Goal: Task Accomplishment & Management: Manage account settings

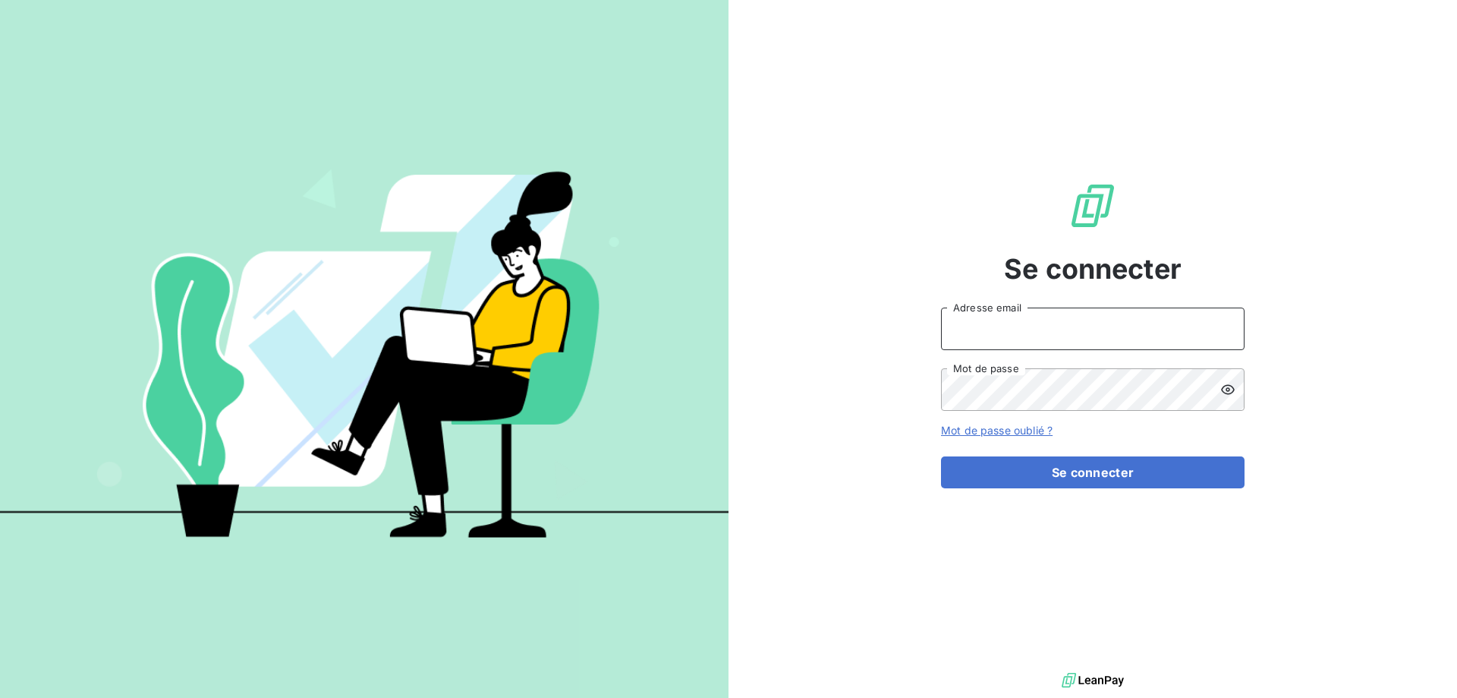
click at [1180, 334] on input "Adresse email" at bounding box center [1093, 328] width 304 height 43
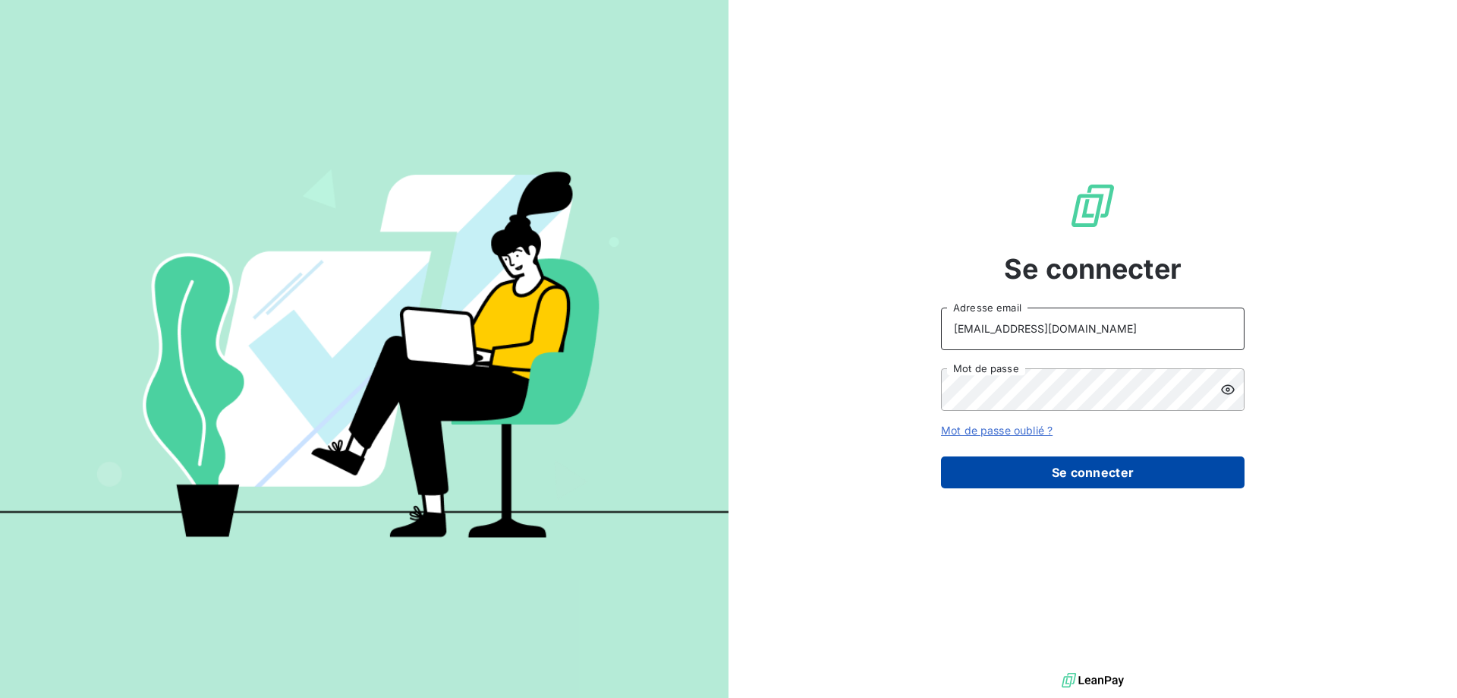
type input "[EMAIL_ADDRESS][DOMAIN_NAME]"
click at [1047, 471] on button "Se connecter" at bounding box center [1093, 472] width 304 height 32
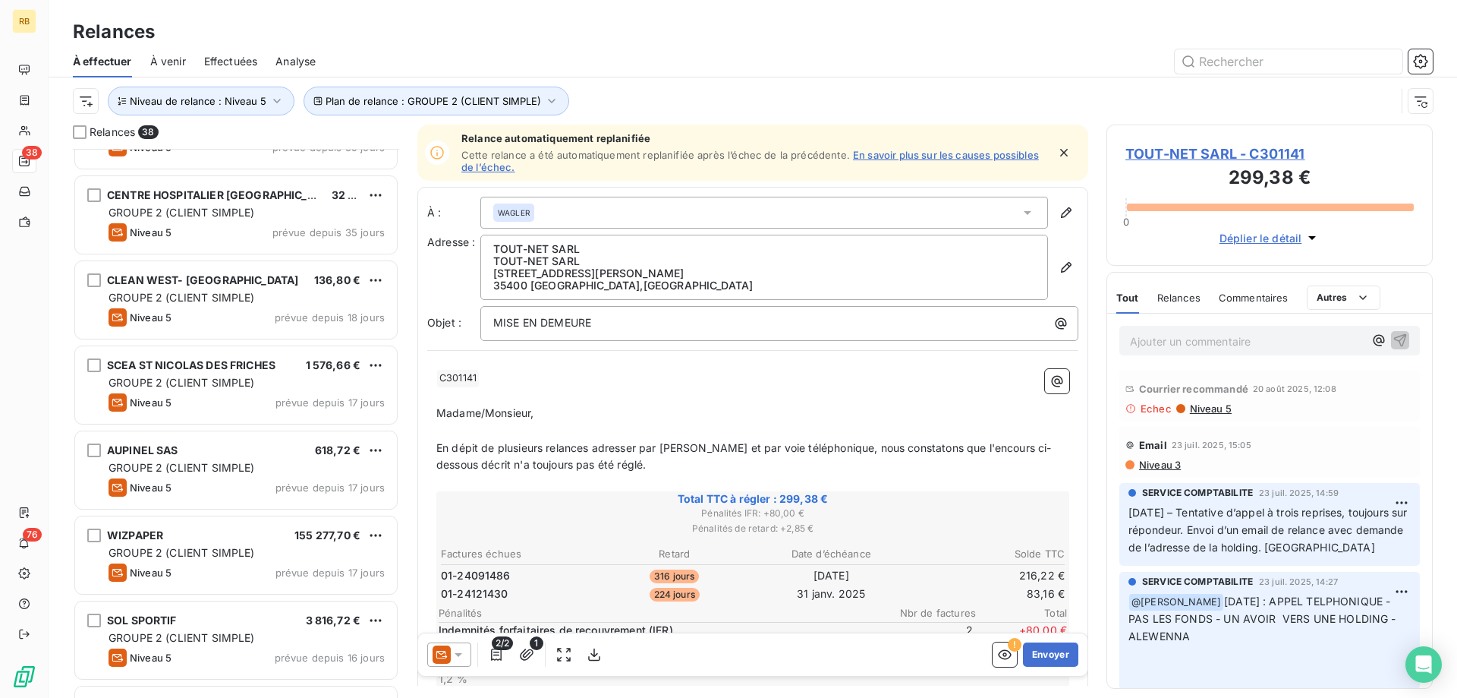
scroll to position [1599, 0]
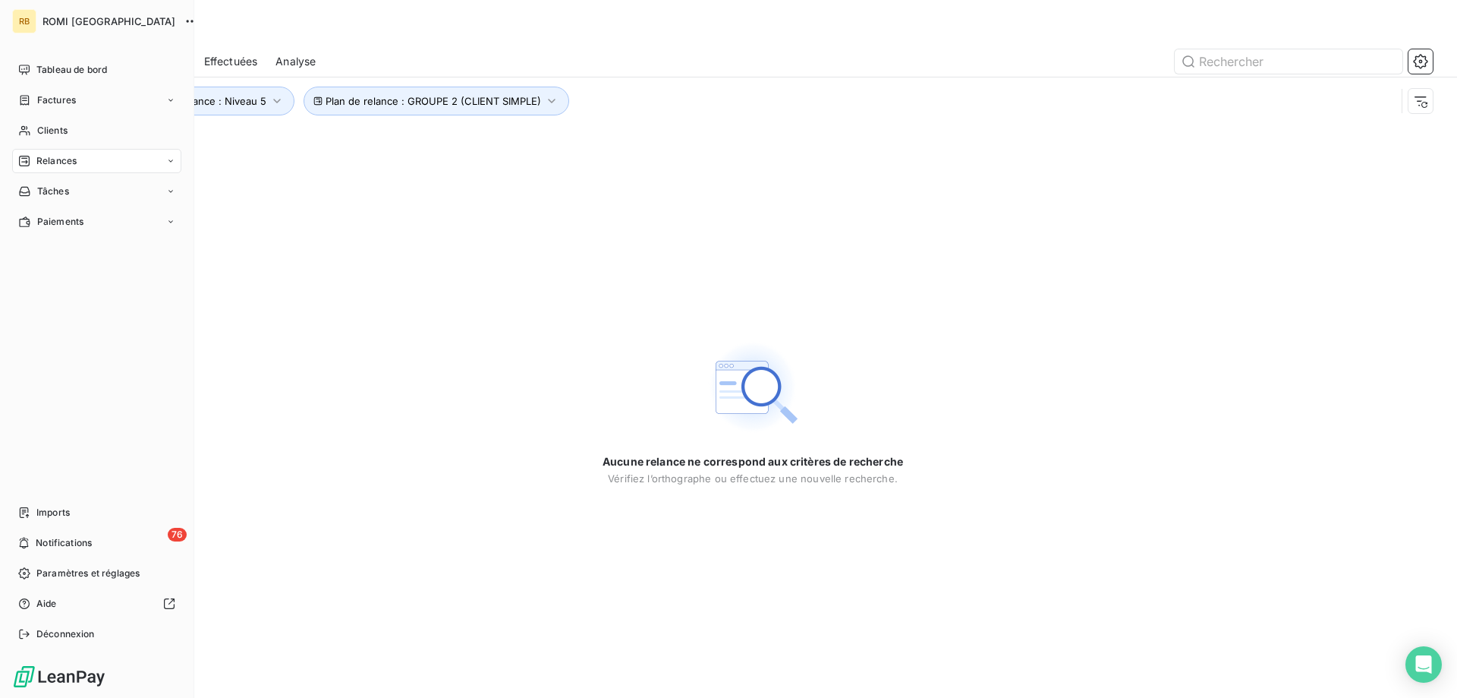
click at [46, 165] on span "Relances" at bounding box center [56, 161] width 40 height 14
click at [37, 132] on span "Clients" at bounding box center [52, 131] width 30 height 14
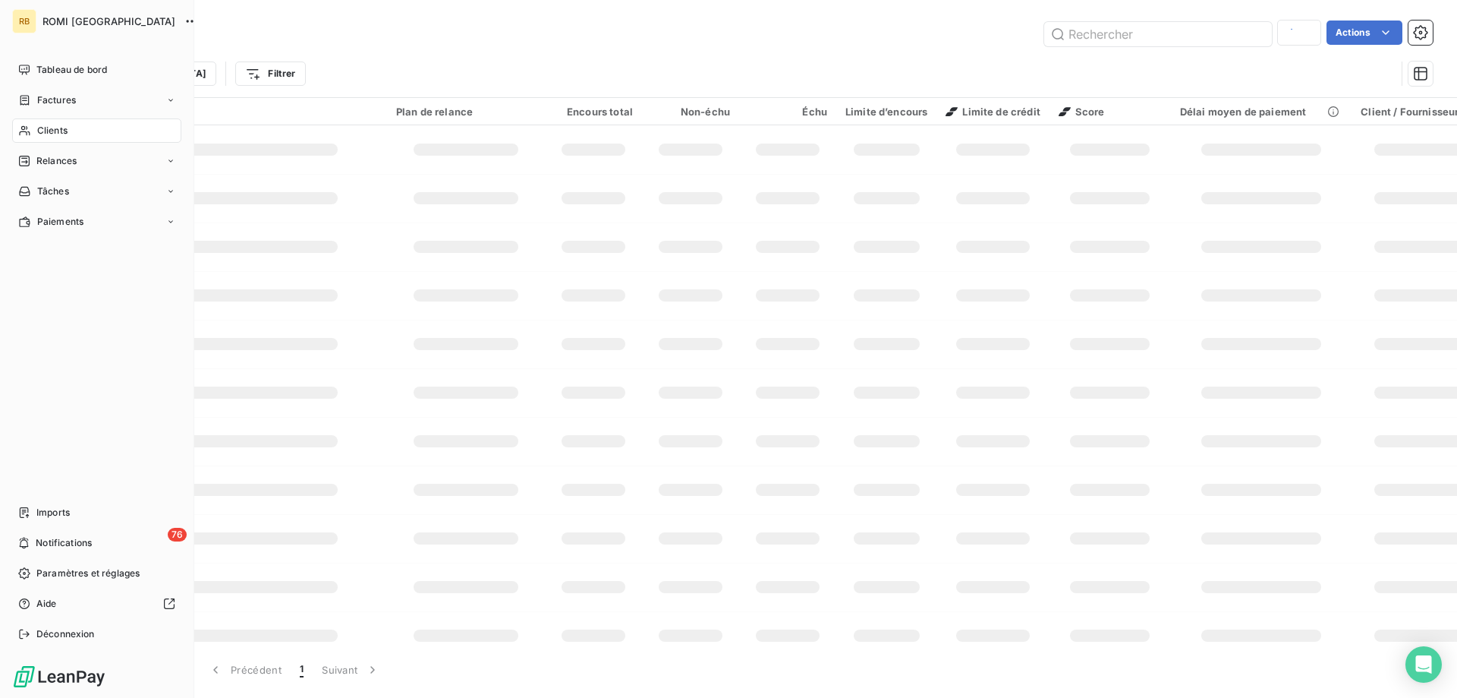
type input "309128"
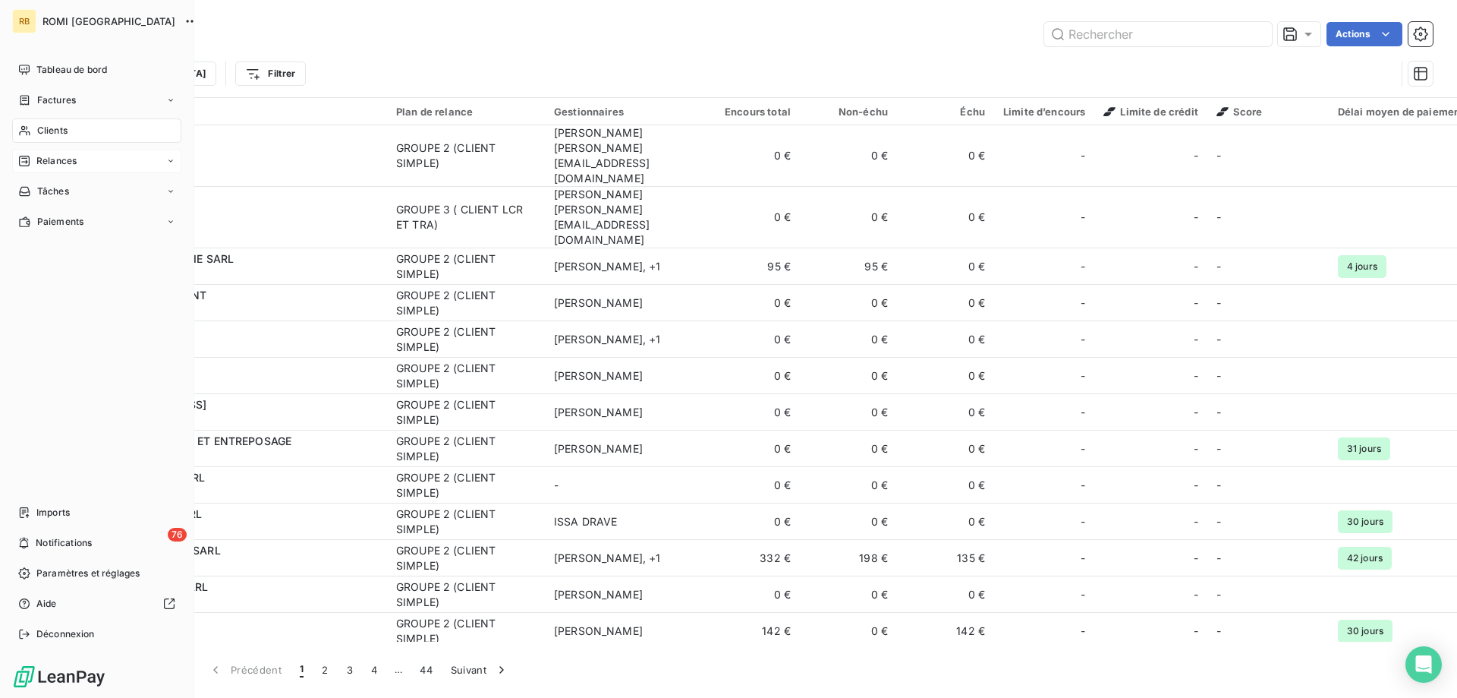
click at [50, 167] on span "Relances" at bounding box center [56, 161] width 40 height 14
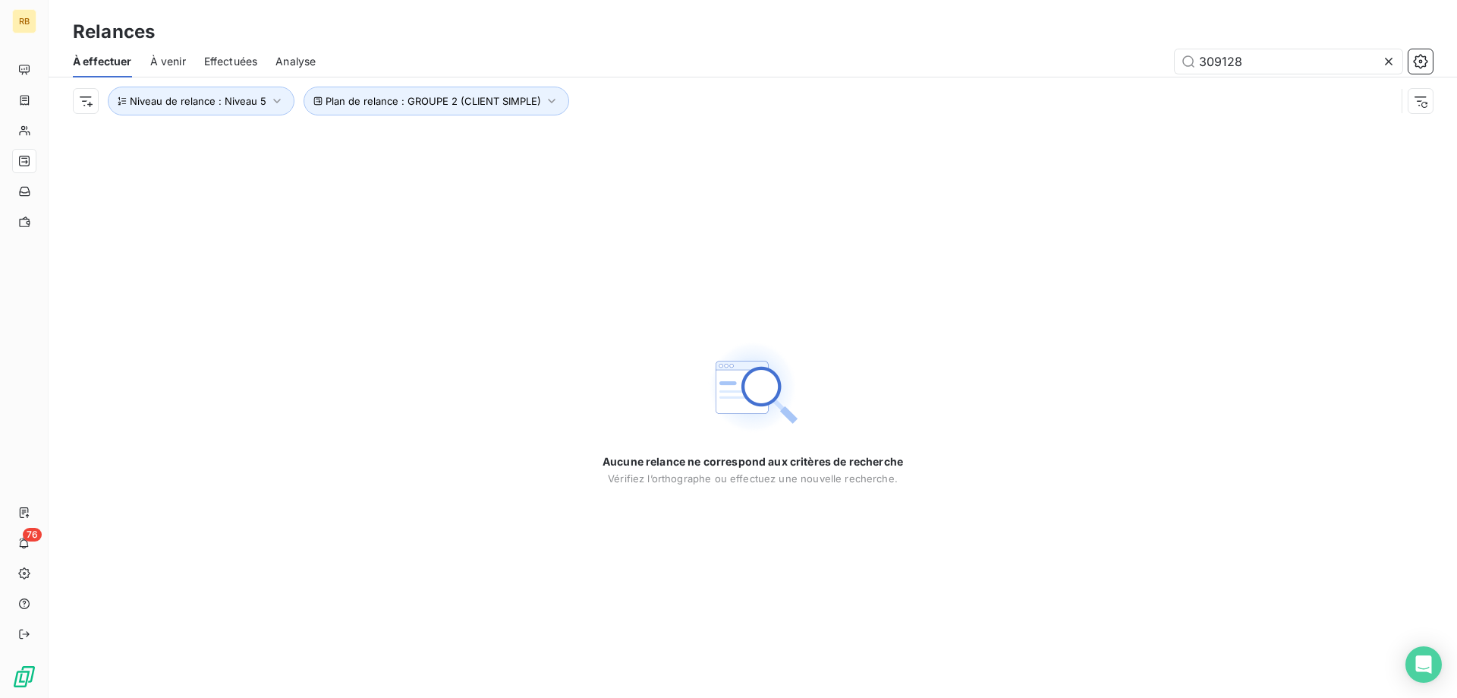
click at [1388, 64] on icon at bounding box center [1389, 62] width 8 height 8
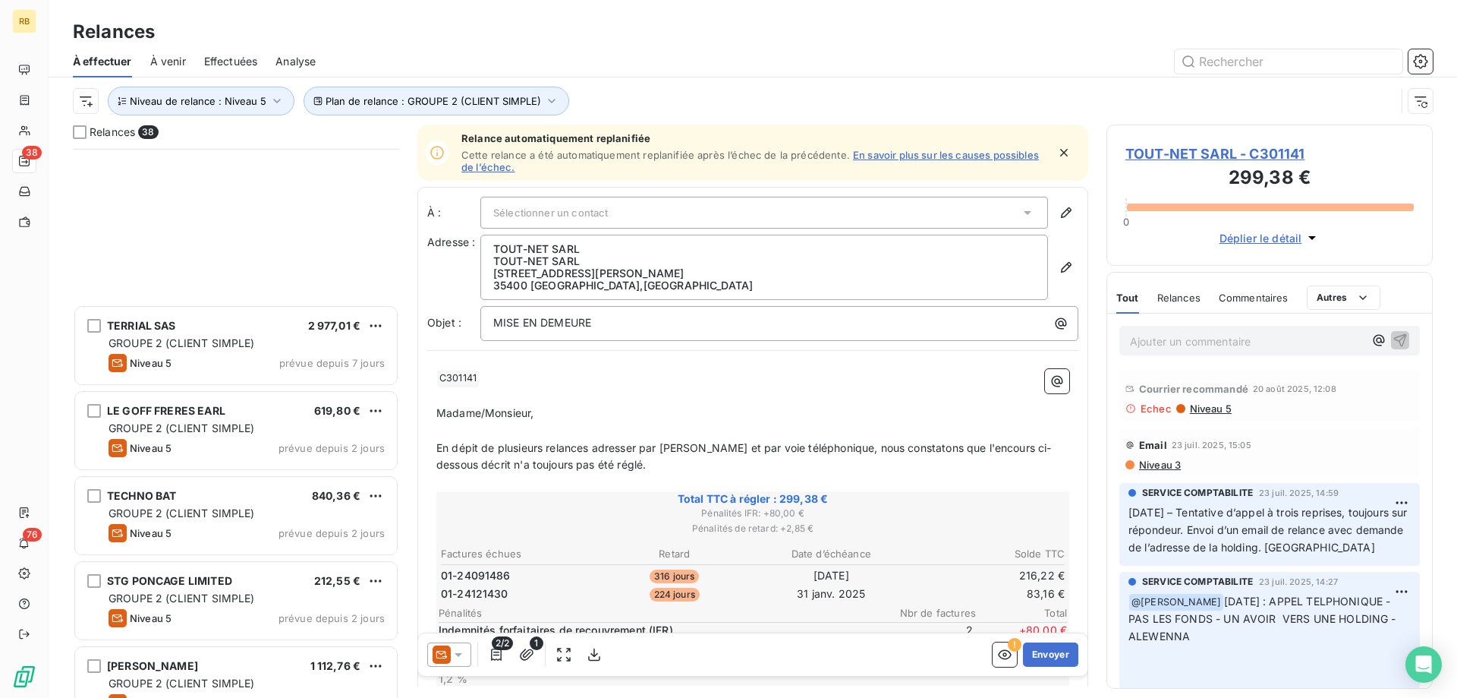
scroll to position [2682, 0]
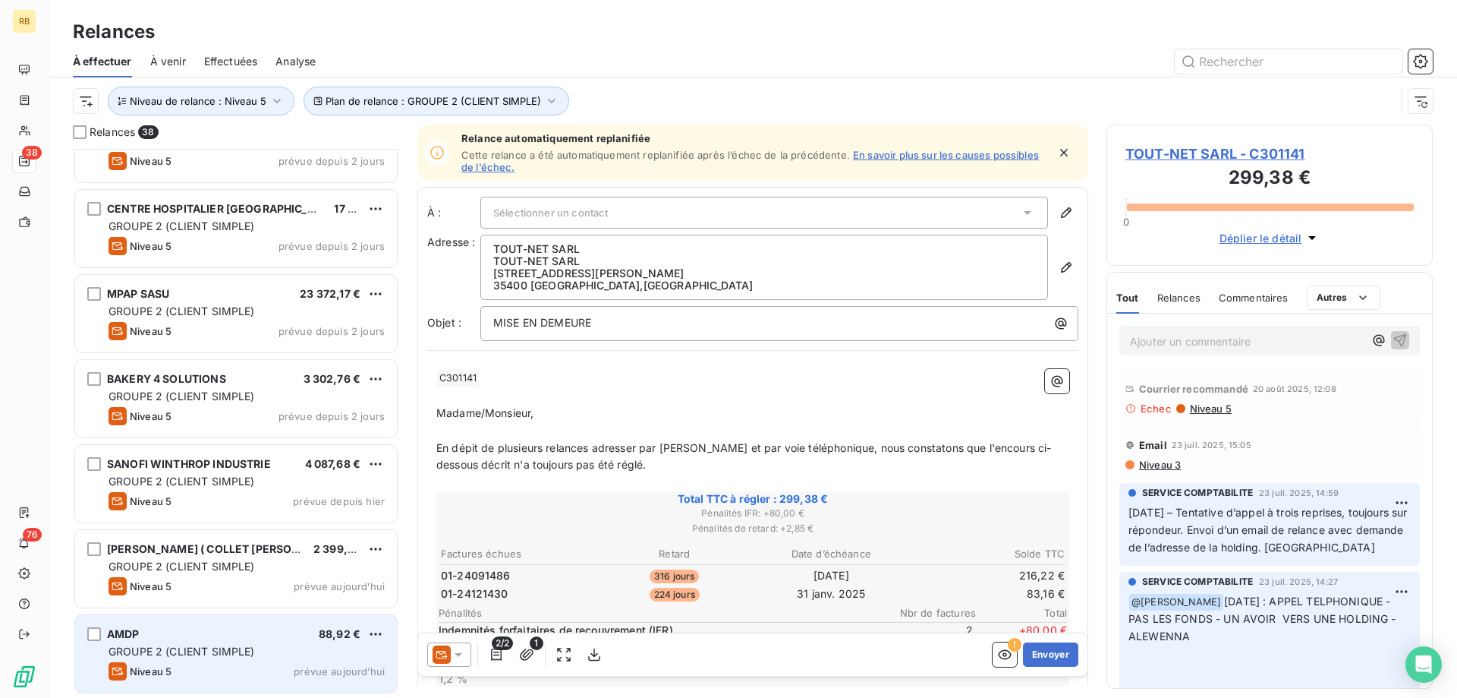
click at [189, 638] on div "AMDP 88,92 €" at bounding box center [247, 634] width 276 height 14
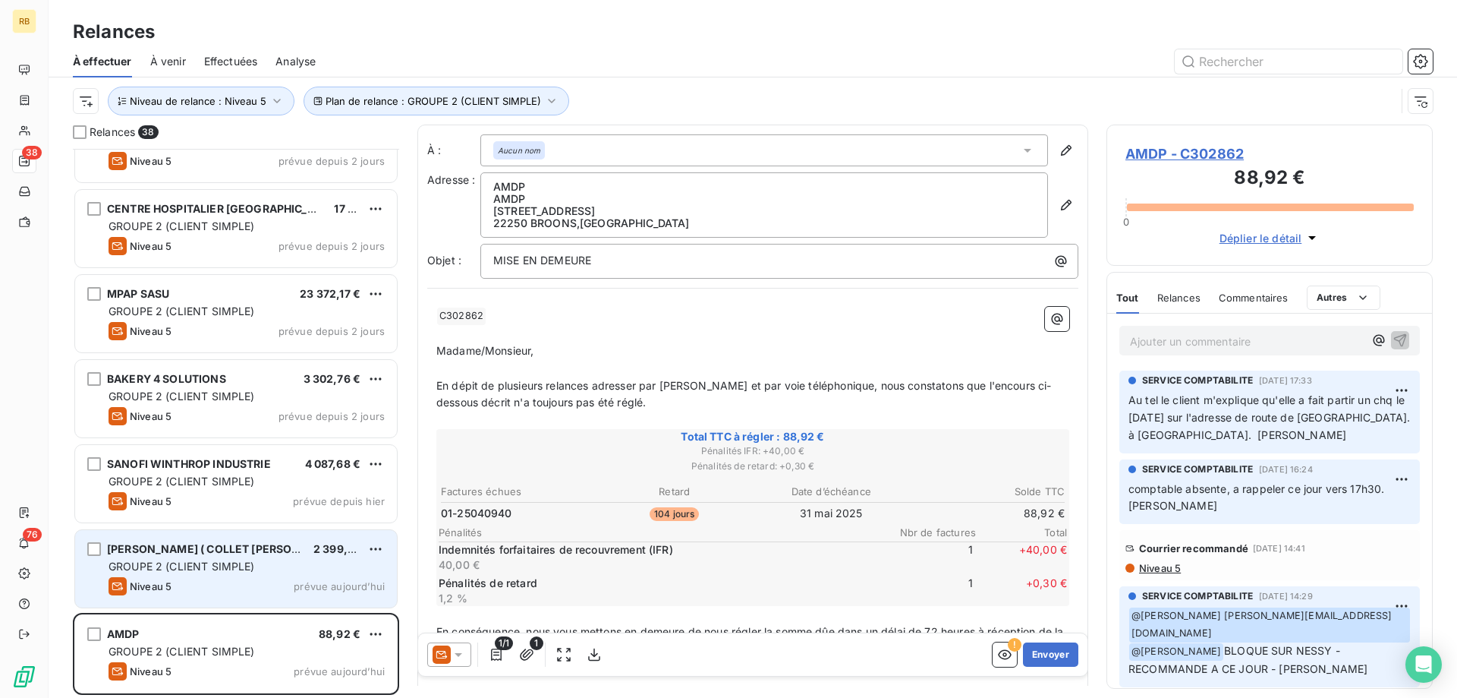
click at [170, 577] on div "Niveau 5" at bounding box center [140, 586] width 63 height 18
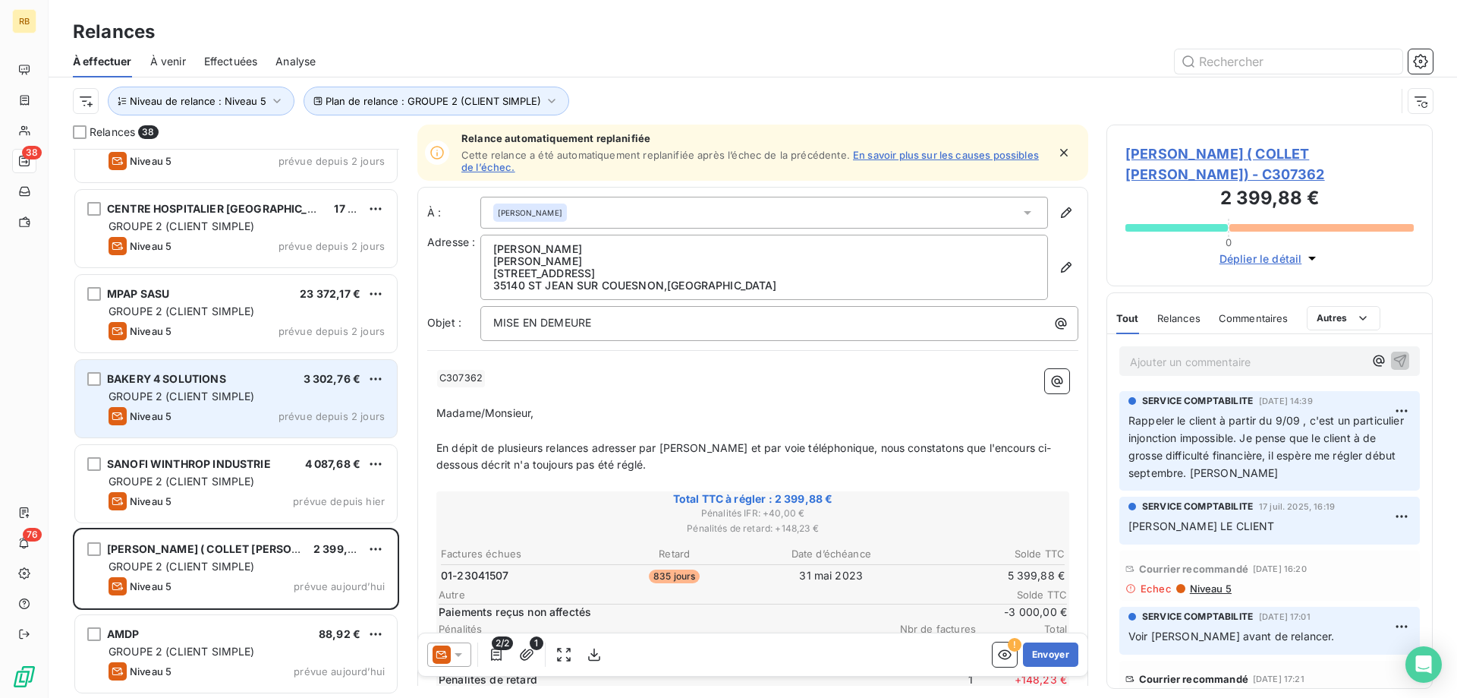
click at [198, 408] on div "Niveau 5 prévue depuis 2 jours" at bounding box center [247, 416] width 276 height 18
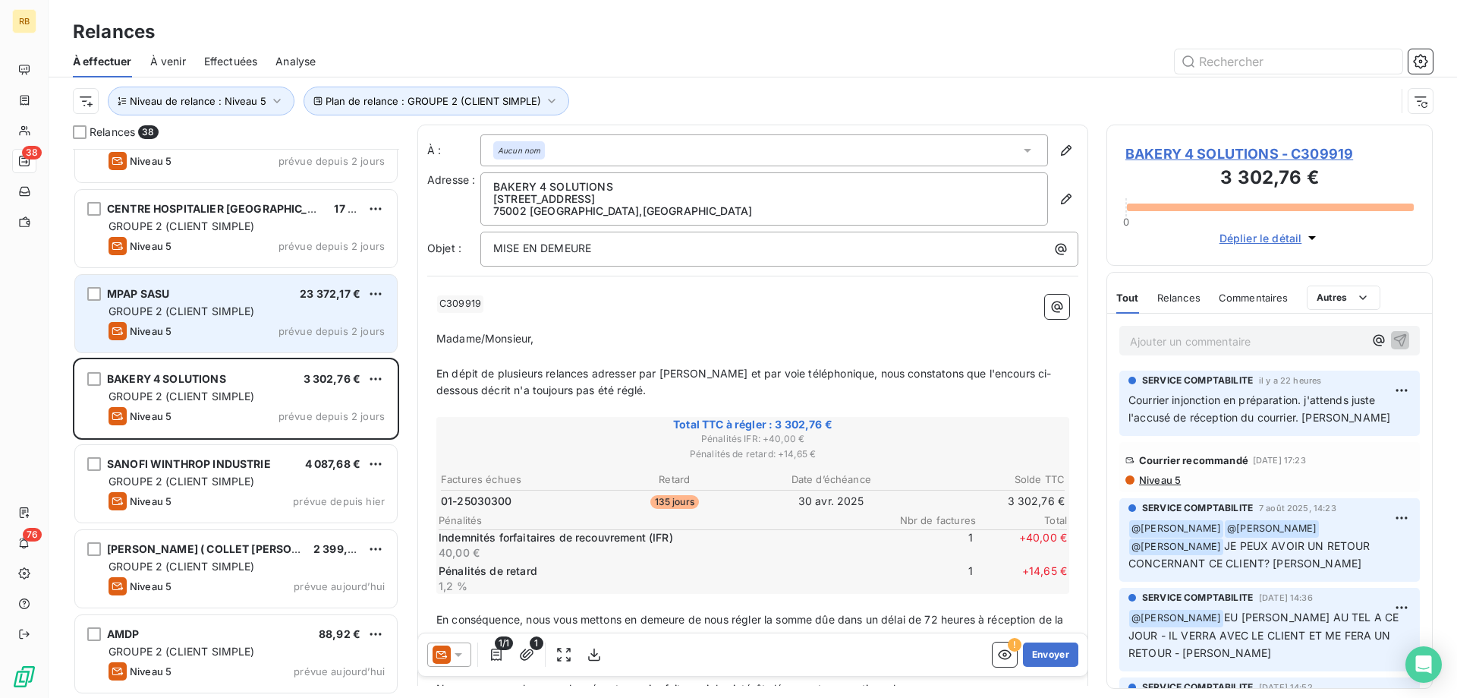
click at [191, 314] on span "GROUPE 2 (CLIENT SIMPLE)" at bounding box center [182, 310] width 146 height 13
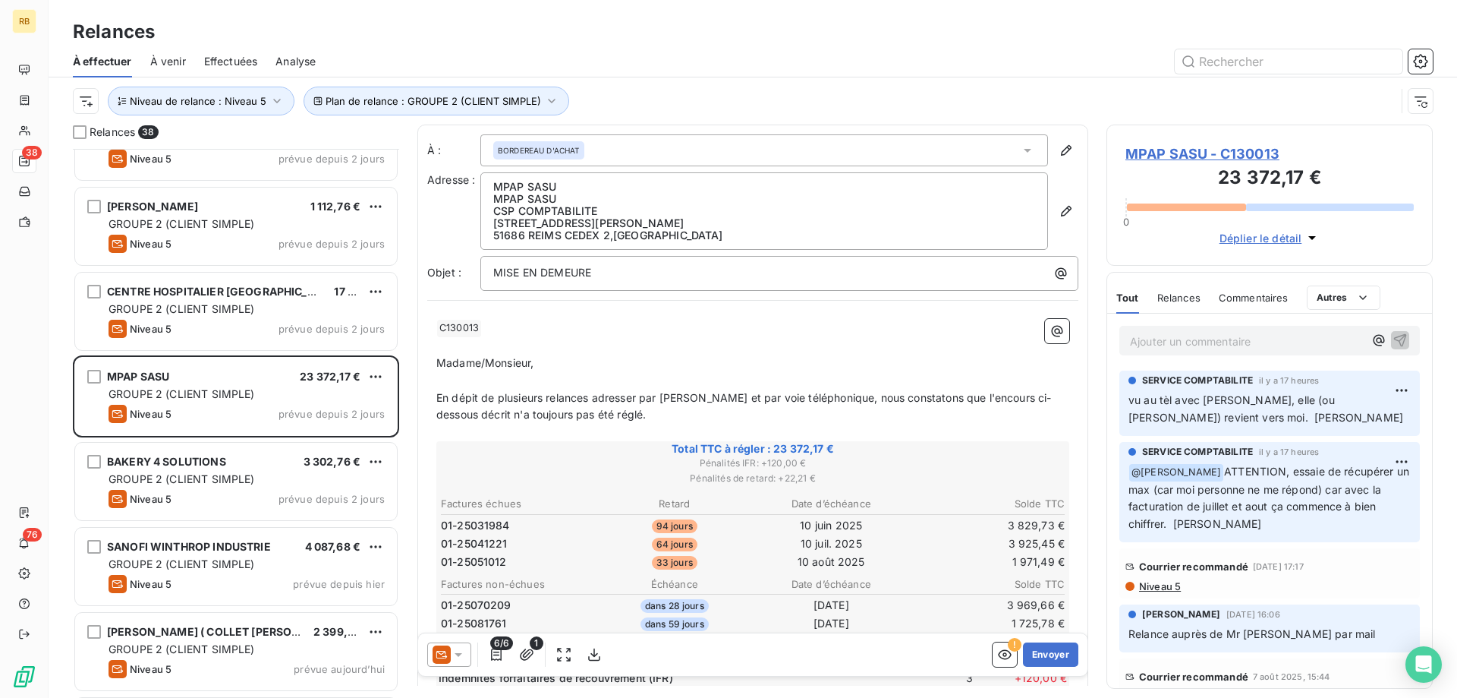
scroll to position [2528, 0]
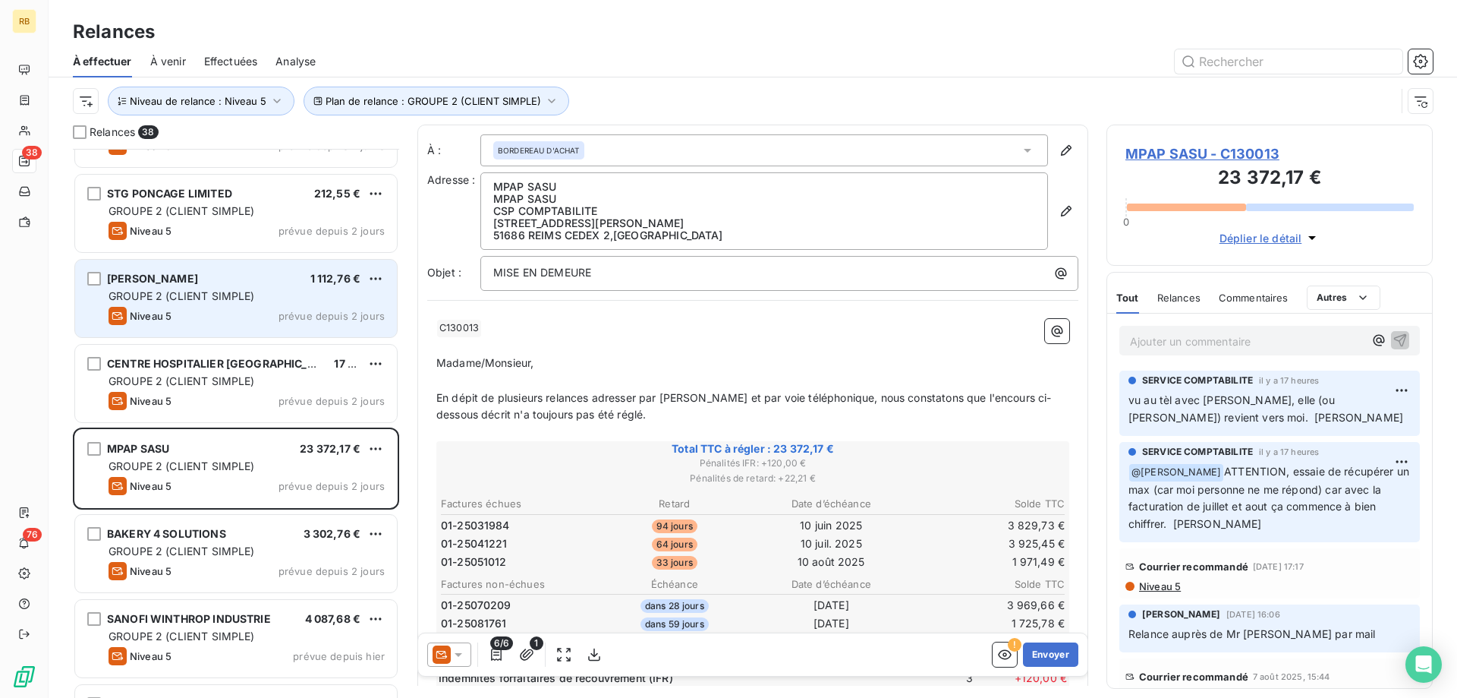
click at [209, 288] on div "[PERSON_NAME] 1 112,76 € GROUPE 2 (CLIENT SIMPLE) Niveau 5 prévue depuis 2 jours" at bounding box center [236, 298] width 322 height 77
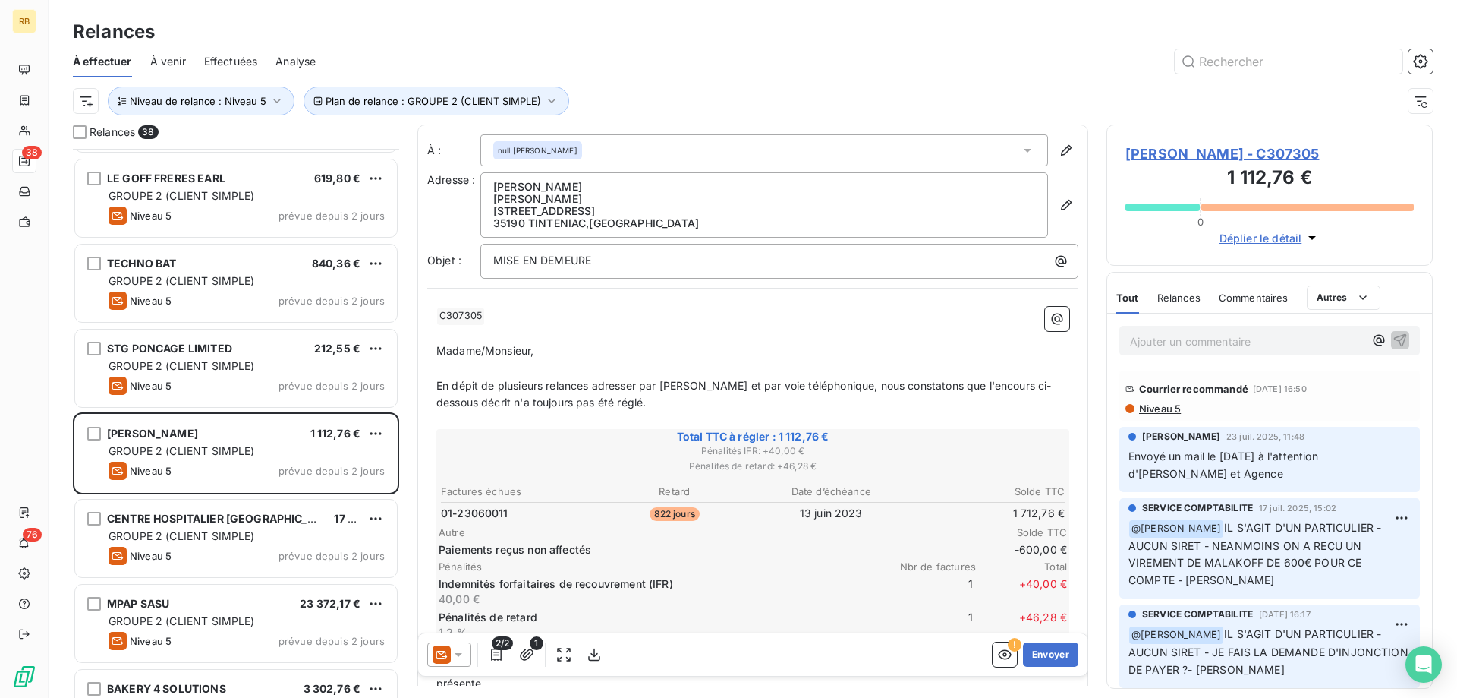
click at [1167, 334] on p "Ajouter un commentaire ﻿" at bounding box center [1247, 341] width 234 height 19
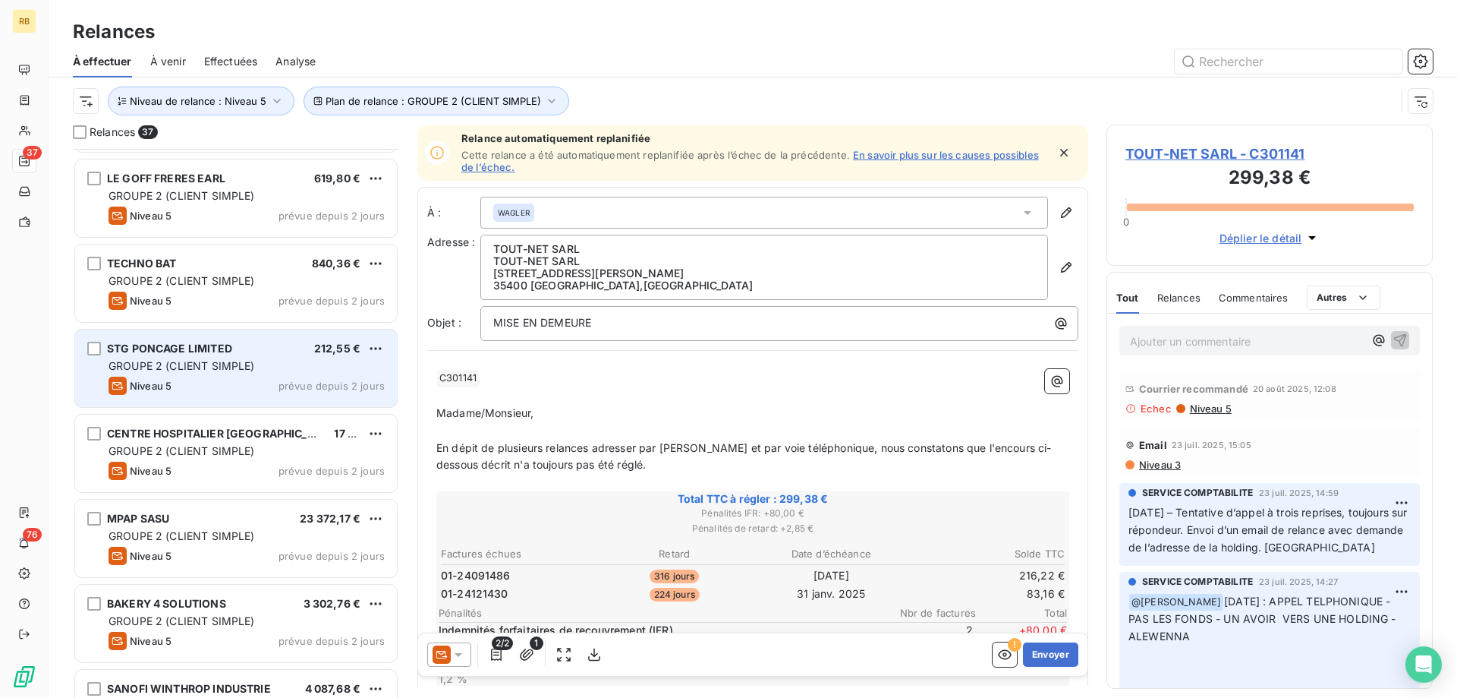
click at [232, 341] on div "STG PONCAGE LIMITED 212,55 € GROUPE 2 (CLIENT SIMPLE) Niveau 5 prévue depuis 2 …" at bounding box center [236, 367] width 322 height 77
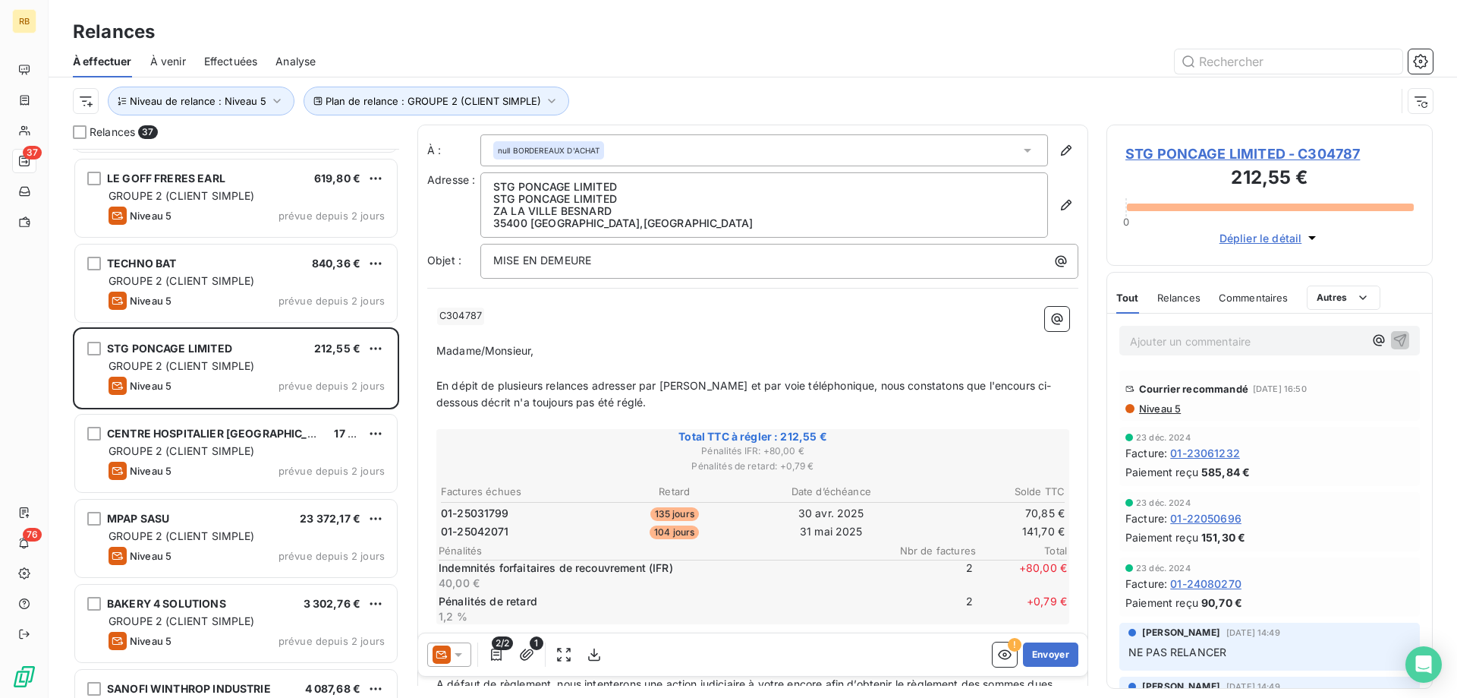
click at [1174, 409] on span "Niveau 5" at bounding box center [1159, 408] width 43 height 12
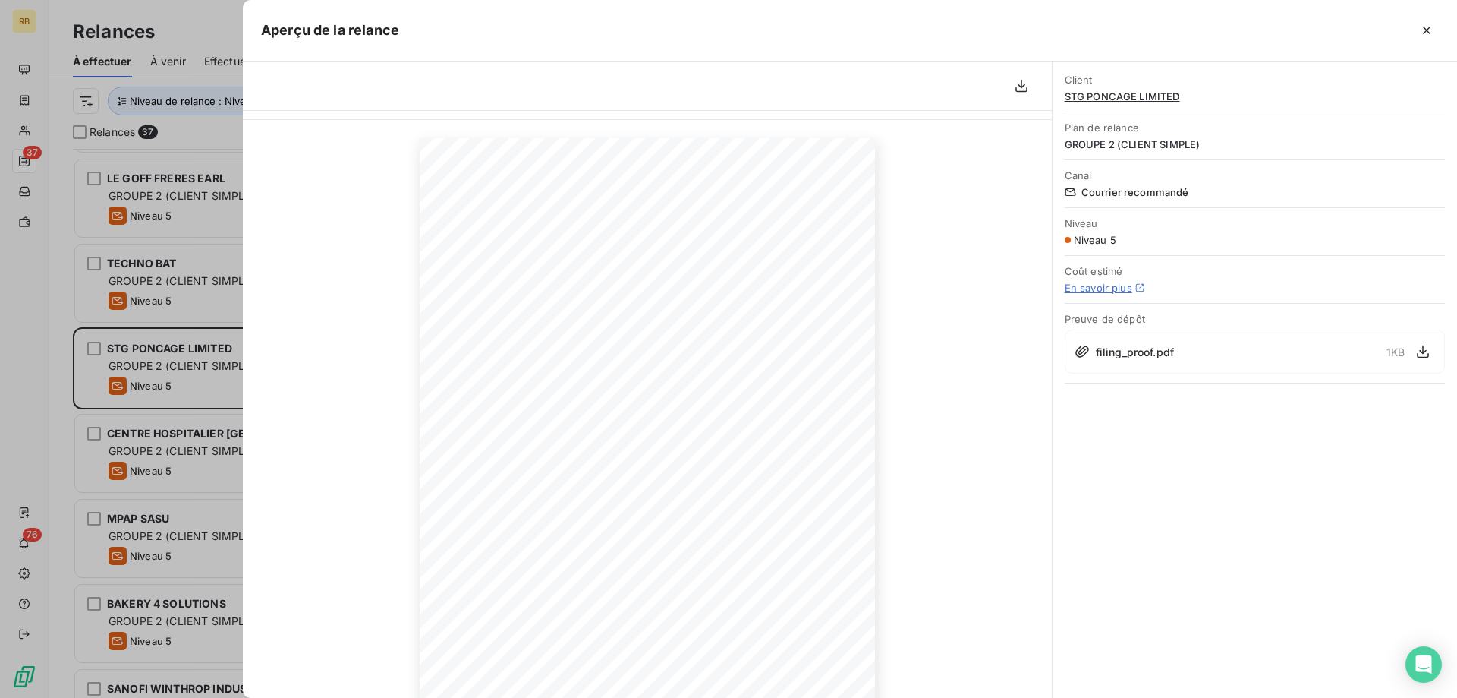
scroll to position [77, 0]
click at [64, 270] on div at bounding box center [728, 349] width 1457 height 698
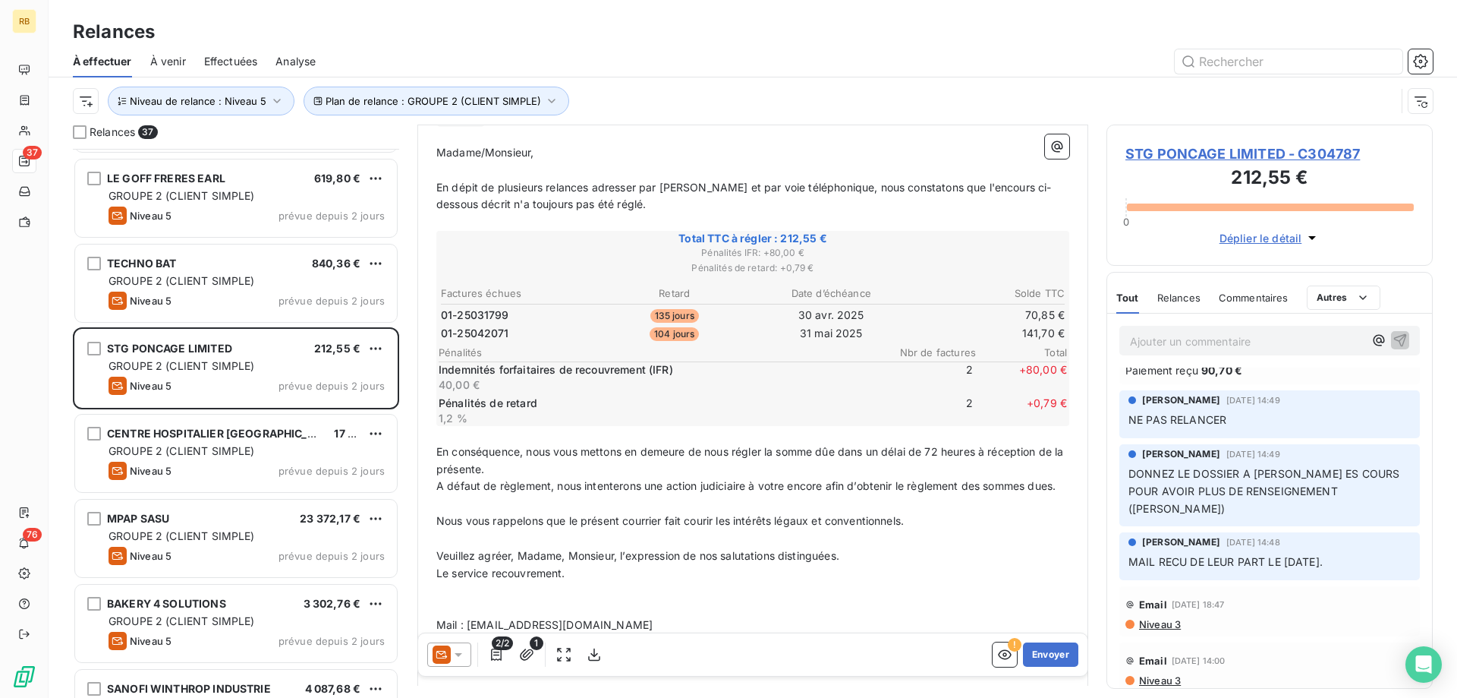
scroll to position [0, 0]
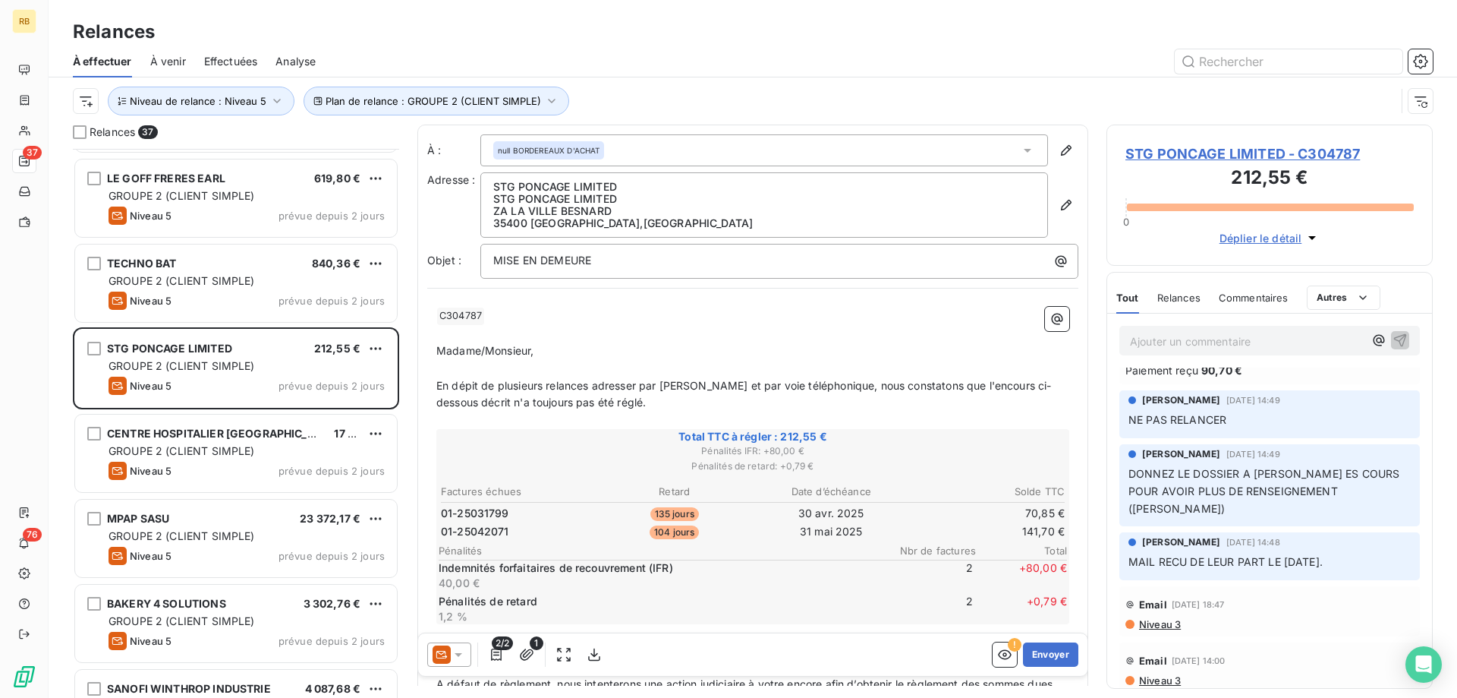
click at [454, 659] on icon at bounding box center [458, 654] width 15 height 15
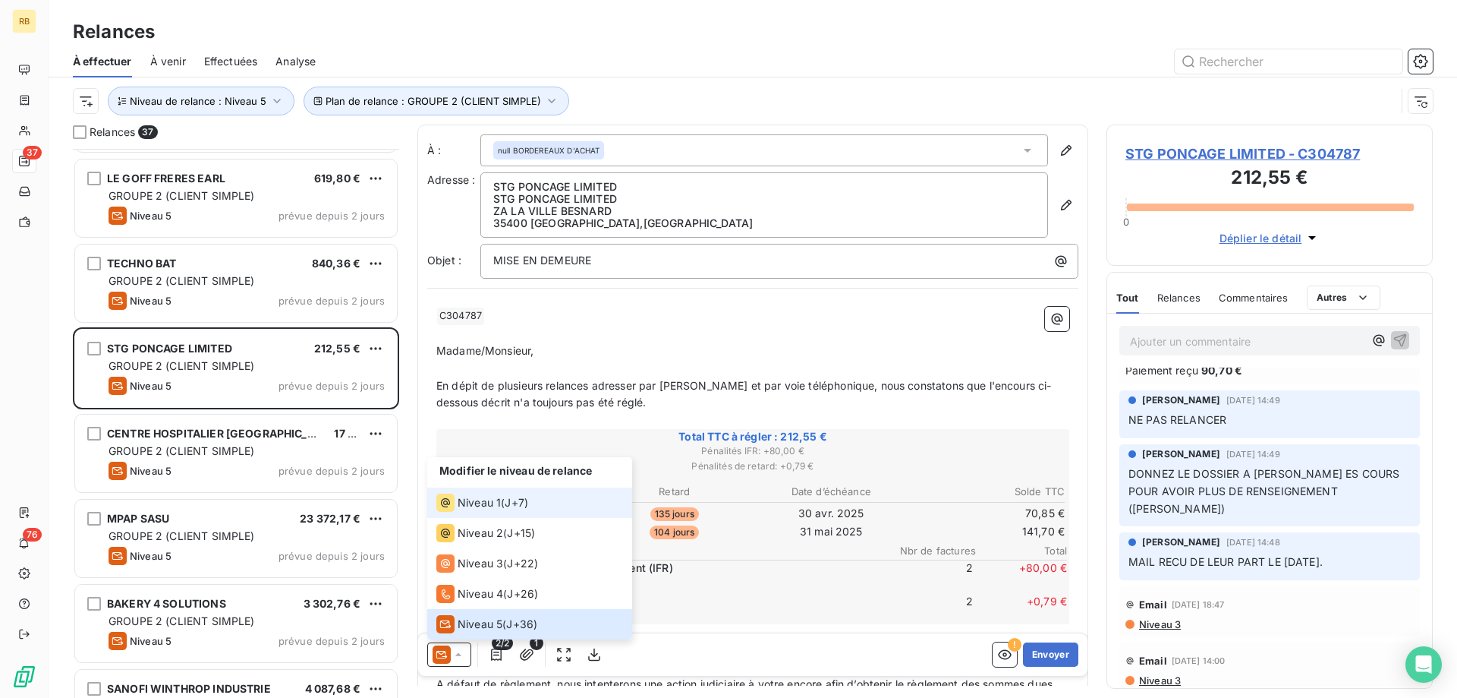
click at [503, 506] on div "Niveau 1 ( J+7 )" at bounding box center [482, 502] width 92 height 18
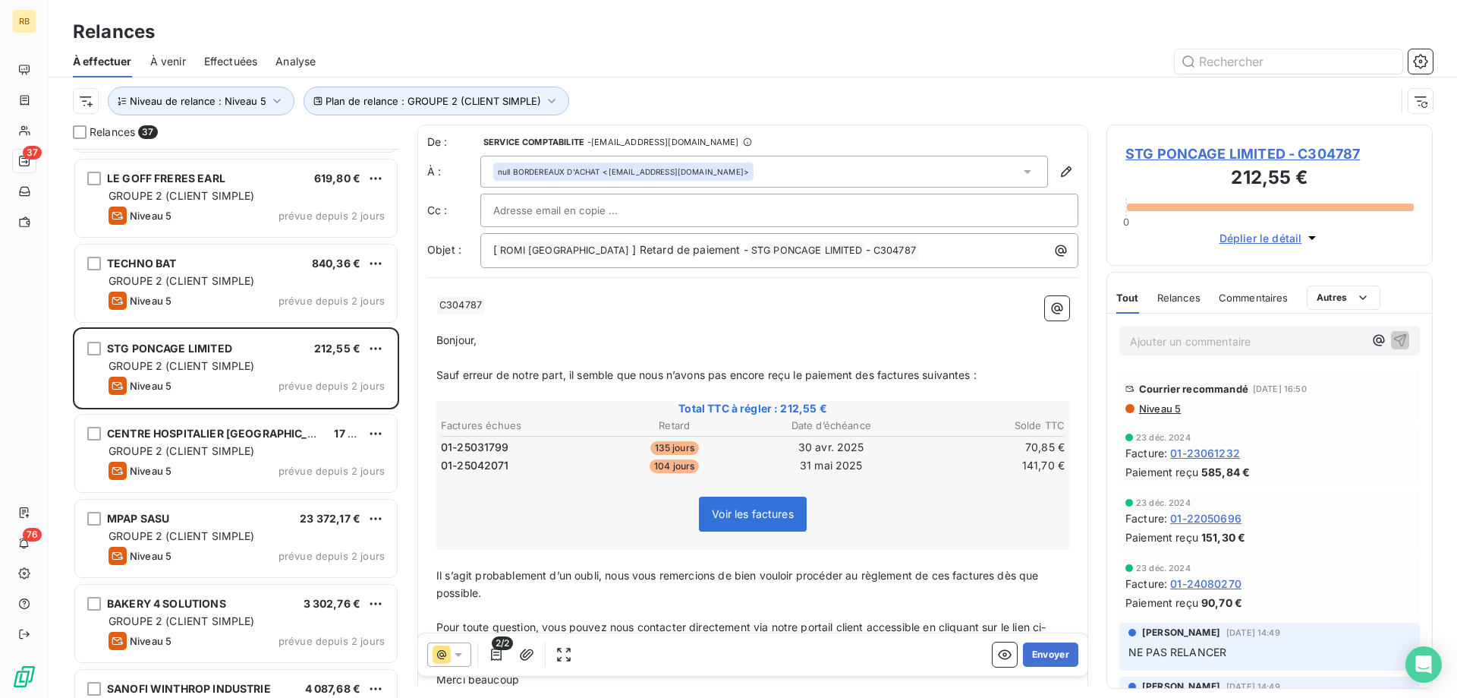
click at [726, 166] on div "null BORDEREAUX D'ACHAT <[EMAIL_ADDRESS][DOMAIN_NAME]>" at bounding box center [764, 172] width 568 height 32
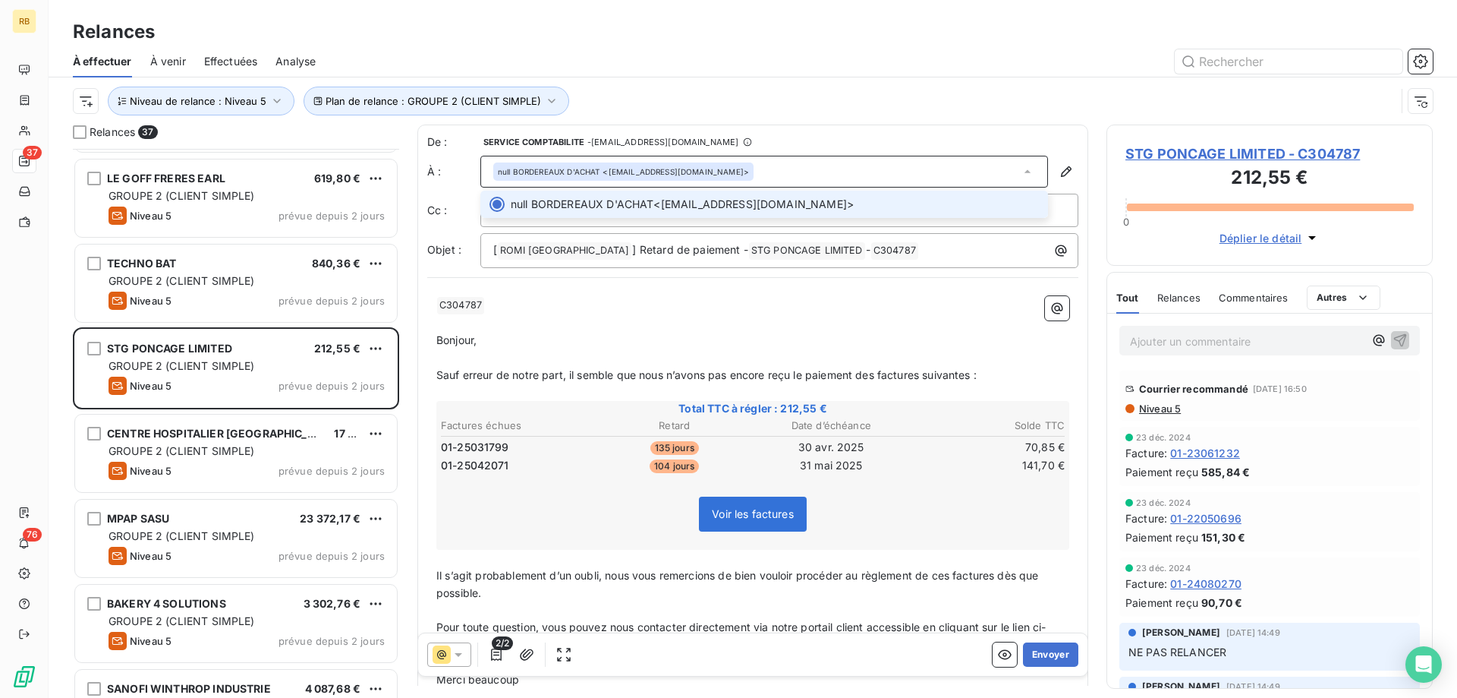
click at [751, 201] on span "null BORDEREAUX D'ACHAT <[EMAIL_ADDRESS][DOMAIN_NAME]>" at bounding box center [775, 204] width 528 height 15
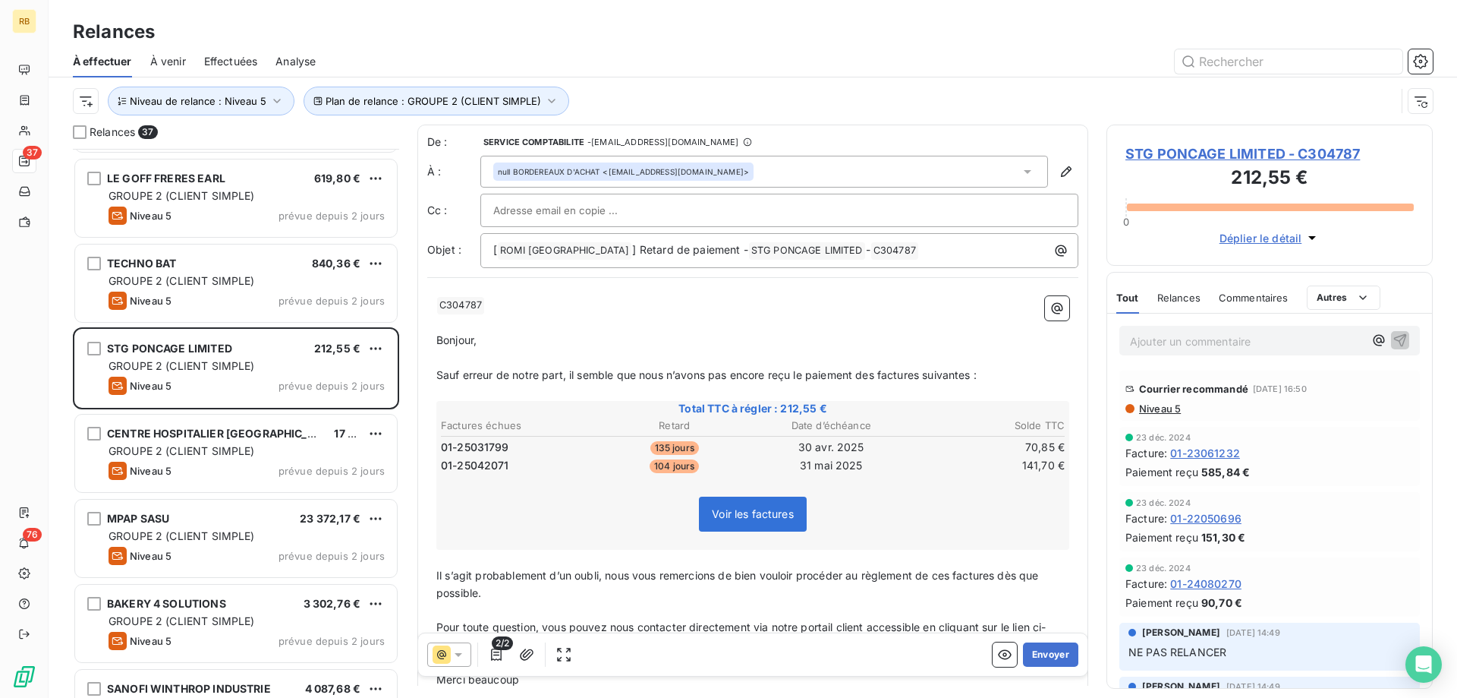
click at [1208, 343] on p "Ajouter un commentaire ﻿" at bounding box center [1247, 341] width 234 height 19
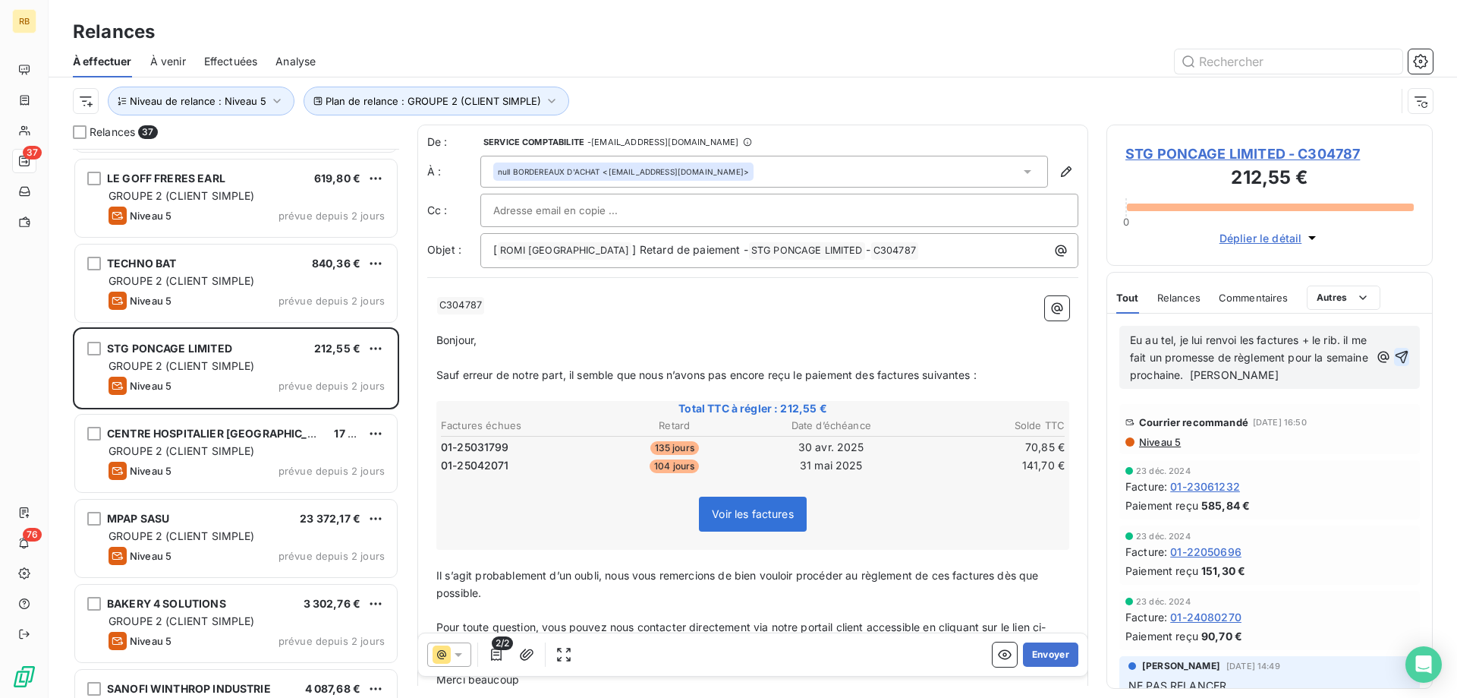
click at [1399, 360] on icon "button" at bounding box center [1401, 356] width 15 height 15
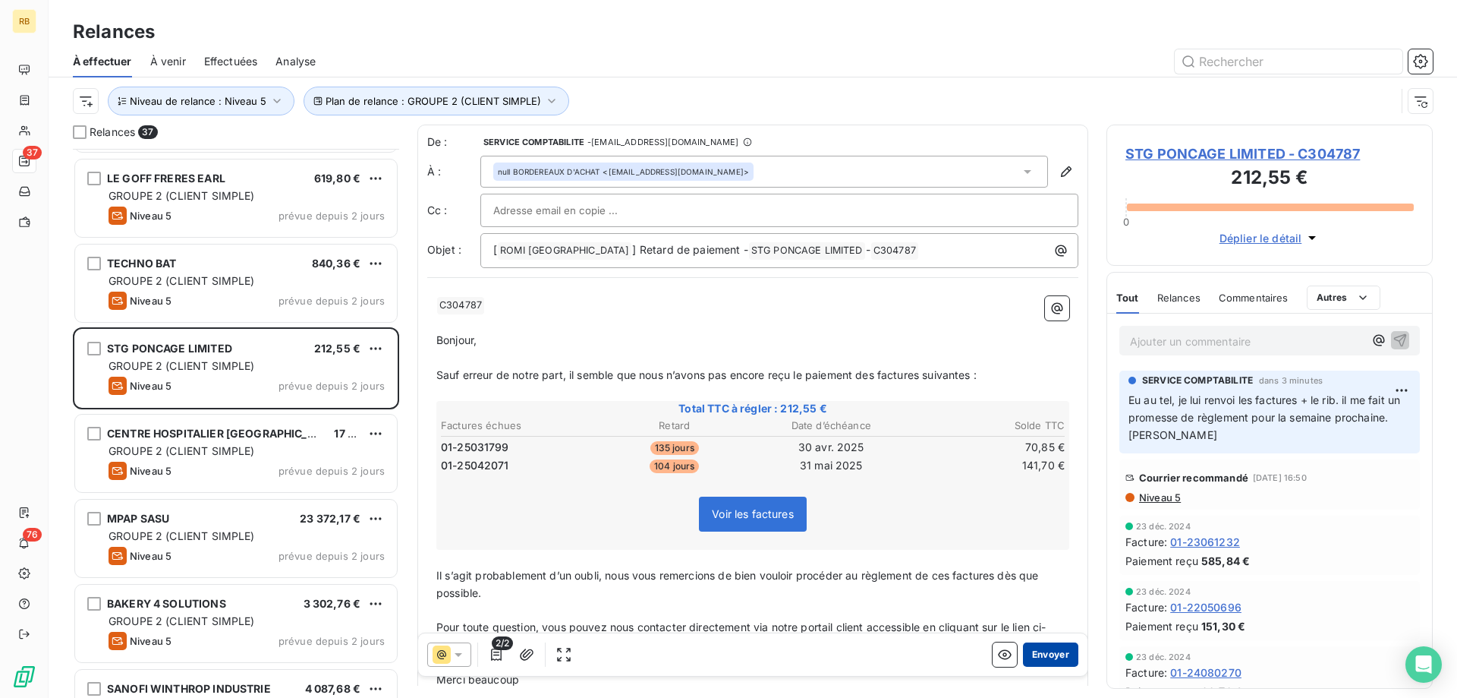
click at [1061, 654] on button "Envoyer" at bounding box center [1050, 654] width 55 height 24
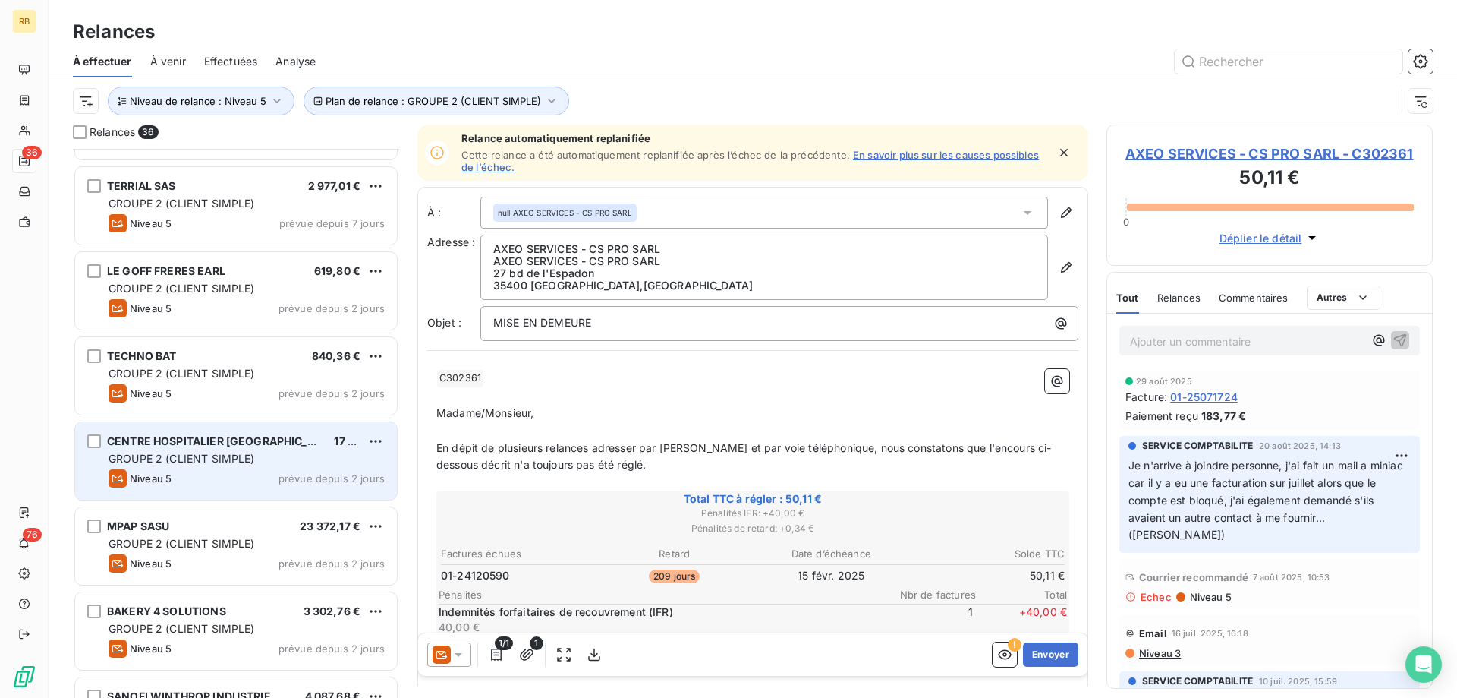
scroll to position [2512, 0]
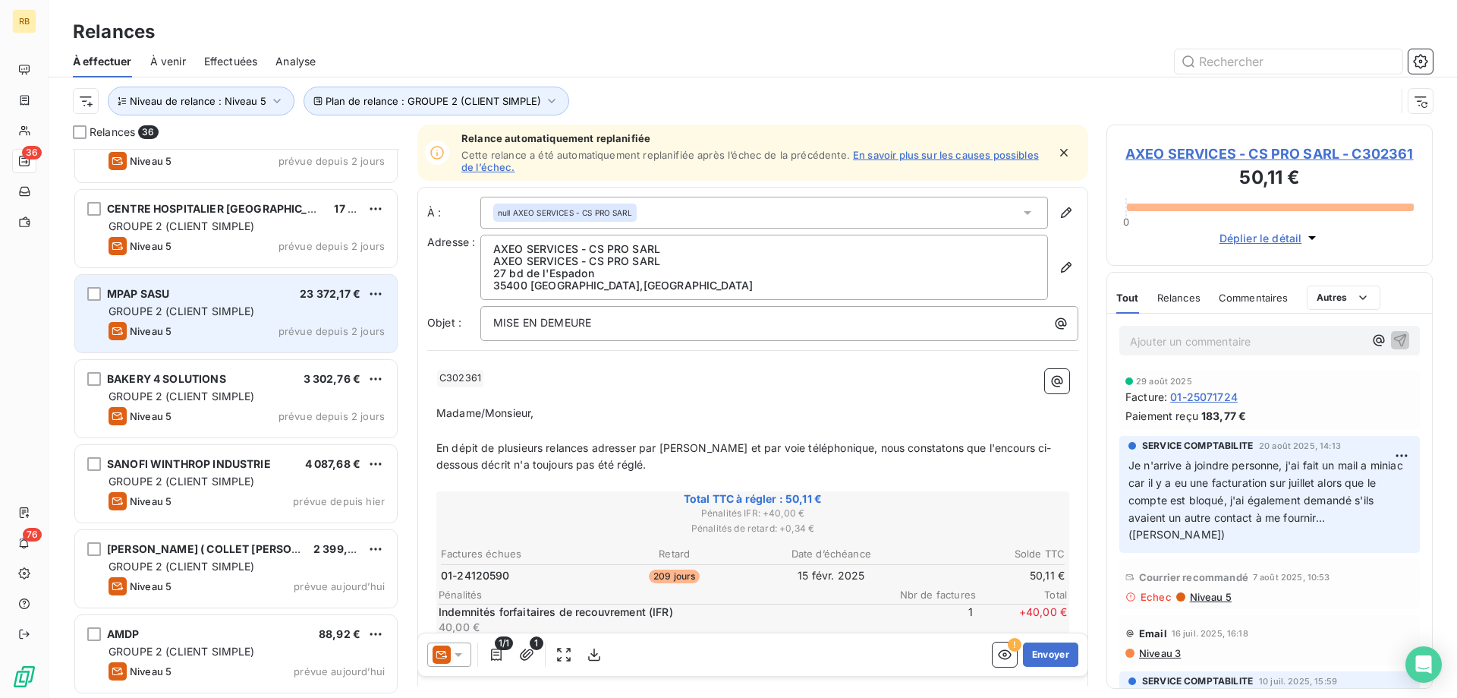
click at [186, 311] on span "GROUPE 2 (CLIENT SIMPLE)" at bounding box center [182, 310] width 146 height 13
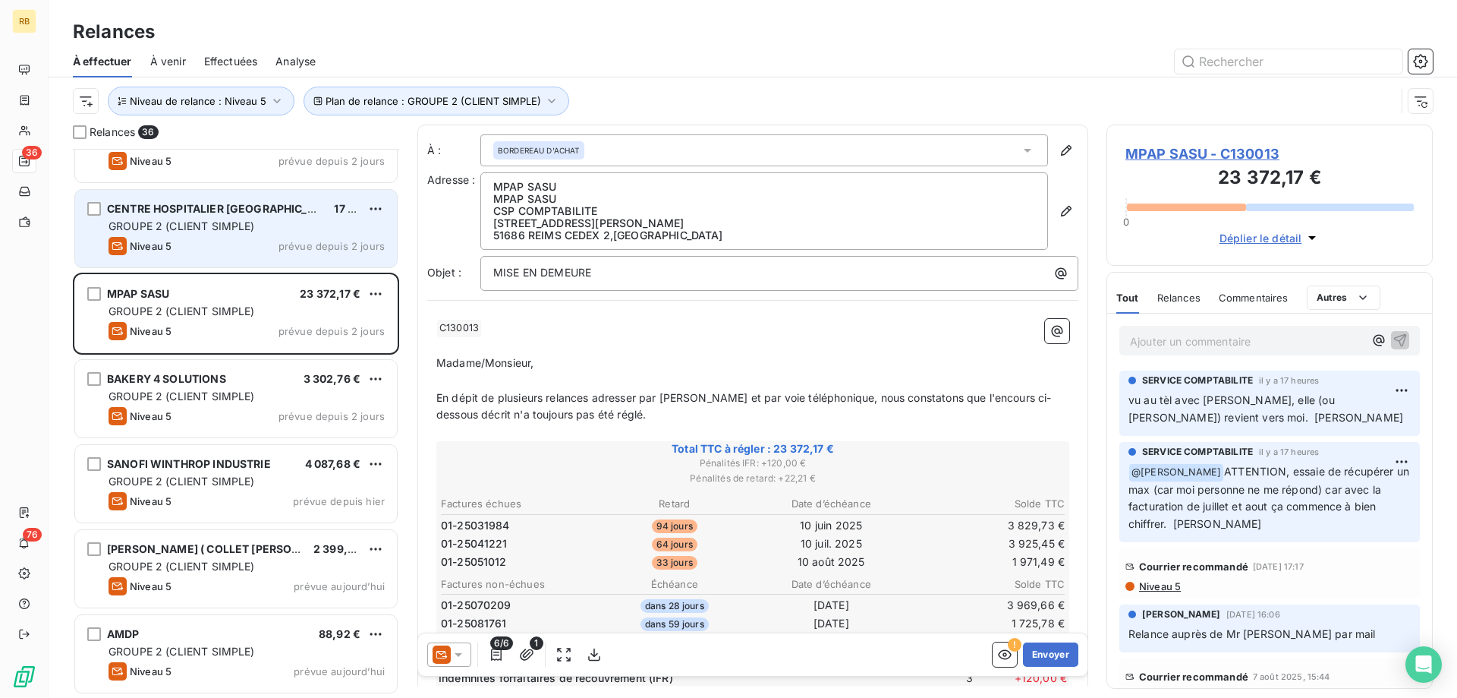
click at [188, 241] on div "Niveau 5 prévue depuis 2 jours" at bounding box center [247, 246] width 276 height 18
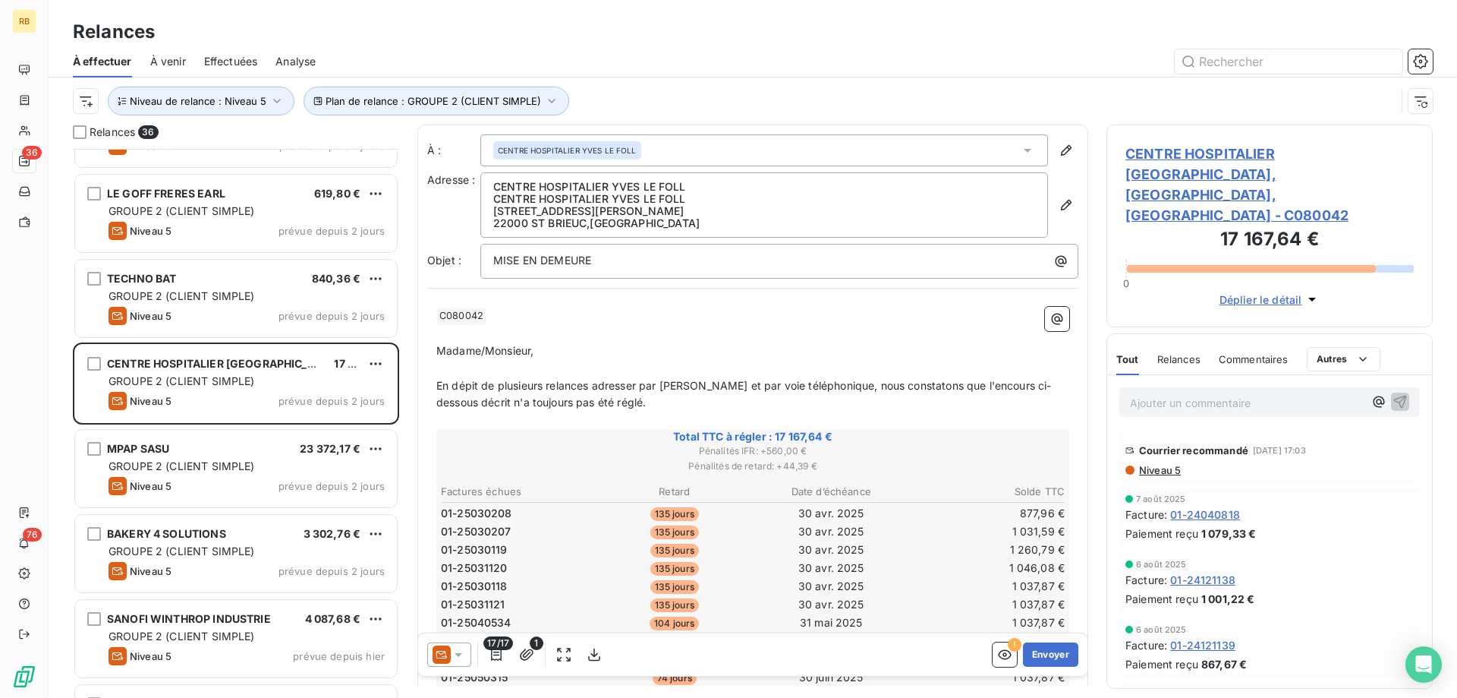
click at [1254, 393] on p "Ajouter un commentaire ﻿" at bounding box center [1247, 402] width 234 height 19
click at [1259, 440] on div "[PERSON_NAME]" at bounding box center [1274, 448] width 155 height 18
click at [1239, 439] on div "[PERSON_NAME]" at bounding box center [1274, 448] width 155 height 18
click at [1239, 445] on span "[PERSON_NAME]" at bounding box center [1265, 447] width 124 height 13
click at [1239, 484] on div "[DATE] Facture : 01-24040818 Paiement reçu 1 079,33 €" at bounding box center [1269, 516] width 325 height 65
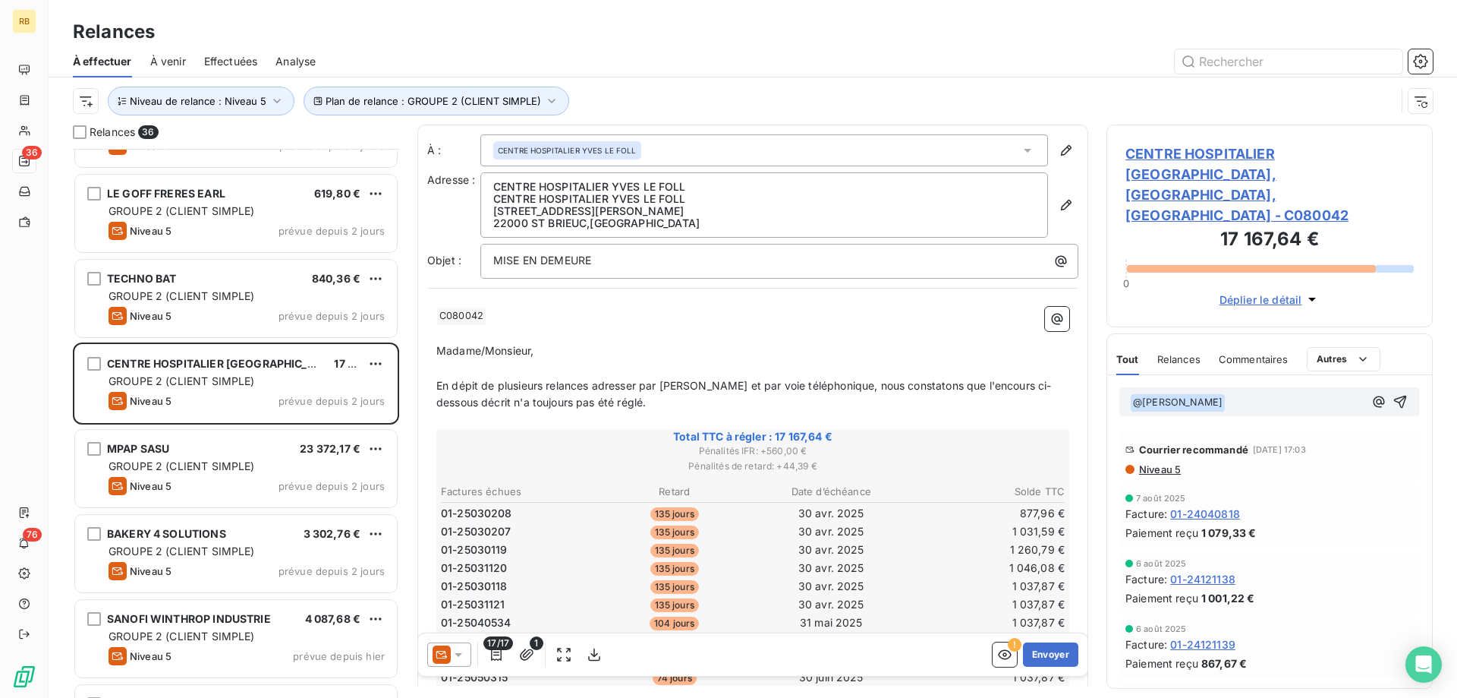
click at [1229, 393] on p "﻿ @ [PERSON_NAME] ﻿ ﻿" at bounding box center [1247, 402] width 234 height 18
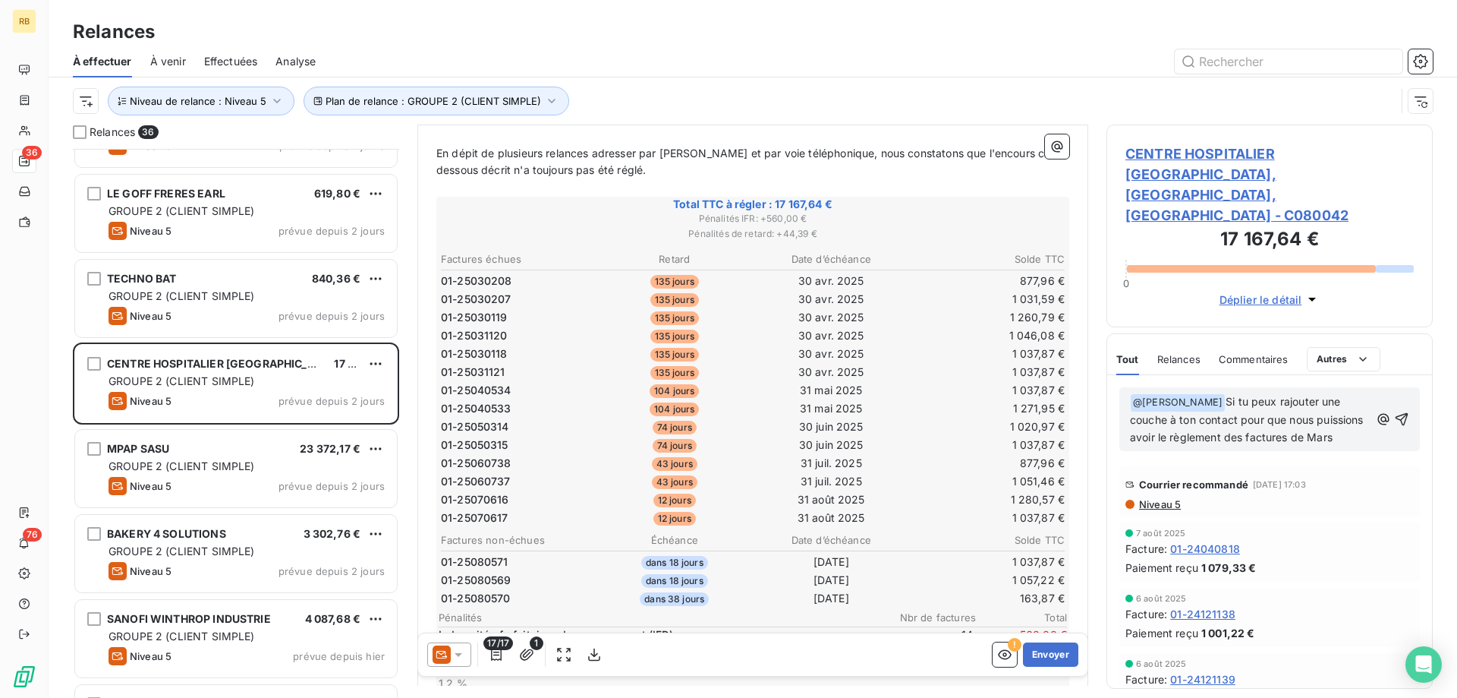
scroll to position [310, 0]
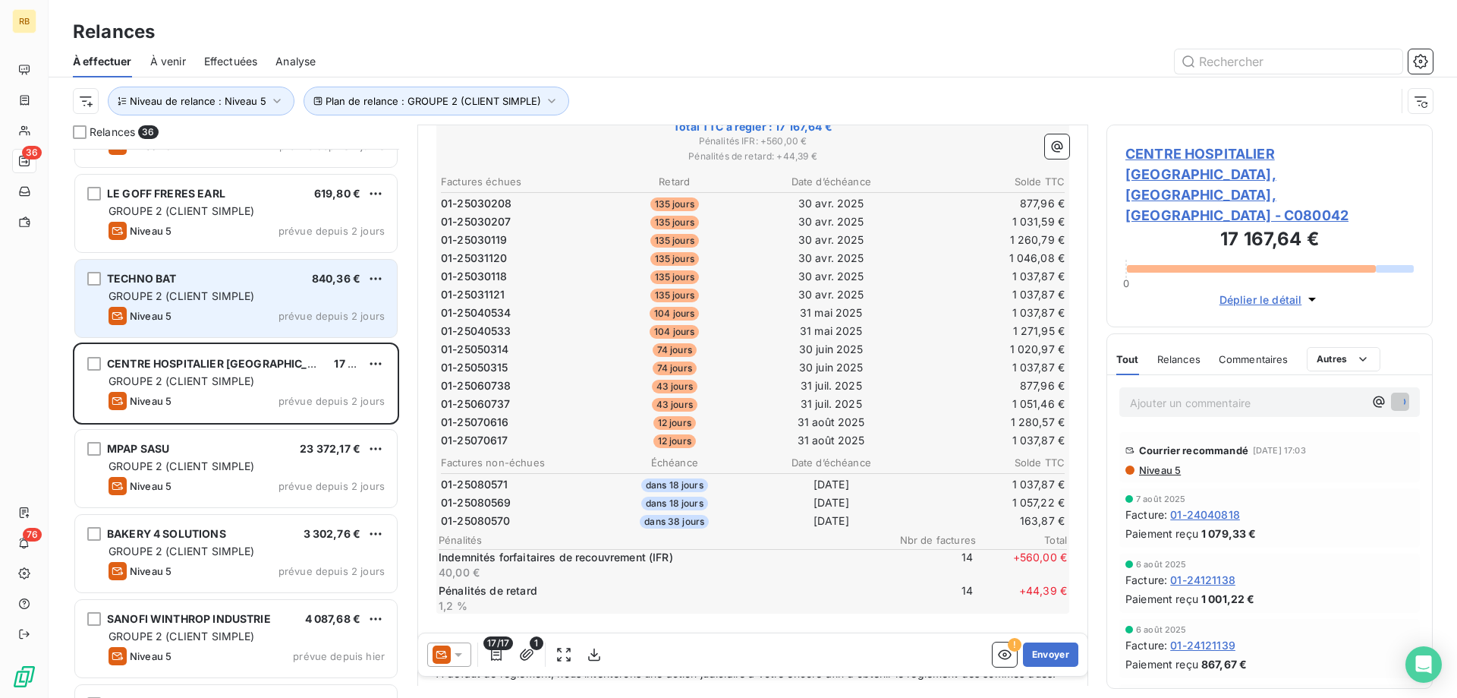
click at [256, 302] on div "GROUPE 2 (CLIENT SIMPLE)" at bounding box center [247, 295] width 276 height 15
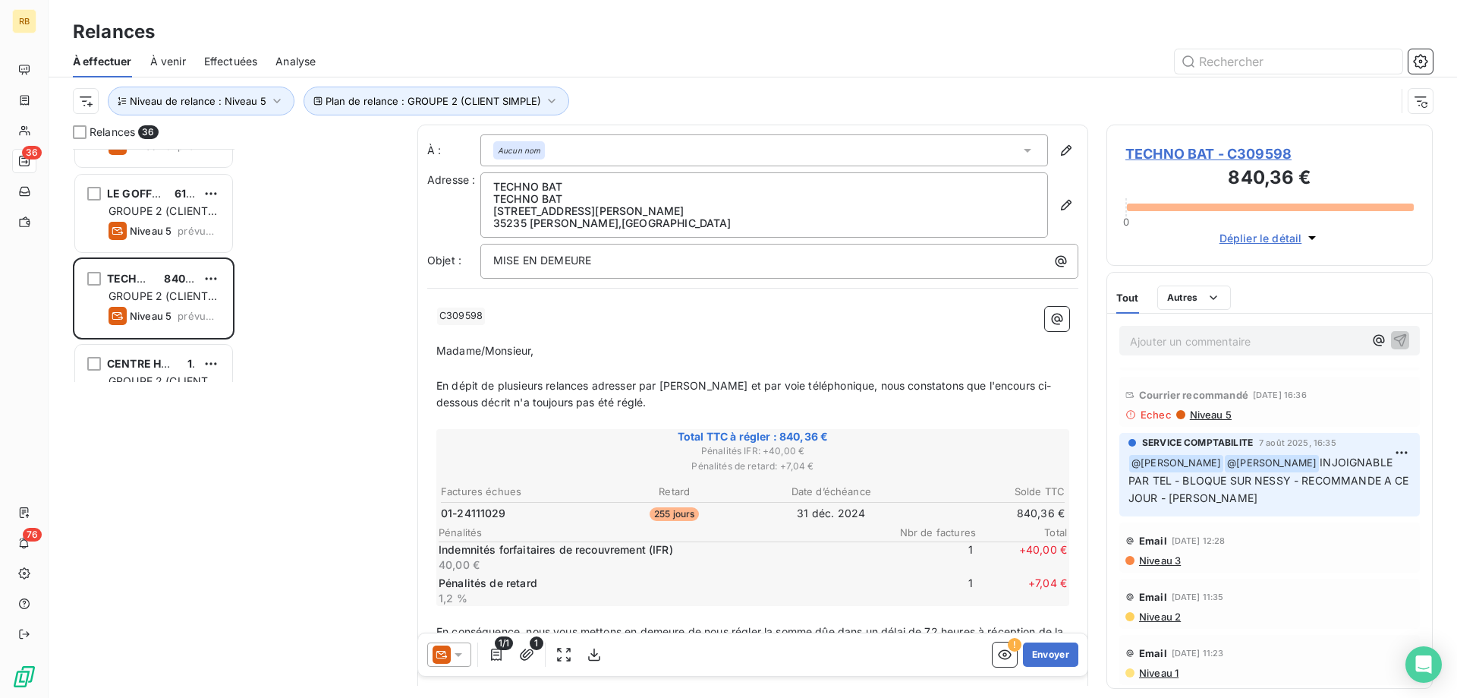
scroll to position [549, 326]
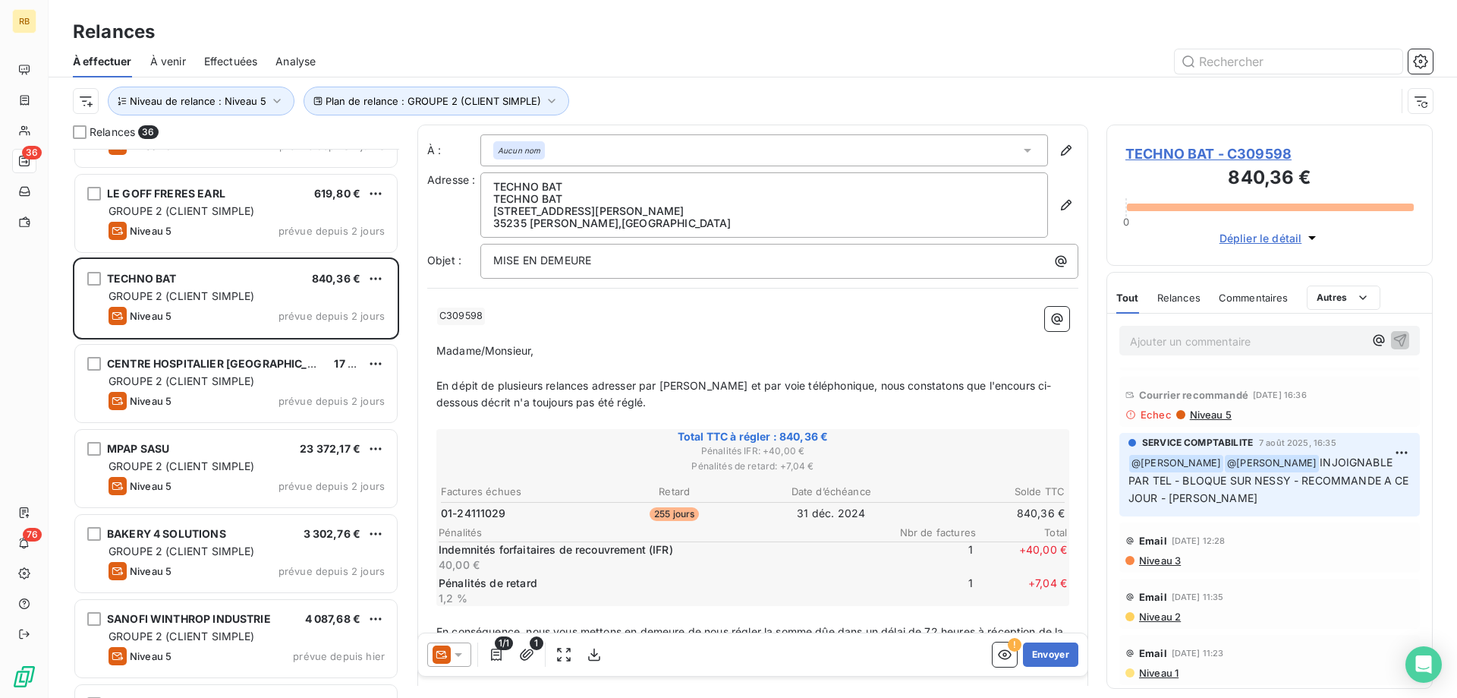
click at [1222, 414] on span "Niveau 5" at bounding box center [1210, 414] width 43 height 12
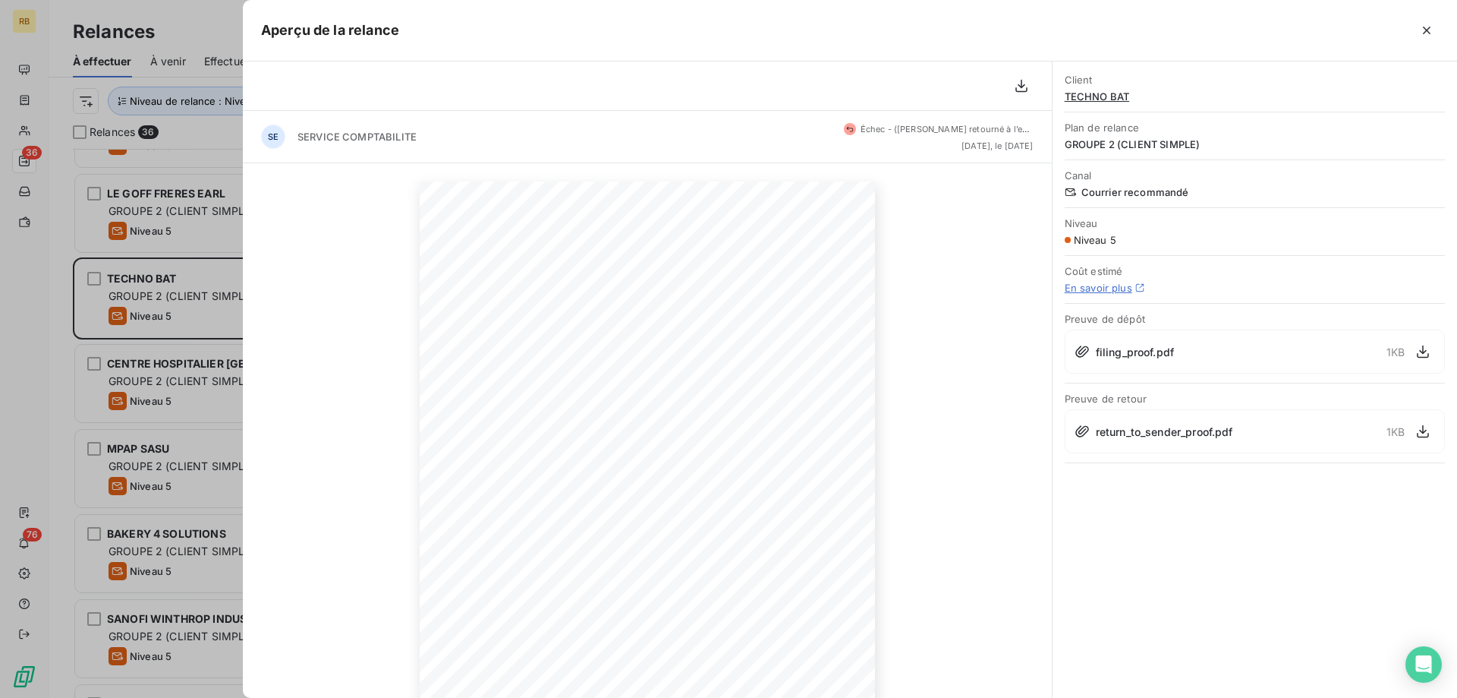
click at [940, 128] on span "Échec - ([PERSON_NAME] retourné à l’expéditeur)" at bounding box center [963, 129] width 204 height 11
click at [1020, 85] on icon "button" at bounding box center [1021, 85] width 15 height 15
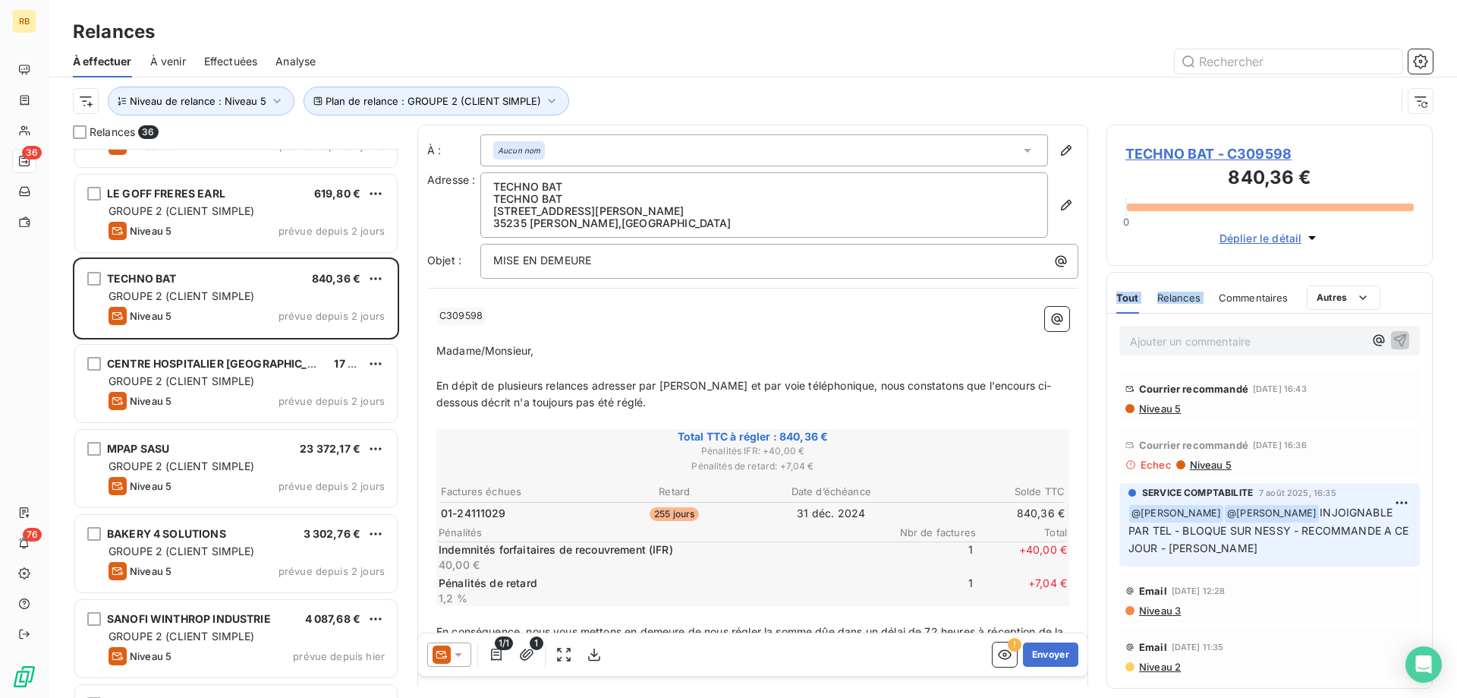
drag, startPoint x: 1202, startPoint y: 156, endPoint x: 1187, endPoint y: 377, distance: 221.4
click at [1215, 304] on div "TECHNO BAT - C309598 840,36 € 0 Déplier le détail Tout Relances Commentaires Po…" at bounding box center [1270, 410] width 326 height 573
click at [1156, 417] on div "Courrier recommandé [DATE] 16:43 Niveau 5" at bounding box center [1270, 395] width 301 height 50
click at [1158, 409] on span "Niveau 5" at bounding box center [1159, 408] width 43 height 12
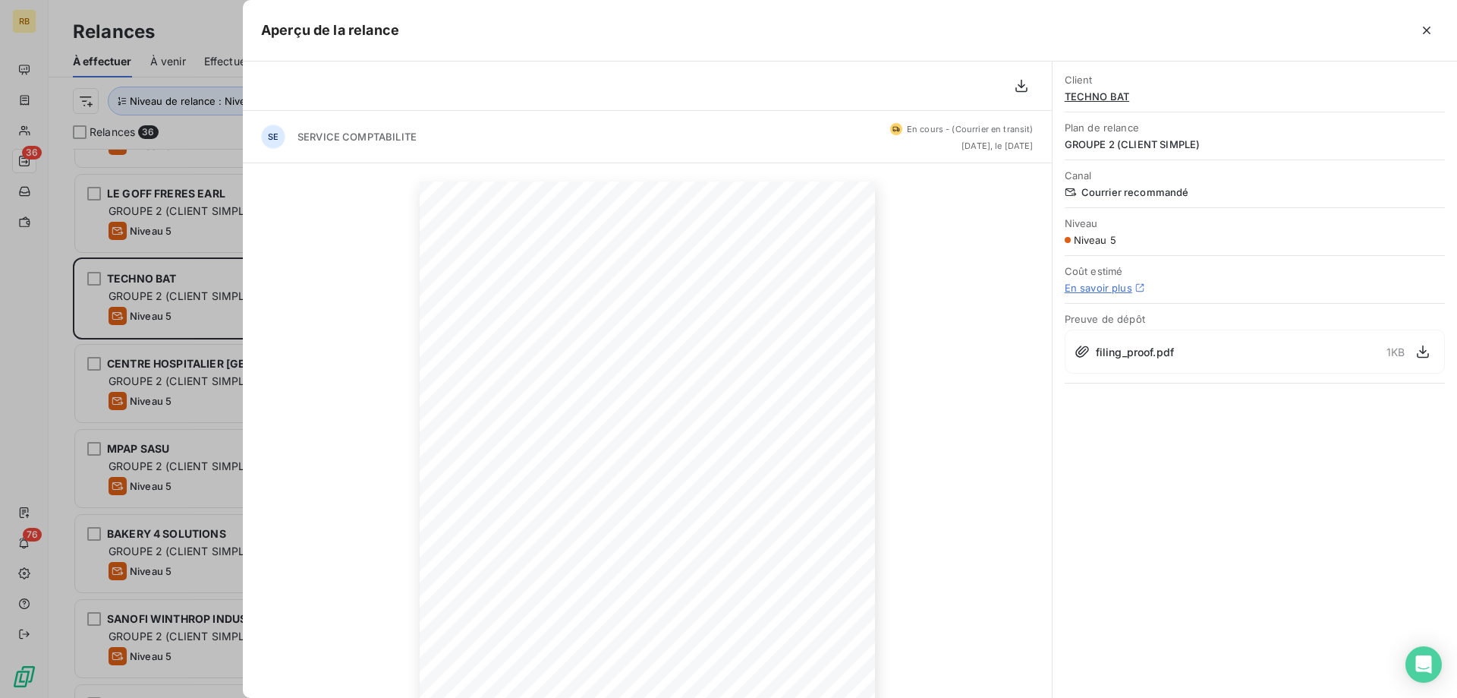
click at [1129, 352] on span "filing_proof.pdf" at bounding box center [1135, 352] width 78 height 16
click at [1417, 353] on icon "button" at bounding box center [1423, 351] width 15 height 15
click at [1431, 24] on icon "button" at bounding box center [1426, 30] width 15 height 15
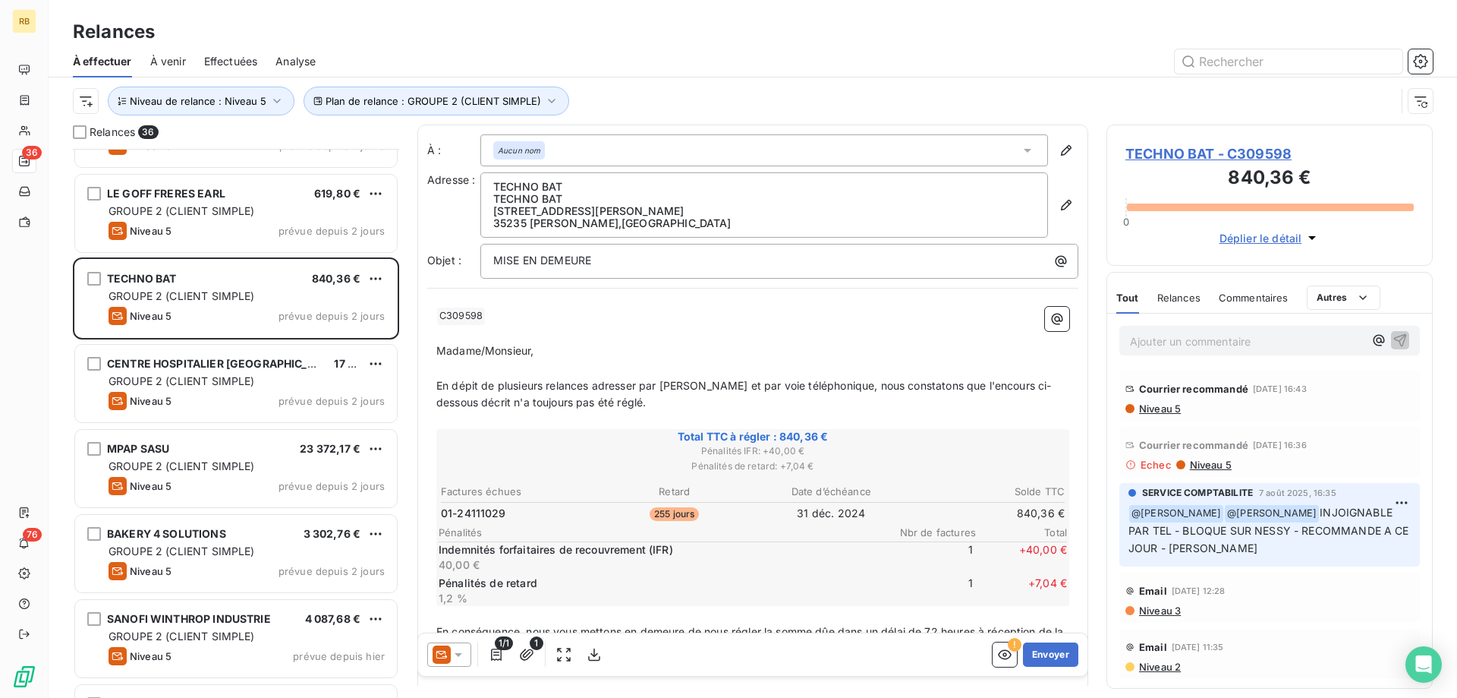
click at [1171, 405] on span "Niveau 5" at bounding box center [1159, 408] width 43 height 12
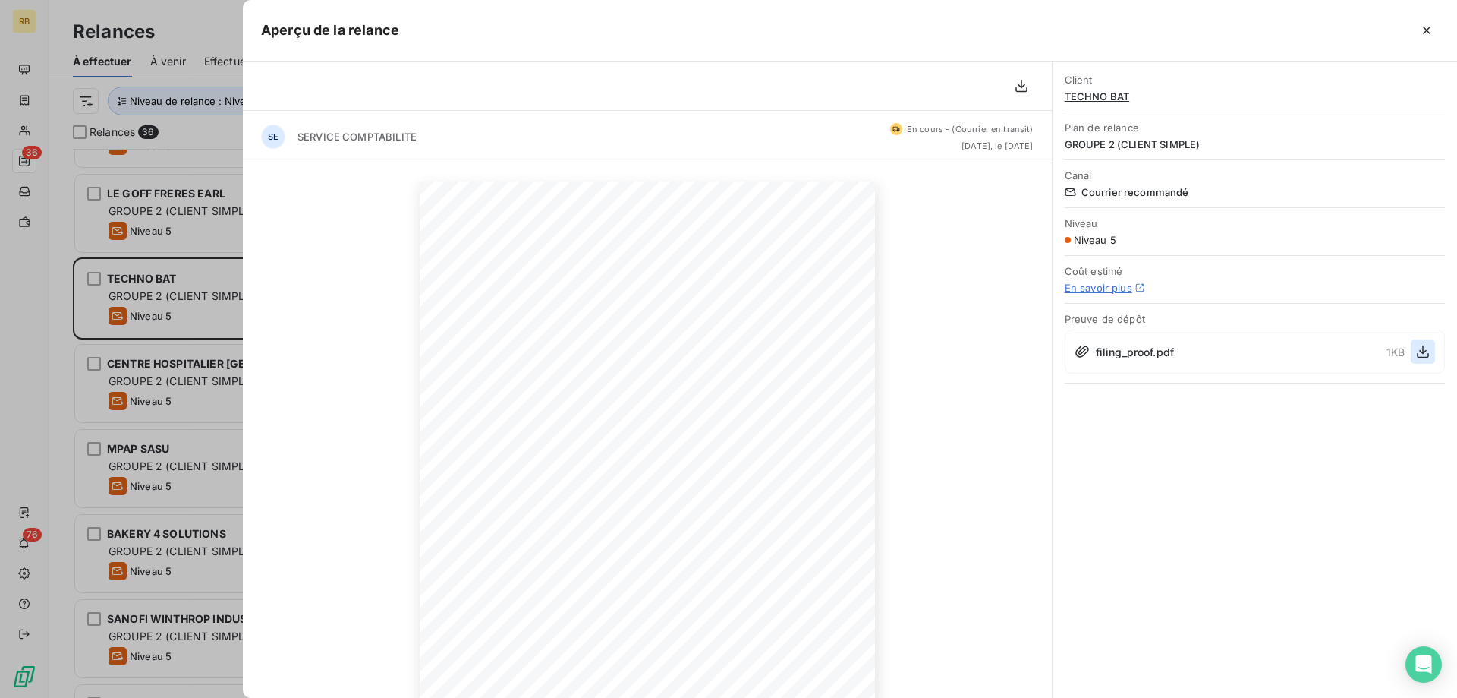
click at [1424, 353] on icon "button" at bounding box center [1423, 351] width 12 height 13
click at [1422, 30] on icon "button" at bounding box center [1426, 30] width 15 height 15
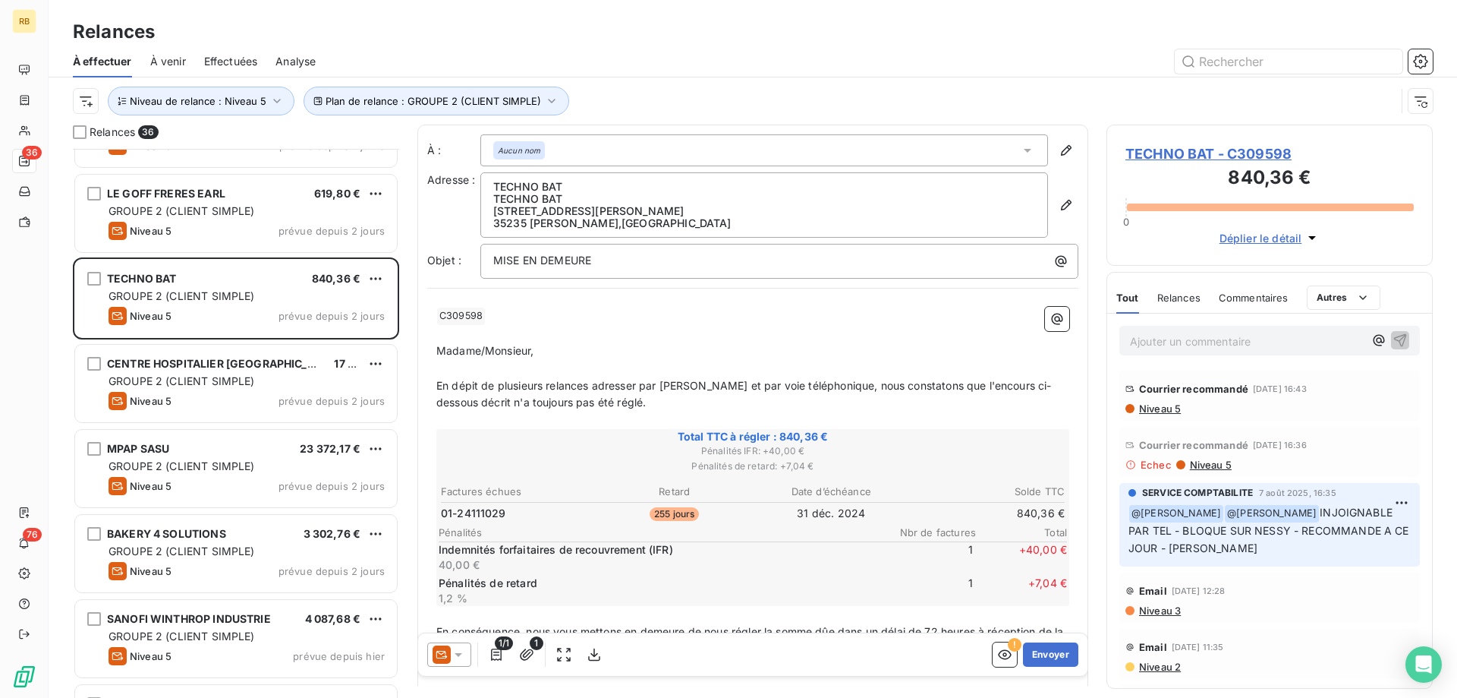
click at [1207, 336] on p "Ajouter un commentaire ﻿" at bounding box center [1247, 341] width 234 height 19
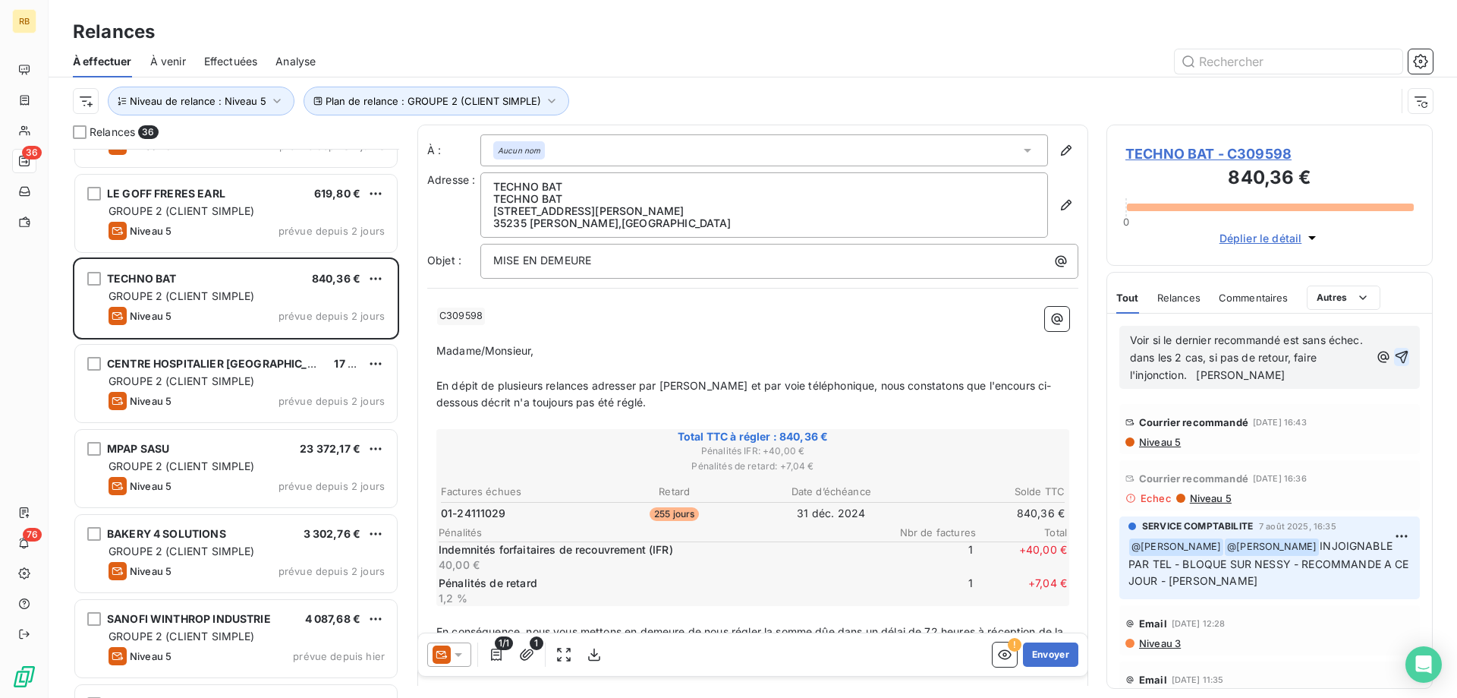
click at [1404, 359] on icon "button" at bounding box center [1401, 356] width 15 height 15
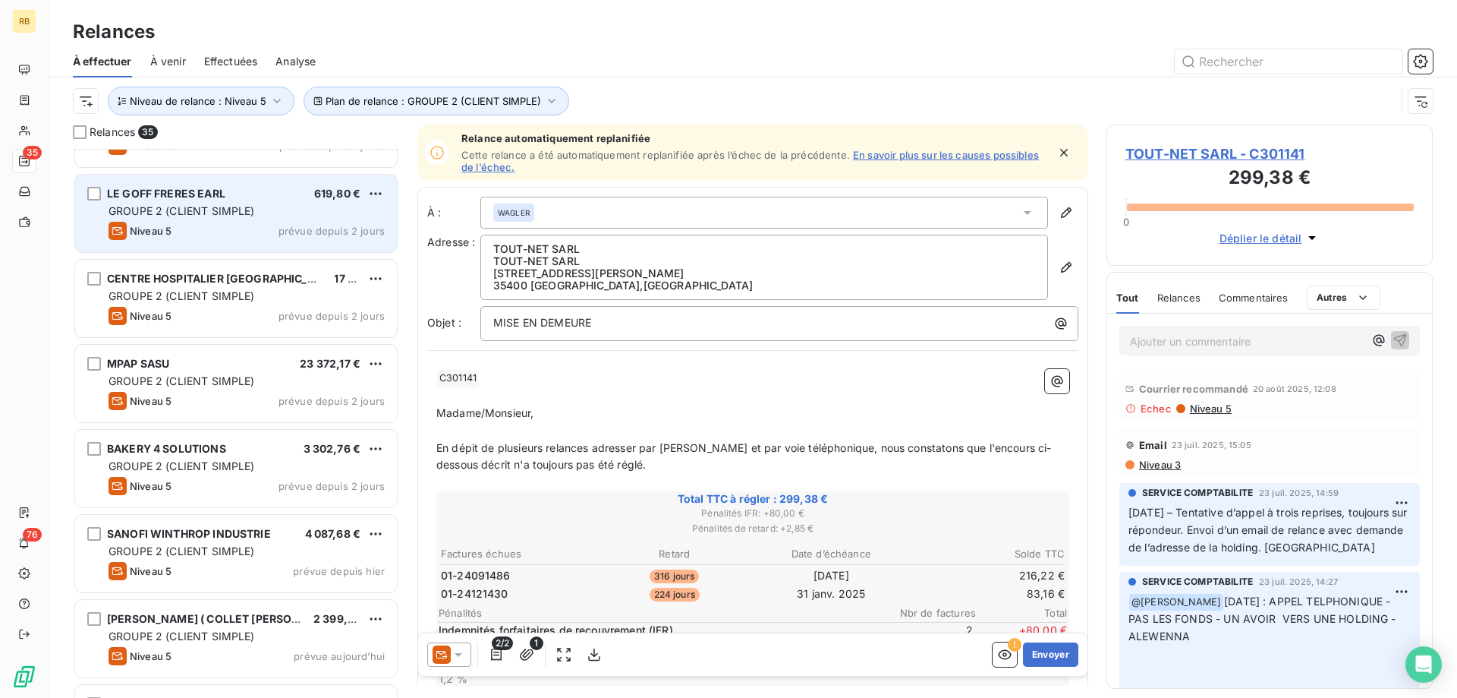
click at [208, 209] on span "GROUPE 2 (CLIENT SIMPLE)" at bounding box center [182, 210] width 146 height 13
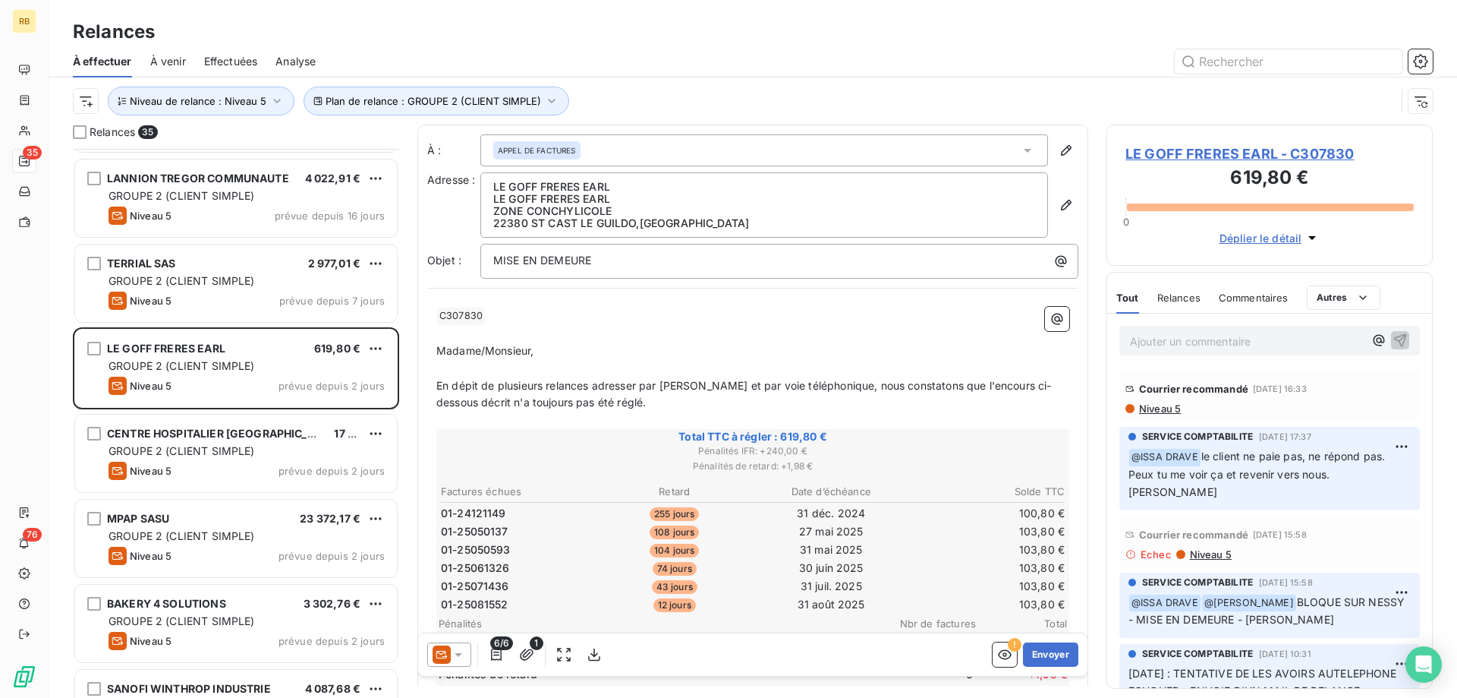
scroll to position [2125, 0]
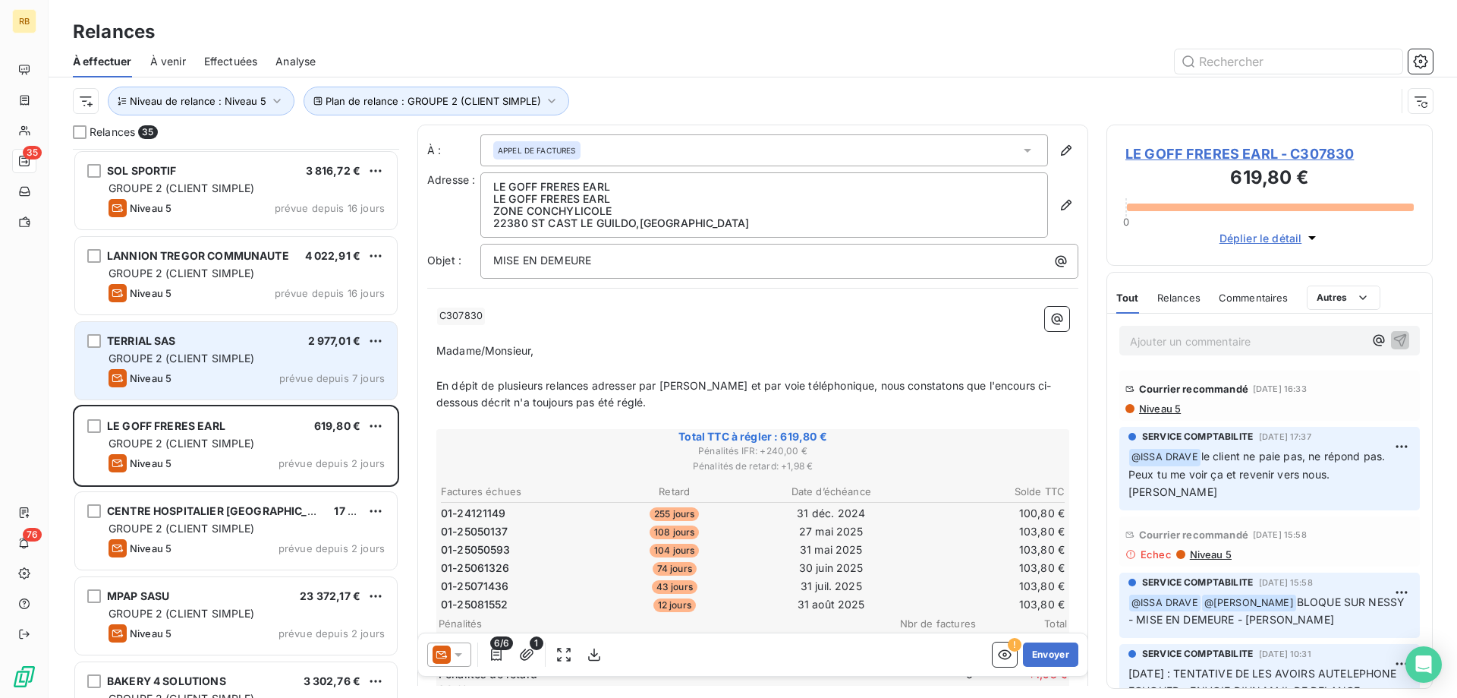
click at [213, 367] on div "TERRIAL SAS 2 977,01 € GROUPE 2 (CLIENT SIMPLE) Niveau 5 prévue depuis 7 jours" at bounding box center [236, 360] width 322 height 77
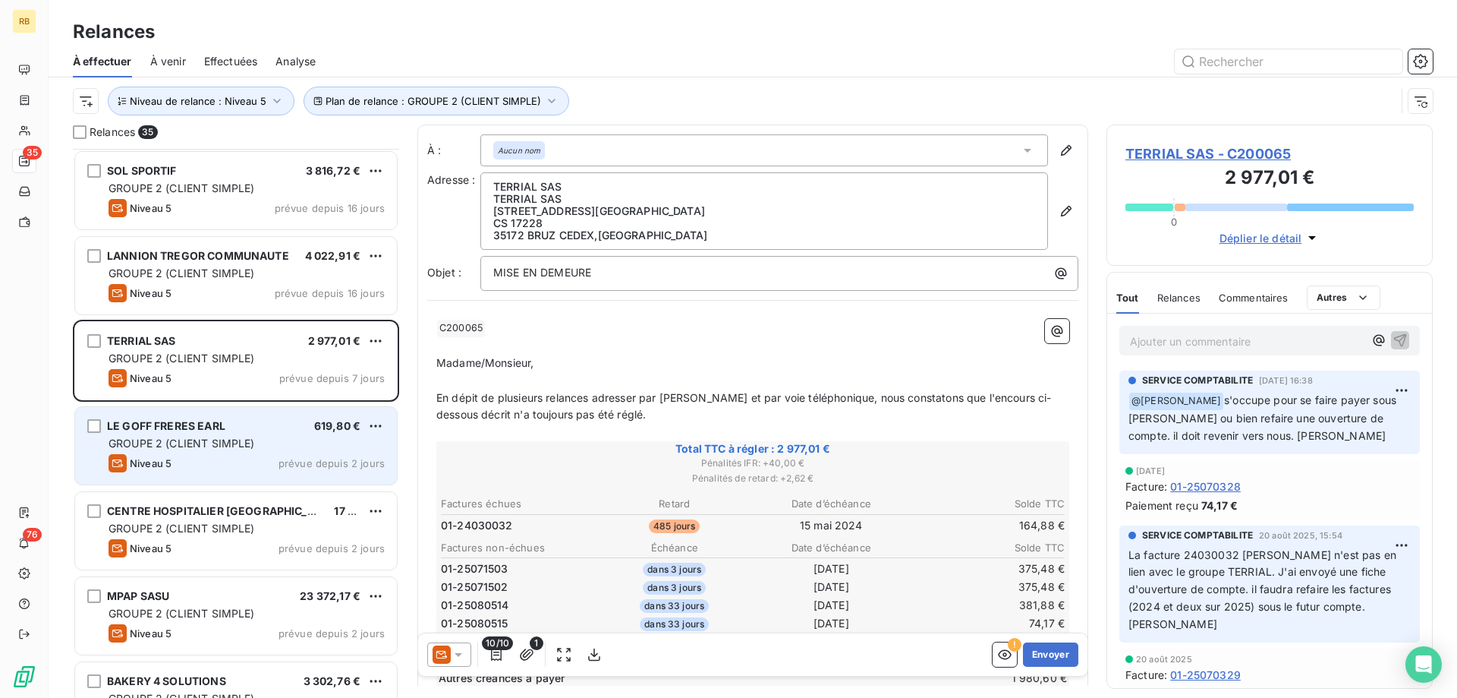
click at [225, 455] on div "Niveau 5 prévue depuis 2 jours" at bounding box center [247, 463] width 276 height 18
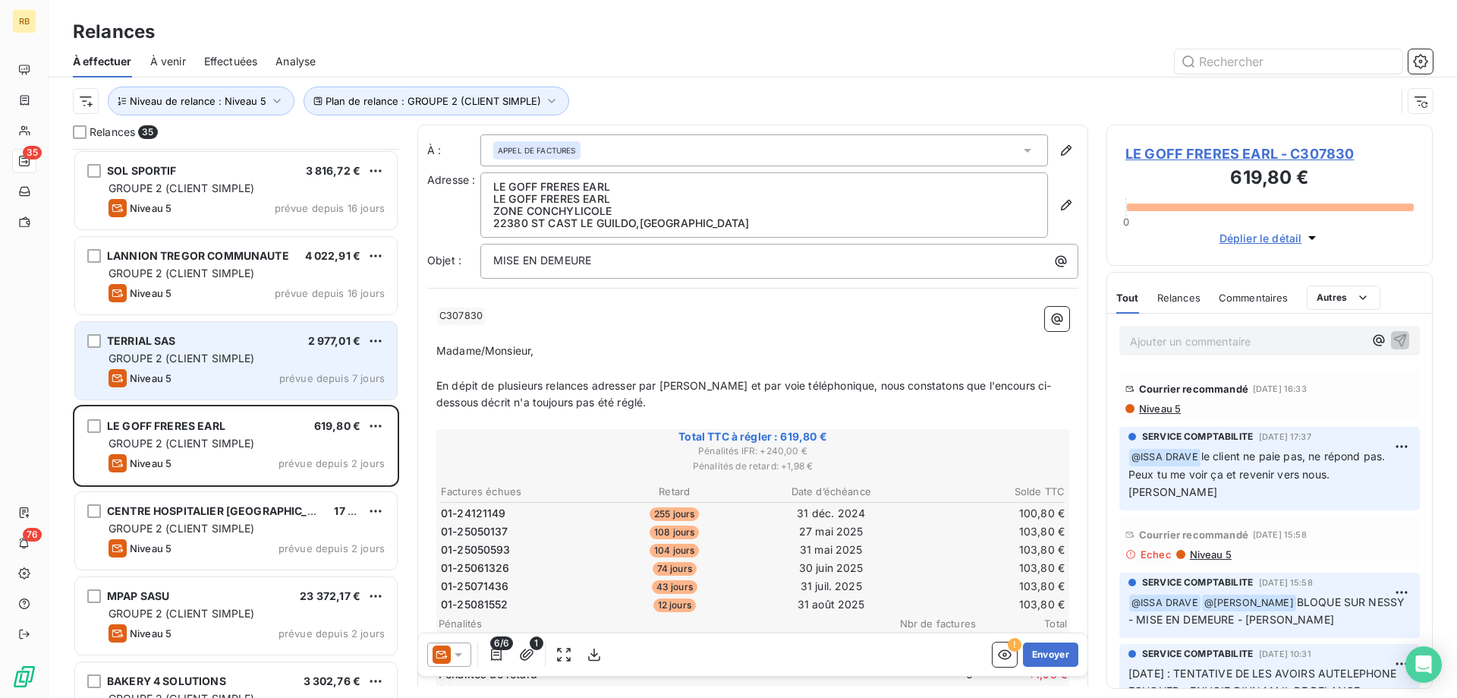
click at [229, 389] on div "TERRIAL SAS 2 977,01 € GROUPE 2 (CLIENT SIMPLE) Niveau 5 prévue depuis 7 jours" at bounding box center [236, 360] width 322 height 77
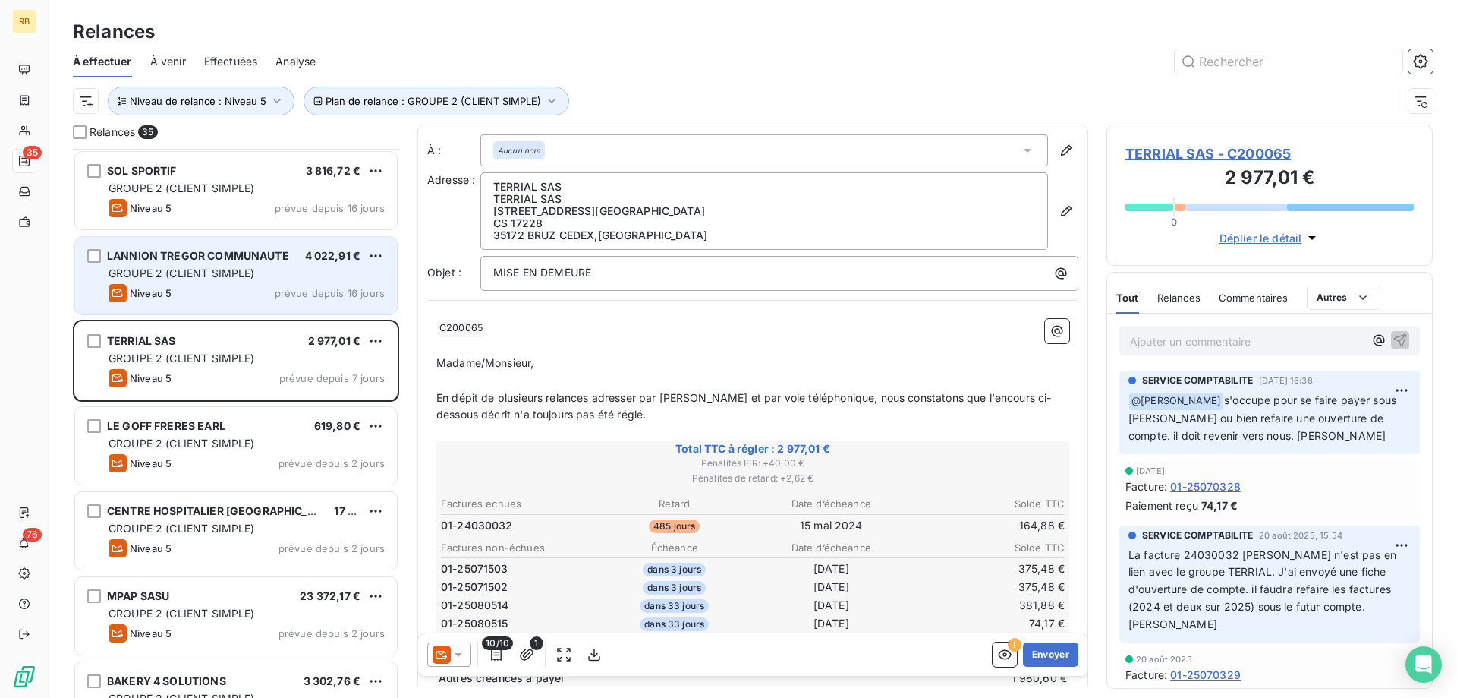
click at [226, 288] on div "Niveau 5 prévue depuis 16 jours" at bounding box center [247, 293] width 276 height 18
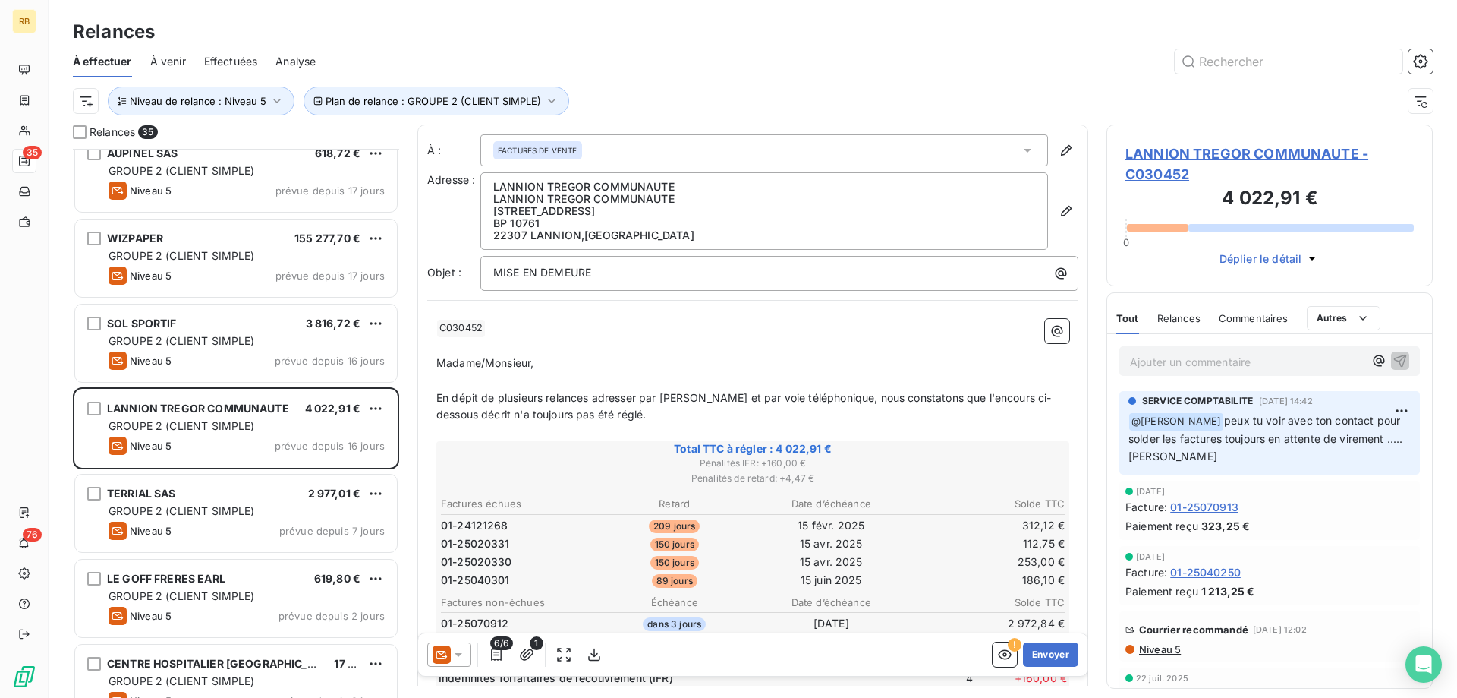
scroll to position [1971, 0]
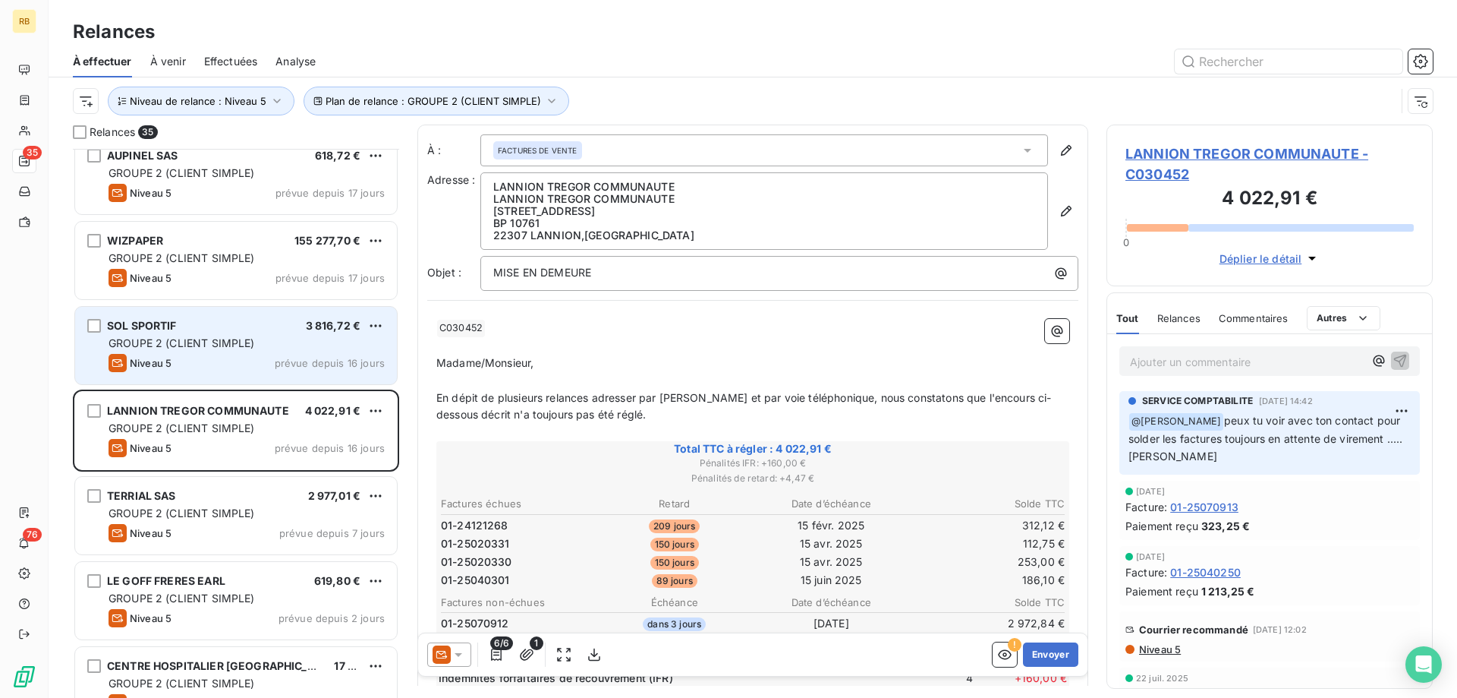
click at [192, 330] on div "SOL SPORTIF 3 816,72 €" at bounding box center [247, 326] width 276 height 14
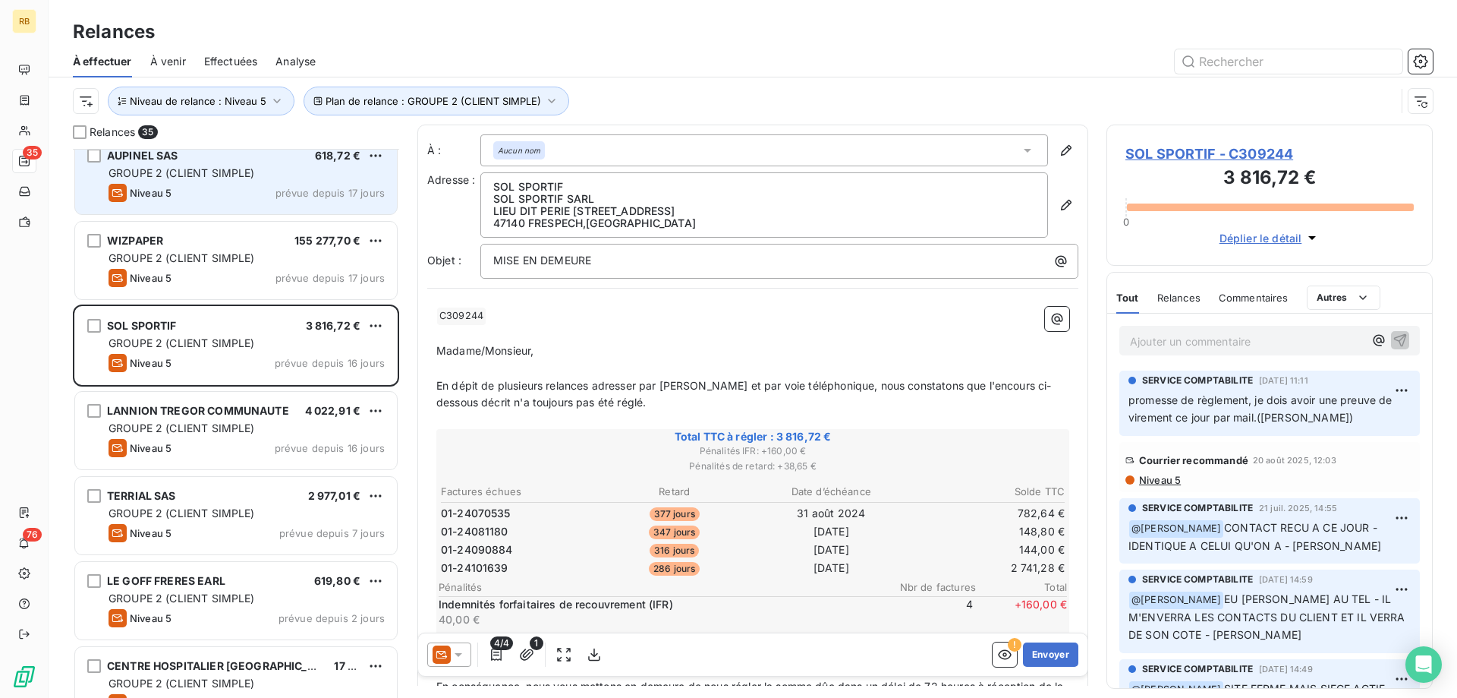
click at [234, 212] on div "AUPINEL SAS 618,72 € GROUPE 2 (CLIENT SIMPLE) Niveau 5 prévue depuis 17 jours" at bounding box center [236, 175] width 322 height 77
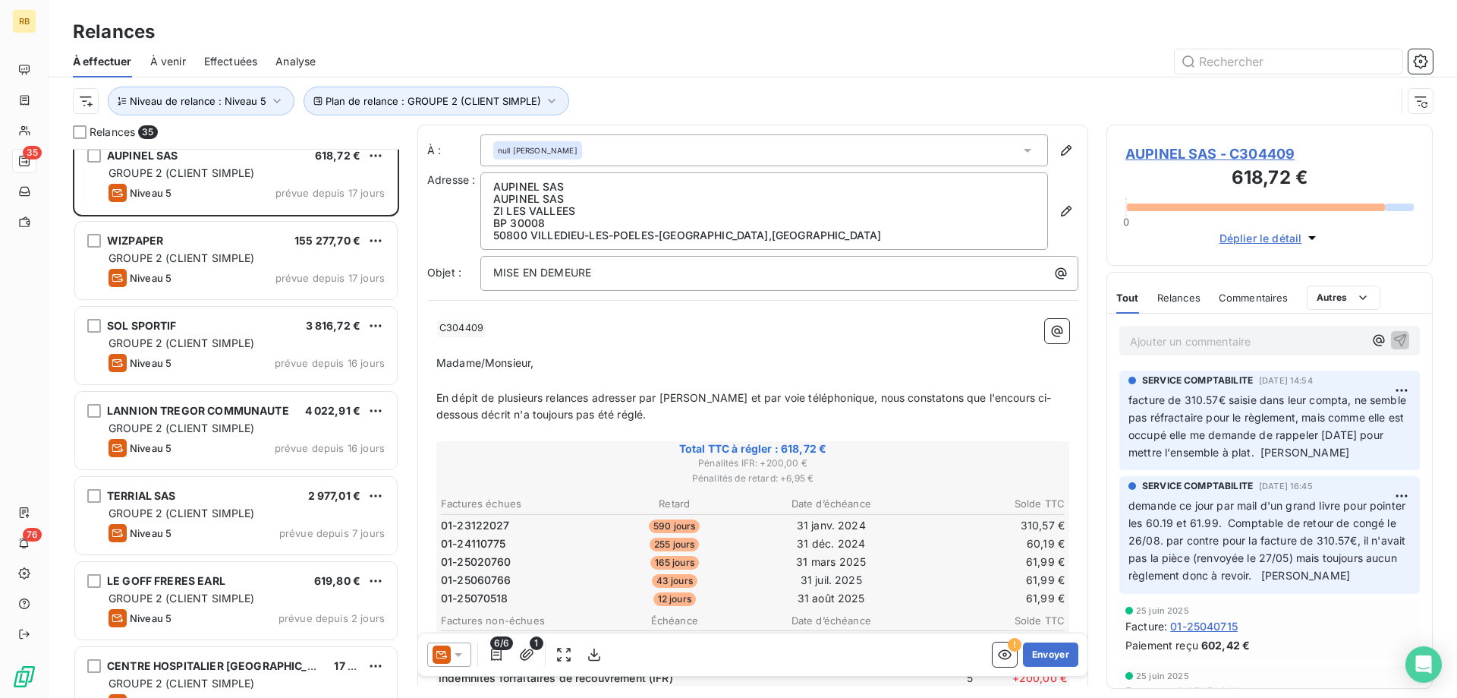
click at [1202, 338] on p "Ajouter un commentaire ﻿" at bounding box center [1247, 341] width 234 height 19
click at [1218, 336] on p "Elle me renvoit" at bounding box center [1247, 340] width 234 height 17
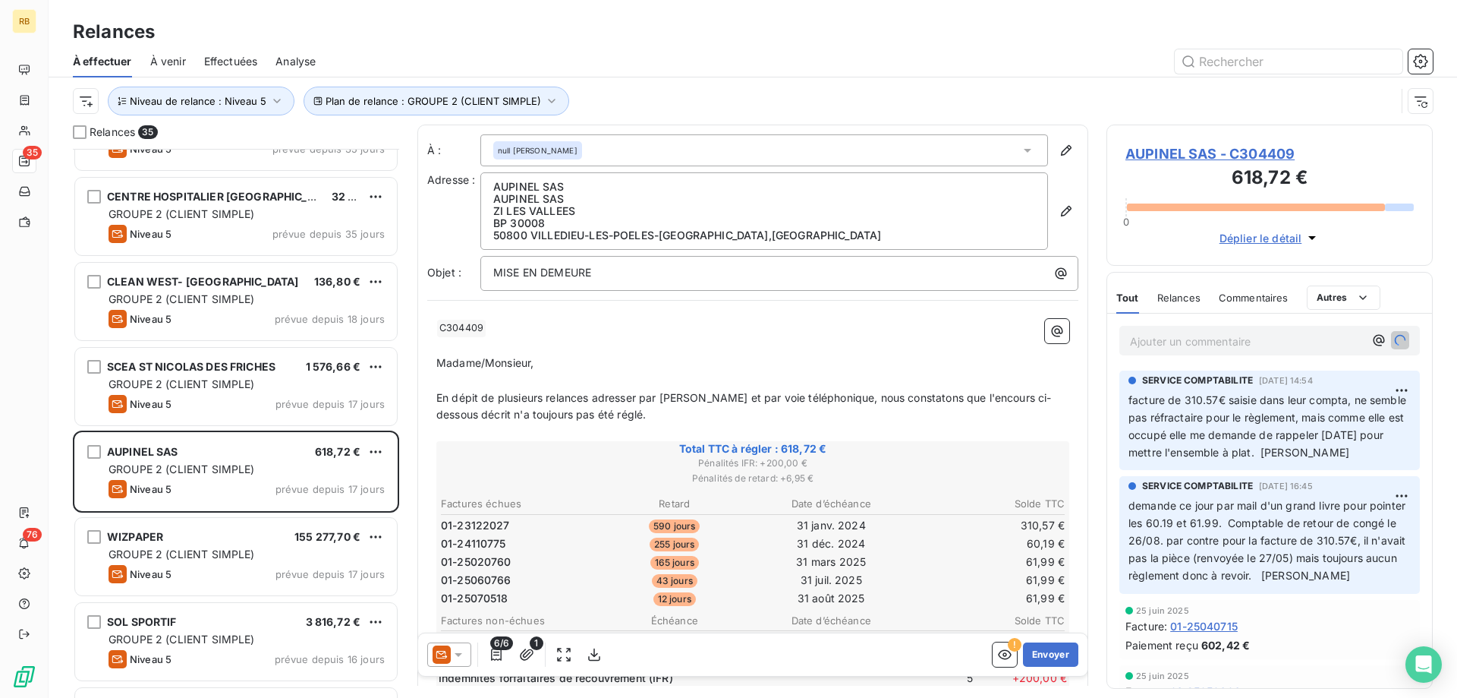
scroll to position [1661, 0]
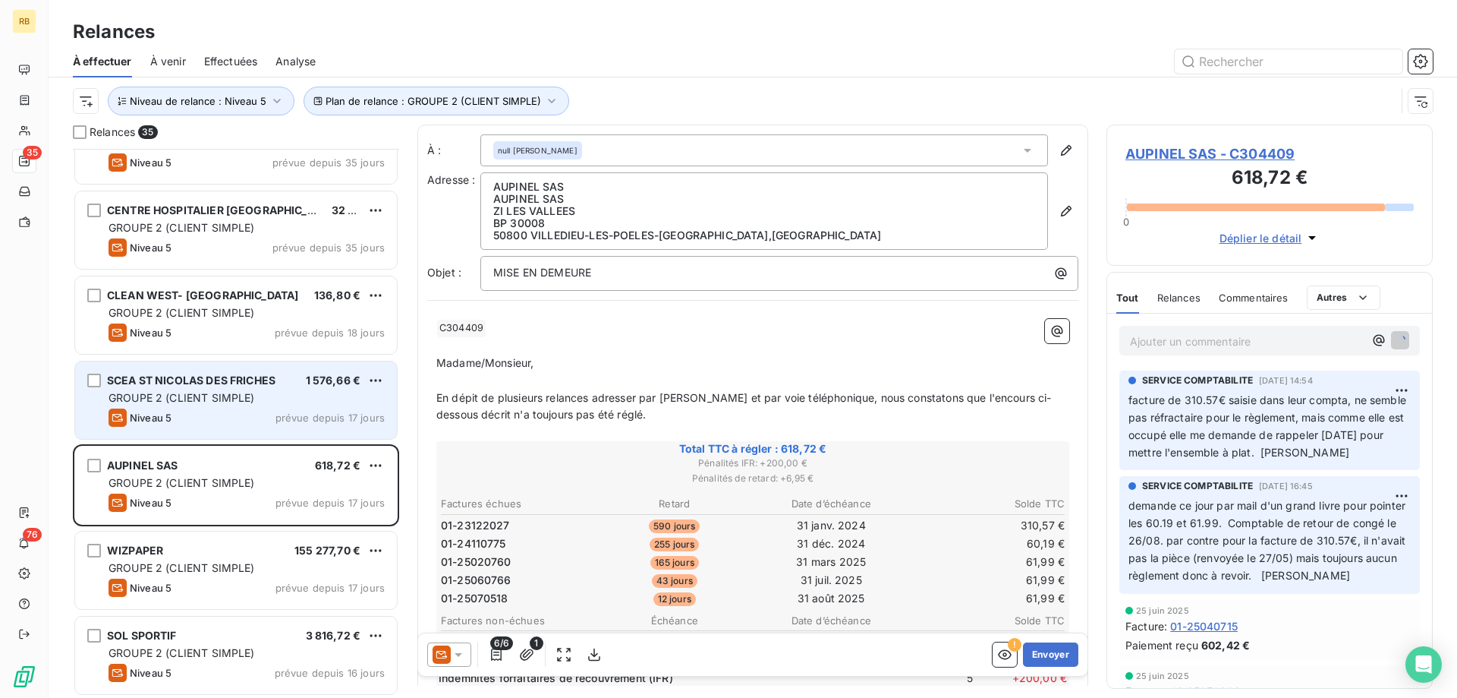
click at [203, 406] on div "SCEA ST NICOLAS DES FRICHES 1 576,66 € GROUPE 2 (CLIENT SIMPLE) Niveau 5 prévue…" at bounding box center [236, 399] width 322 height 77
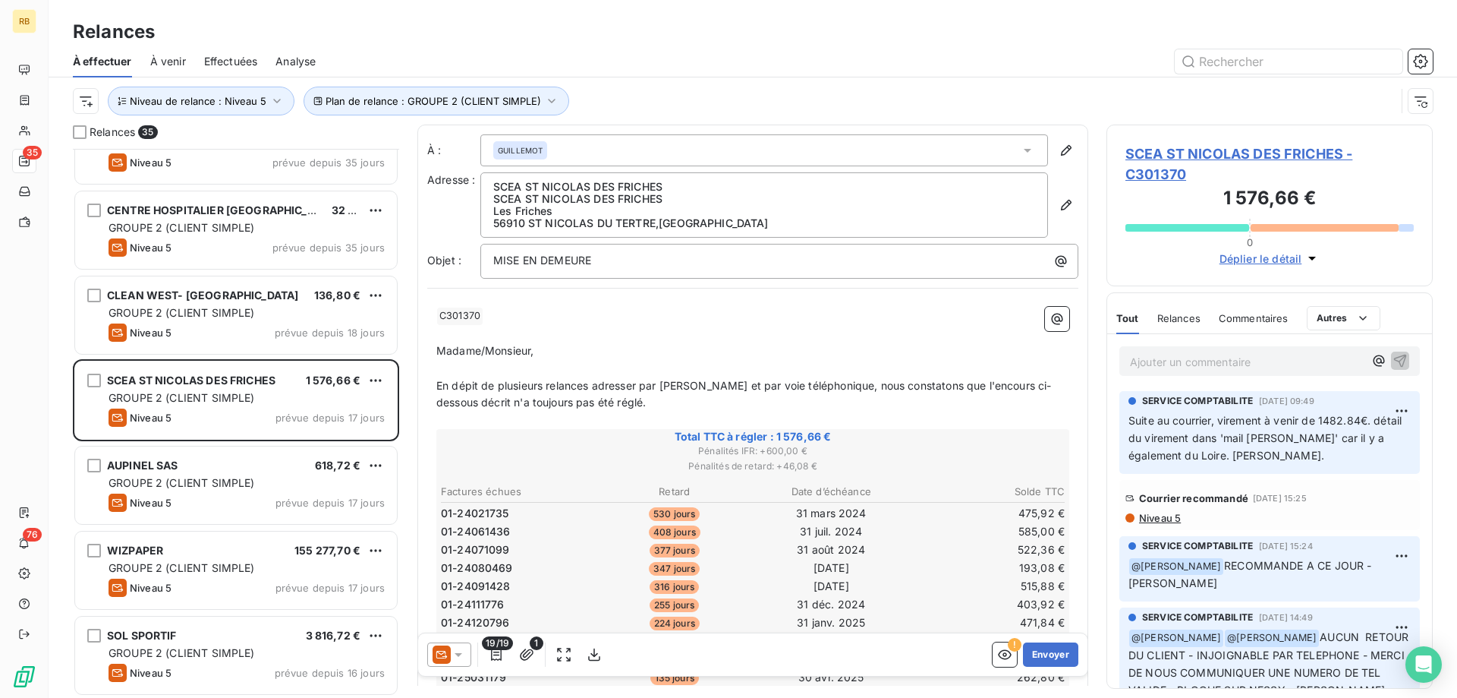
click at [1164, 365] on p "Ajouter un commentaire ﻿" at bounding box center [1247, 361] width 234 height 19
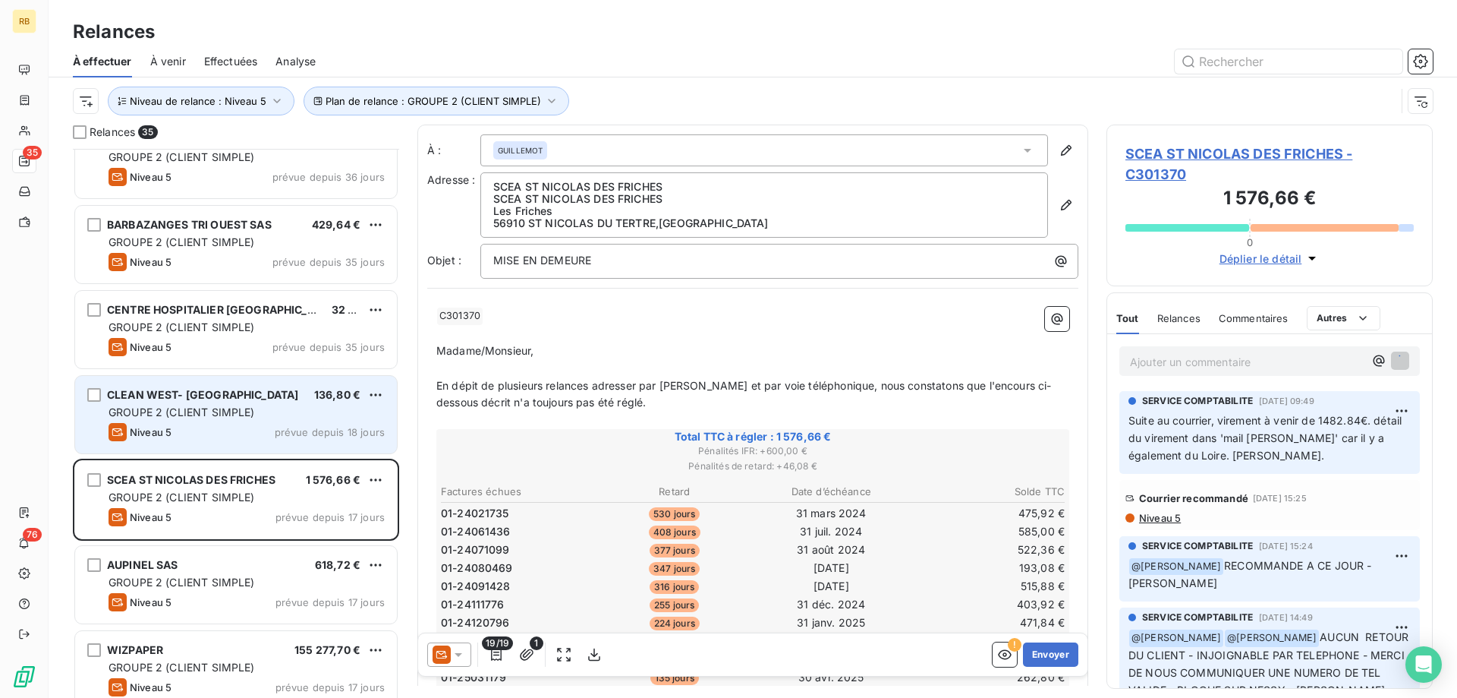
scroll to position [1583, 0]
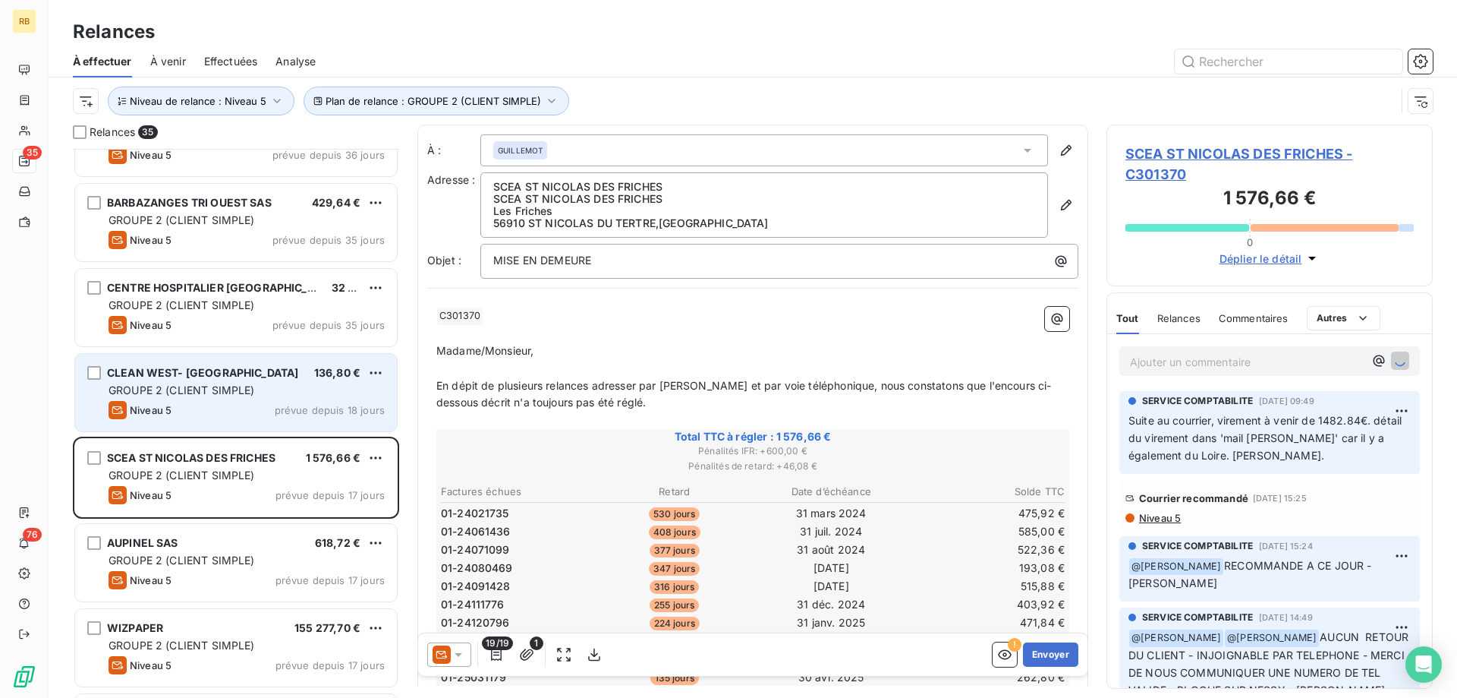
click at [188, 389] on span "GROUPE 2 (CLIENT SIMPLE)" at bounding box center [182, 389] width 146 height 13
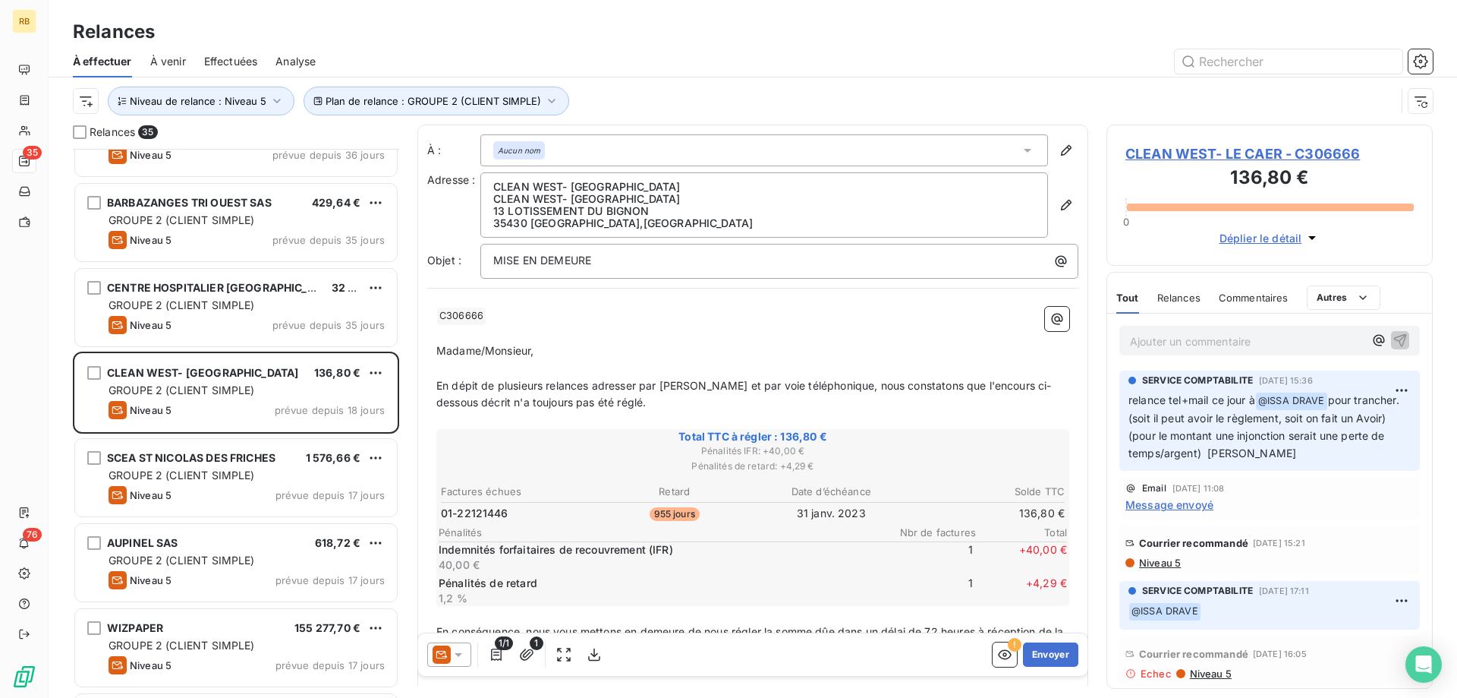
click at [1104, 270] on div "Relances 35 CABINET CHATEAUBRIAND SARL 345,96 € GROUPE 2 (CLIENT SIMPLE) Niveau…" at bounding box center [753, 410] width 1409 height 573
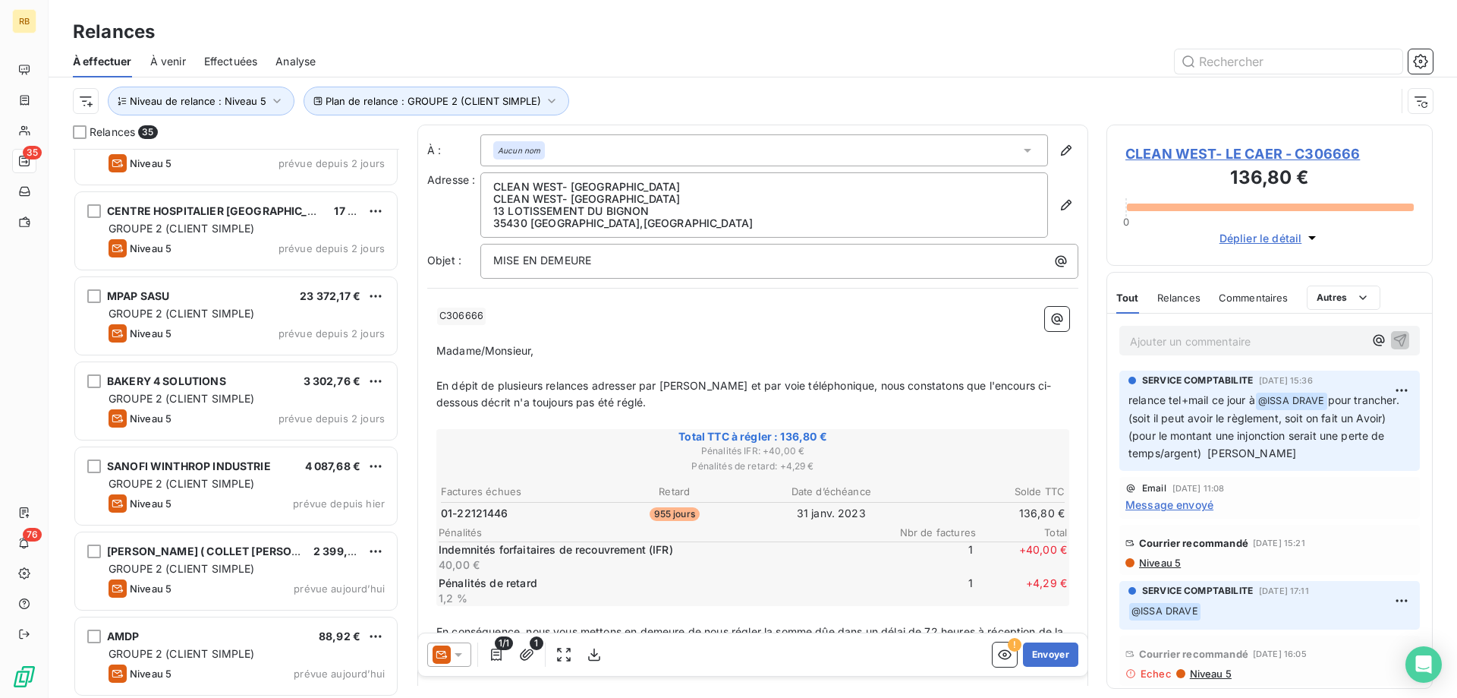
scroll to position [2427, 0]
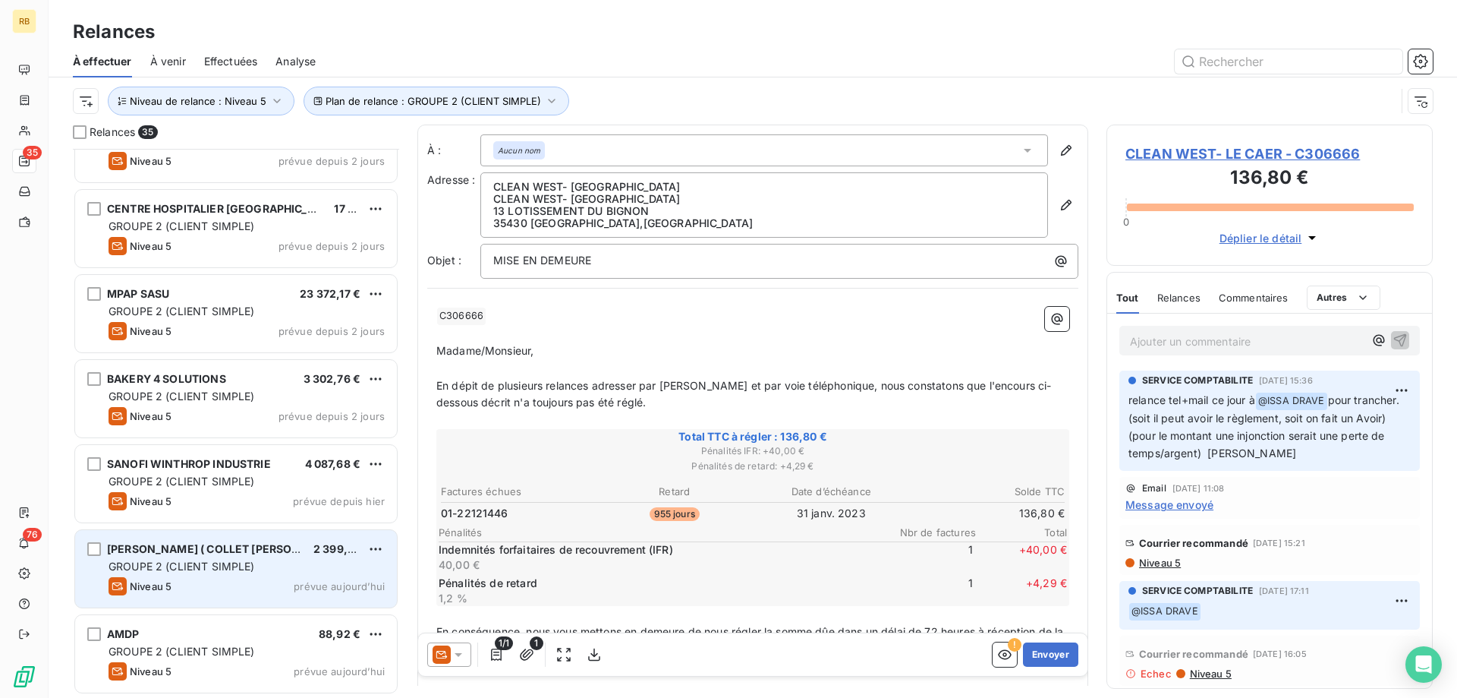
click at [148, 562] on span "GROUPE 2 (CLIENT SIMPLE)" at bounding box center [182, 565] width 146 height 13
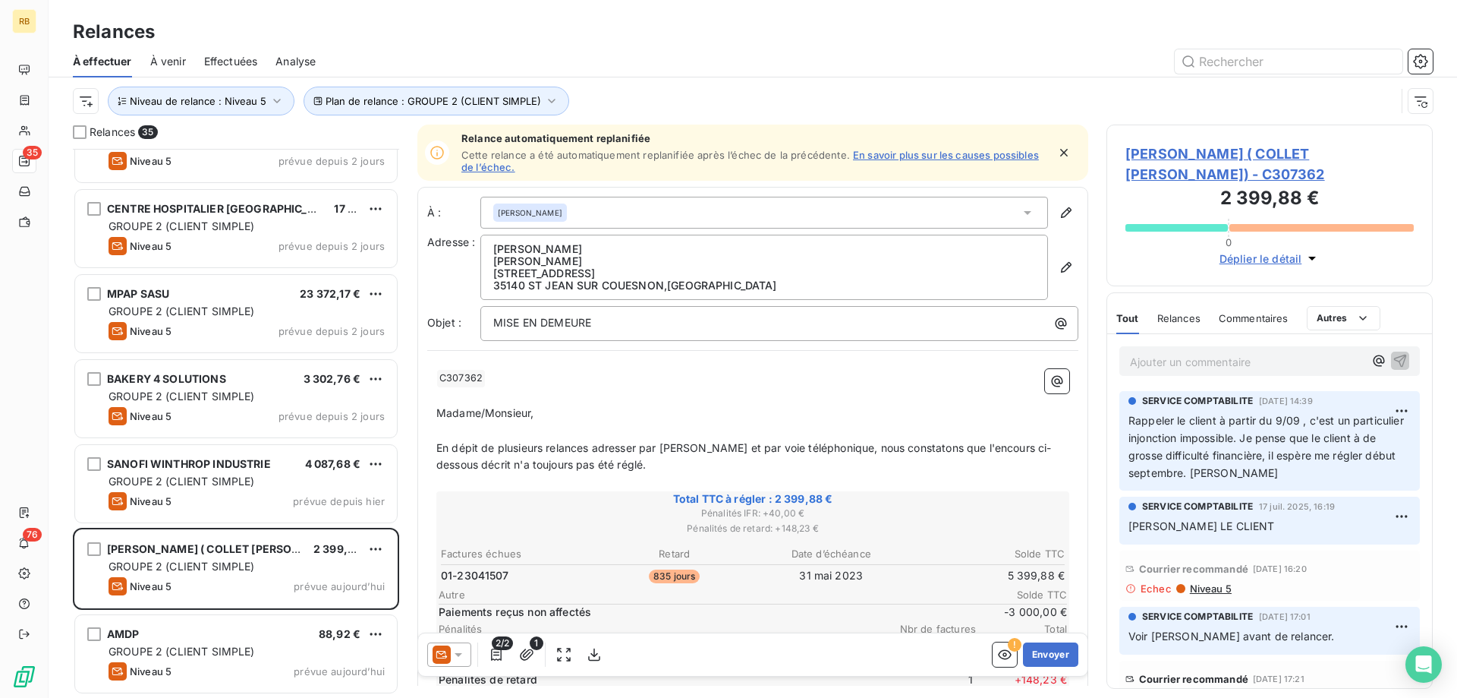
click at [1242, 352] on p "Ajouter un commentaire ﻿" at bounding box center [1247, 361] width 234 height 19
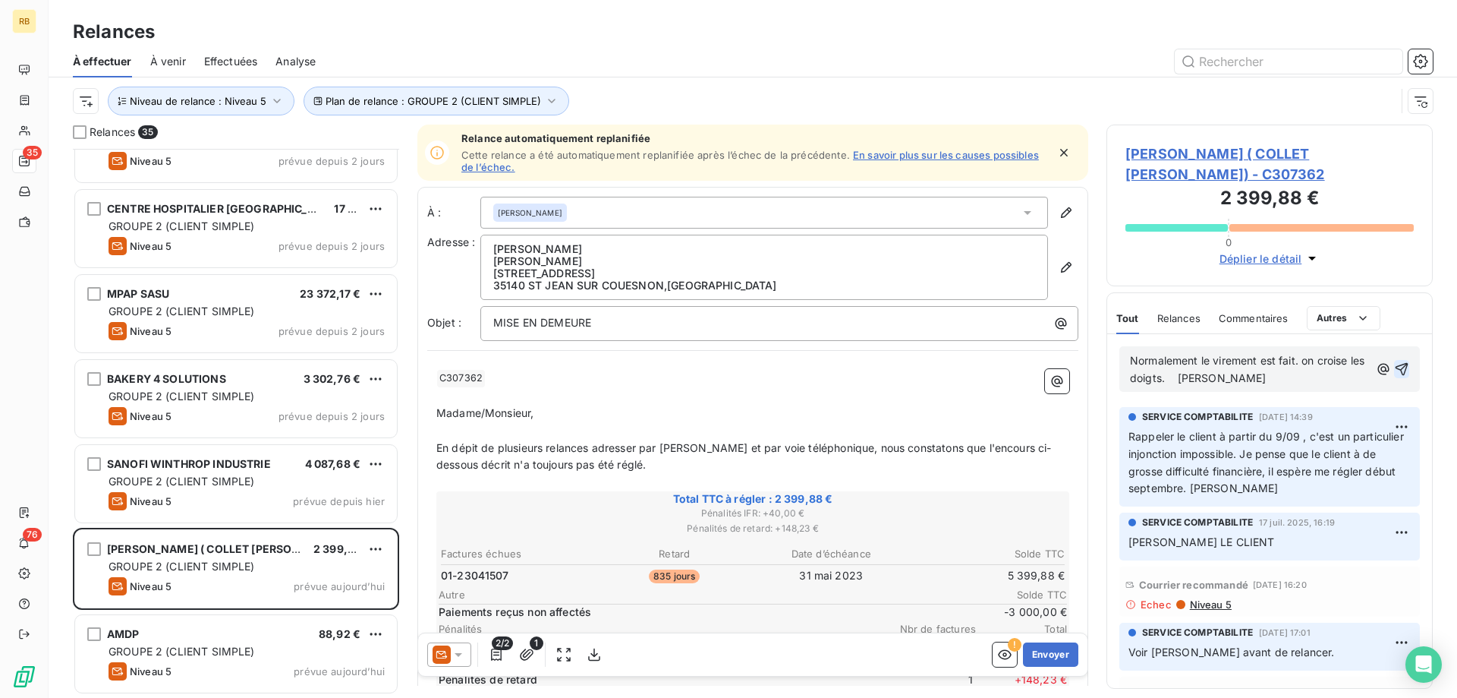
click at [1404, 369] on icon "button" at bounding box center [1401, 368] width 15 height 15
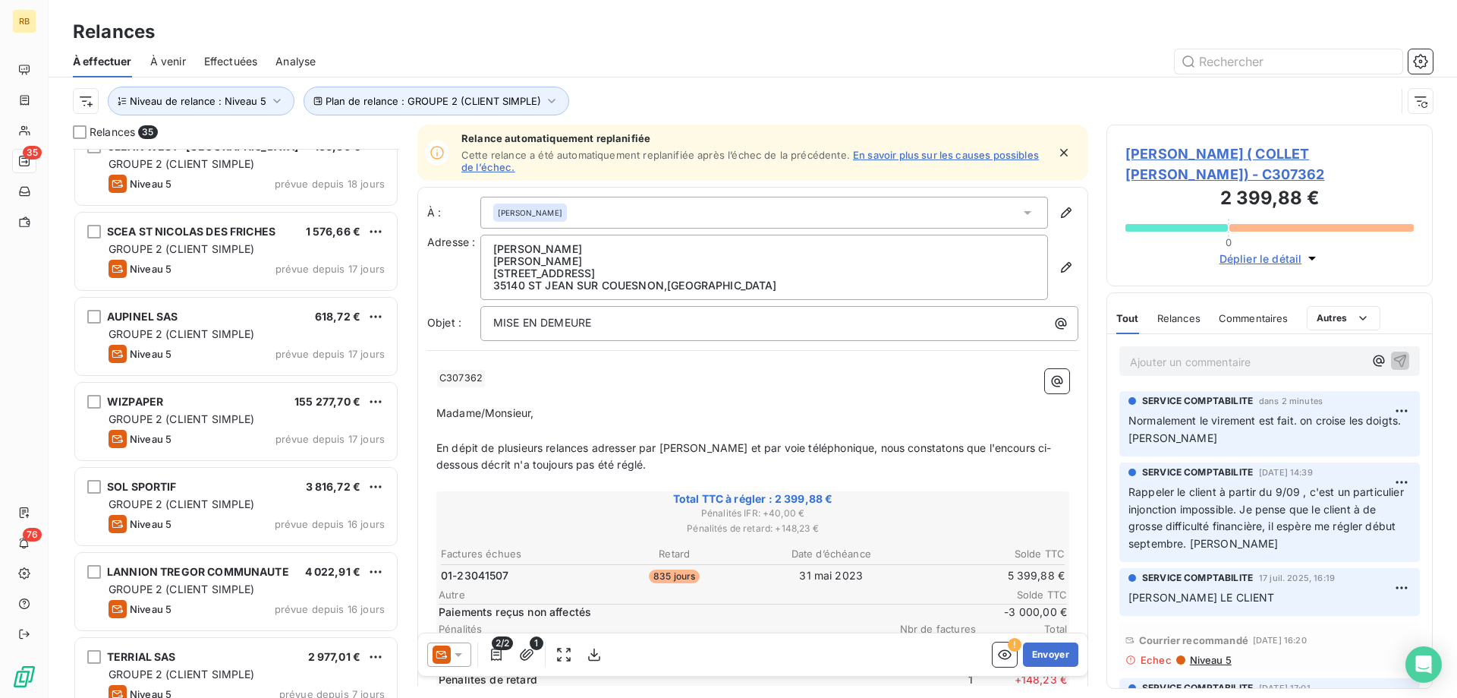
scroll to position [1808, 0]
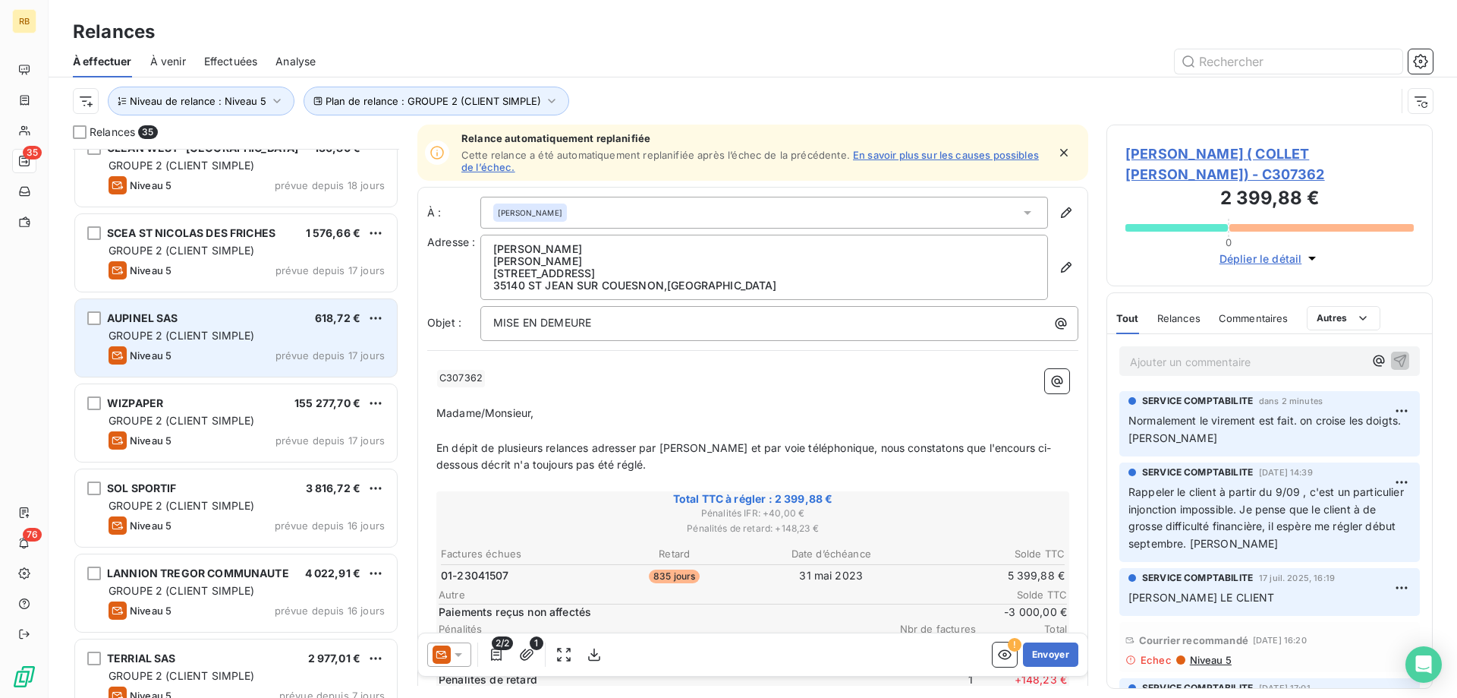
click at [197, 316] on div "AUPINEL SAS 618,72 €" at bounding box center [247, 318] width 276 height 14
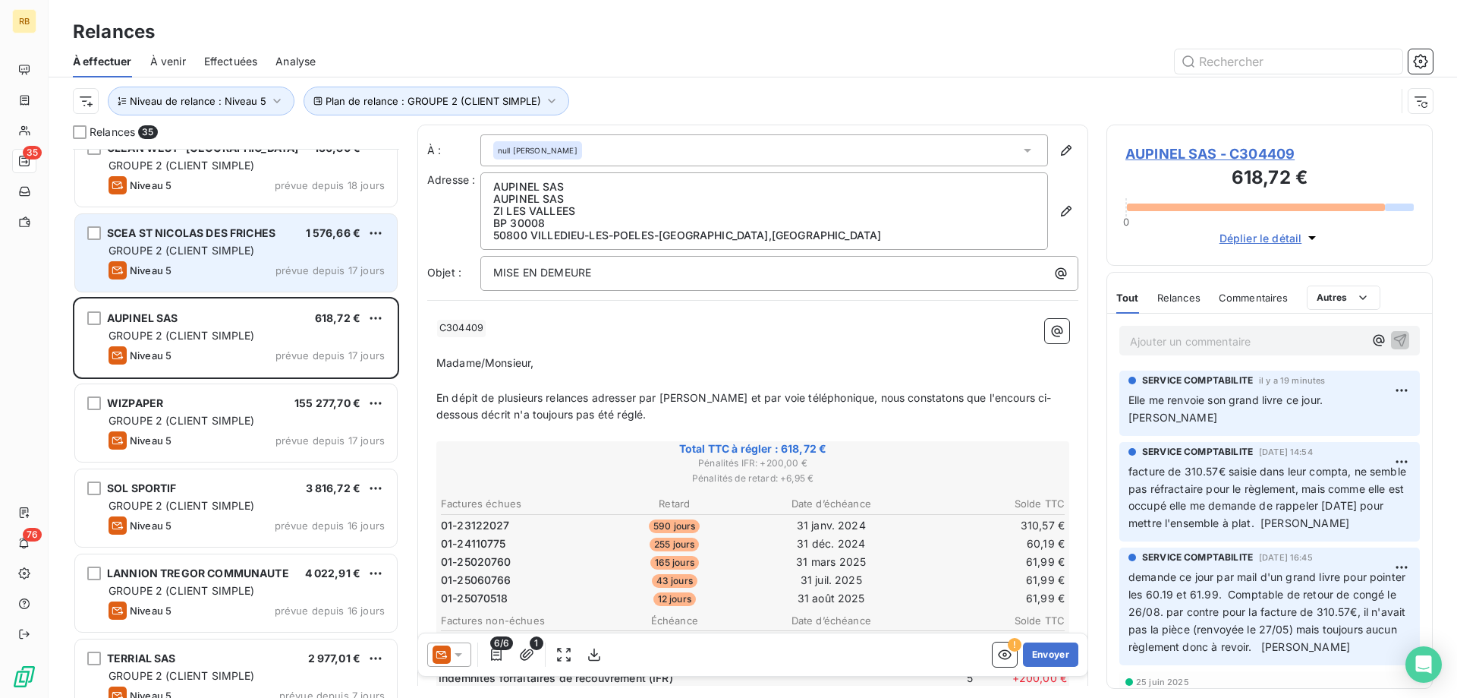
click at [231, 253] on span "GROUPE 2 (CLIENT SIMPLE)" at bounding box center [182, 250] width 146 height 13
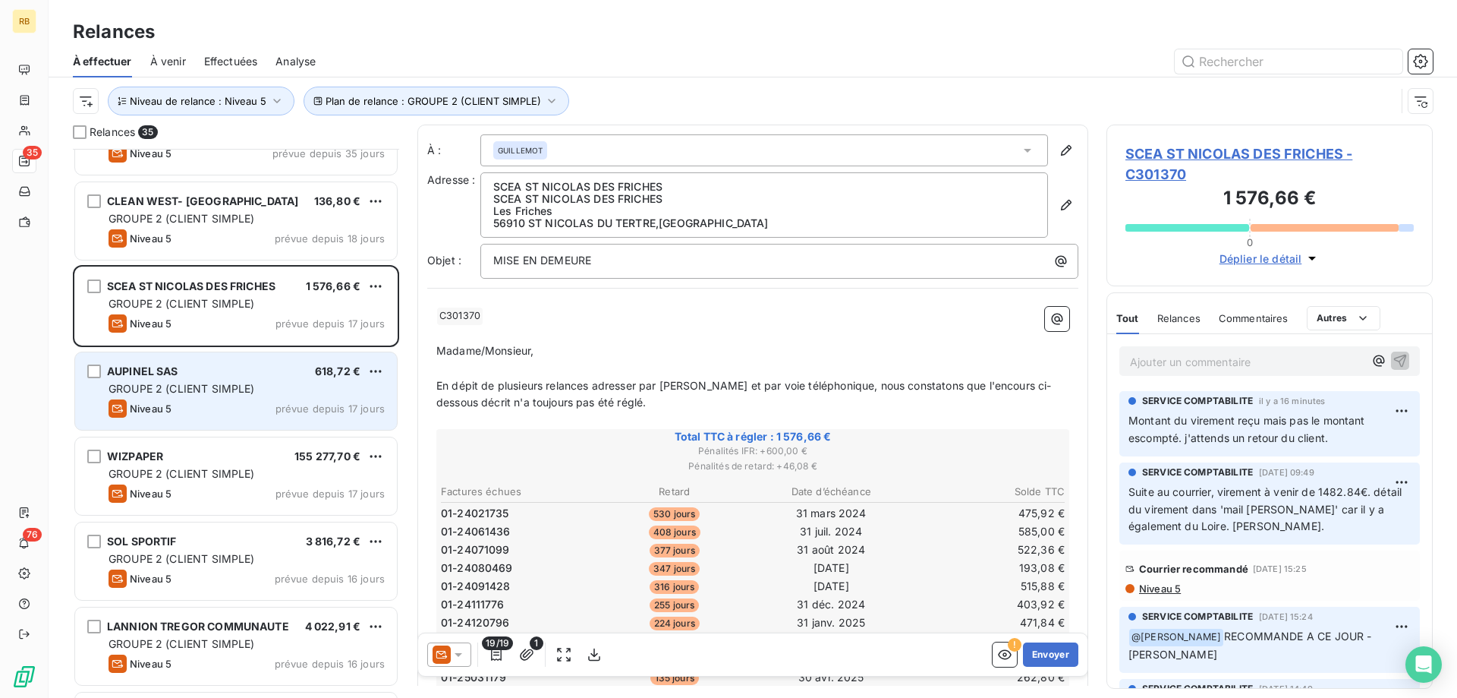
scroll to position [1731, 0]
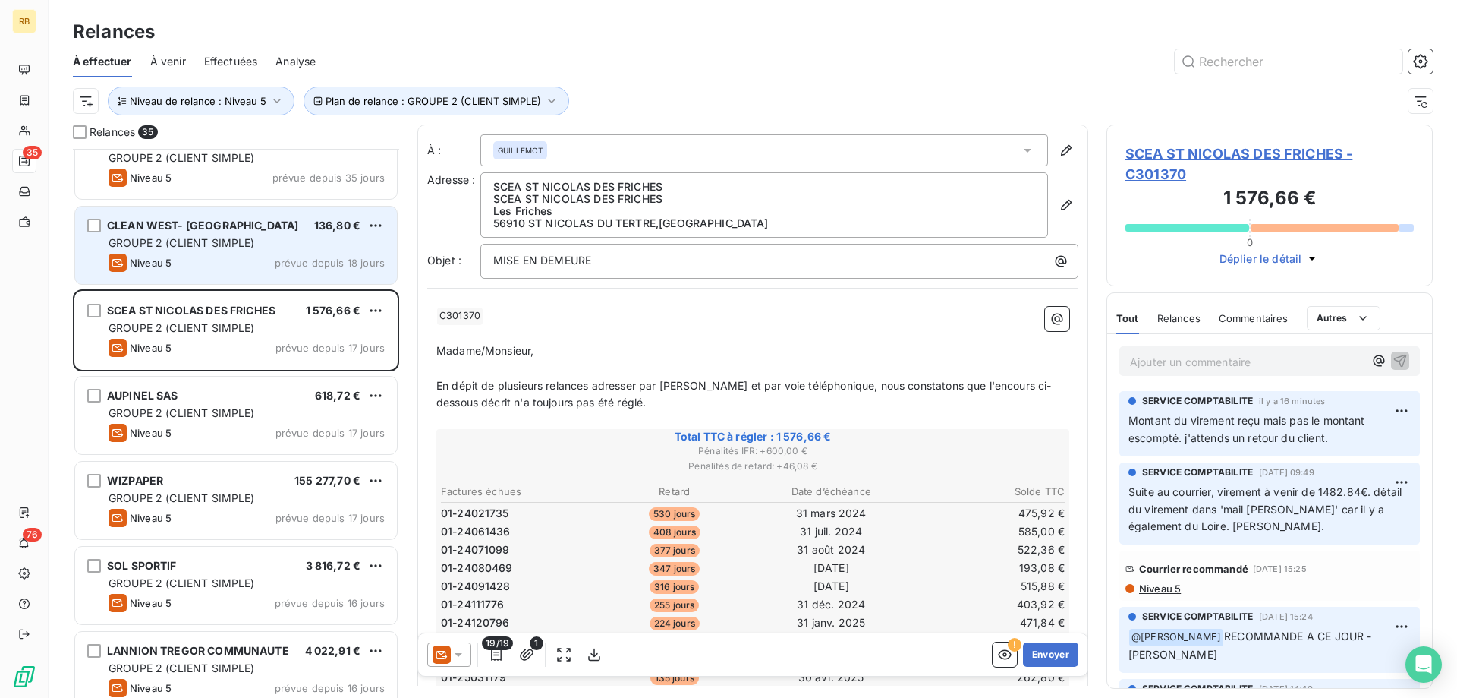
click at [189, 253] on div "CLEAN WEST- LE CAER 136,80 € GROUPE 2 (CLIENT SIMPLE) Niveau 5 prévue depuis 18…" at bounding box center [236, 244] width 322 height 77
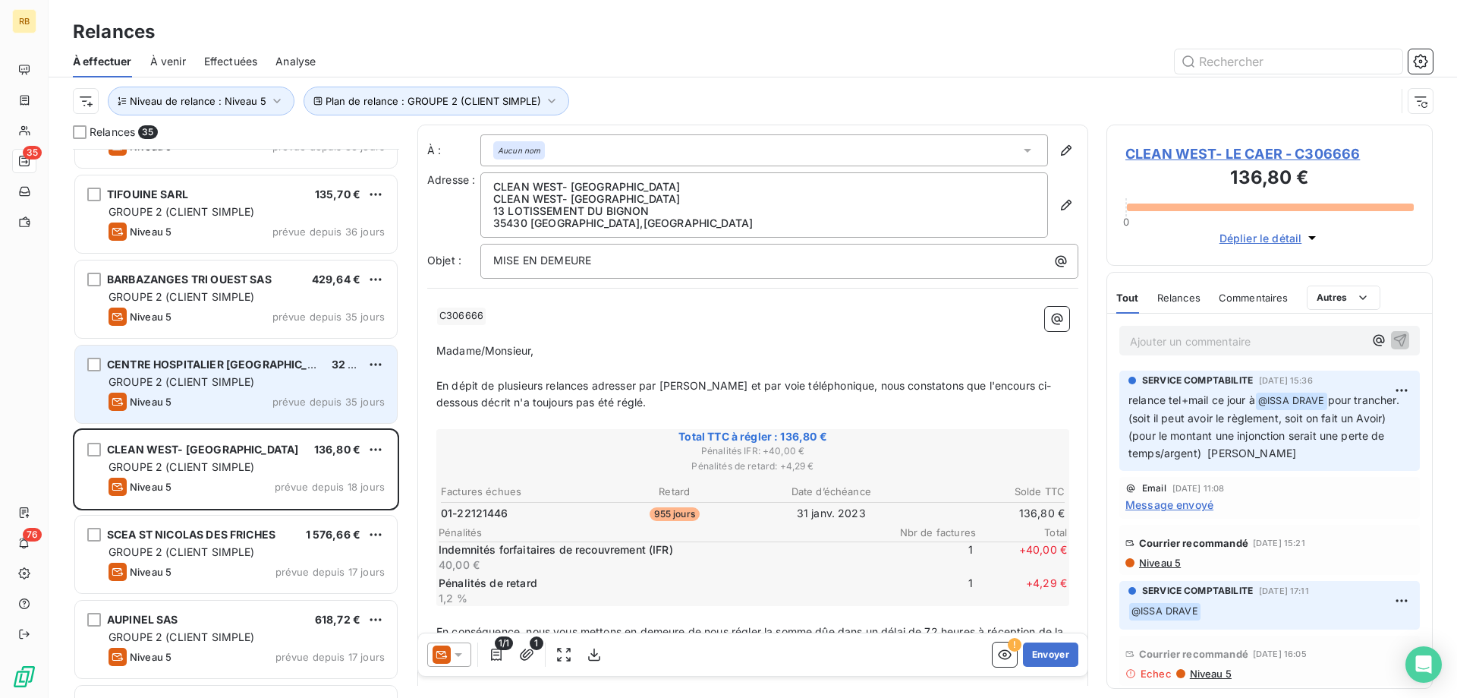
scroll to position [1498, 0]
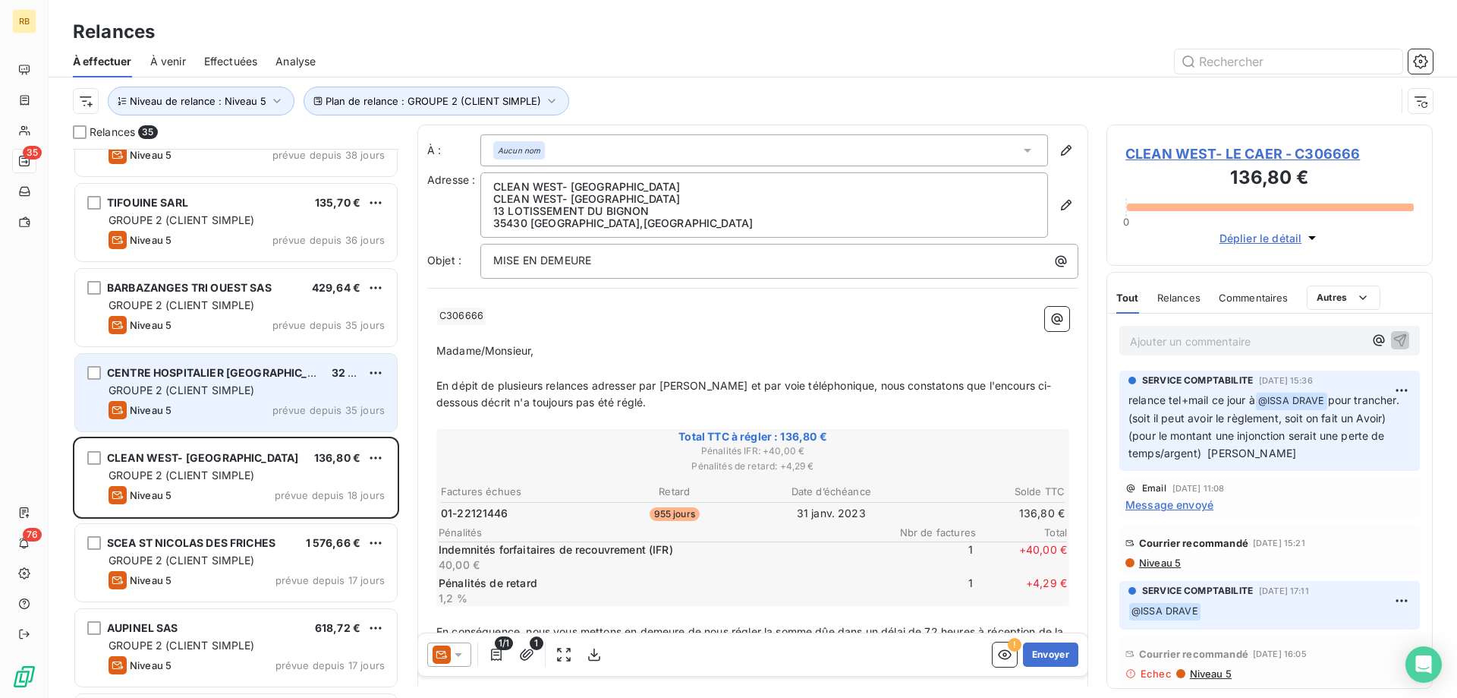
click at [178, 376] on span "CENTRE HOSPITALIER [GEOGRAPHIC_DATA] ,[GEOGRAPHIC_DATA] , [GEOGRAPHIC_DATA]" at bounding box center [343, 372] width 472 height 13
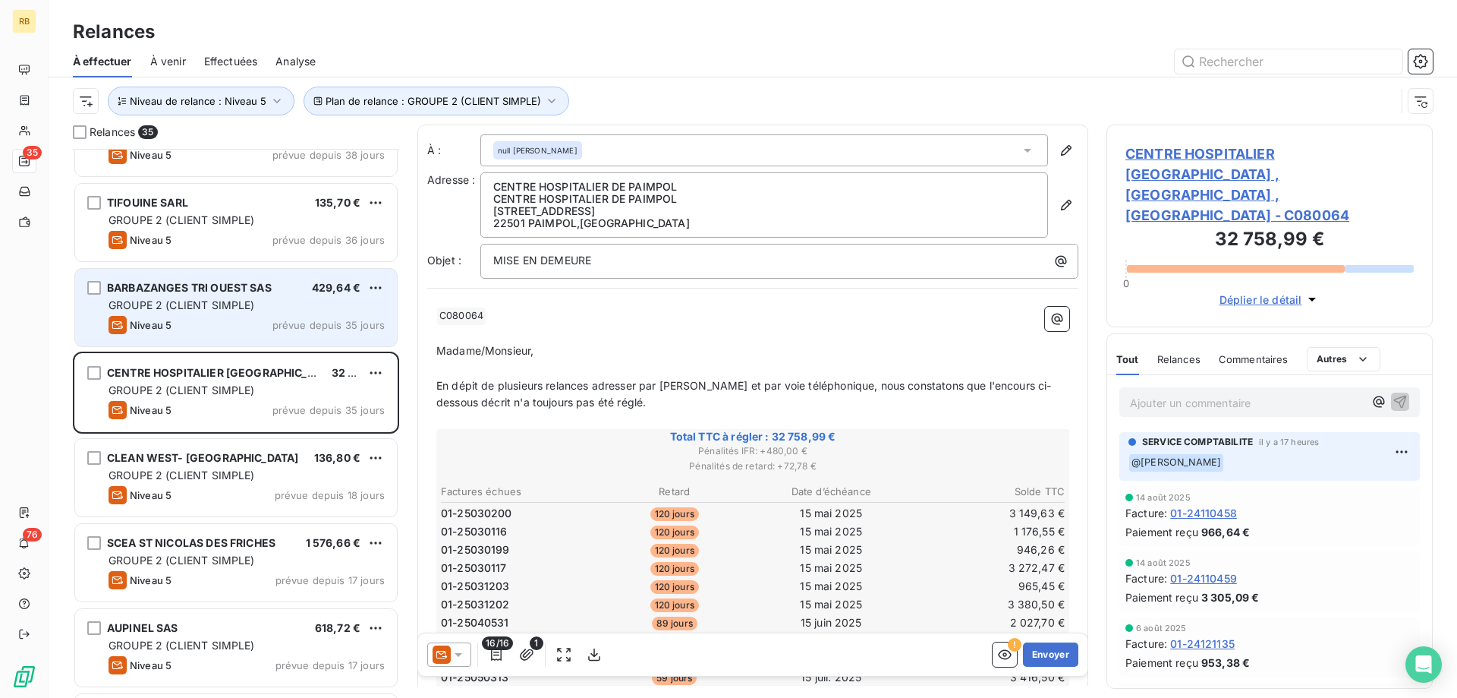
click at [206, 304] on span "GROUPE 2 (CLIENT SIMPLE)" at bounding box center [182, 304] width 146 height 13
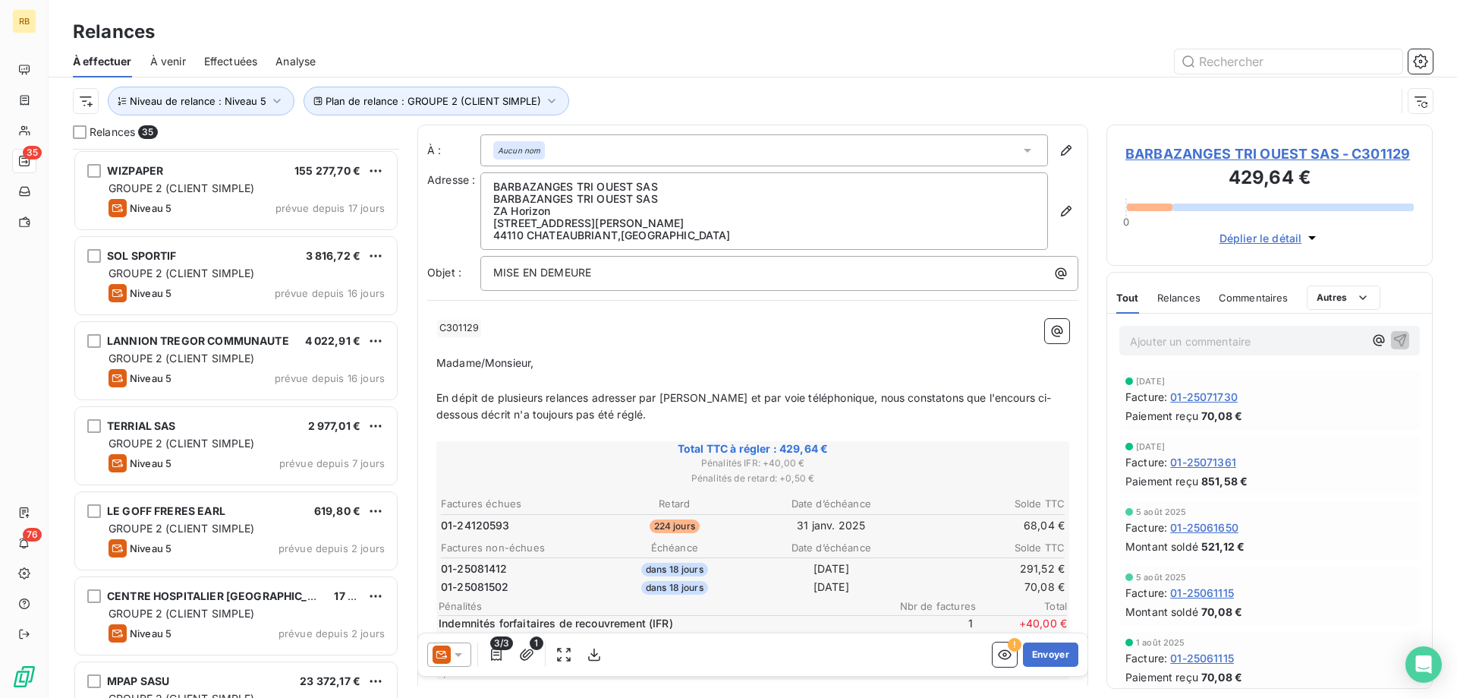
scroll to position [2427, 0]
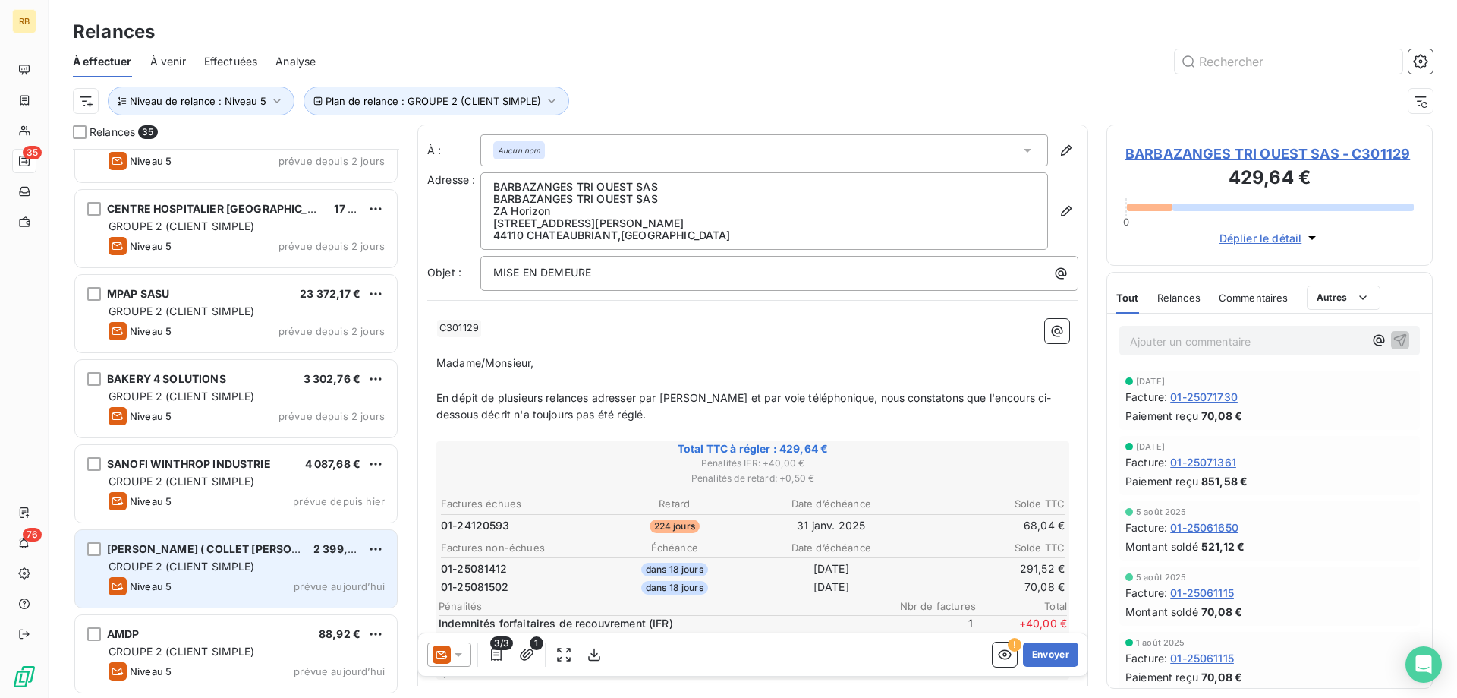
click at [202, 570] on span "GROUPE 2 (CLIENT SIMPLE)" at bounding box center [182, 565] width 146 height 13
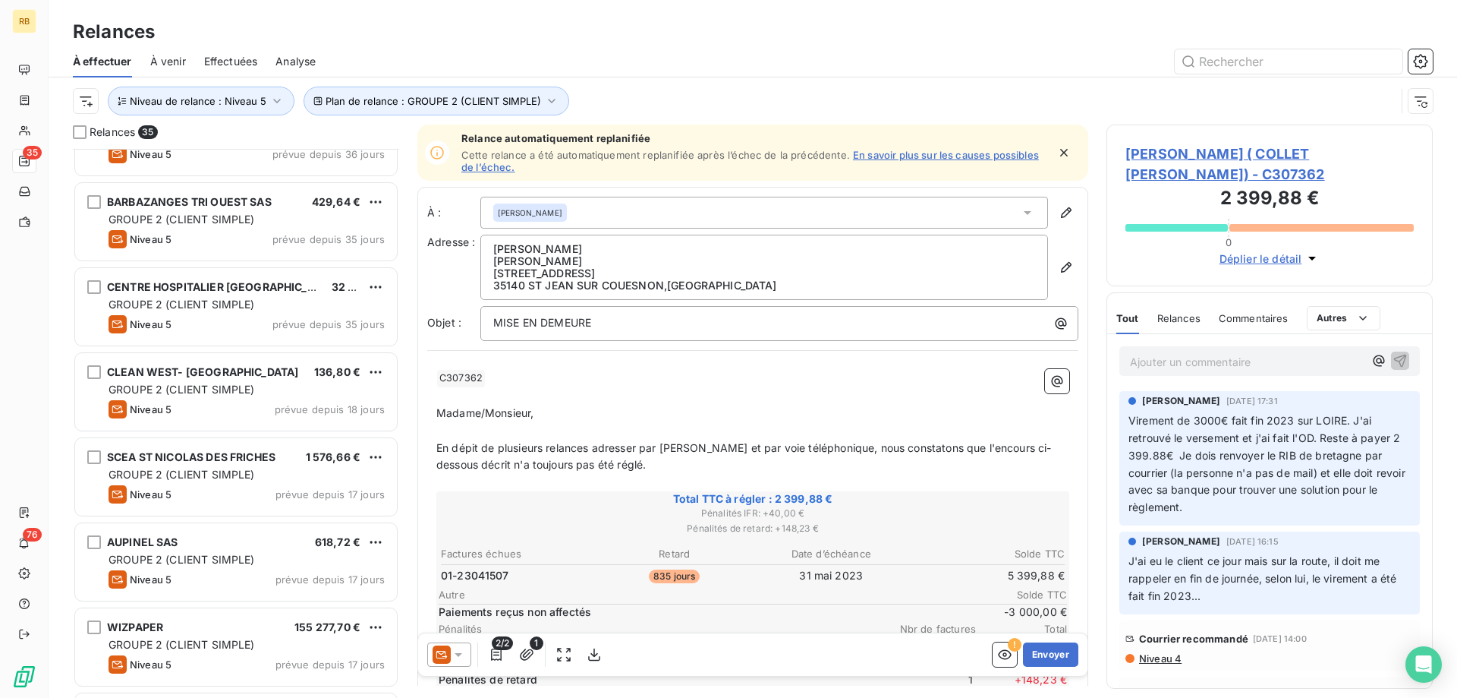
scroll to position [1576, 0]
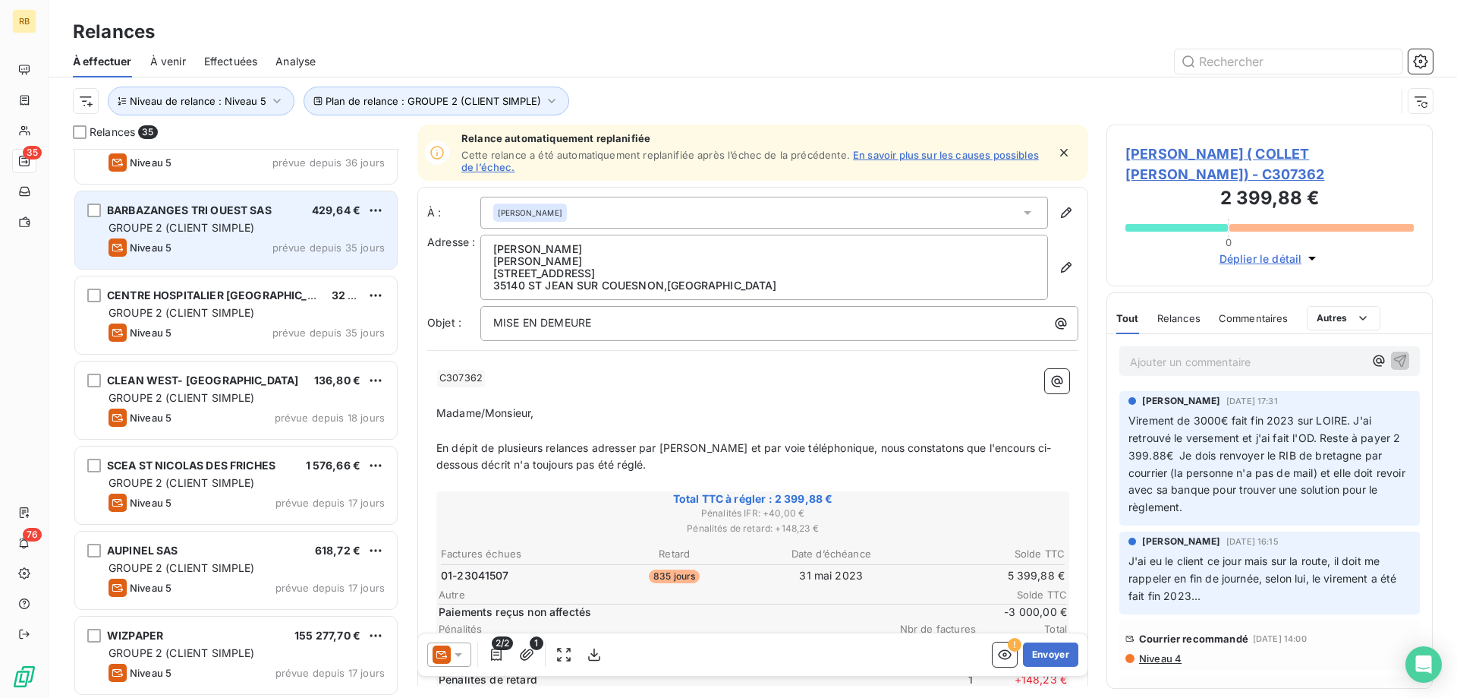
click at [197, 241] on div "Niveau 5 prévue depuis 35 jours" at bounding box center [247, 247] width 276 height 18
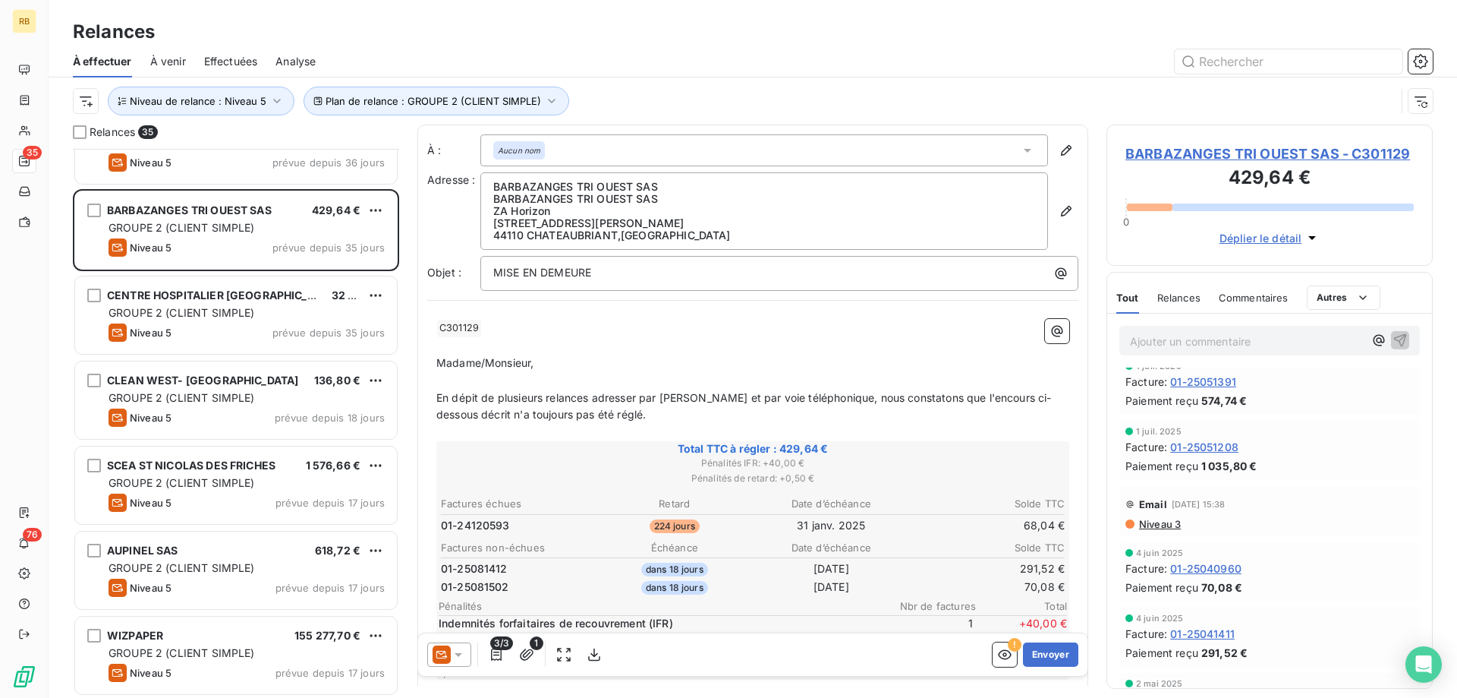
scroll to position [862, 0]
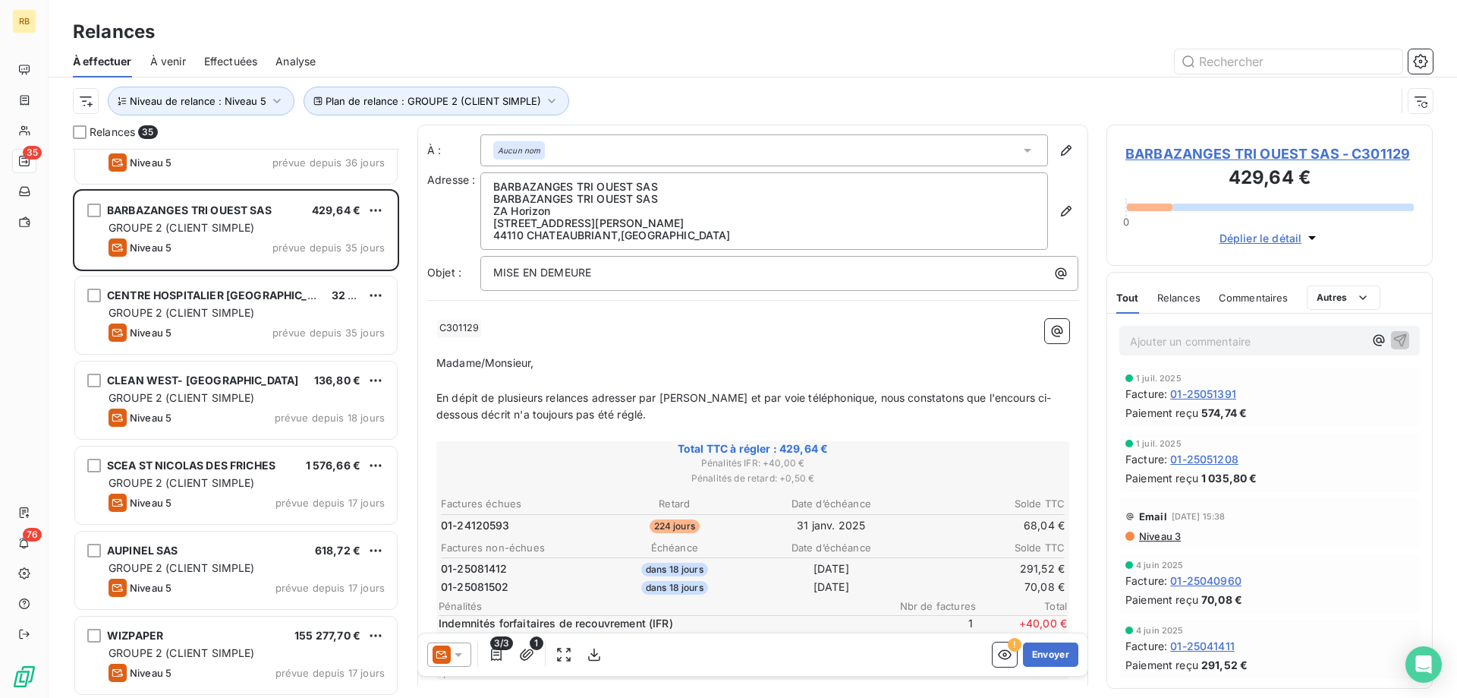
click at [1159, 530] on span "Niveau 3" at bounding box center [1159, 536] width 43 height 12
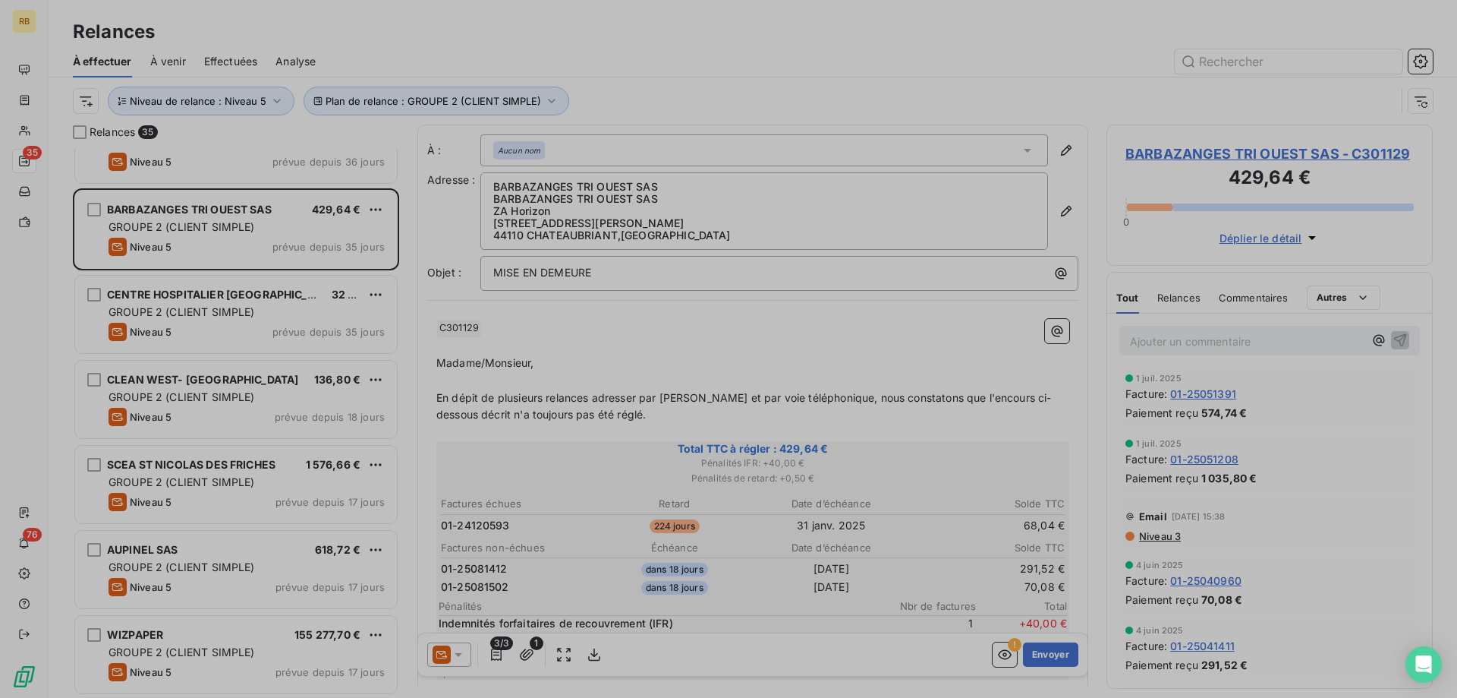
scroll to position [549, 326]
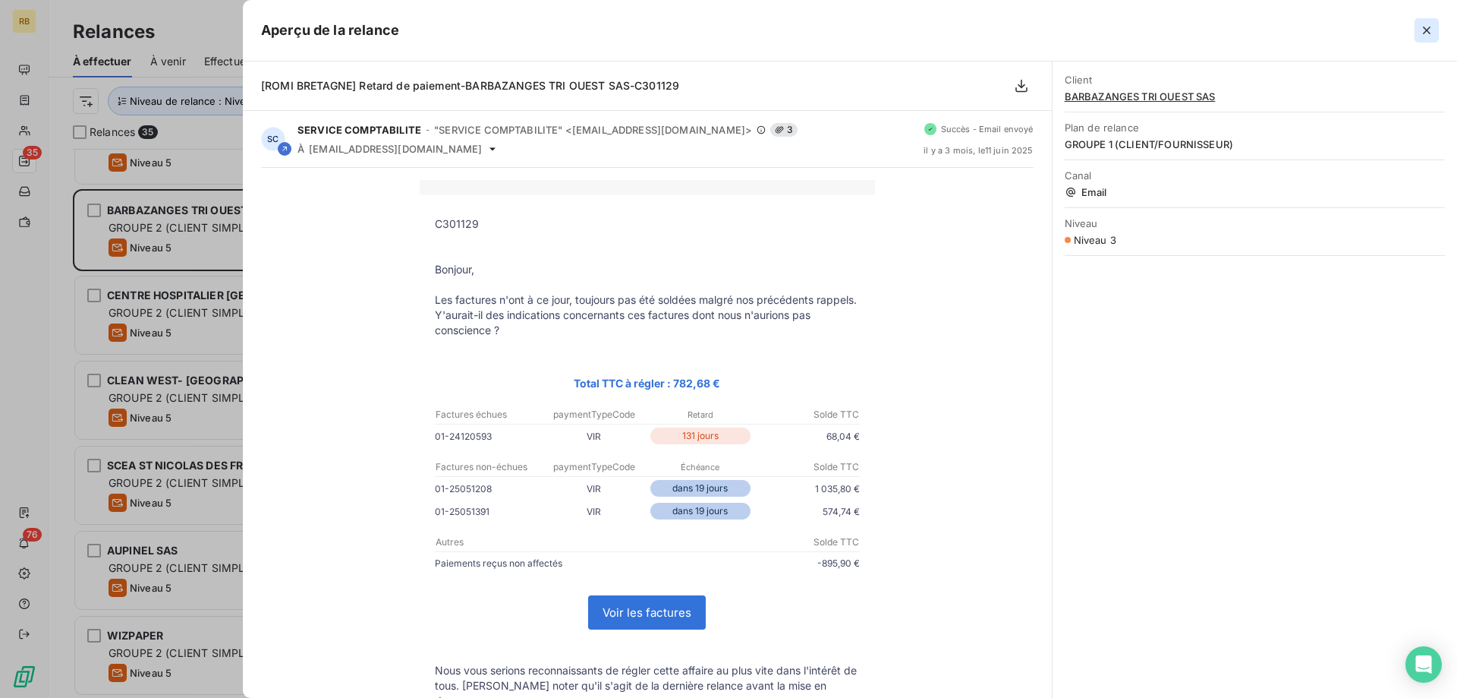
click at [1425, 28] on icon "button" at bounding box center [1427, 31] width 8 height 8
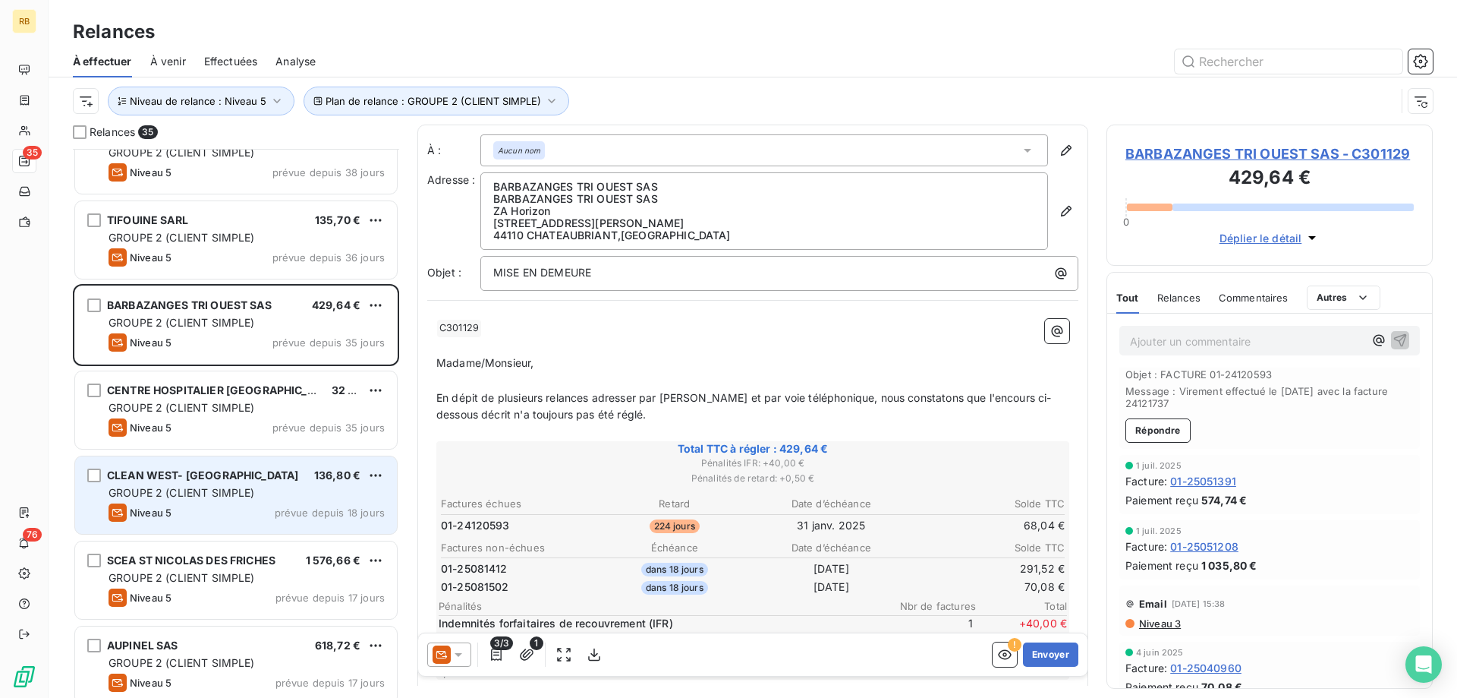
scroll to position [1421, 0]
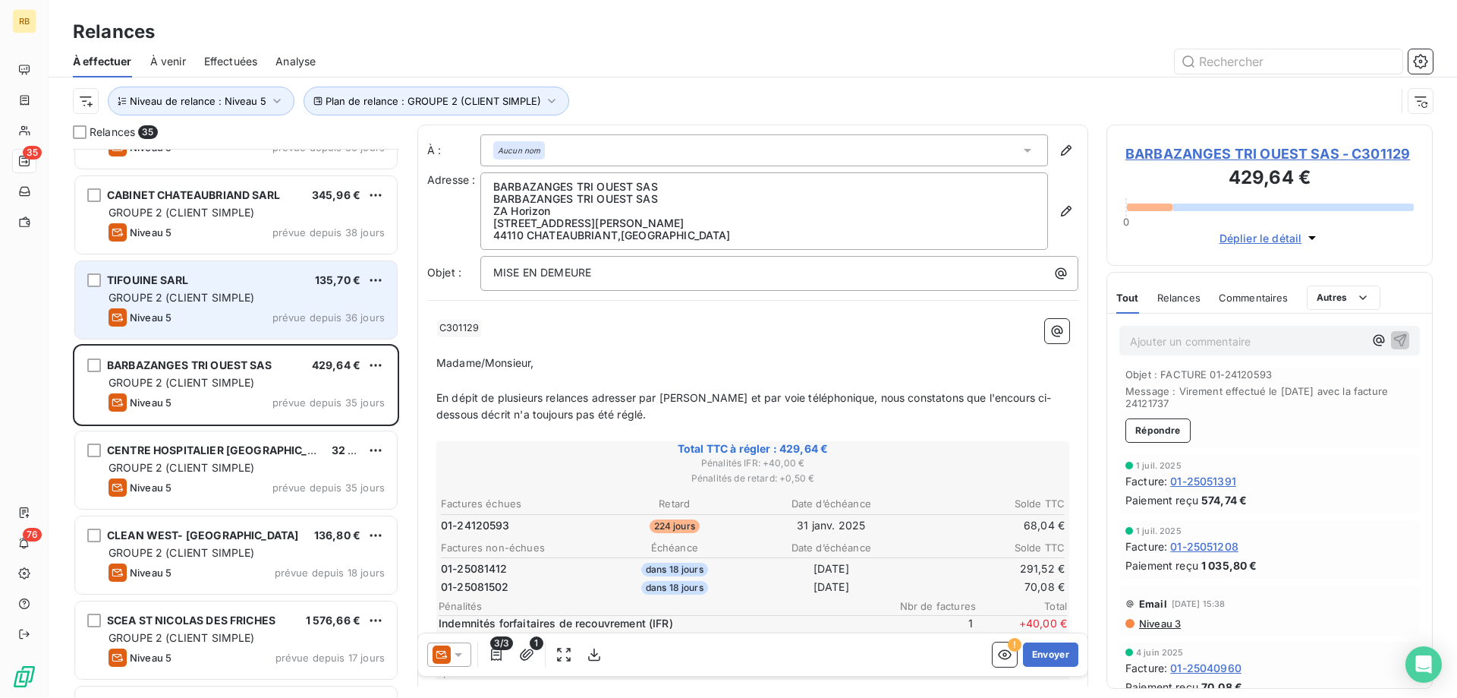
click at [204, 301] on span "GROUPE 2 (CLIENT SIMPLE)" at bounding box center [182, 297] width 146 height 13
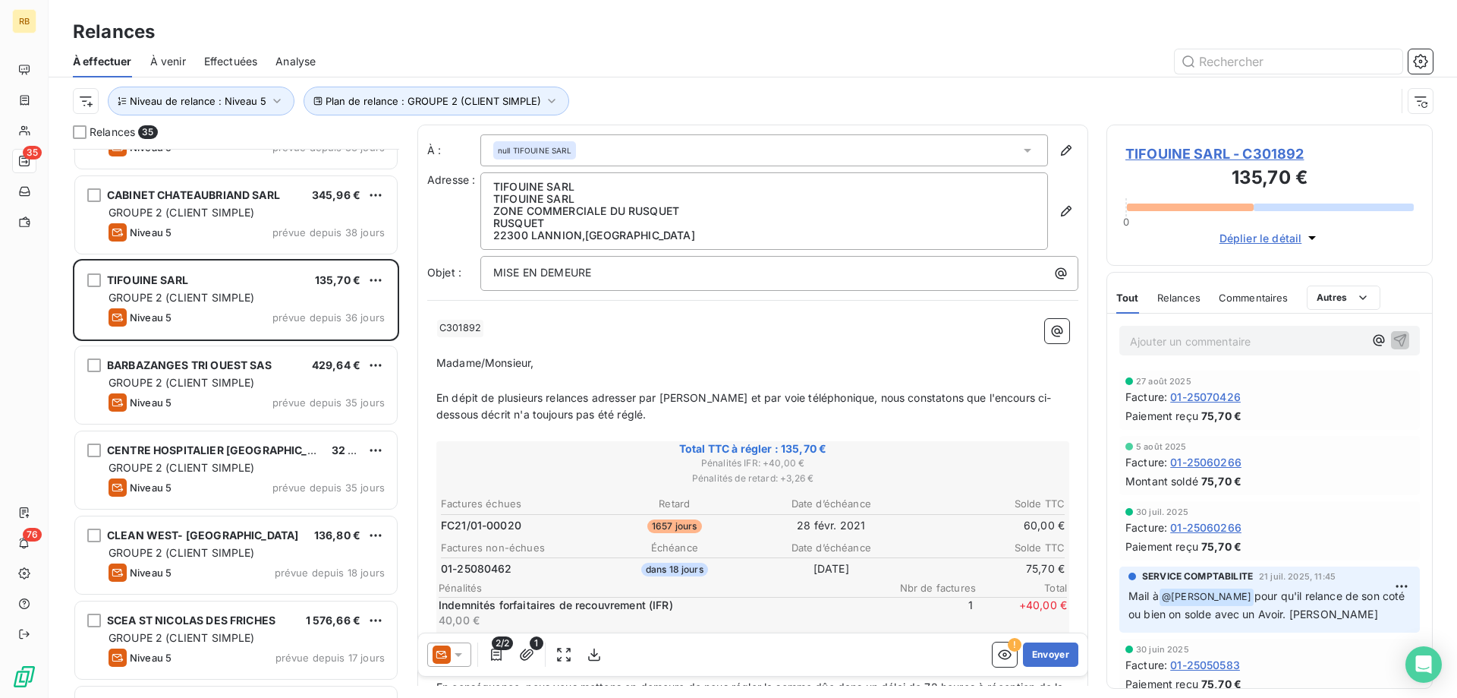
click at [1248, 343] on p "Ajouter un commentaire ﻿" at bounding box center [1247, 341] width 234 height 19
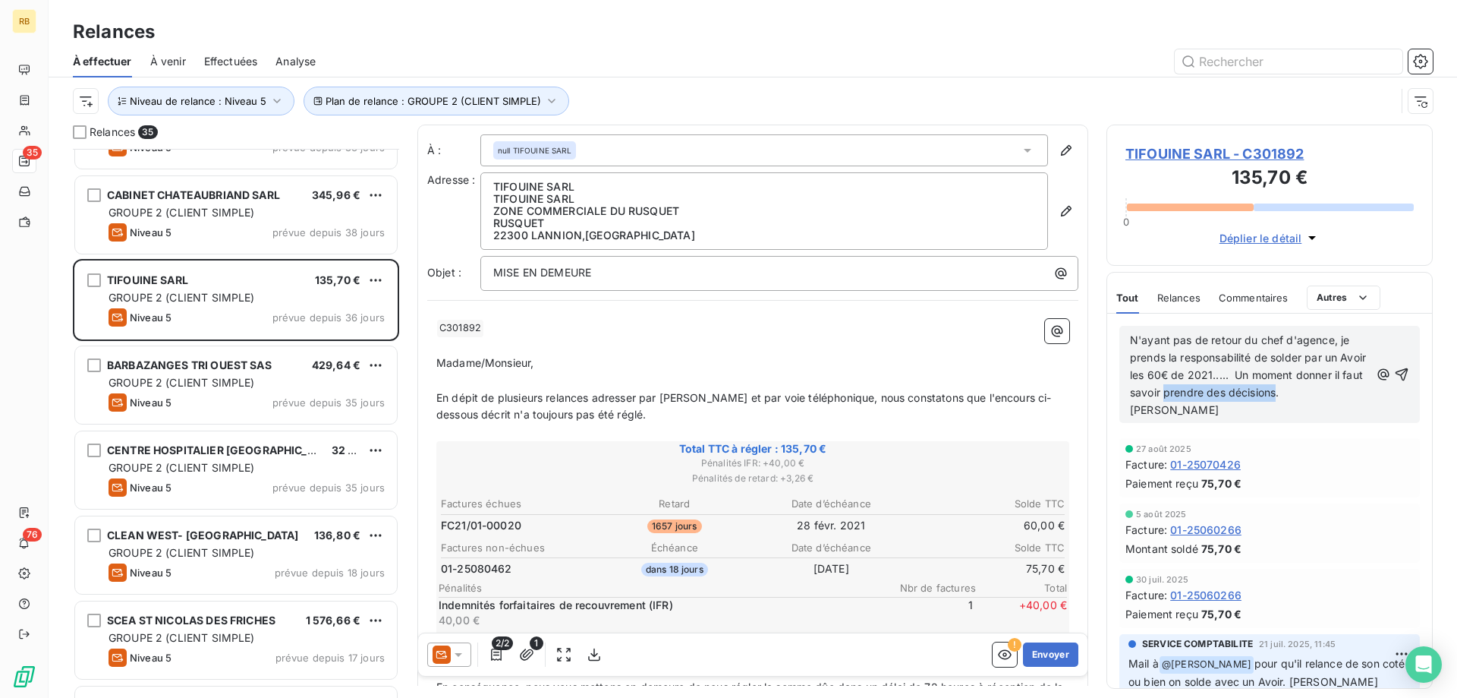
drag, startPoint x: 1276, startPoint y: 392, endPoint x: 1165, endPoint y: 390, distance: 110.8
click at [1165, 390] on span "N'ayant pas de retour du chef d'agence, je prends la responsabilité de solder p…" at bounding box center [1249, 374] width 239 height 83
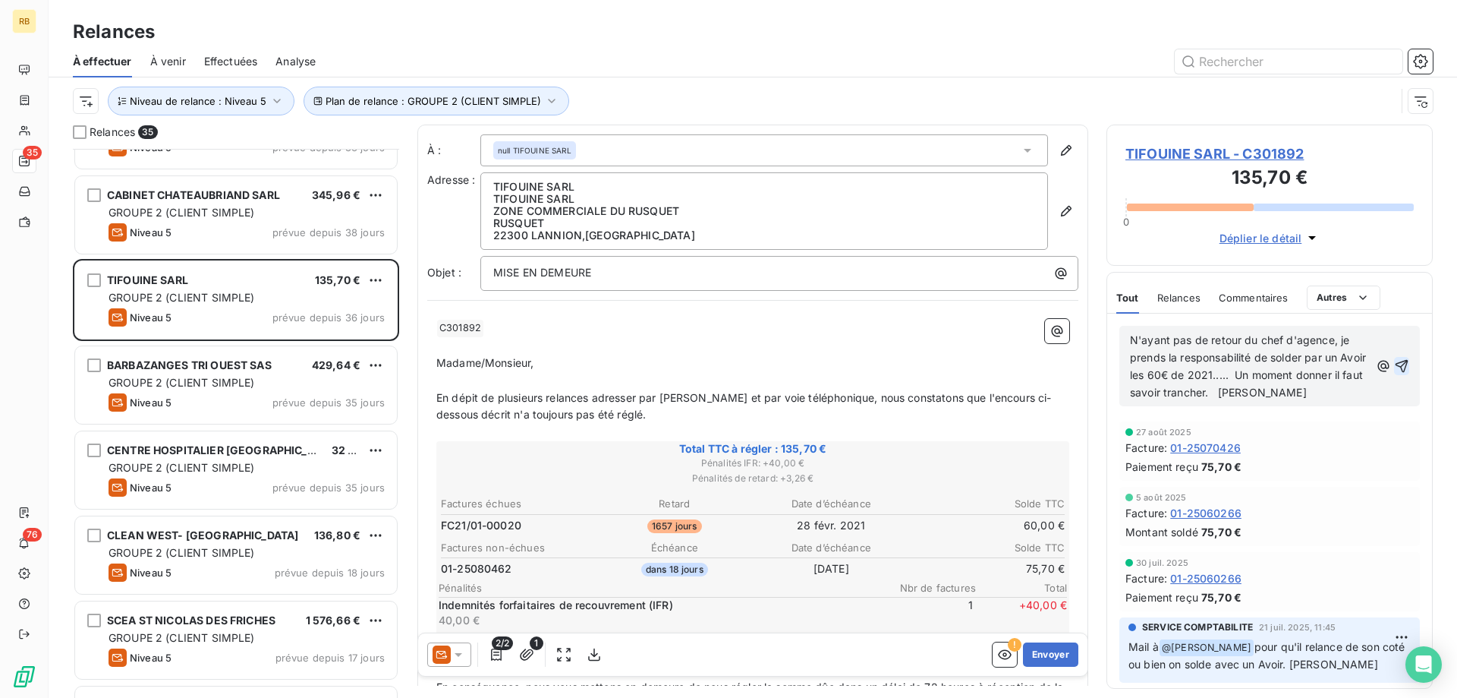
click at [1402, 361] on icon "button" at bounding box center [1401, 365] width 15 height 15
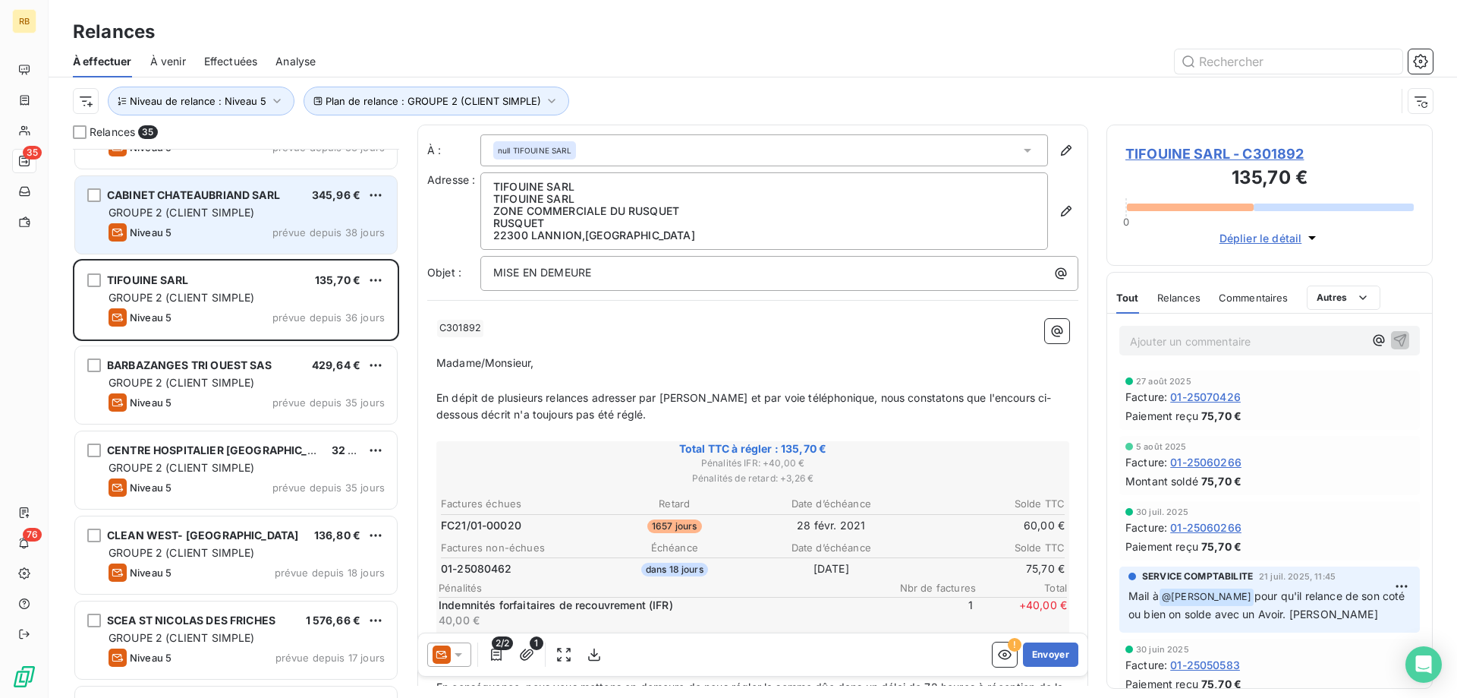
click at [217, 219] on span "GROUPE 2 (CLIENT SIMPLE)" at bounding box center [182, 212] width 146 height 13
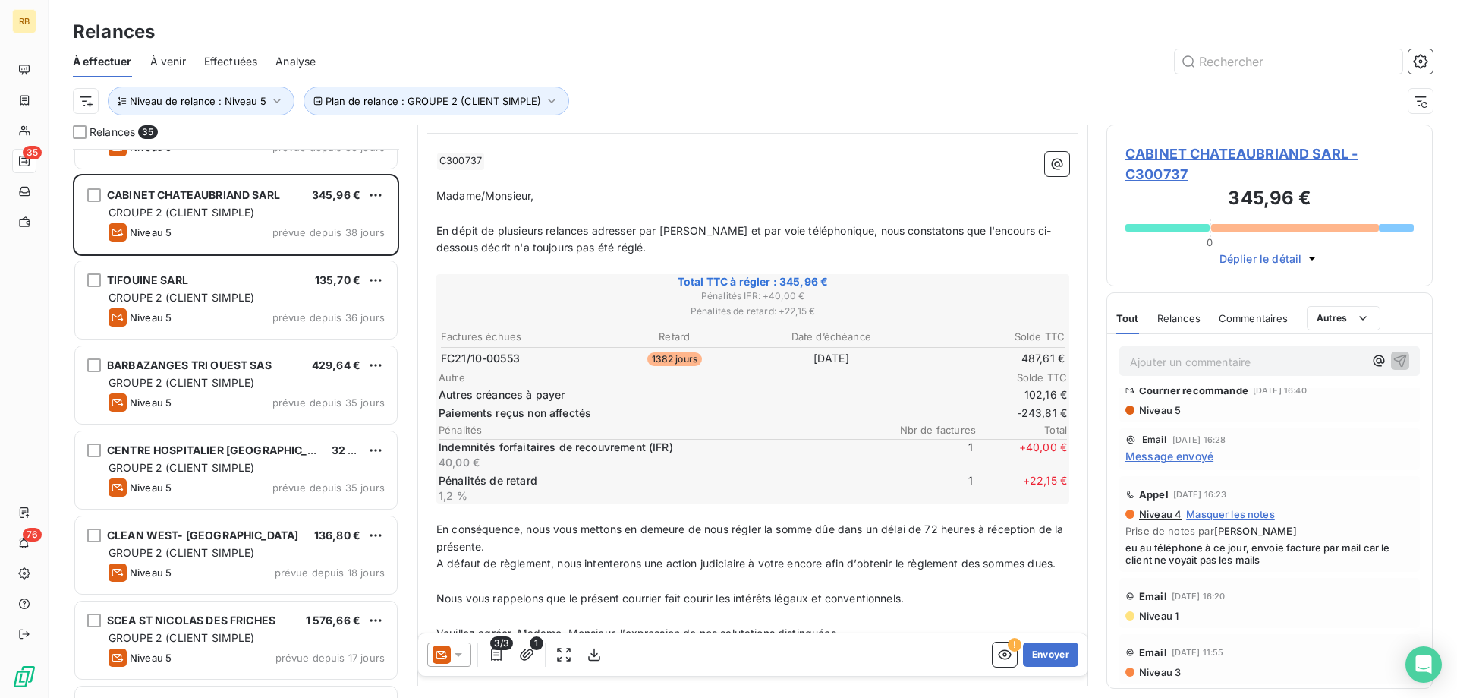
scroll to position [155, 0]
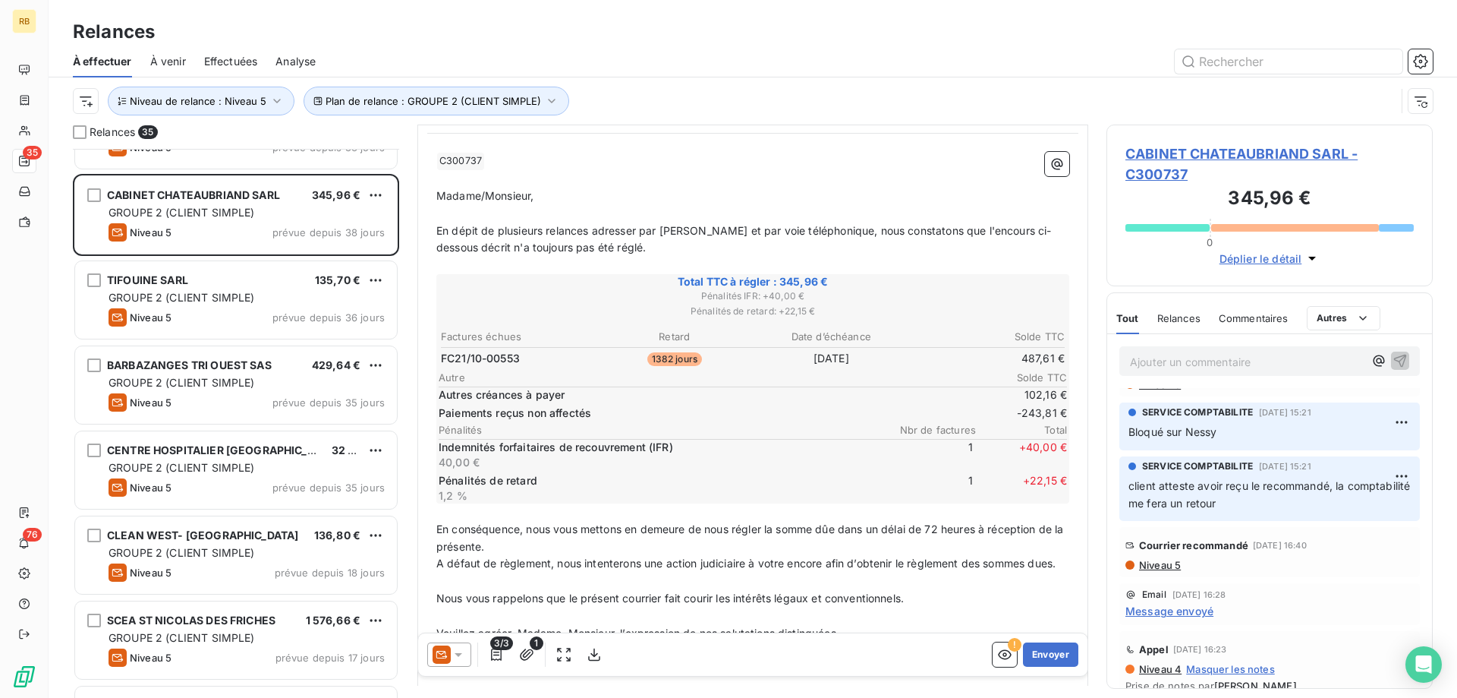
click at [1180, 361] on p "Ajouter un commentaire ﻿" at bounding box center [1247, 361] width 234 height 19
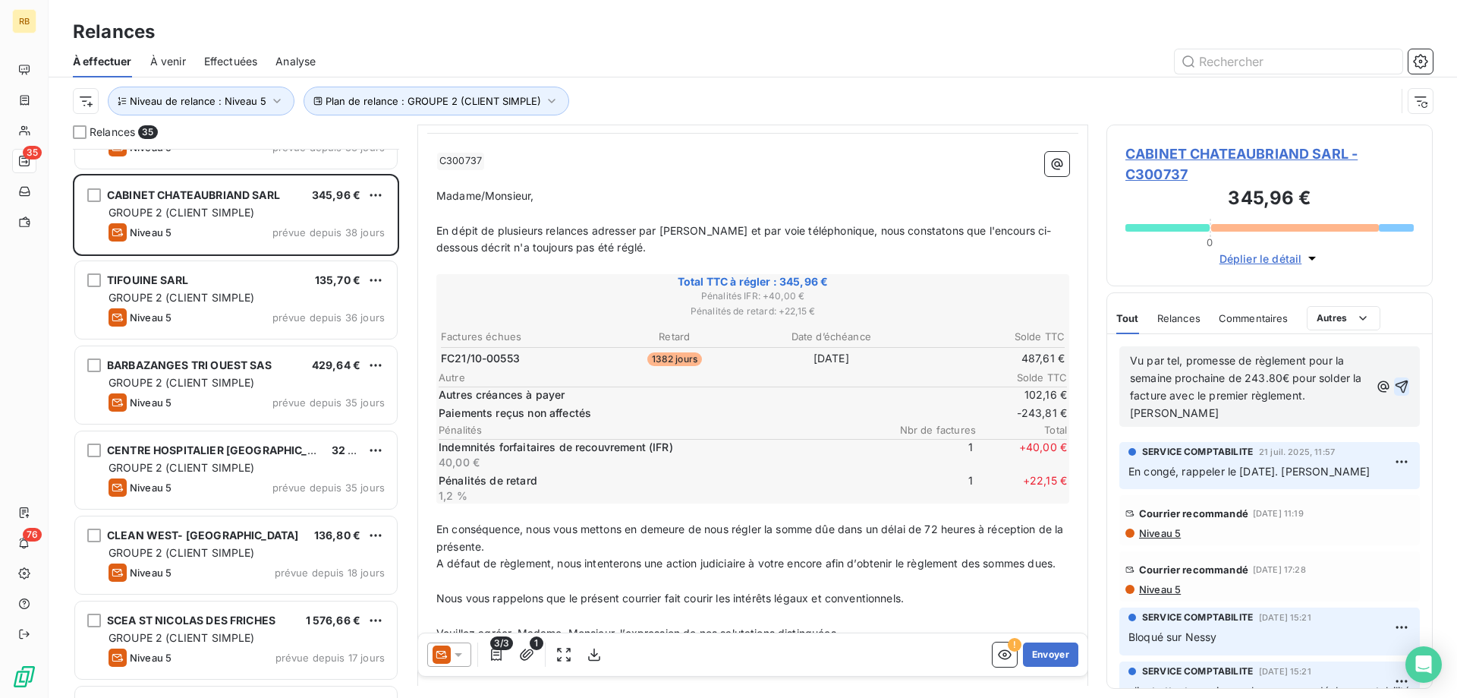
click at [1406, 380] on icon "button" at bounding box center [1402, 386] width 13 height 13
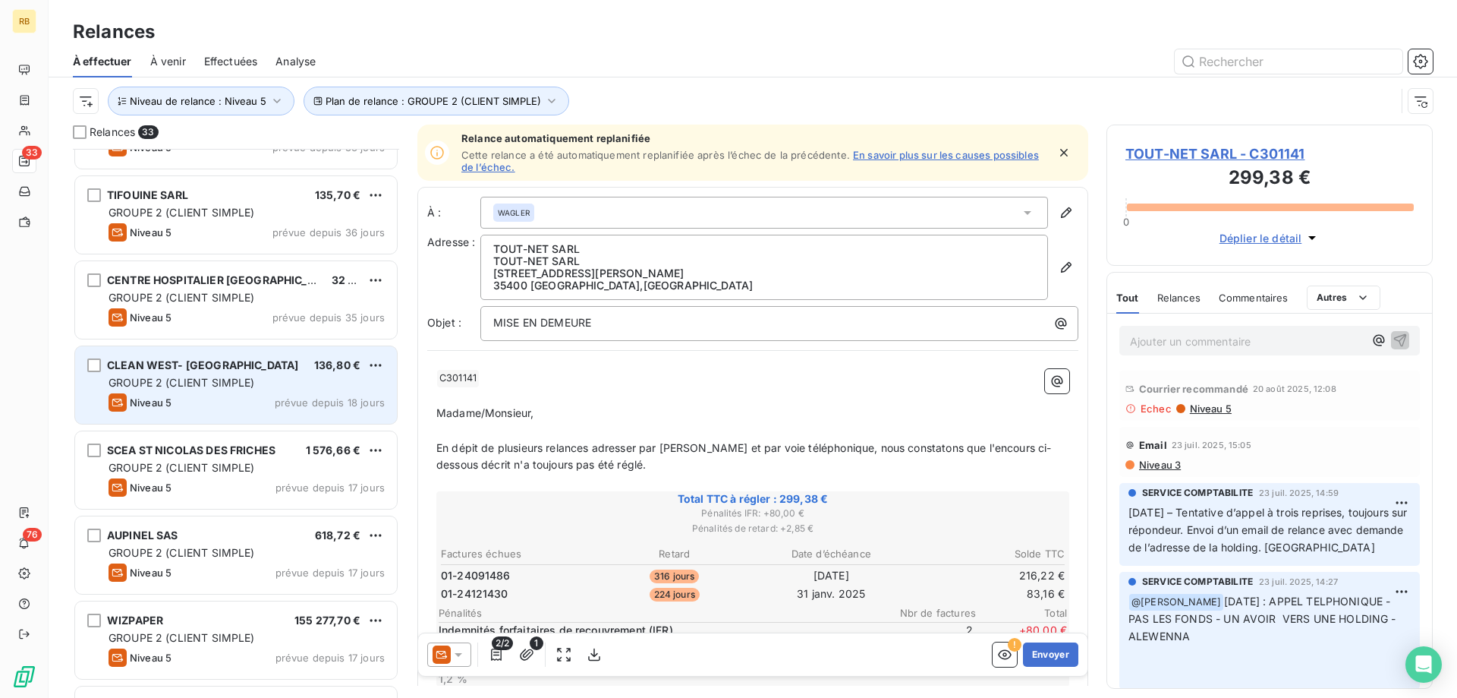
click at [231, 378] on span "GROUPE 2 (CLIENT SIMPLE)" at bounding box center [182, 382] width 146 height 13
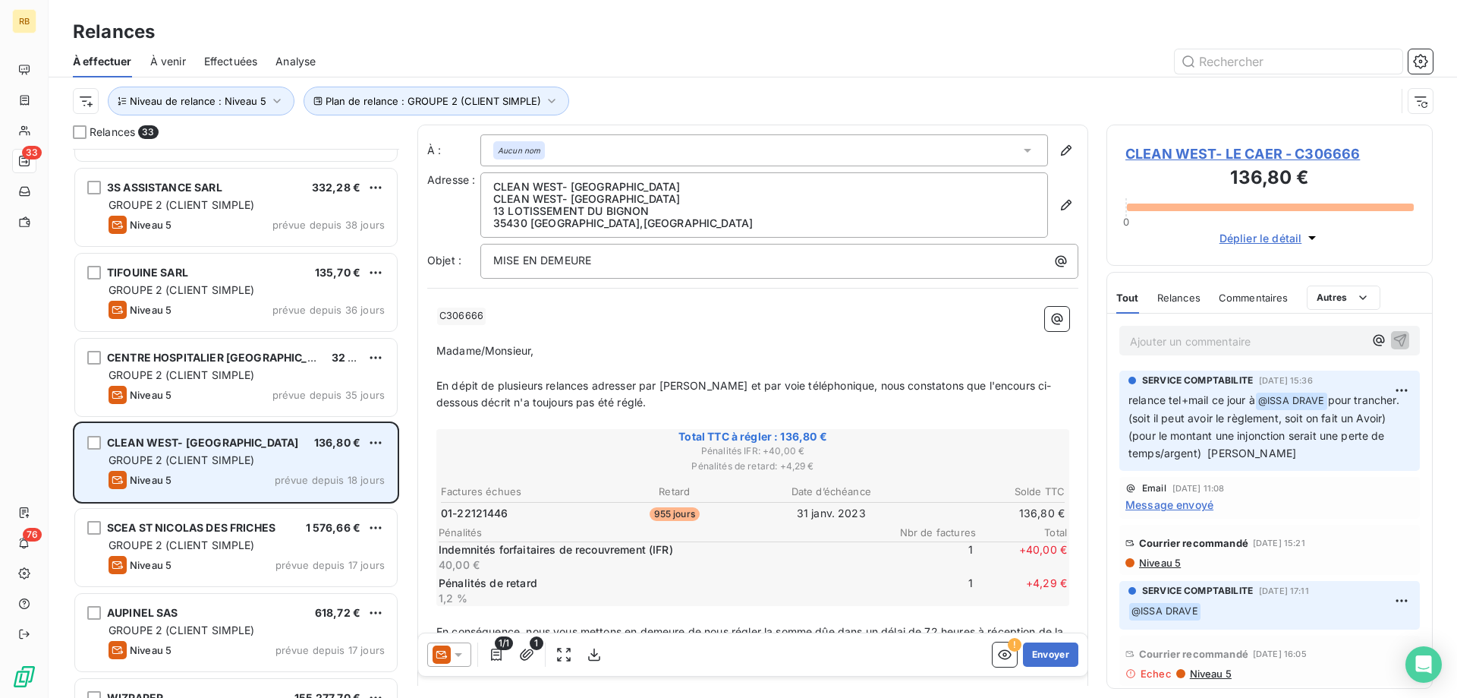
scroll to position [1266, 0]
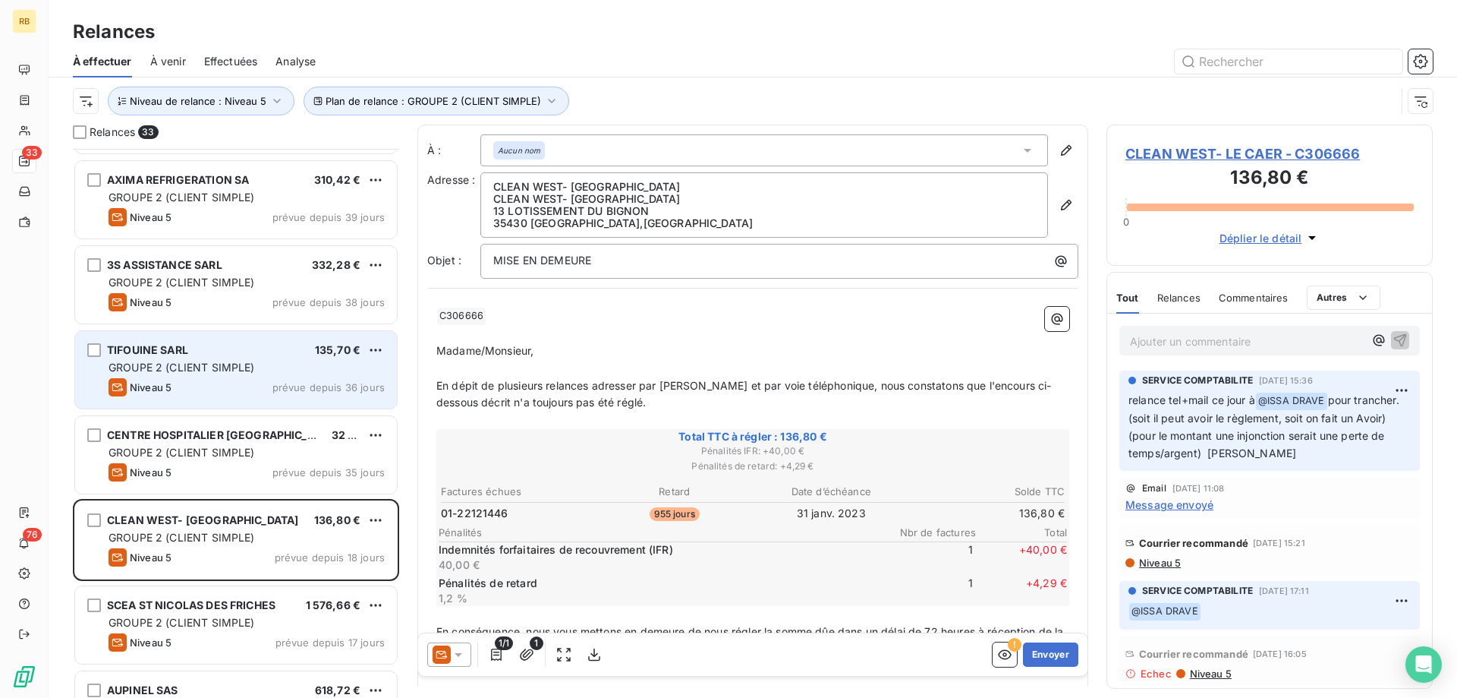
click at [204, 364] on span "GROUPE 2 (CLIENT SIMPLE)" at bounding box center [182, 367] width 146 height 13
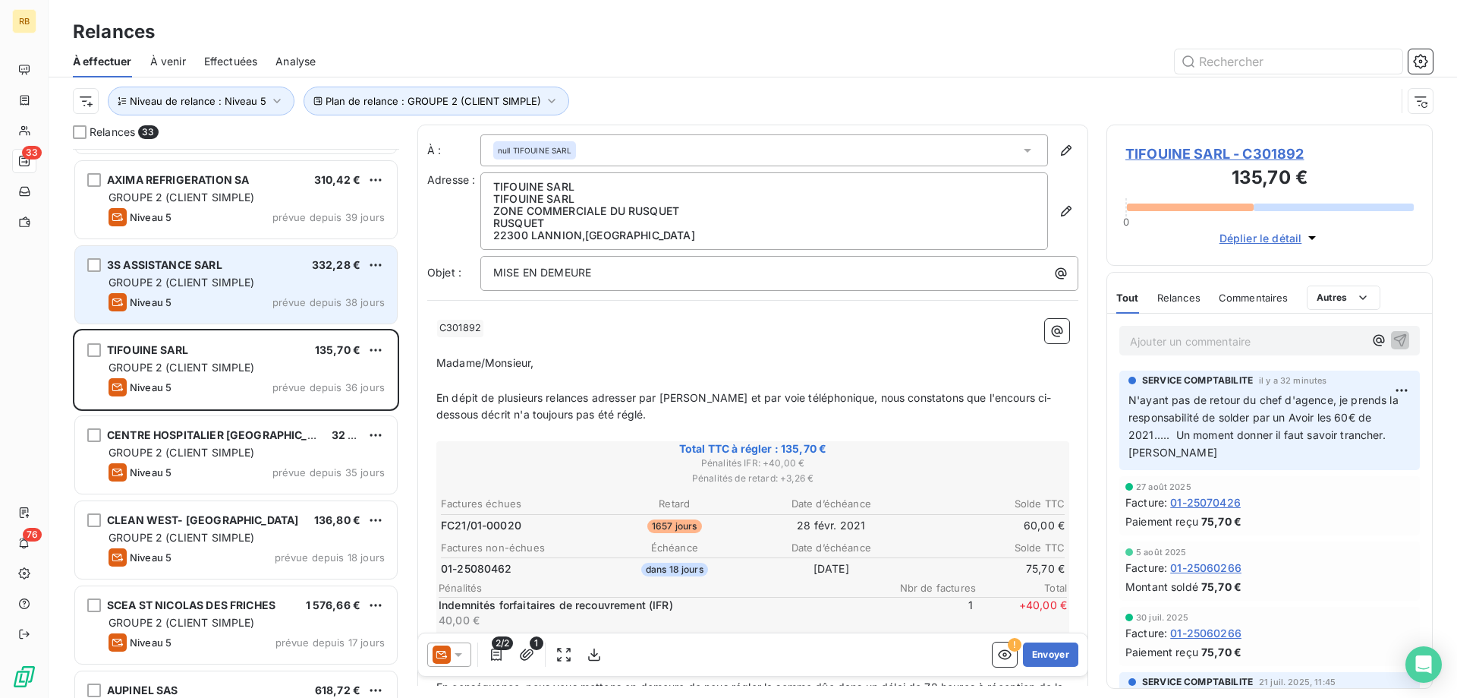
click at [210, 289] on div "GROUPE 2 (CLIENT SIMPLE)" at bounding box center [247, 282] width 276 height 15
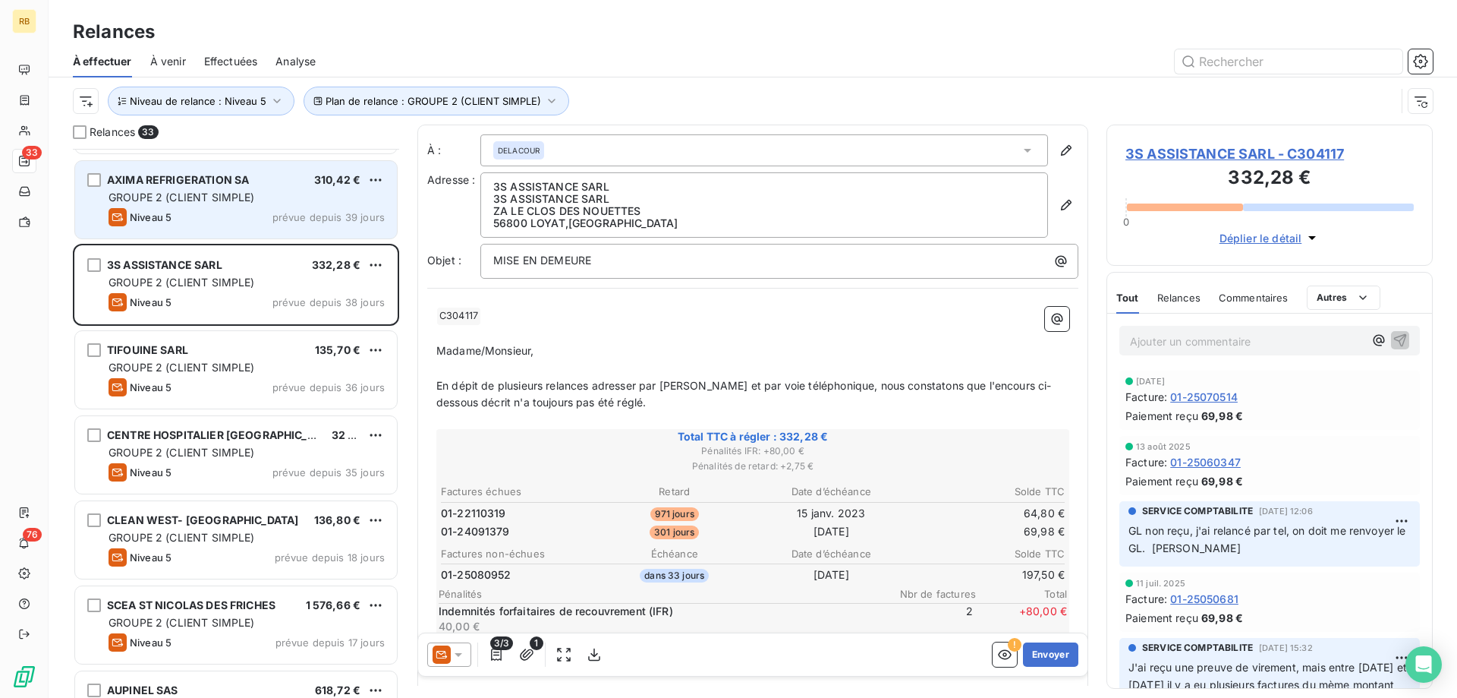
click at [254, 203] on span "GROUPE 2 (CLIENT SIMPLE)" at bounding box center [182, 197] width 146 height 13
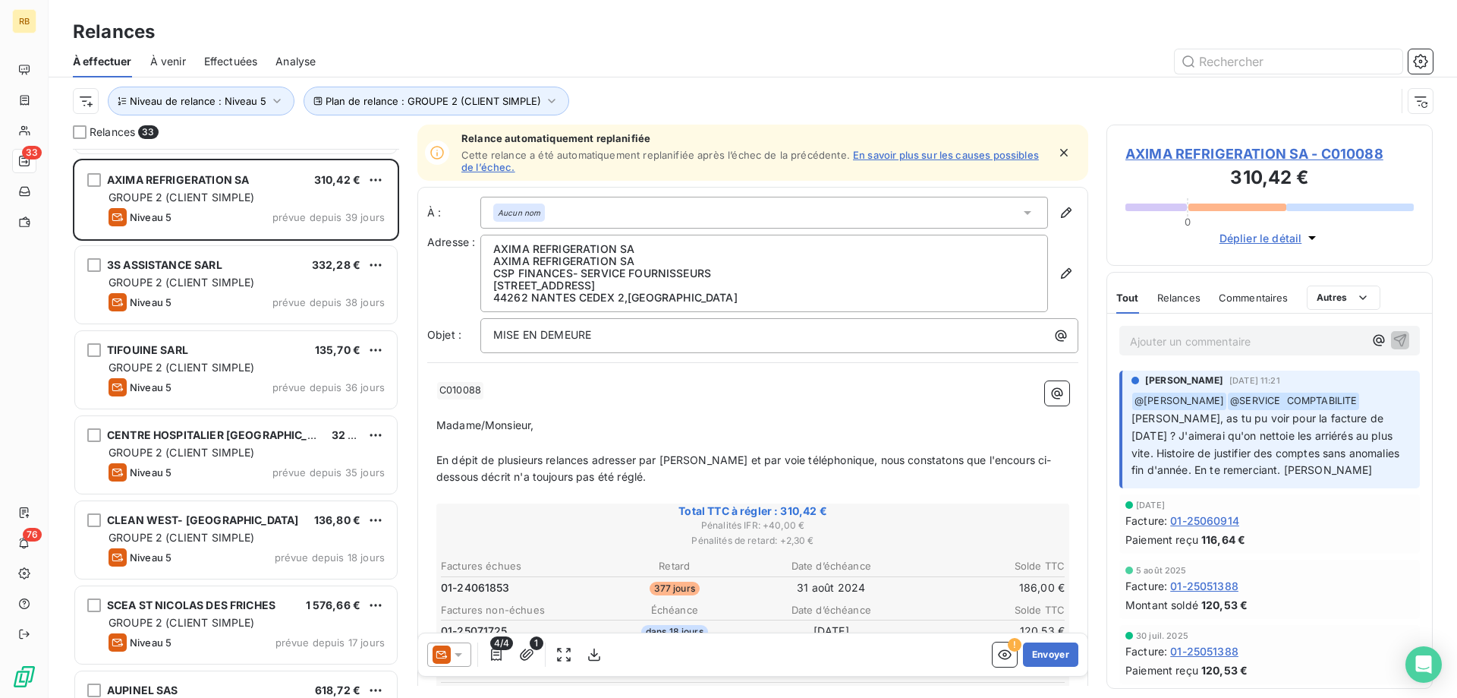
click at [1197, 333] on p "Ajouter un commentaire ﻿" at bounding box center [1247, 341] width 234 height 19
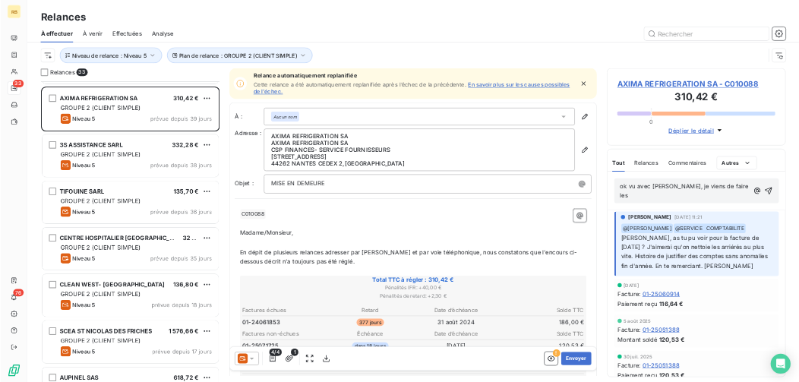
scroll to position [156, 0]
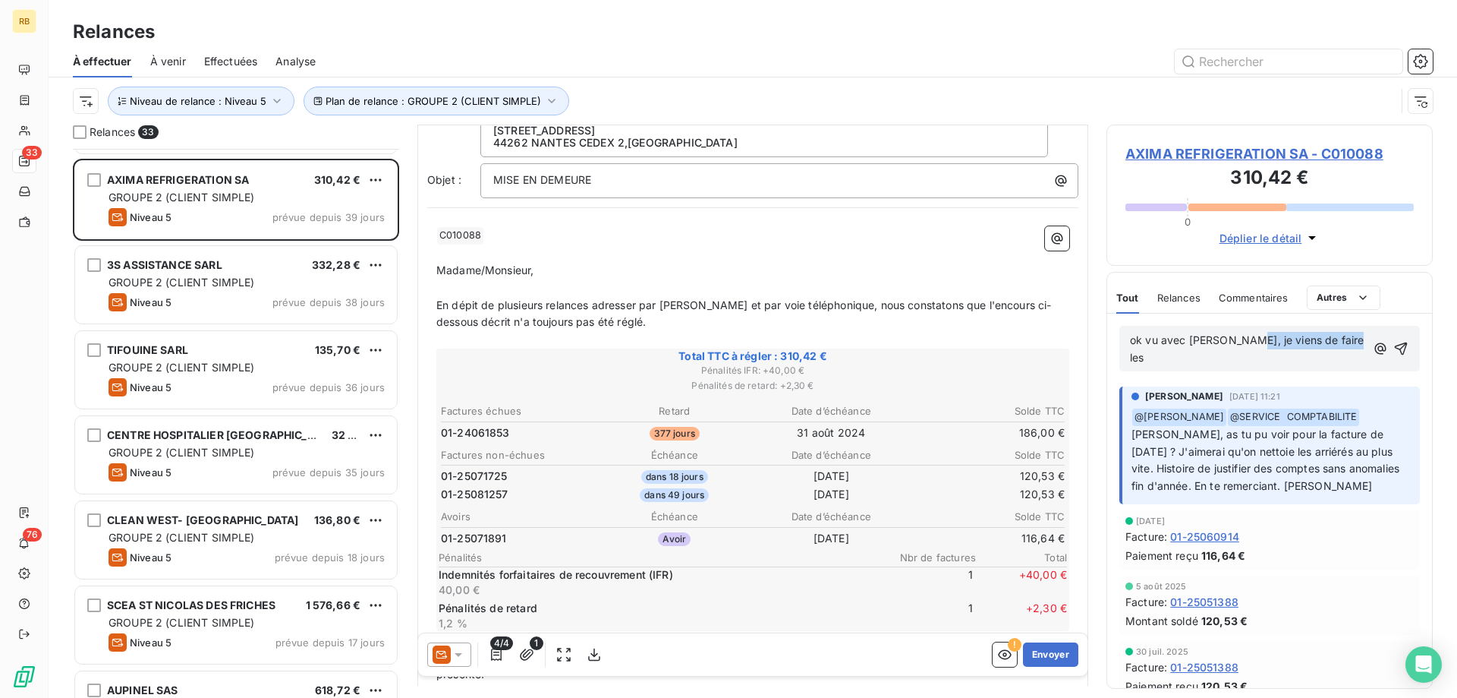
drag, startPoint x: 1347, startPoint y: 339, endPoint x: 1236, endPoint y: 343, distance: 110.2
click at [1236, 343] on p "ok vu avec [PERSON_NAME], je viens de faire les" at bounding box center [1248, 349] width 236 height 35
click at [1336, 340] on p "ok vu avec [PERSON_NAME], je viens de faire les" at bounding box center [1248, 349] width 236 height 35
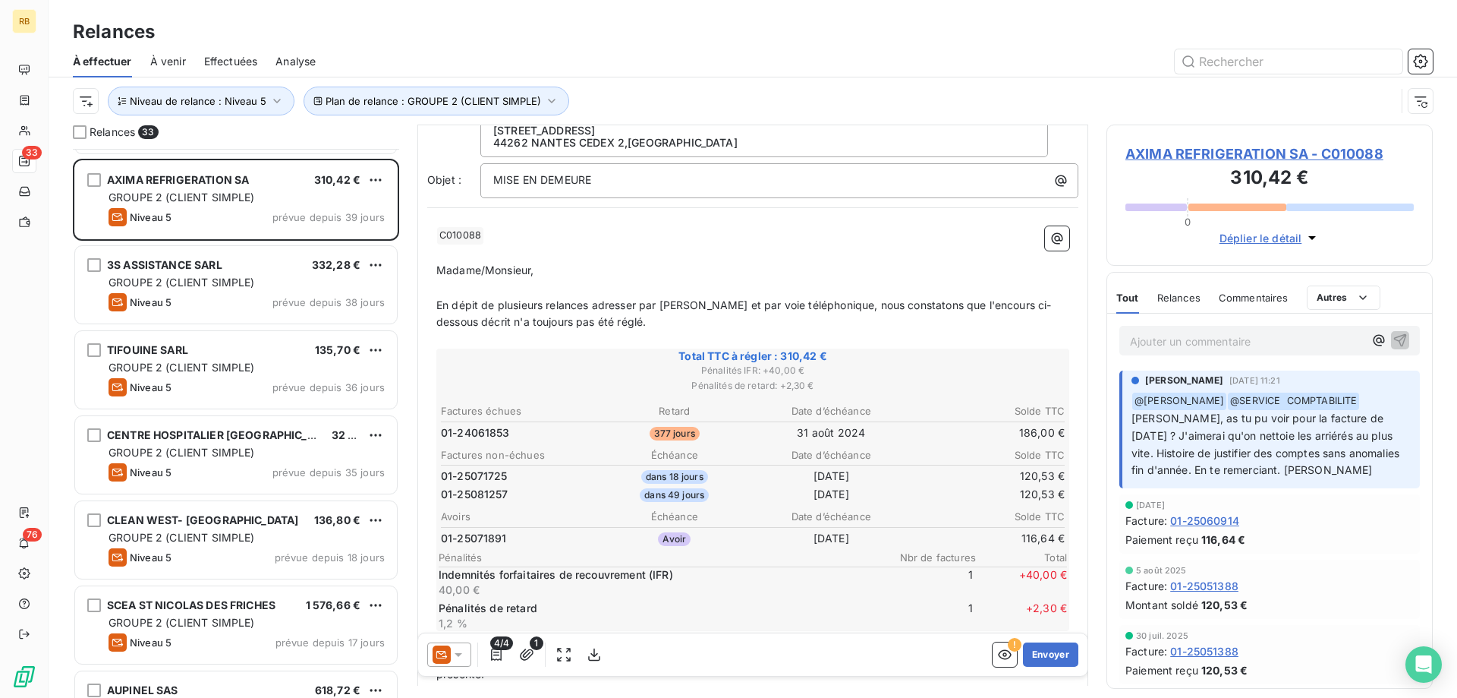
drag, startPoint x: 1337, startPoint y: 340, endPoint x: 1101, endPoint y: 339, distance: 236.1
click at [1107, 339] on div "Ajouter un commentaire ﻿ [PERSON_NAME] [DATE] 11:21 ﻿ @ [PERSON_NAME] ﻿ @ SERVI…" at bounding box center [1269, 500] width 325 height 374
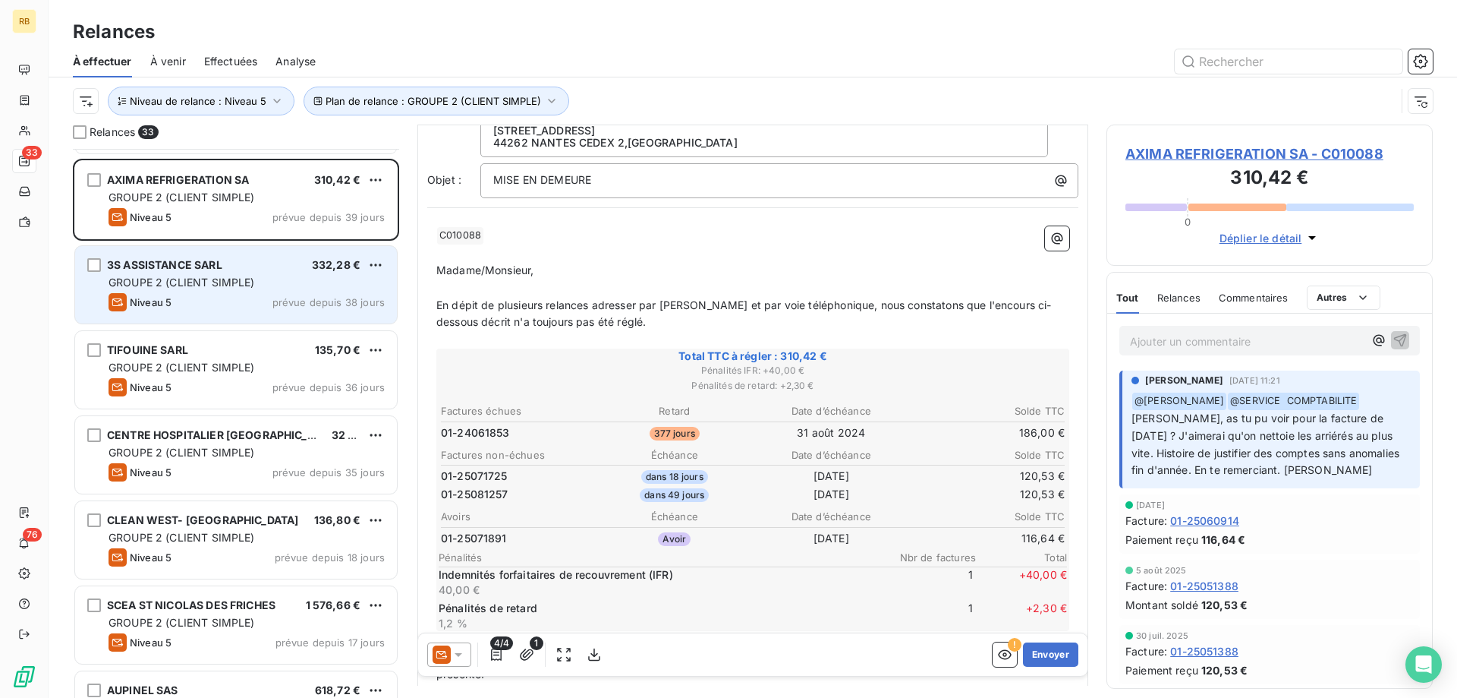
click at [244, 280] on span "GROUPE 2 (CLIENT SIMPLE)" at bounding box center [182, 282] width 146 height 13
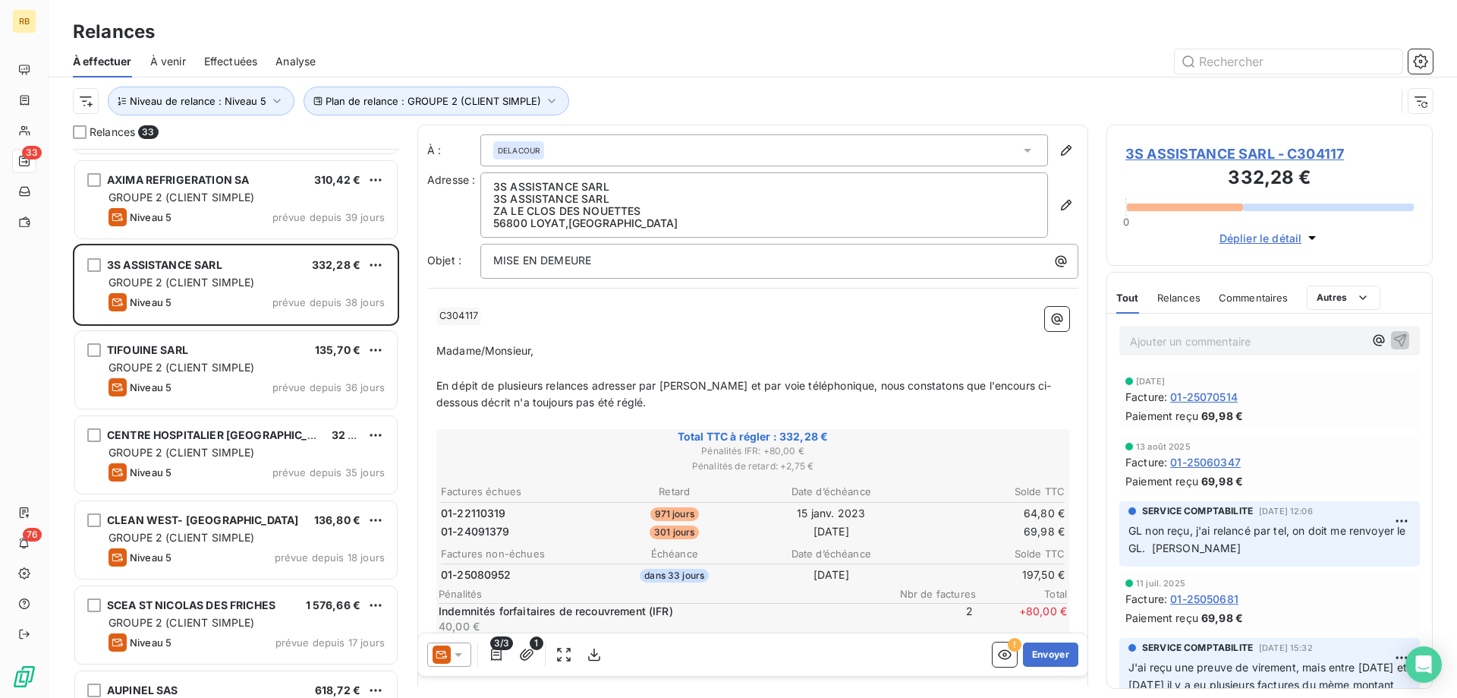
click at [1247, 338] on p "Ajouter un commentaire ﻿" at bounding box center [1247, 341] width 234 height 19
click at [1127, 337] on div "Comptable" at bounding box center [1270, 340] width 301 height 28
click at [1131, 342] on span "Comptable" at bounding box center [1157, 339] width 55 height 13
click at [1218, 342] on p "La Comptable" at bounding box center [1247, 340] width 234 height 17
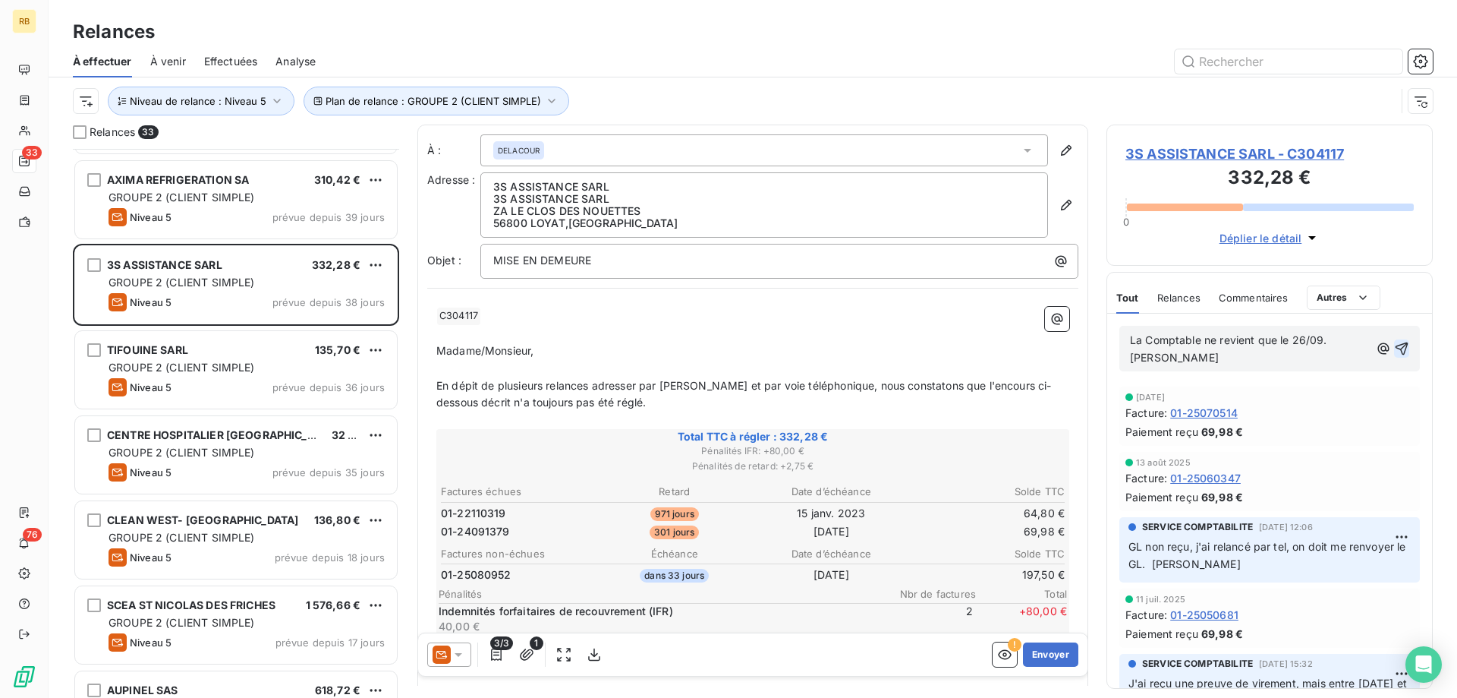
click at [1404, 342] on icon "button" at bounding box center [1402, 348] width 13 height 13
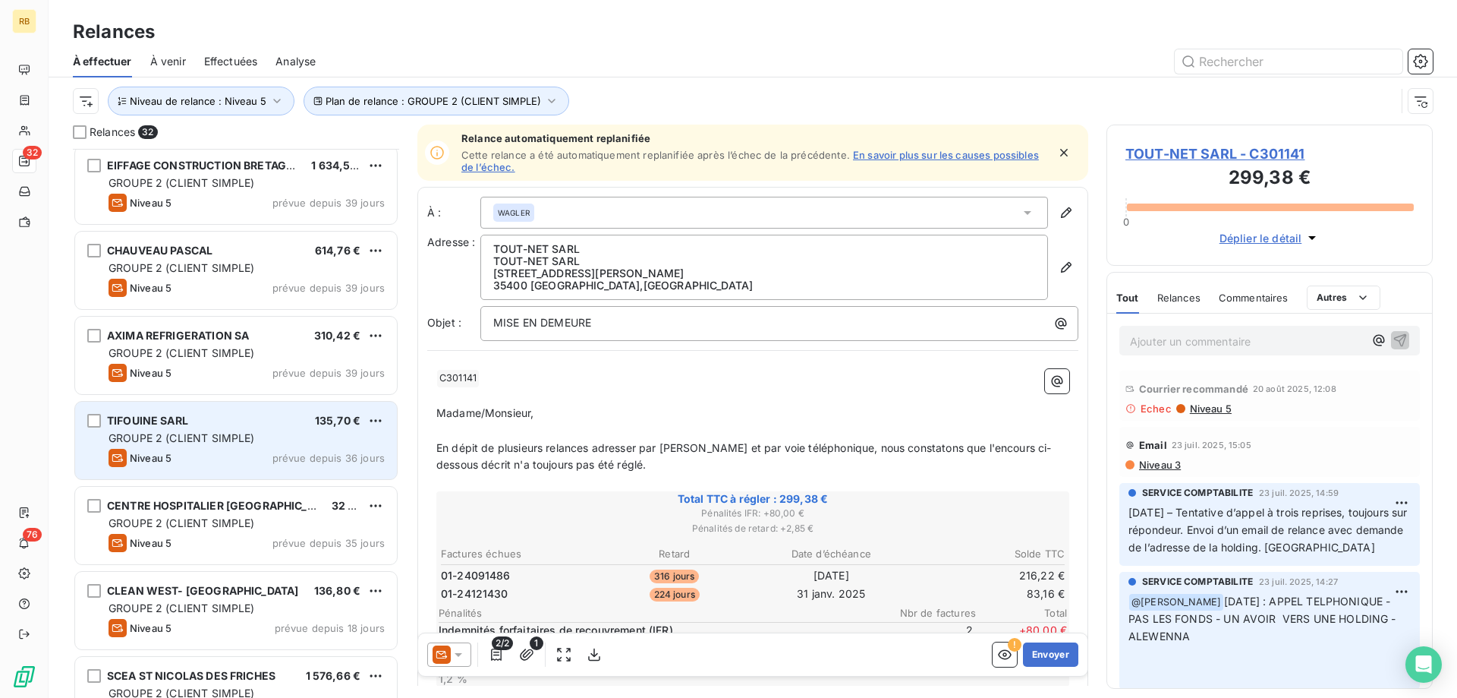
scroll to position [1034, 0]
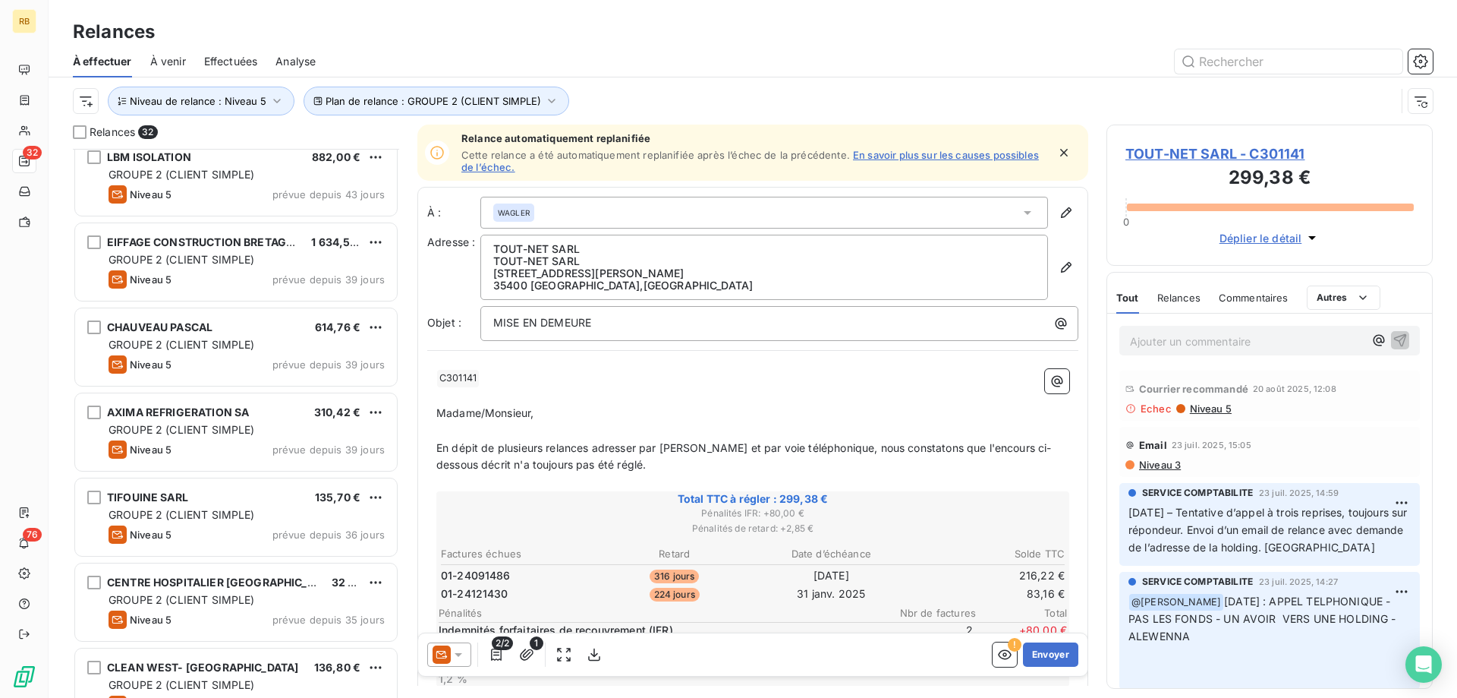
click at [215, 391] on div "AXIMA REFRIGERATION SA 310,42 € GROUPE 2 (CLIENT SIMPLE) Niveau 5 prévue depuis…" at bounding box center [236, 433] width 326 height 85
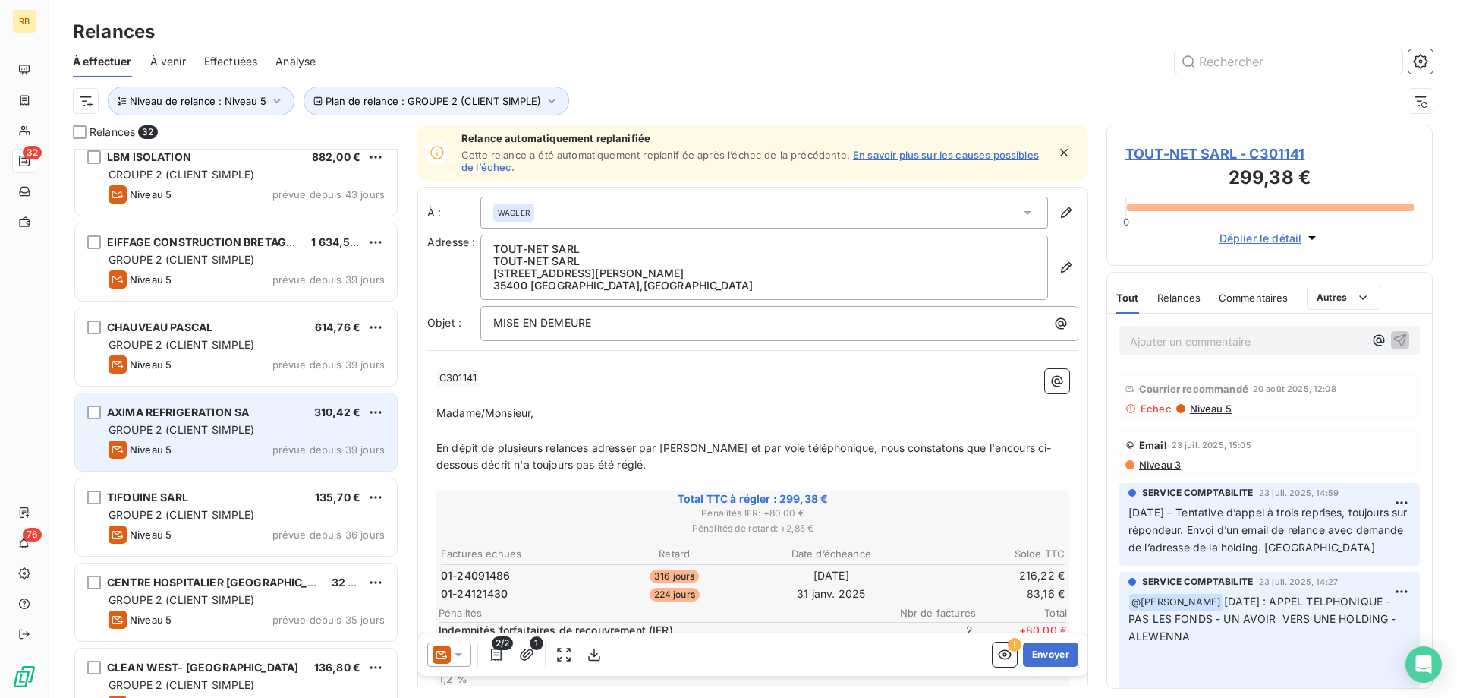
click at [216, 398] on div "AXIMA REFRIGERATION SA 310,42 € GROUPE 2 (CLIENT SIMPLE) Niveau 5 prévue depuis…" at bounding box center [236, 431] width 322 height 77
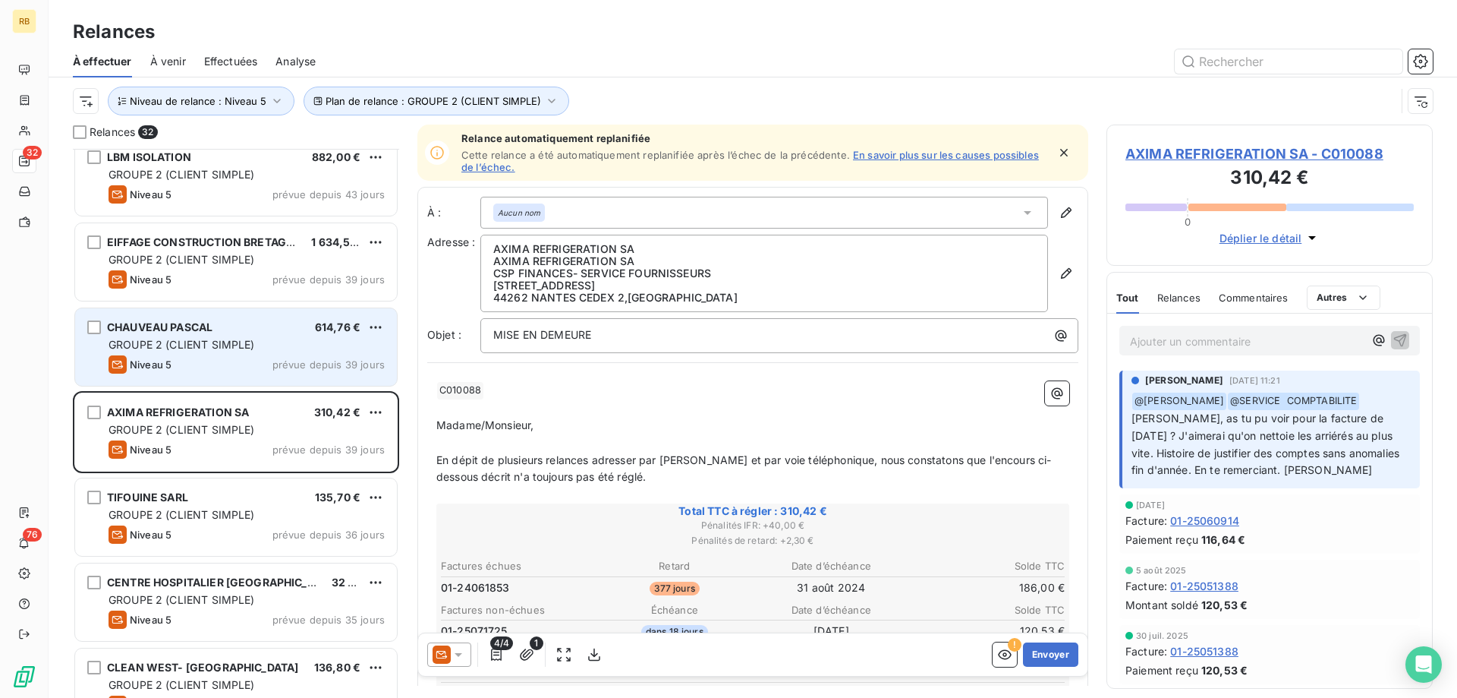
click at [248, 336] on div "[PERSON_NAME] 614,76 € GROUPE 2 (CLIENT SIMPLE) Niveau 5 prévue depuis 39 jours" at bounding box center [236, 346] width 322 height 77
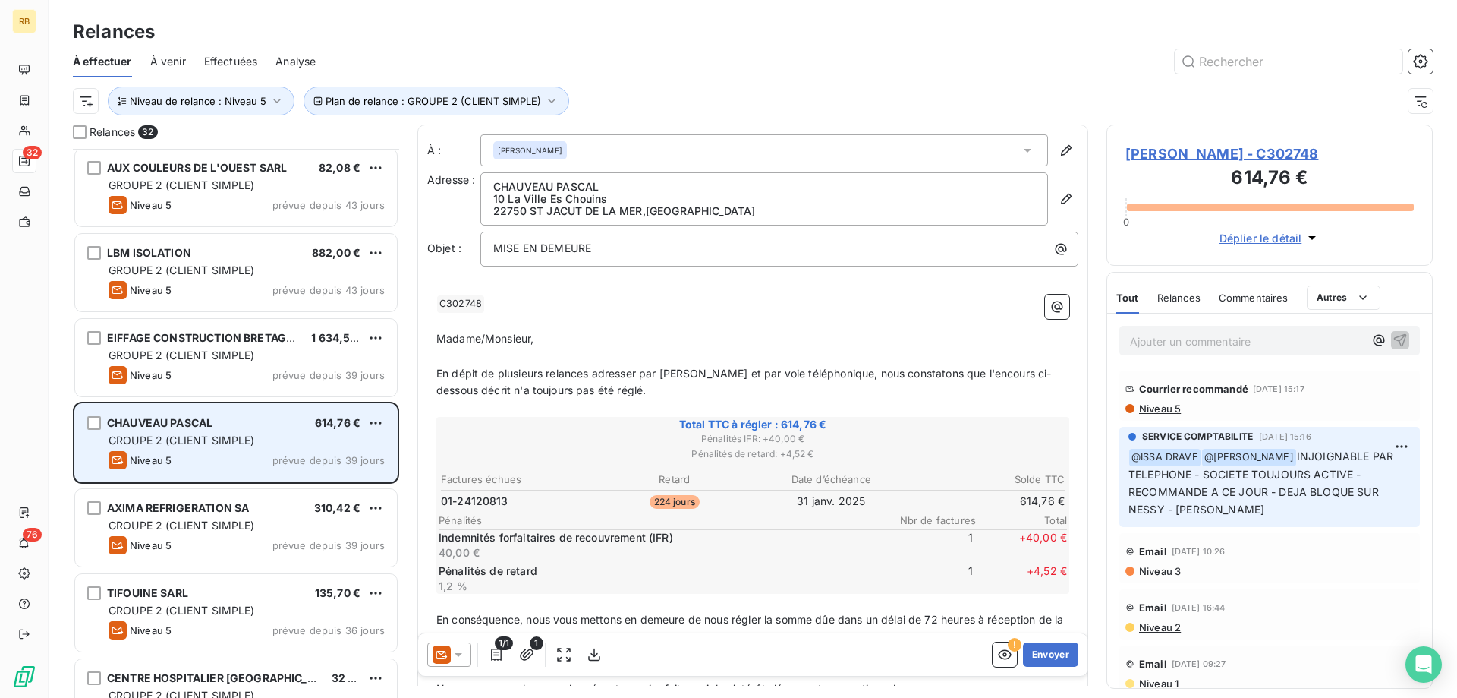
scroll to position [934, 0]
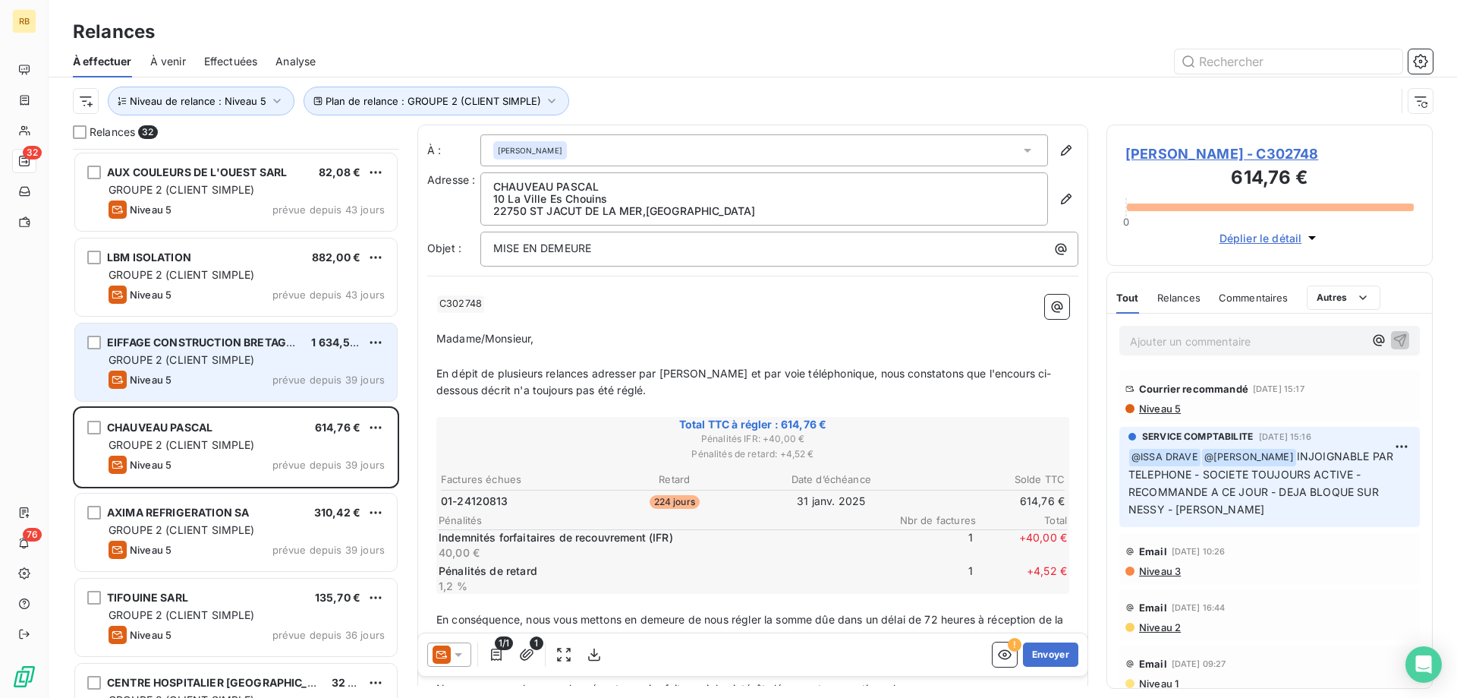
click at [159, 349] on div "EIFFAGE CONSTRUCTION BRETAGNE SAS" at bounding box center [203, 342] width 192 height 15
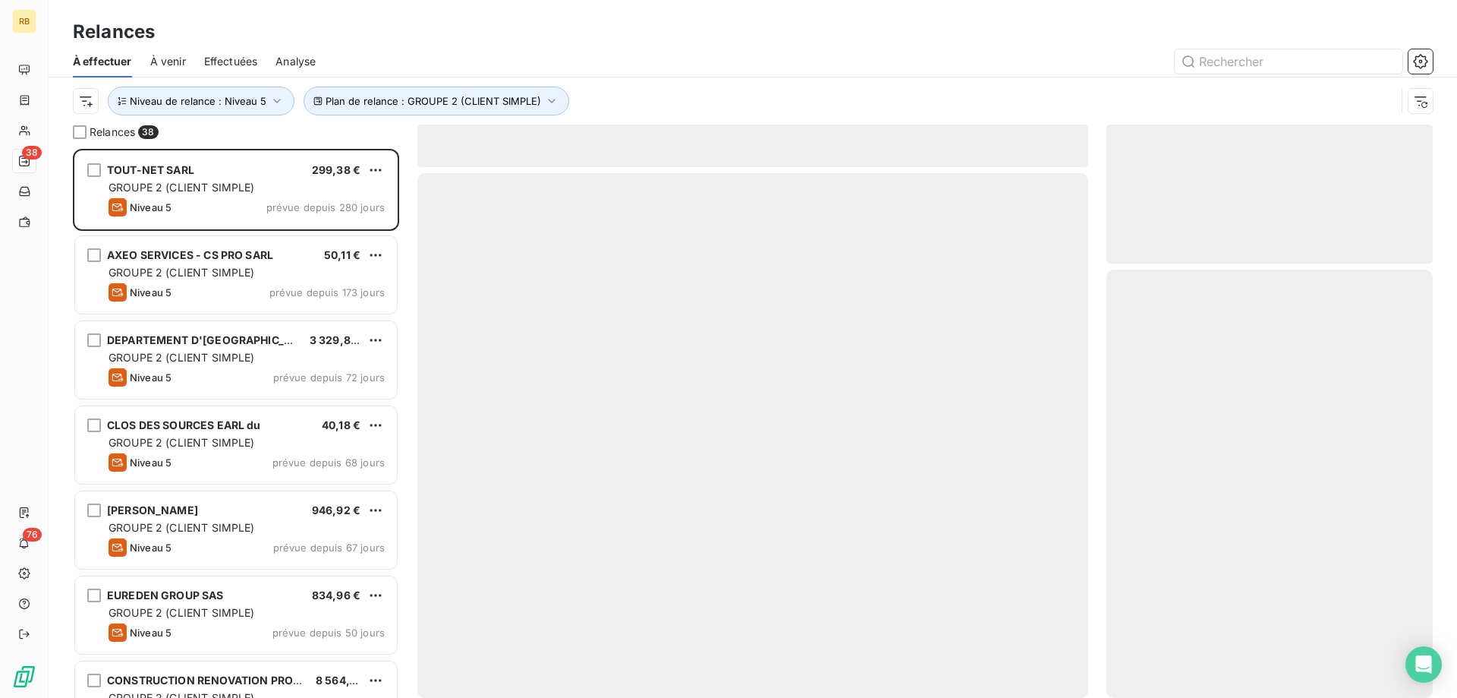
scroll to position [549, 326]
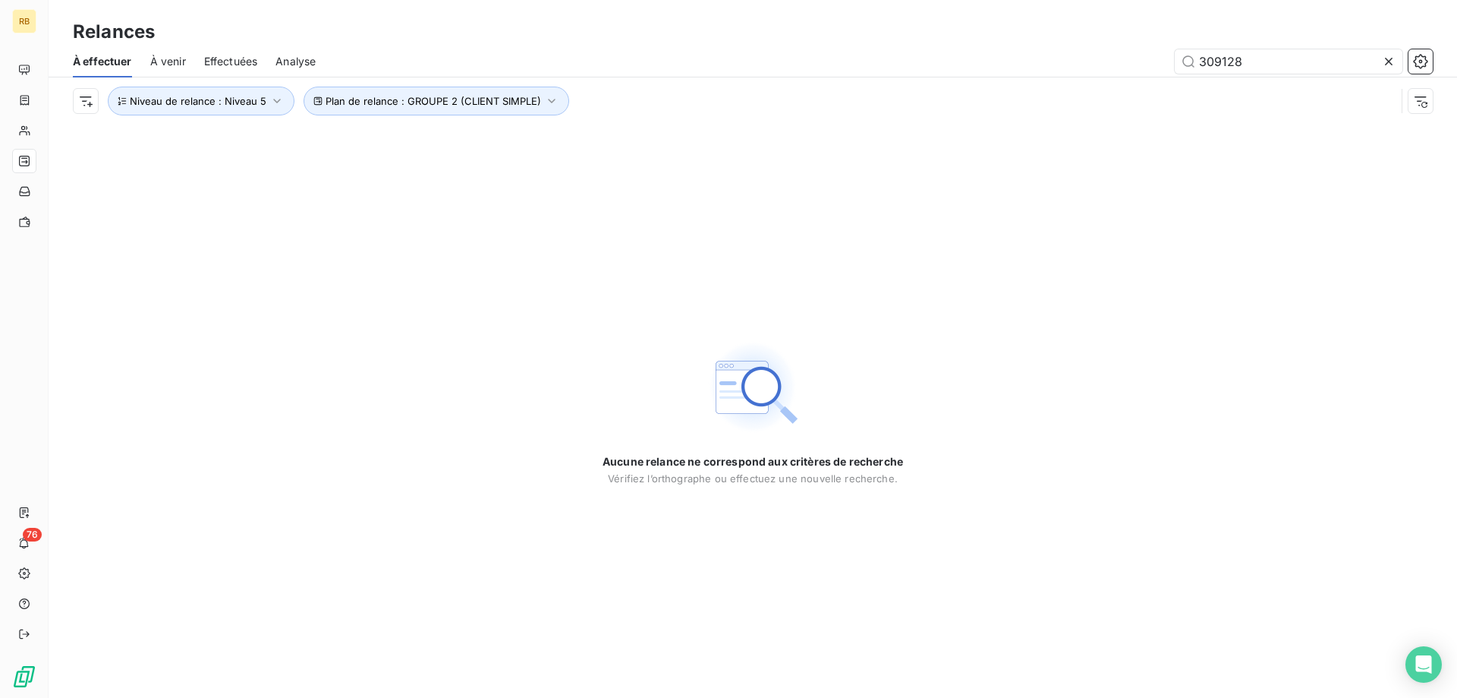
type input "309128"
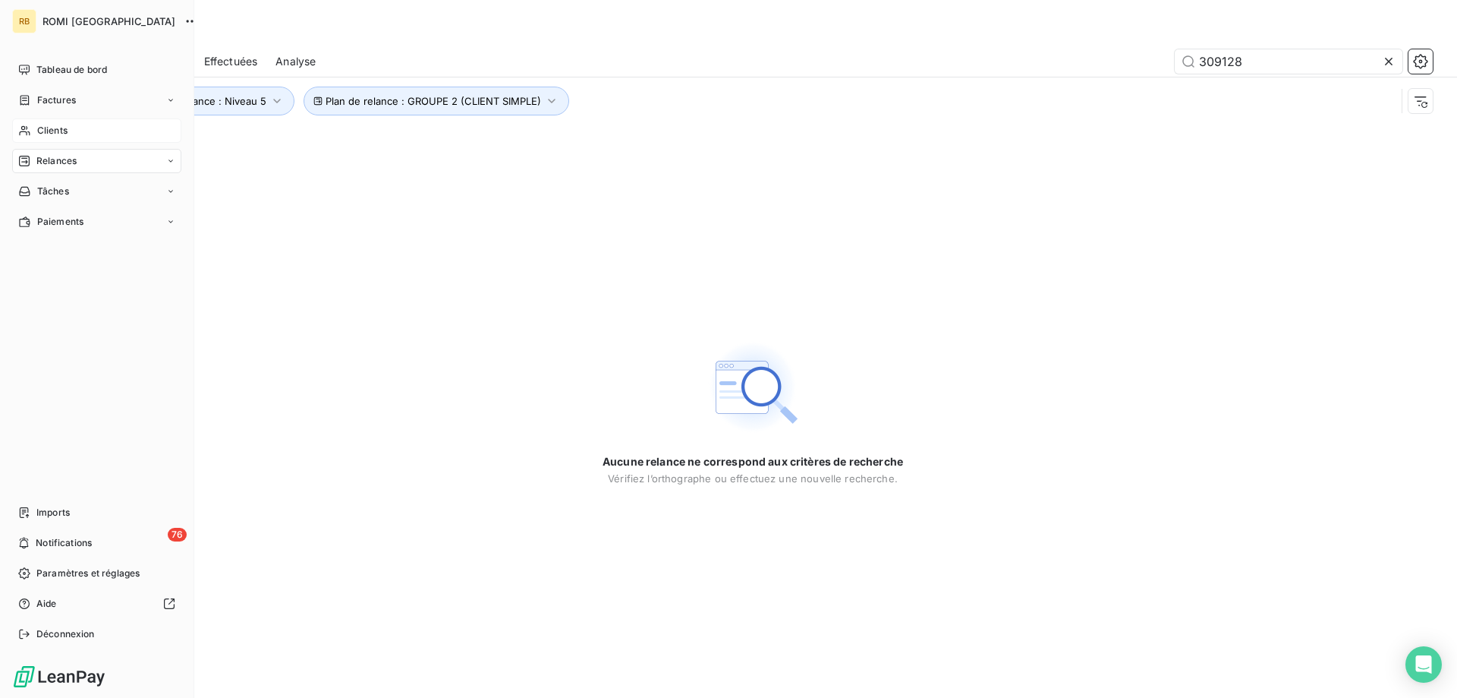
click at [31, 129] on div "Clients" at bounding box center [96, 130] width 169 height 24
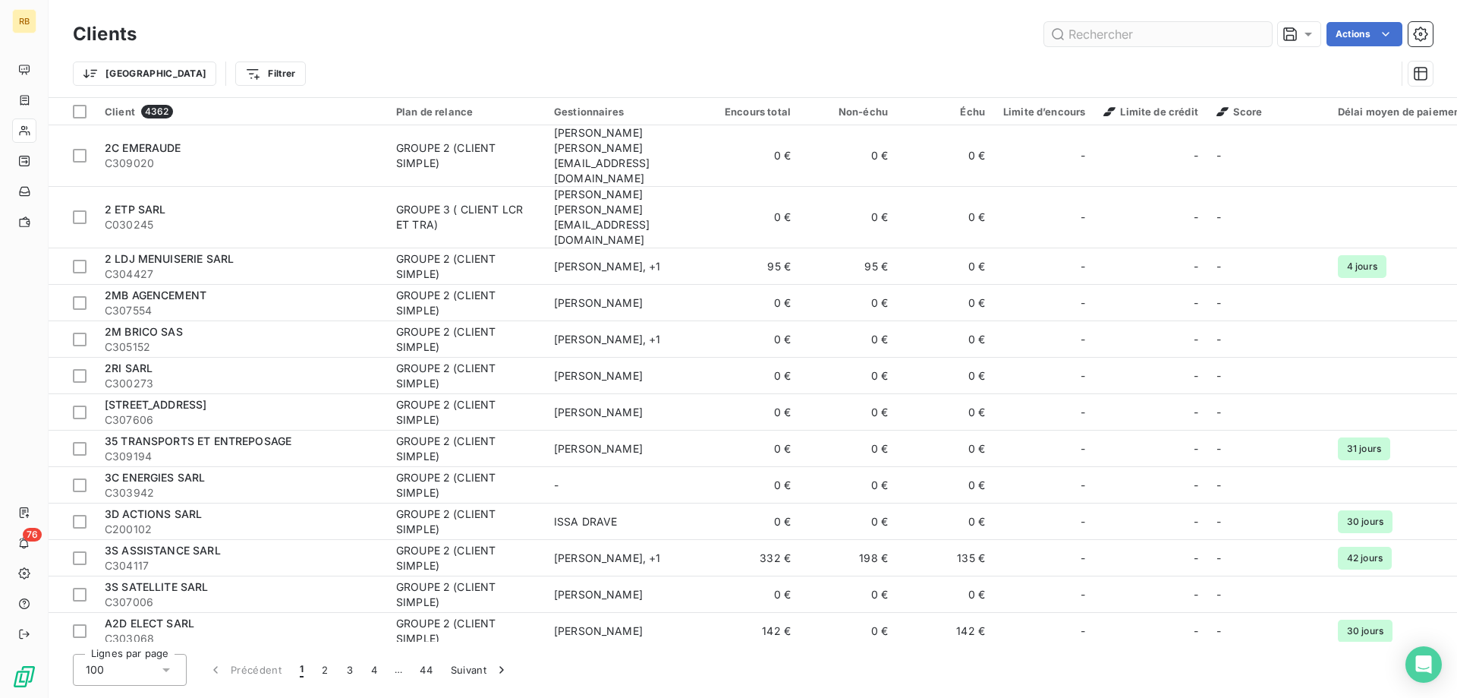
click at [1137, 43] on input "text" at bounding box center [1158, 34] width 228 height 24
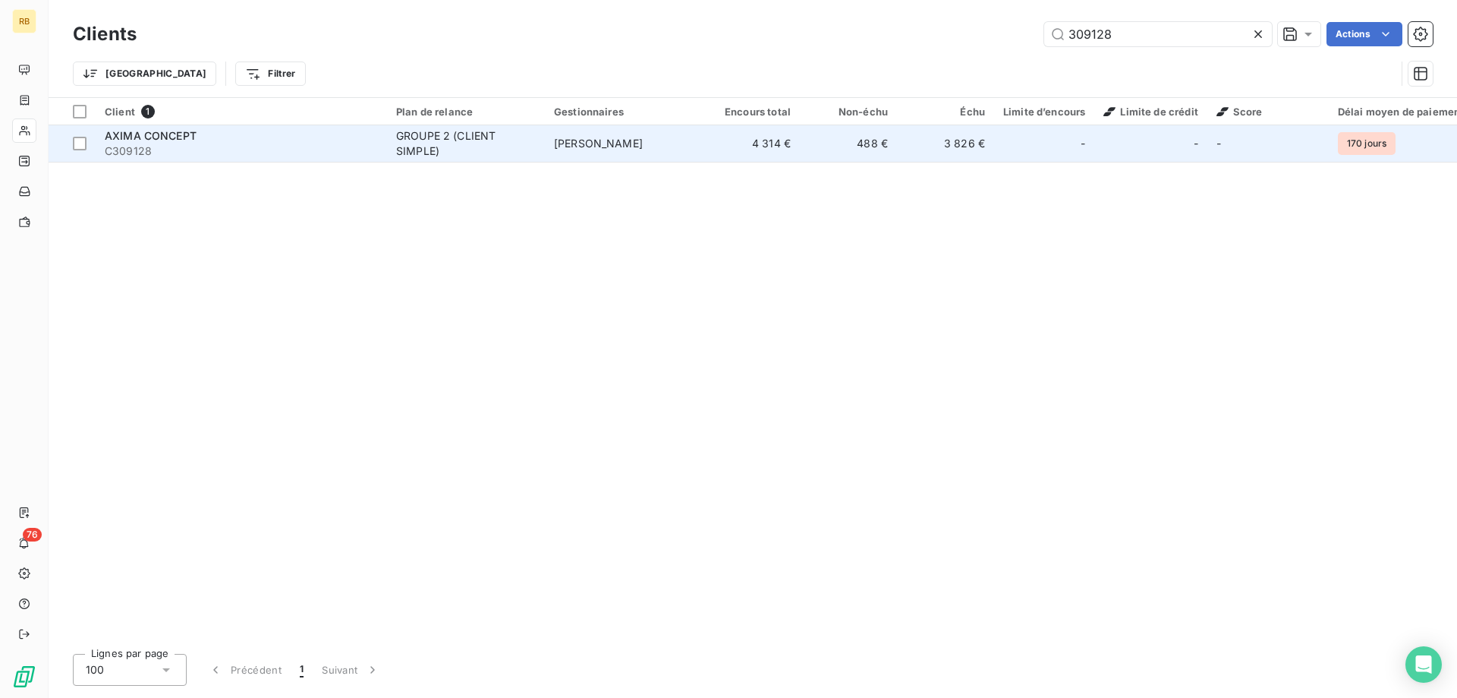
type input "309128"
click at [548, 143] on td "[PERSON_NAME]" at bounding box center [624, 143] width 158 height 36
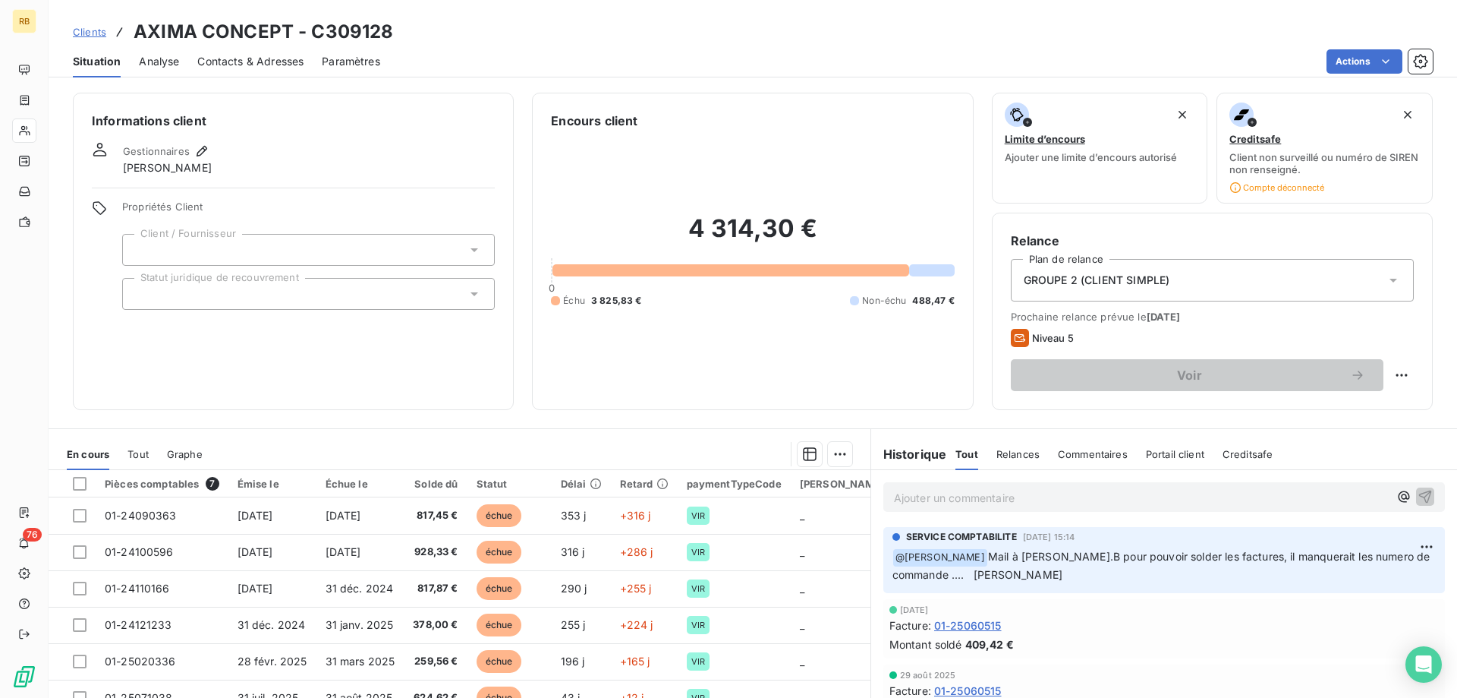
click at [950, 500] on p "Ajouter un commentaire ﻿" at bounding box center [1141, 497] width 495 height 19
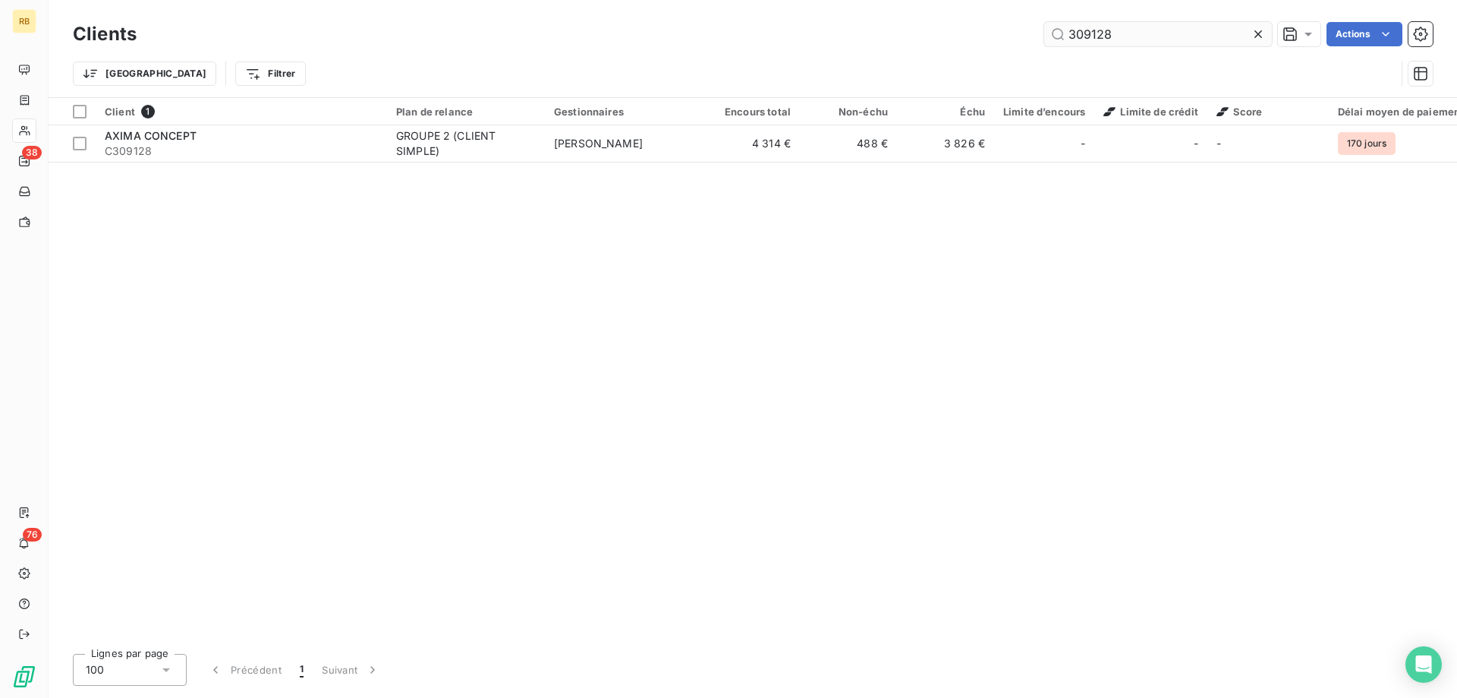
drag, startPoint x: 1129, startPoint y: 31, endPoint x: 1005, endPoint y: 33, distance: 124.5
click at [1044, 33] on input "309128" at bounding box center [1158, 34] width 228 height 24
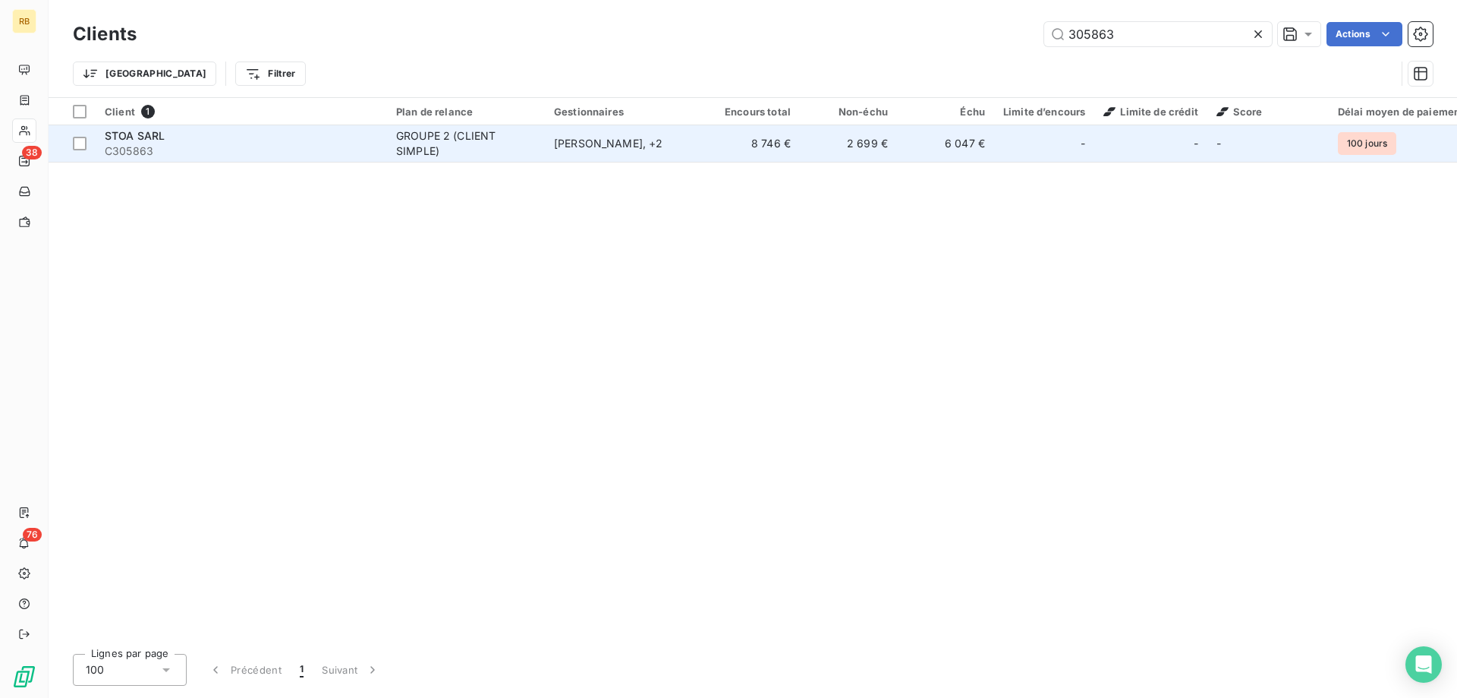
type input "305863"
click at [594, 148] on div "Benoît THEROUIN , + 2" at bounding box center [624, 143] width 140 height 15
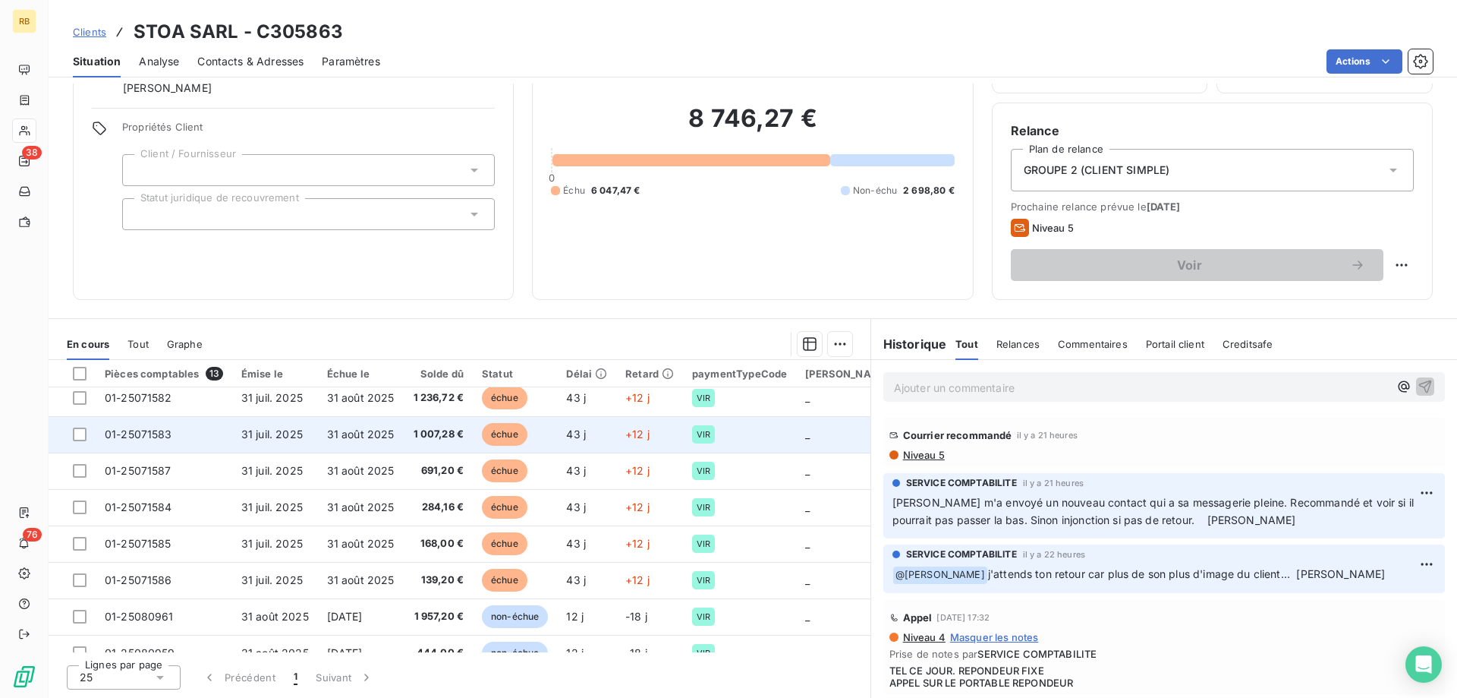
scroll to position [155, 0]
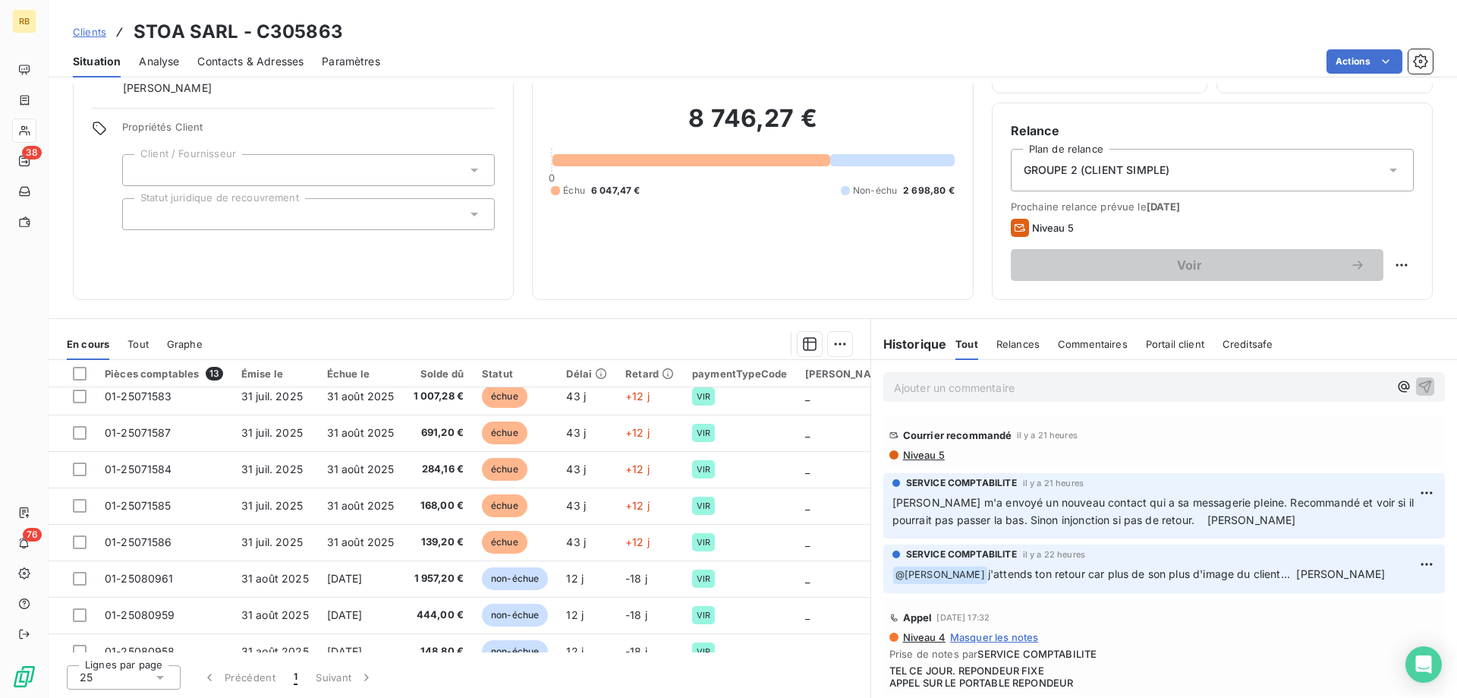
click at [931, 384] on p "Ajouter un commentaire ﻿" at bounding box center [1141, 387] width 495 height 19
click at [987, 388] on p "Julien B à rdv le" at bounding box center [1141, 386] width 495 height 17
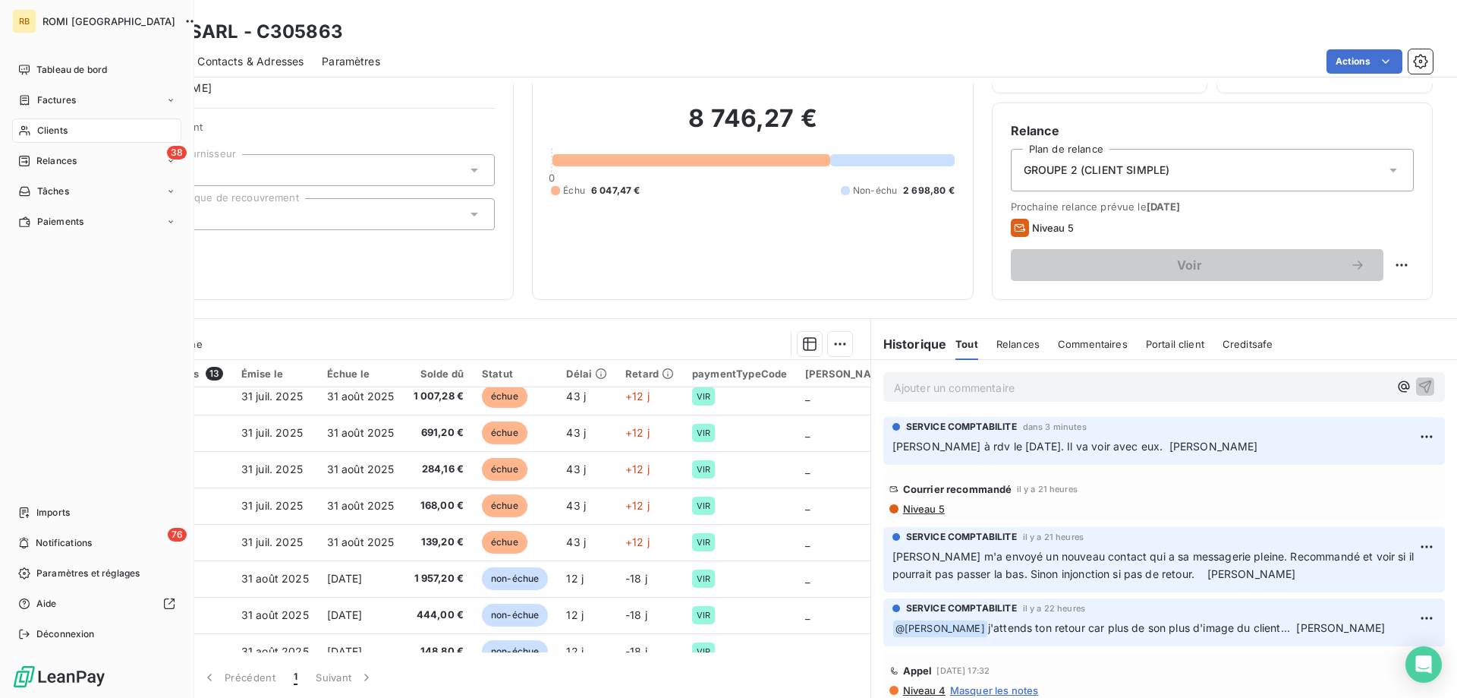
click at [24, 127] on icon at bounding box center [24, 130] width 13 height 12
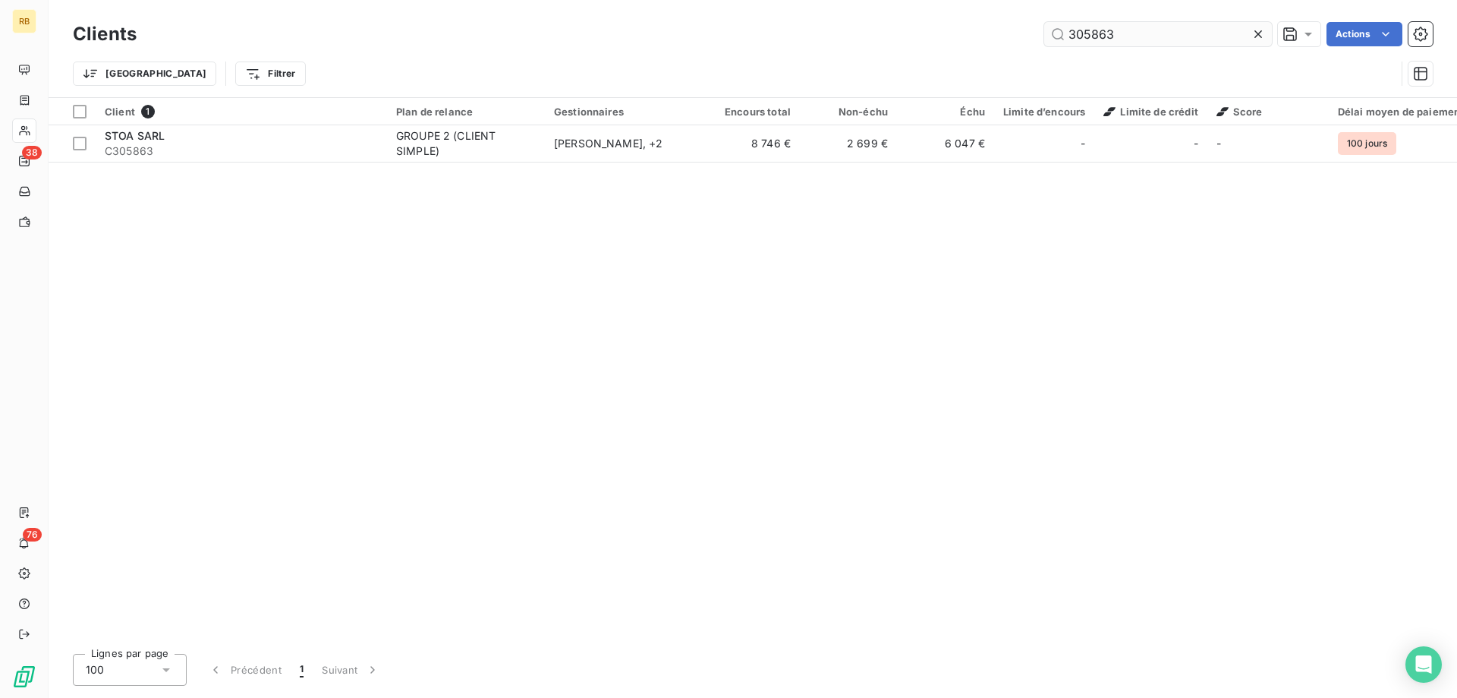
drag, startPoint x: 1128, startPoint y: 31, endPoint x: 1004, endPoint y: 33, distance: 123.7
click at [1044, 33] on input "305863" at bounding box center [1158, 34] width 228 height 24
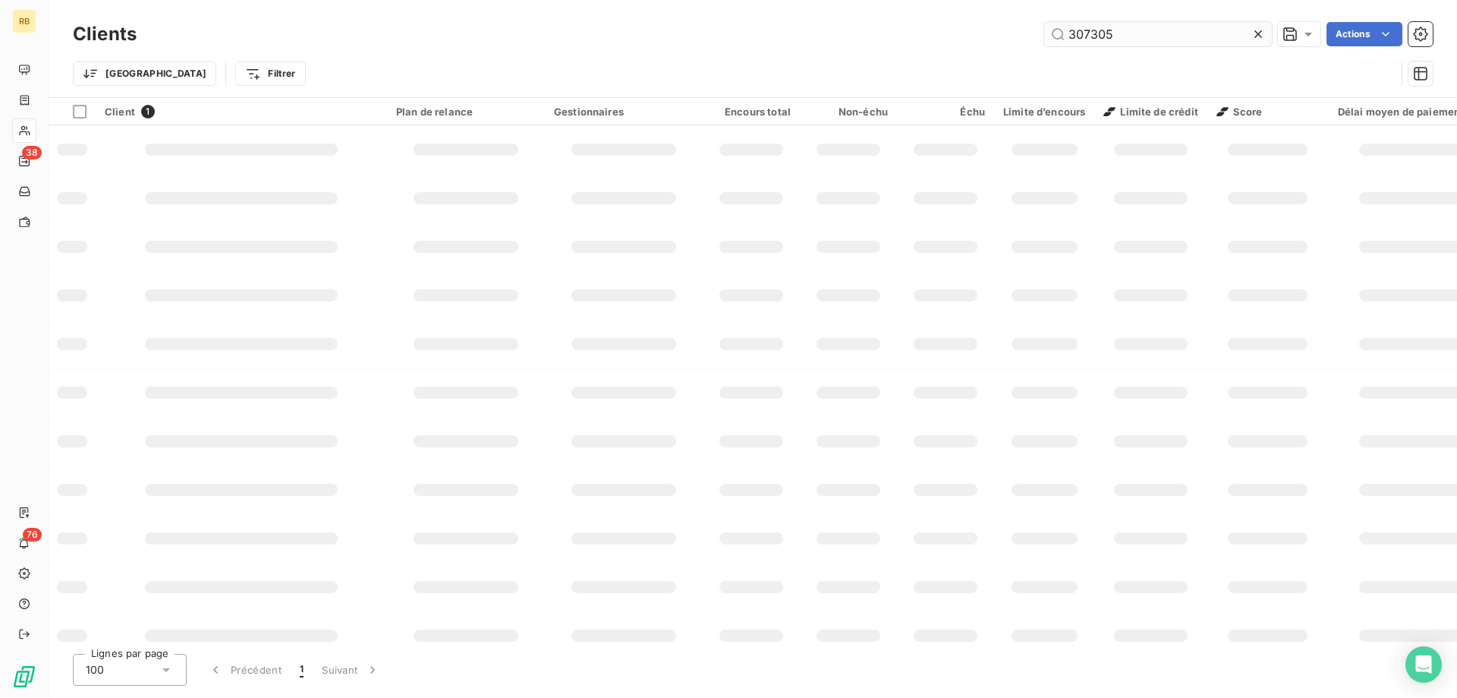
type input "307305"
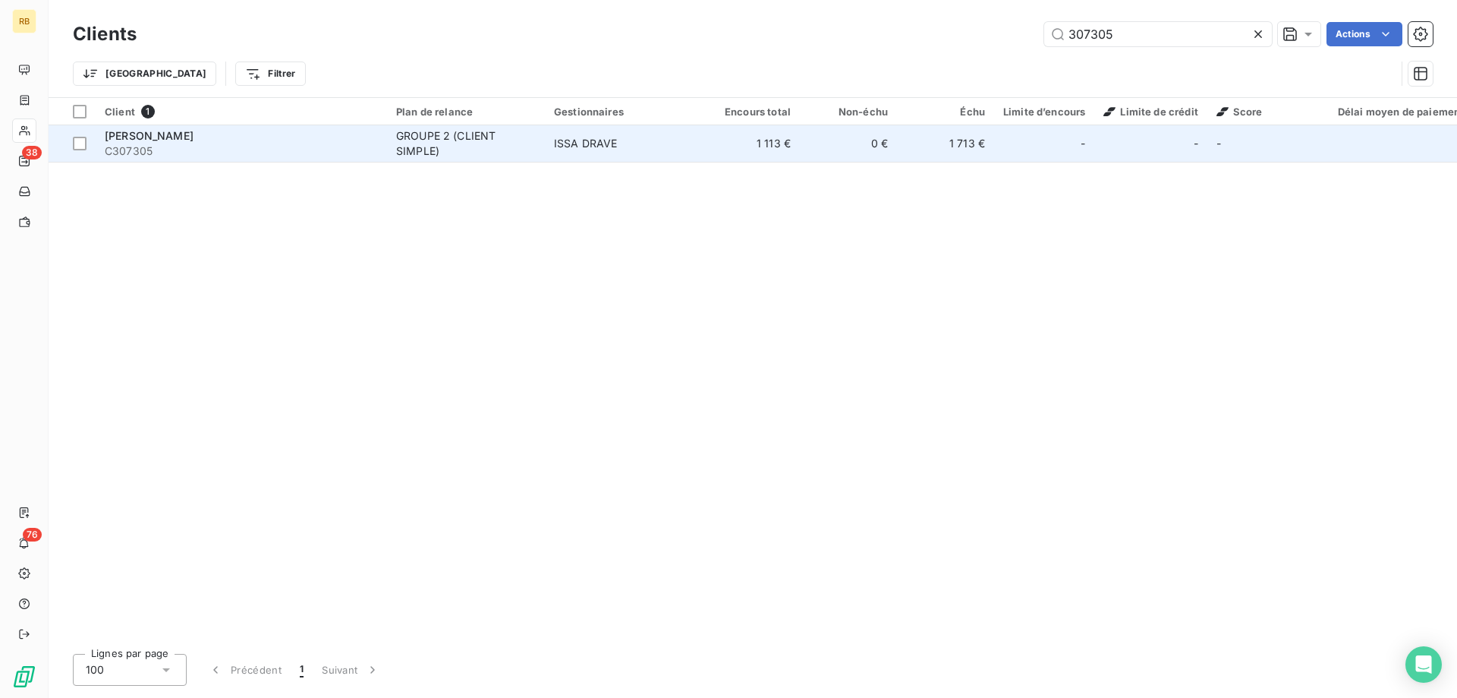
click at [478, 143] on div "GROUPE 2 (CLIENT SIMPLE)" at bounding box center [466, 143] width 140 height 30
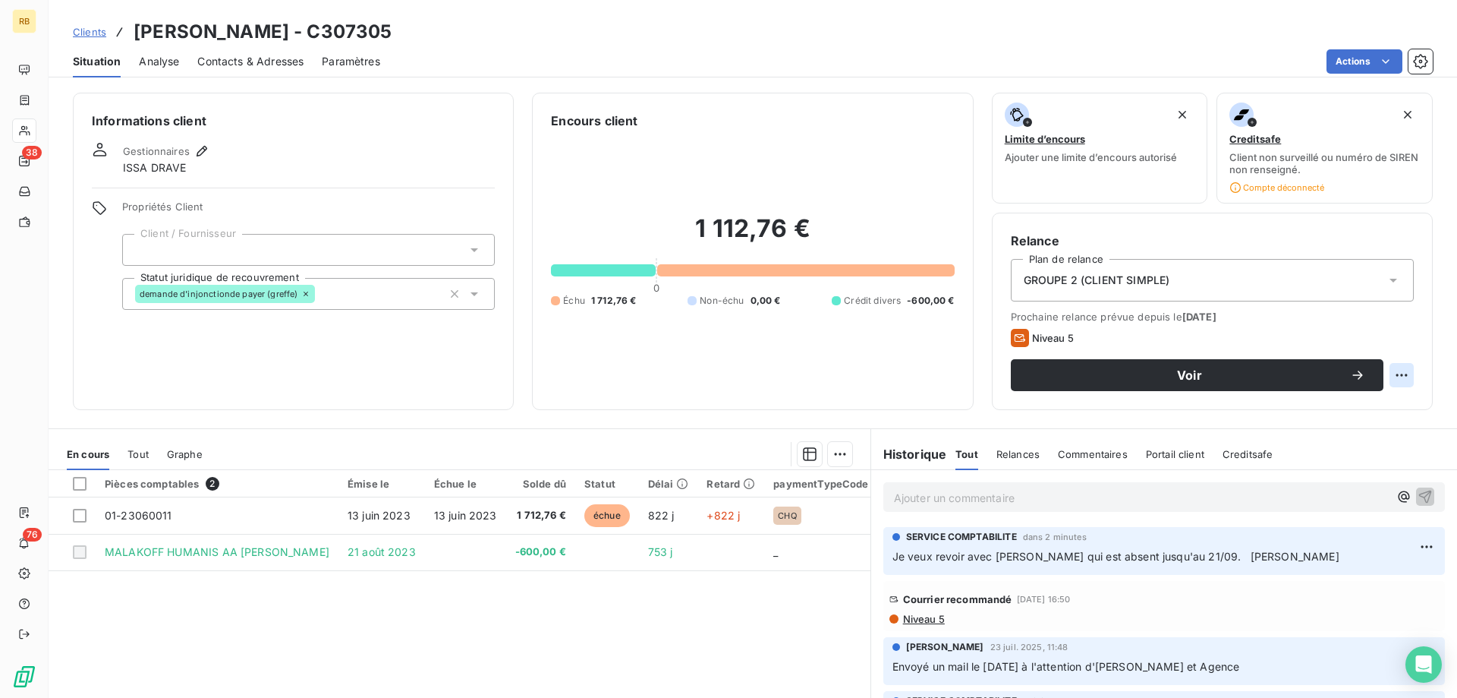
click at [1401, 370] on html "RB 38 76 Clients BOUTET LUCIEN - C307305 Situation Analyse Contacts & Adresses …" at bounding box center [728, 349] width 1457 height 698
click at [1384, 404] on div "Replanifier cette action" at bounding box center [1339, 408] width 136 height 24
select select "8"
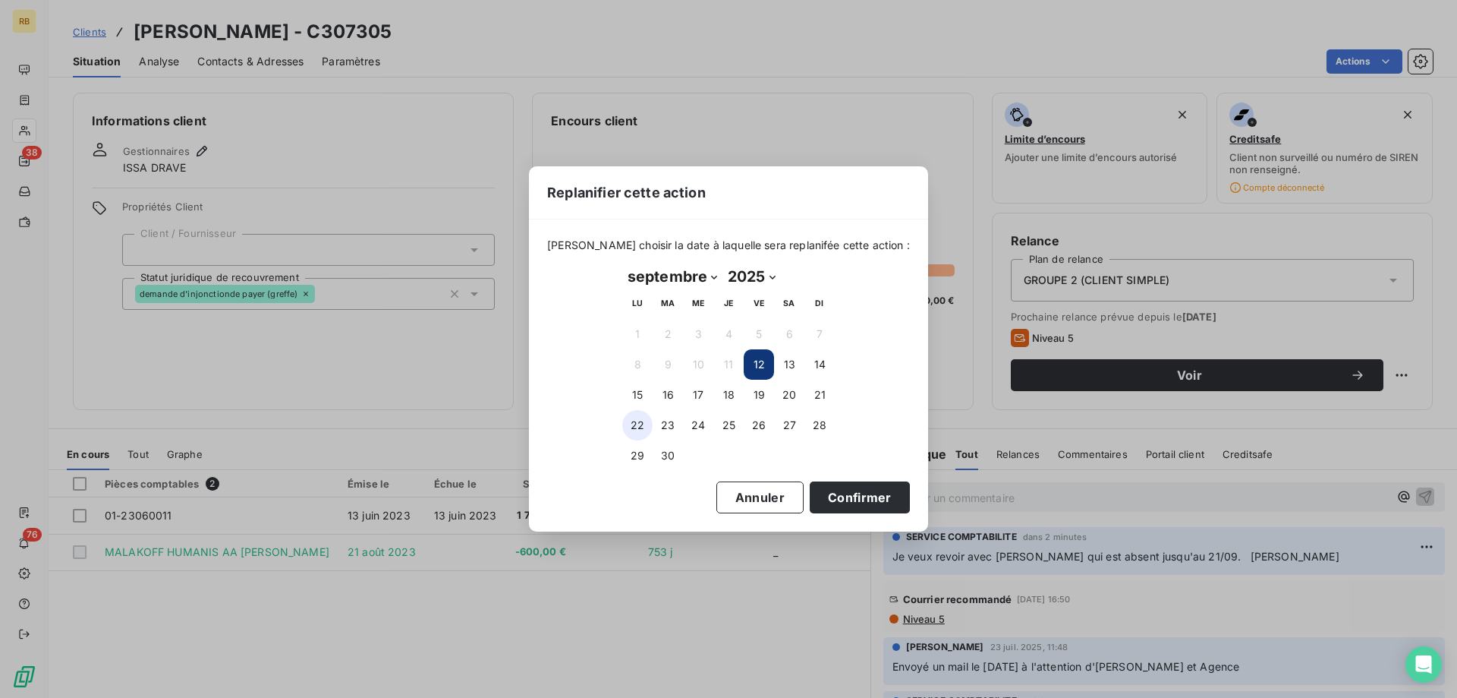
click at [632, 429] on button "22" at bounding box center [637, 425] width 30 height 30
click at [847, 502] on button "Confirmer" at bounding box center [860, 497] width 100 height 32
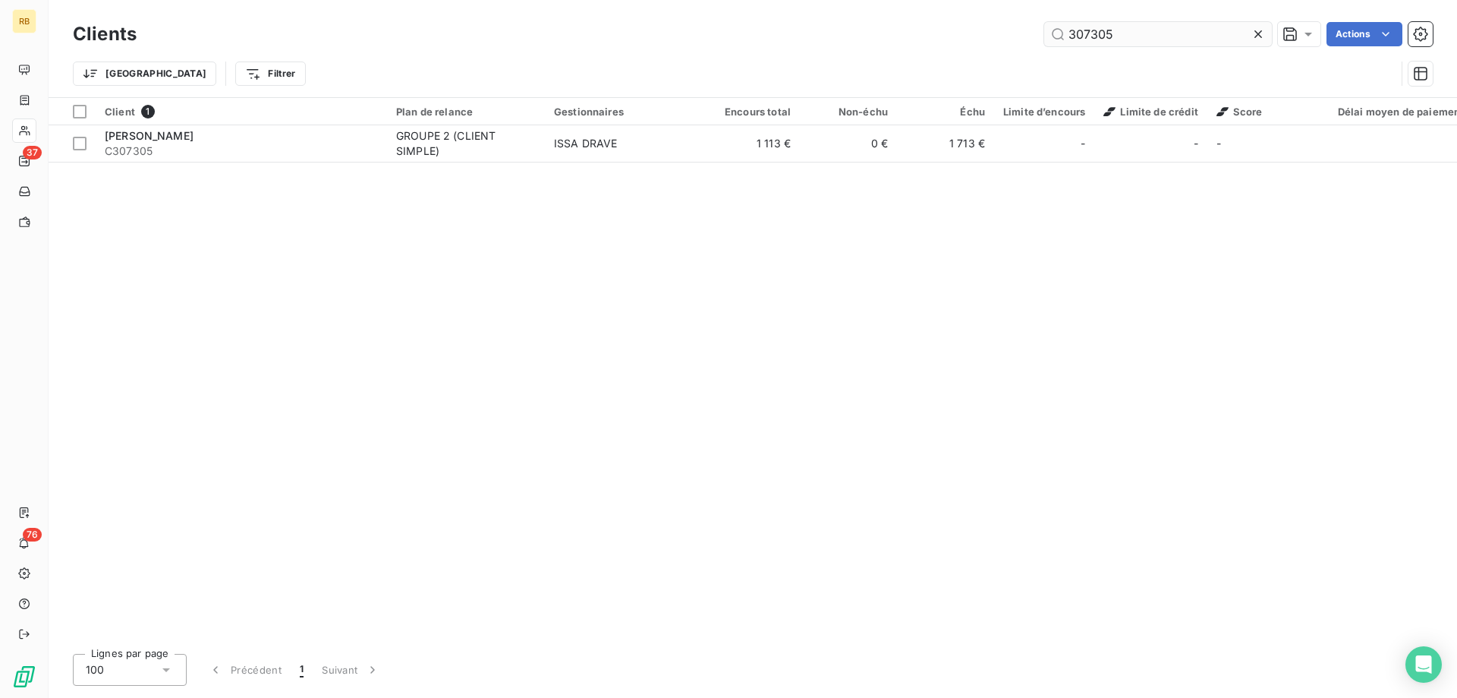
drag, startPoint x: 1129, startPoint y: 31, endPoint x: 913, endPoint y: 35, distance: 215.6
click at [1044, 35] on input "307305" at bounding box center [1158, 34] width 228 height 24
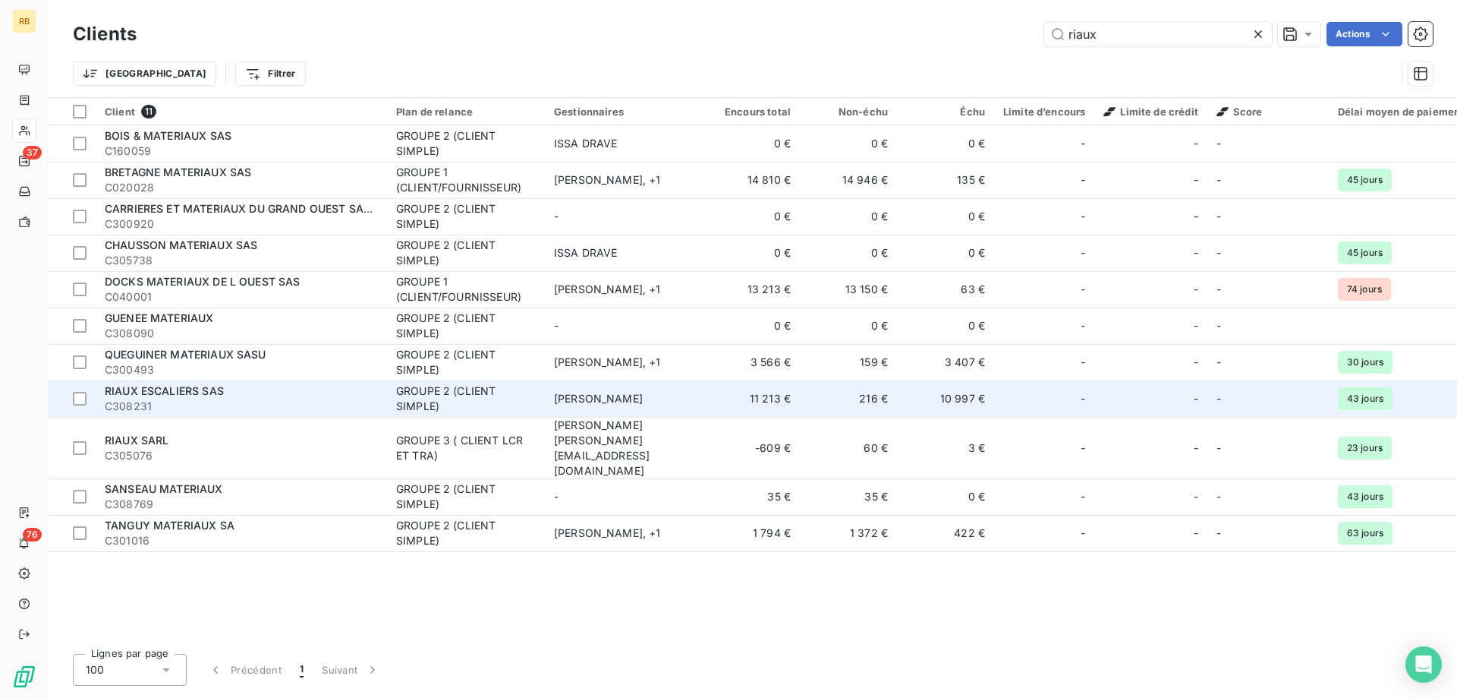
type input "riaux"
click at [181, 392] on span "RIAUX ESCALIERS SAS" at bounding box center [164, 390] width 119 height 13
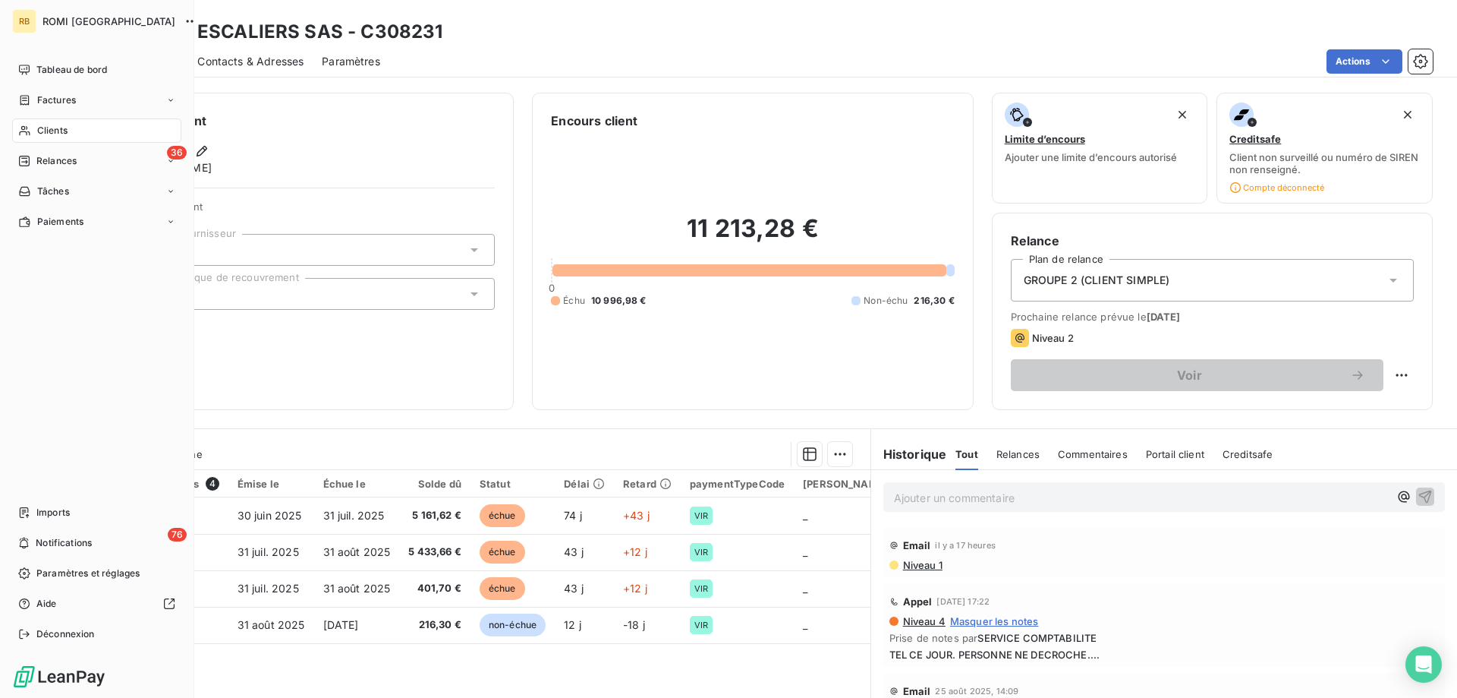
click at [38, 127] on span "Clients" at bounding box center [52, 131] width 30 height 14
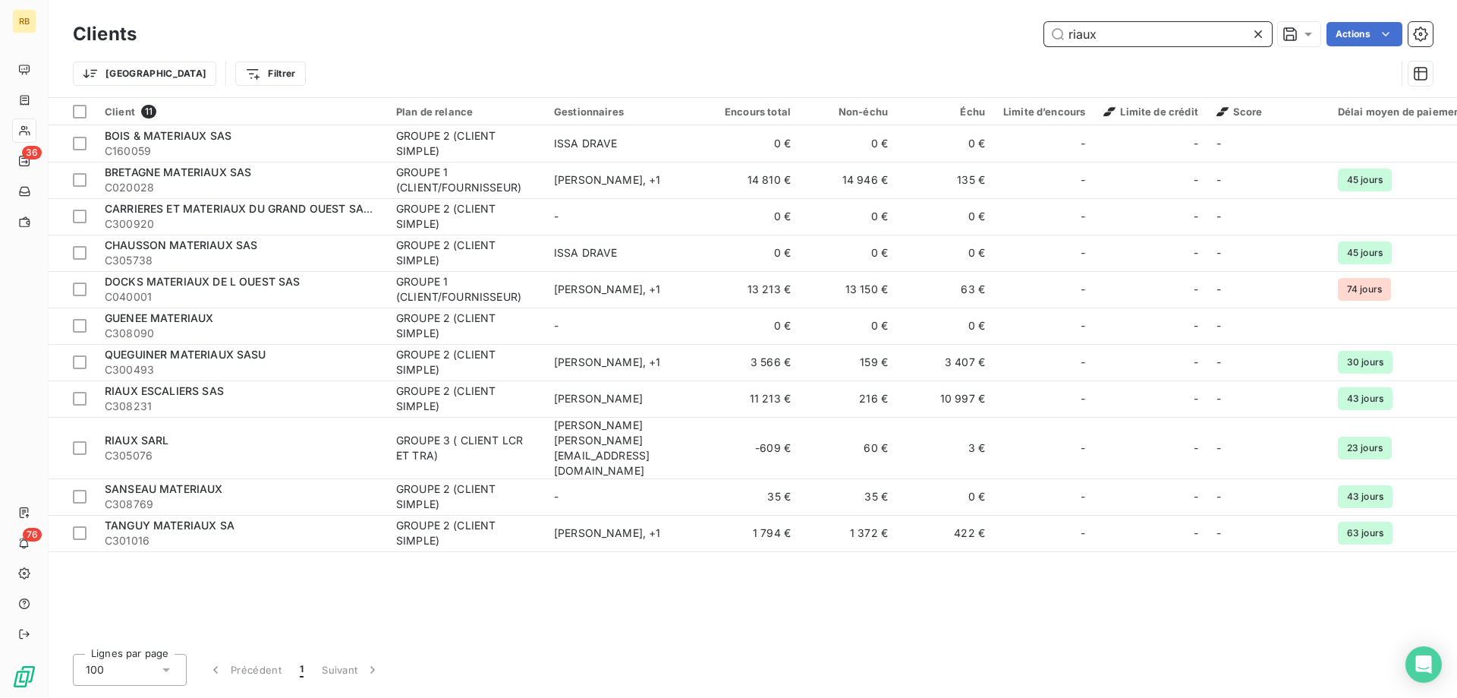
drag, startPoint x: 1151, startPoint y: 34, endPoint x: 938, endPoint y: 33, distance: 213.3
click at [1044, 33] on input "riaux" at bounding box center [1158, 34] width 228 height 24
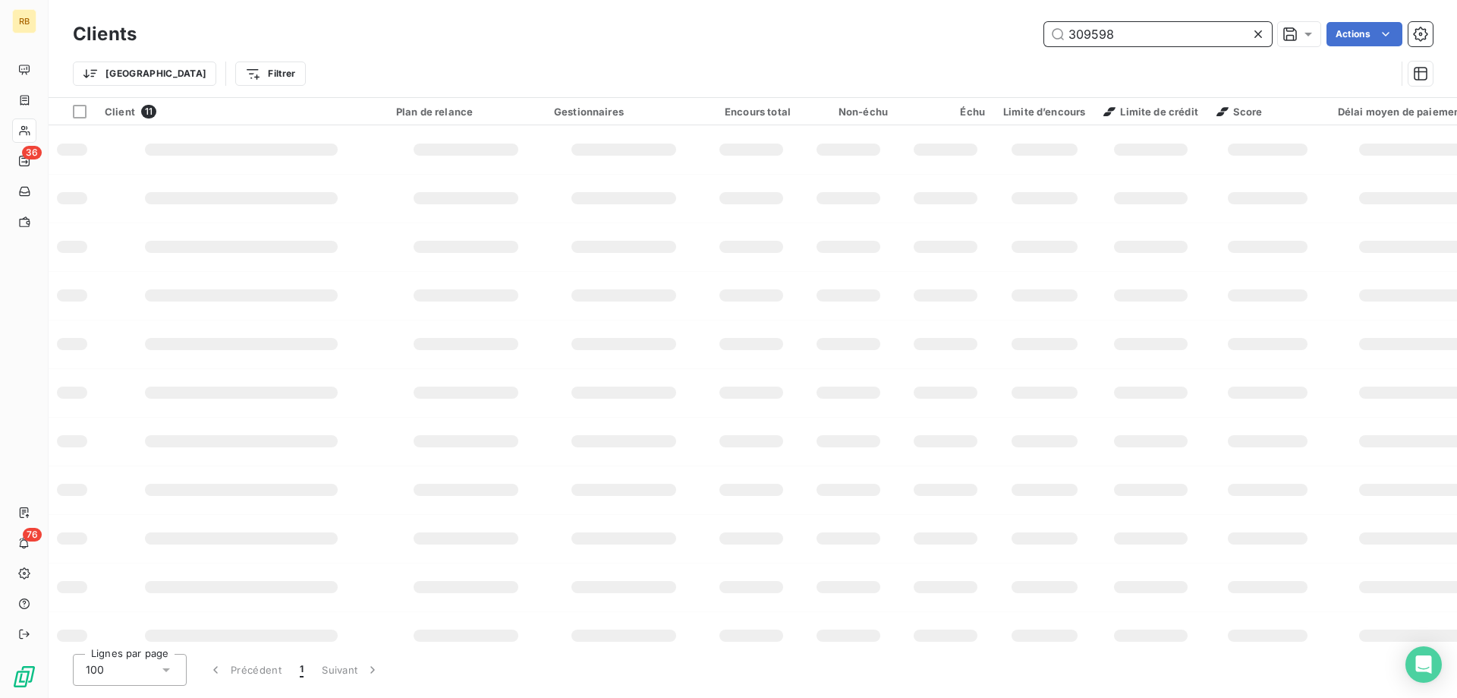
type input "309598"
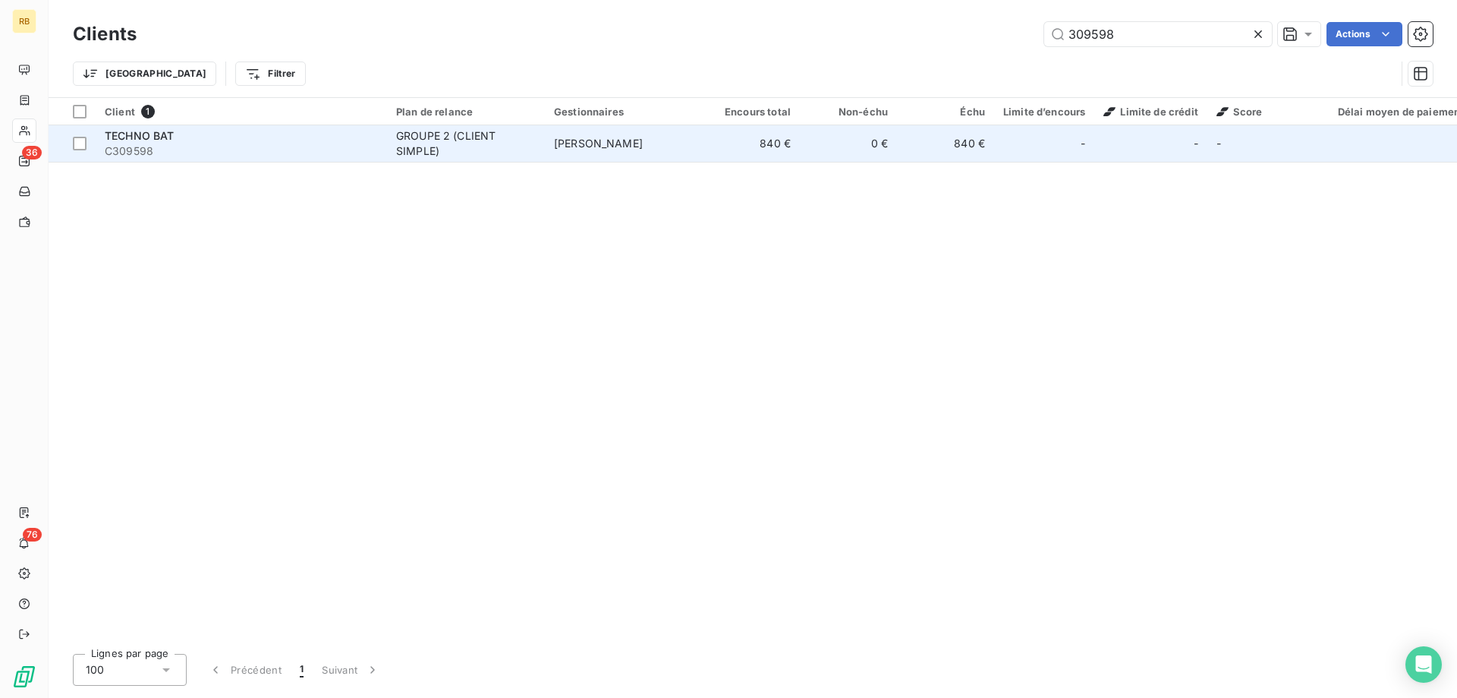
click at [131, 146] on span "C309598" at bounding box center [241, 150] width 273 height 15
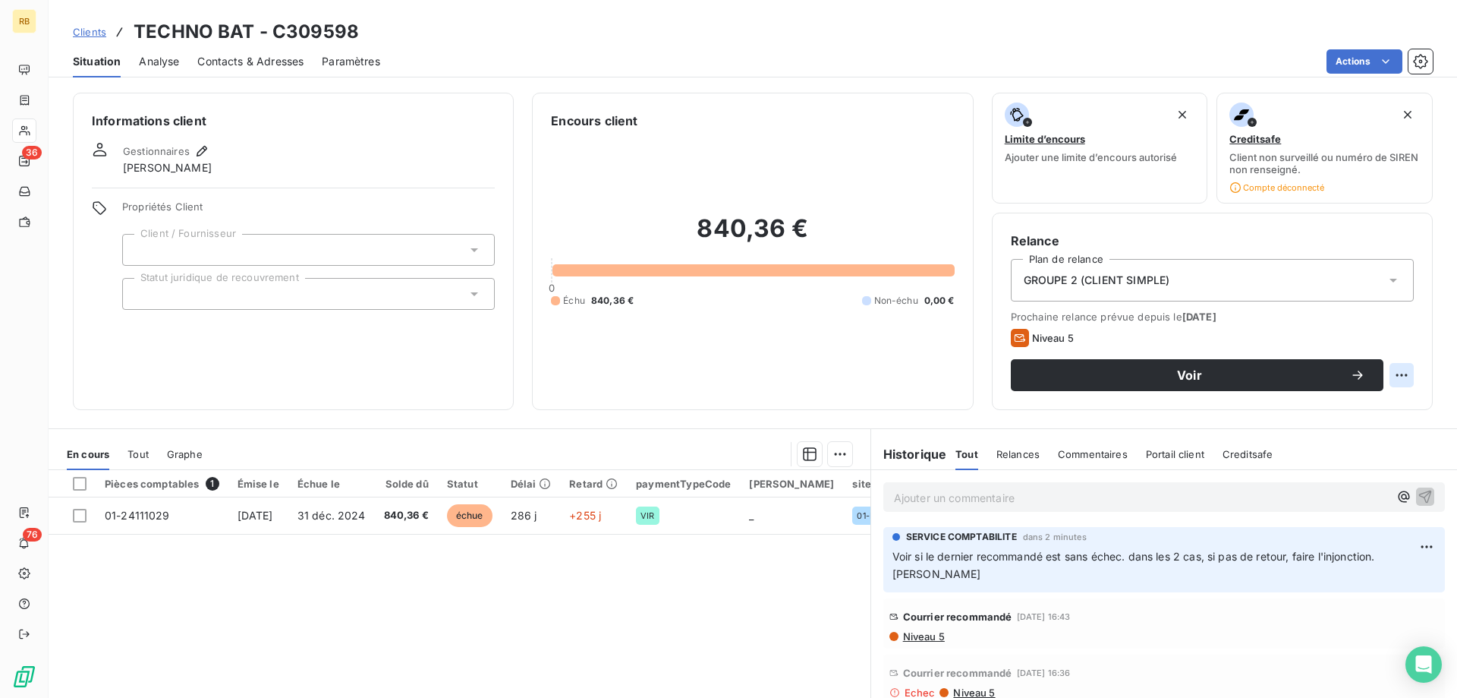
click at [1397, 377] on html "RB 36 76 Clients TECHNO BAT - C309598 Situation Analyse Contacts & Adresses Par…" at bounding box center [728, 349] width 1457 height 698
click at [1375, 406] on div "Replanifier cette action" at bounding box center [1339, 408] width 136 height 24
select select "8"
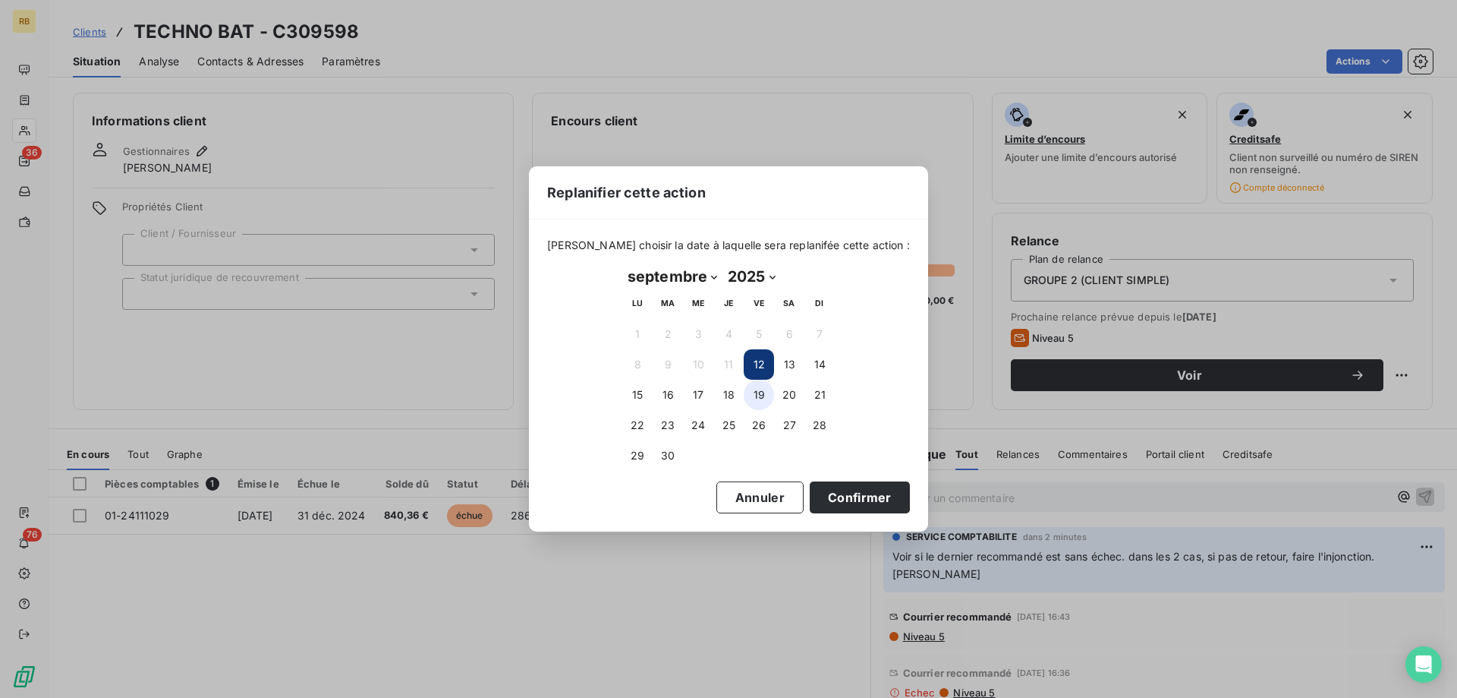
click at [761, 401] on button "19" at bounding box center [759, 395] width 30 height 30
click at [836, 522] on div "Veuillez choisir la date à laquelle sera replanifée cette action : septembre 20…" at bounding box center [728, 374] width 399 height 311
click at [836, 504] on button "Confirmer" at bounding box center [860, 497] width 100 height 32
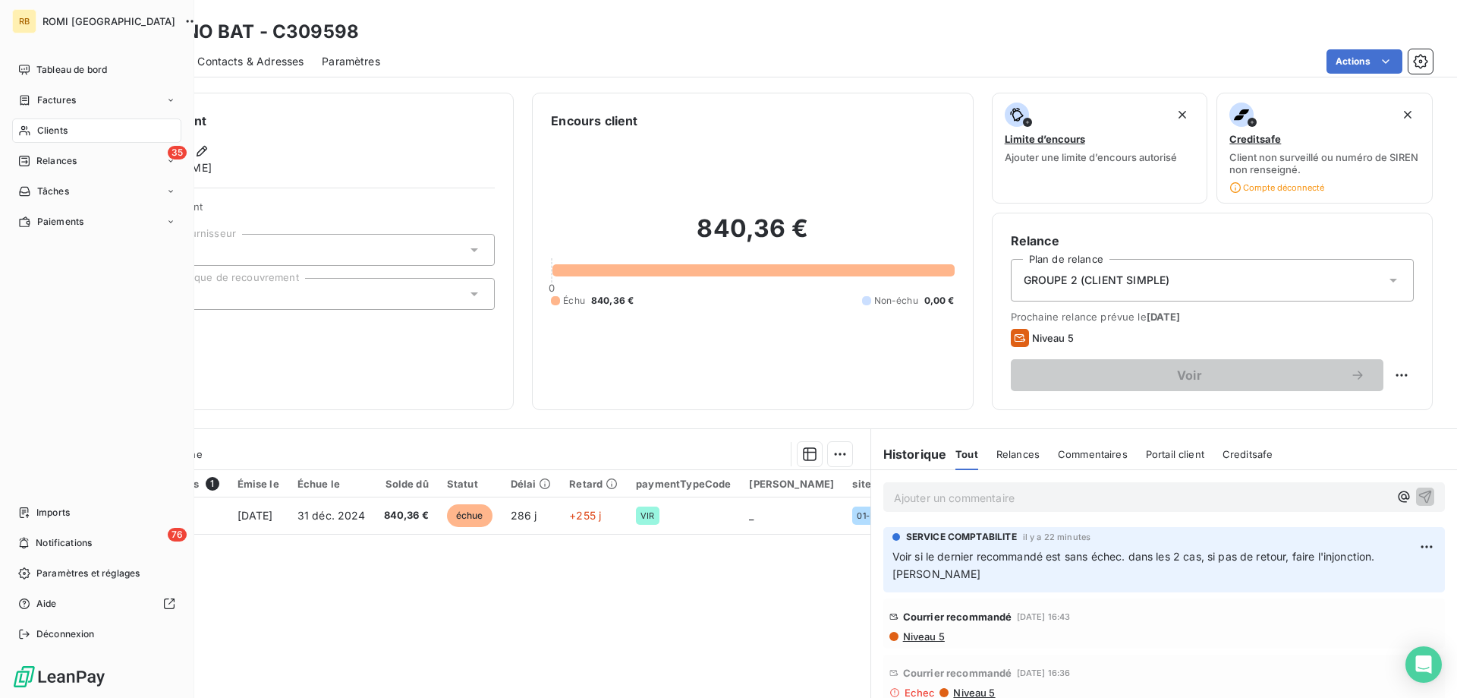
click at [26, 126] on icon at bounding box center [24, 130] width 13 height 12
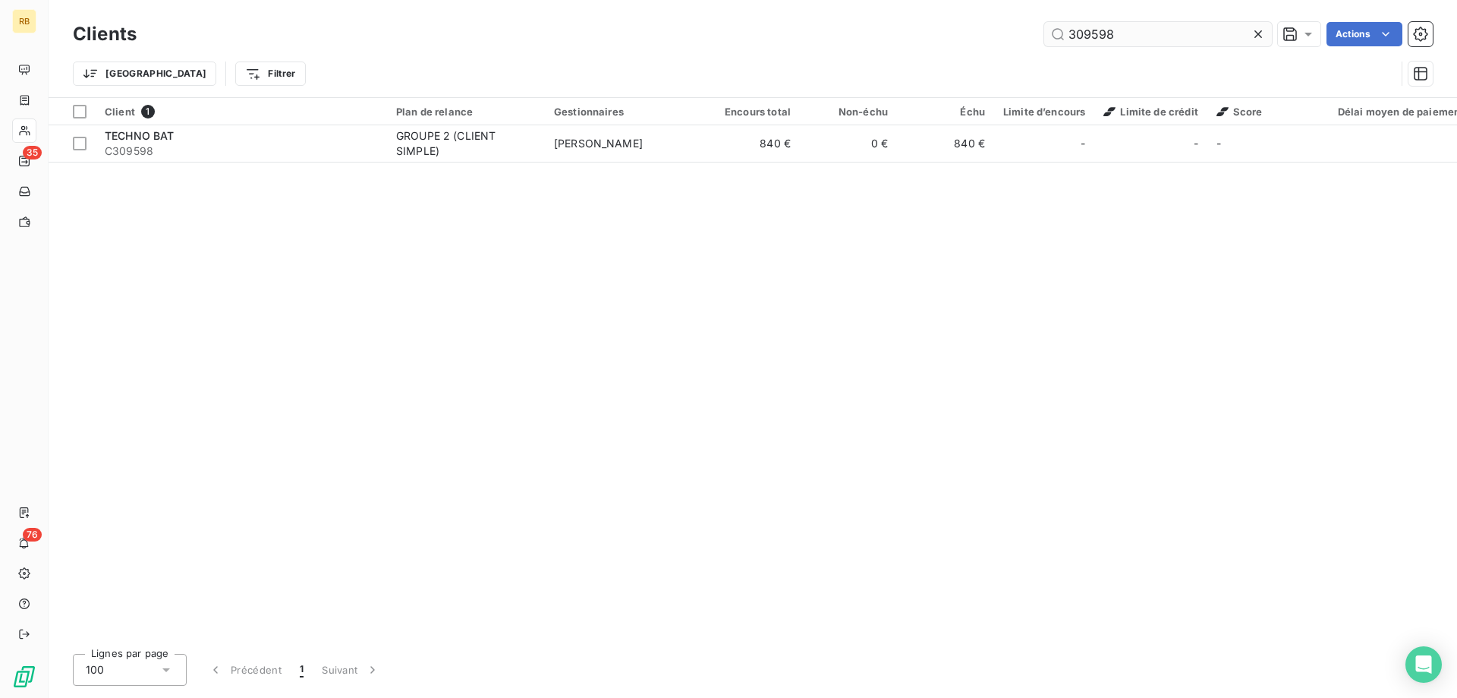
drag, startPoint x: 1128, startPoint y: 37, endPoint x: 906, endPoint y: 36, distance: 222.4
click at [1044, 36] on input "309598" at bounding box center [1158, 34] width 228 height 24
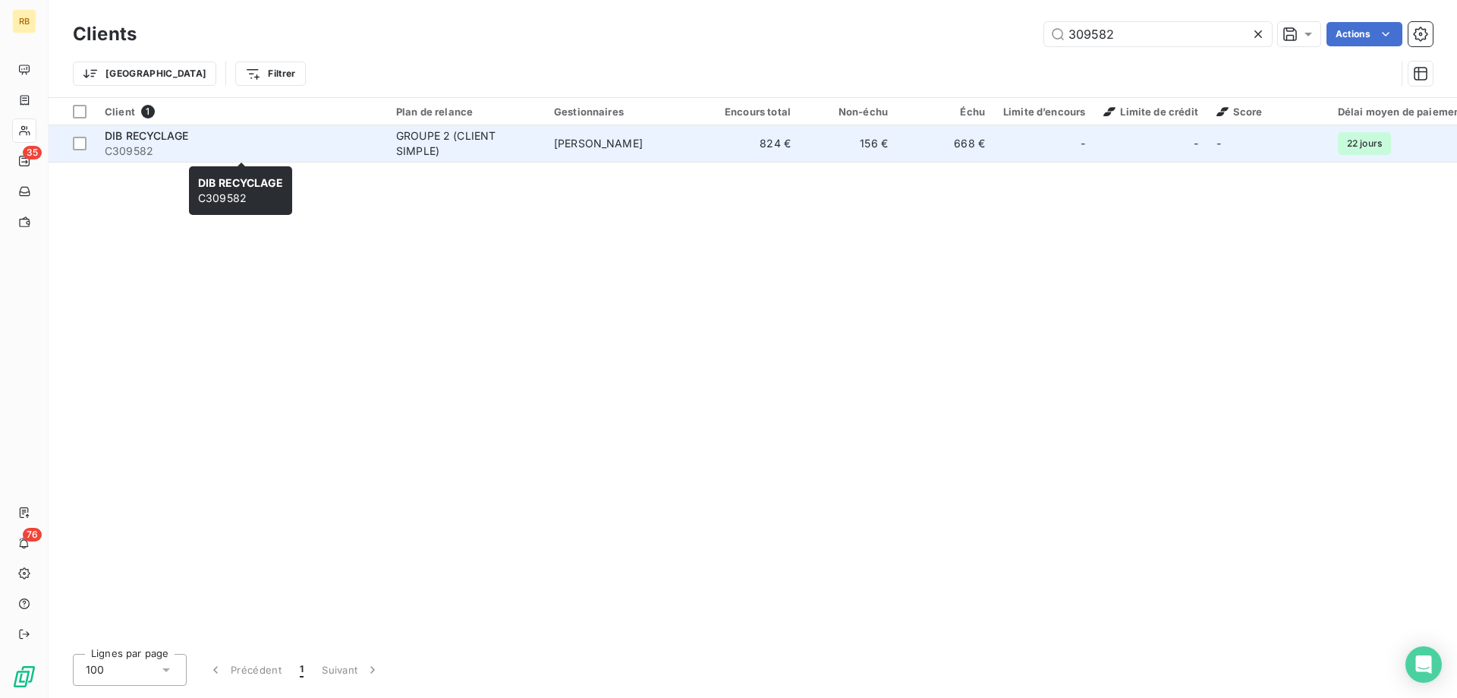
type input "309582"
click at [241, 140] on div "DIB RECYCLAGE" at bounding box center [241, 135] width 273 height 15
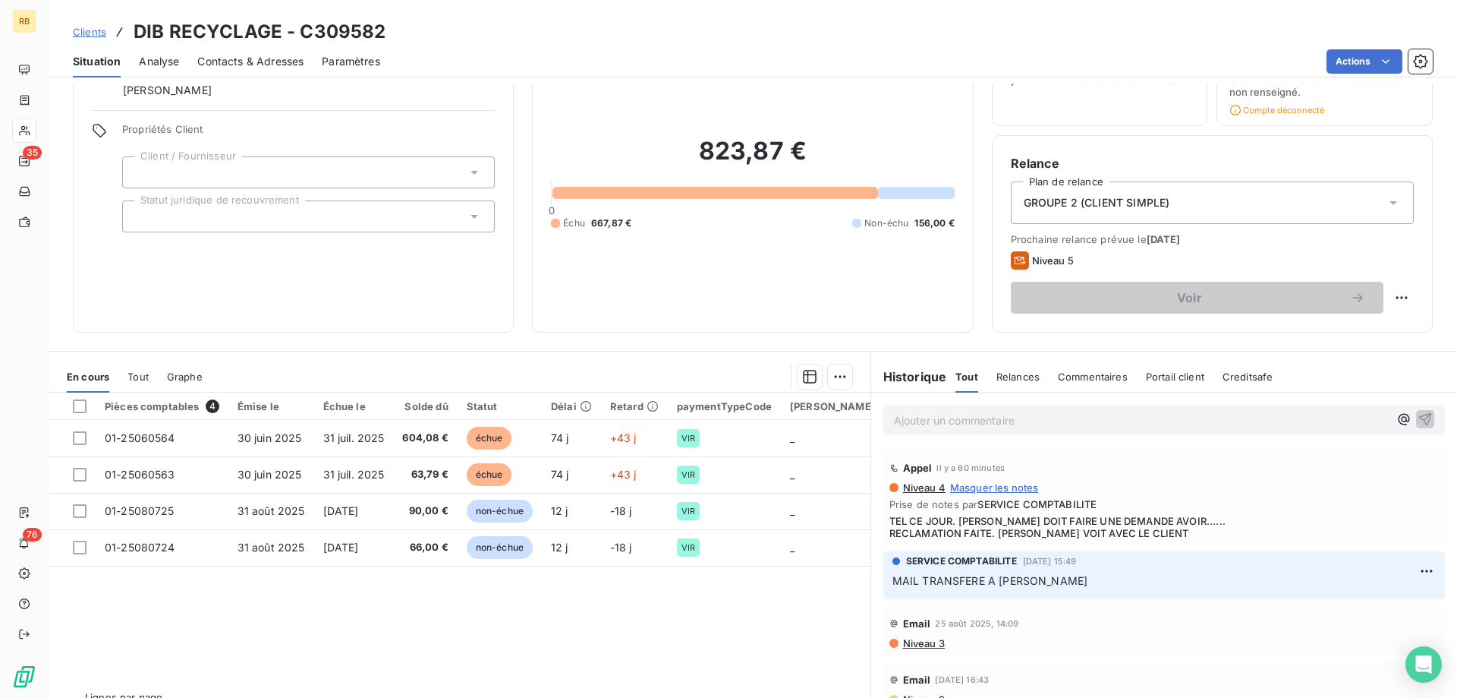
scroll to position [110, 0]
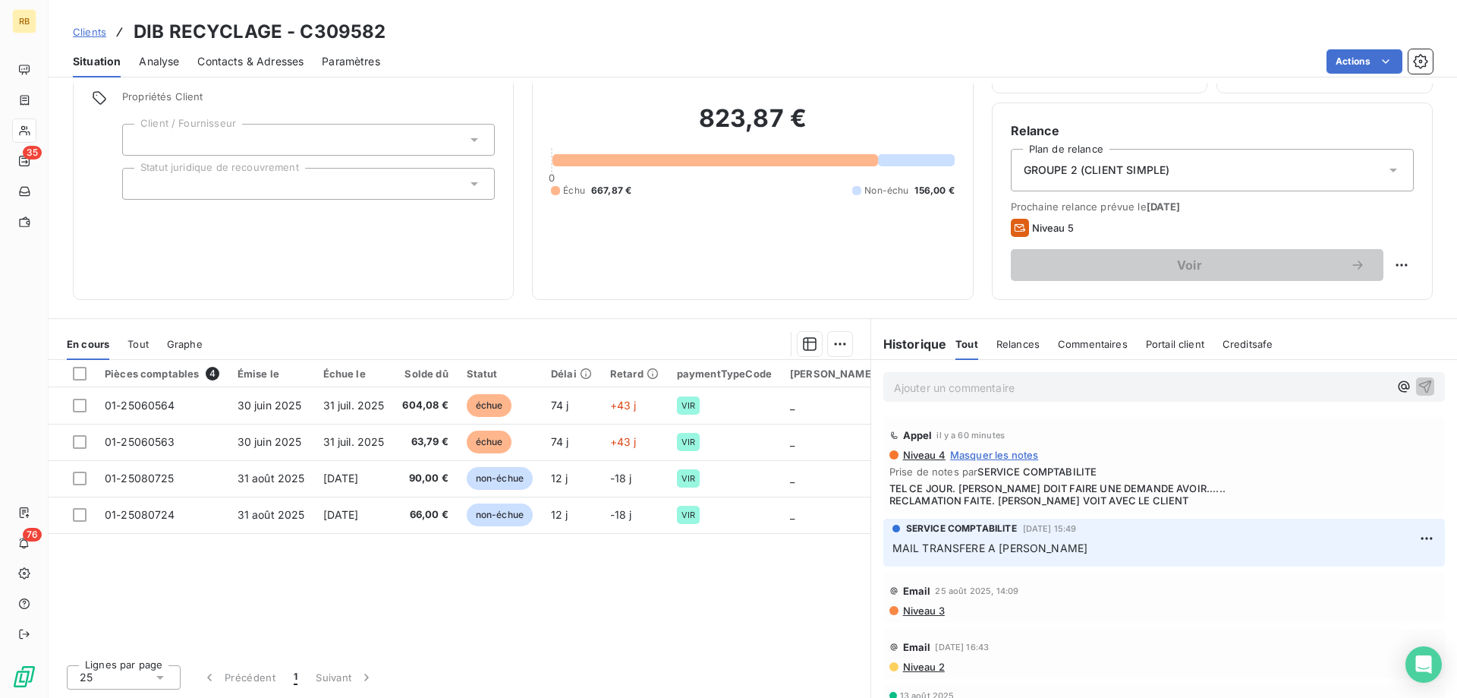
click at [333, 593] on div "Pièces comptables 4 Émise le Échue le Solde dû Statut Délai Retard paymentTypeC…" at bounding box center [460, 506] width 822 height 292
click at [969, 390] on p "Ajouter un commentaire ﻿" at bounding box center [1141, 387] width 495 height 19
click at [1227, 392] on p "Le client n'est pas ok pour la facture 25060564, j'attends" at bounding box center [1141, 386] width 495 height 17
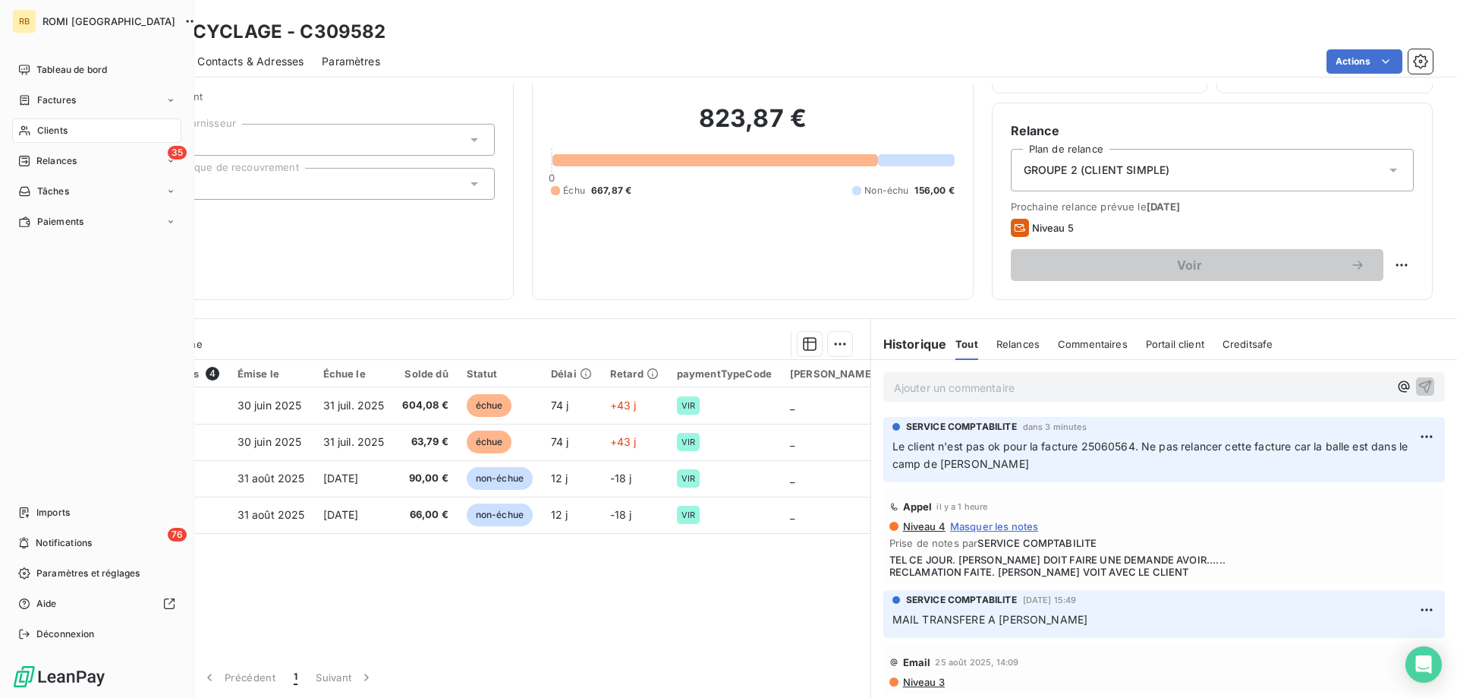
click at [43, 132] on span "Clients" at bounding box center [52, 131] width 30 height 14
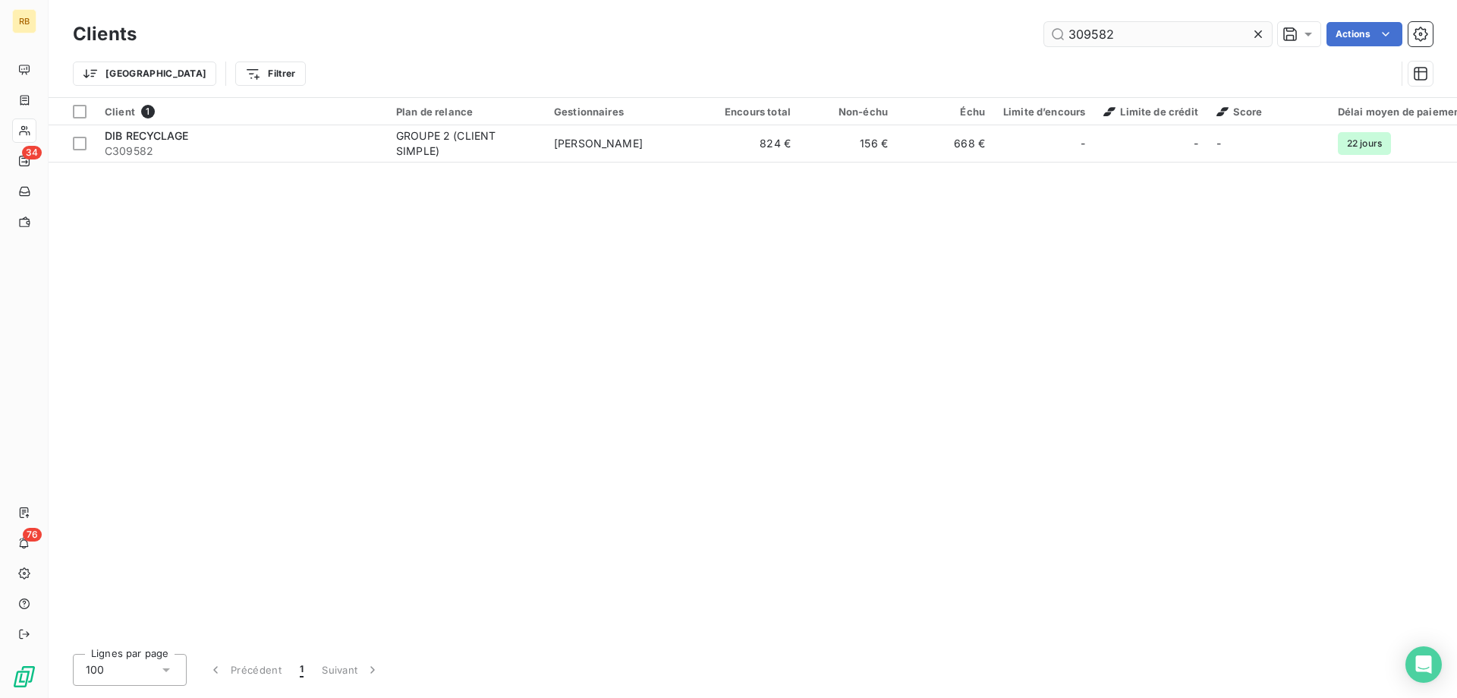
drag, startPoint x: 1135, startPoint y: 36, endPoint x: 993, endPoint y: 36, distance: 141.9
click at [1044, 36] on input "309582" at bounding box center [1158, 34] width 228 height 24
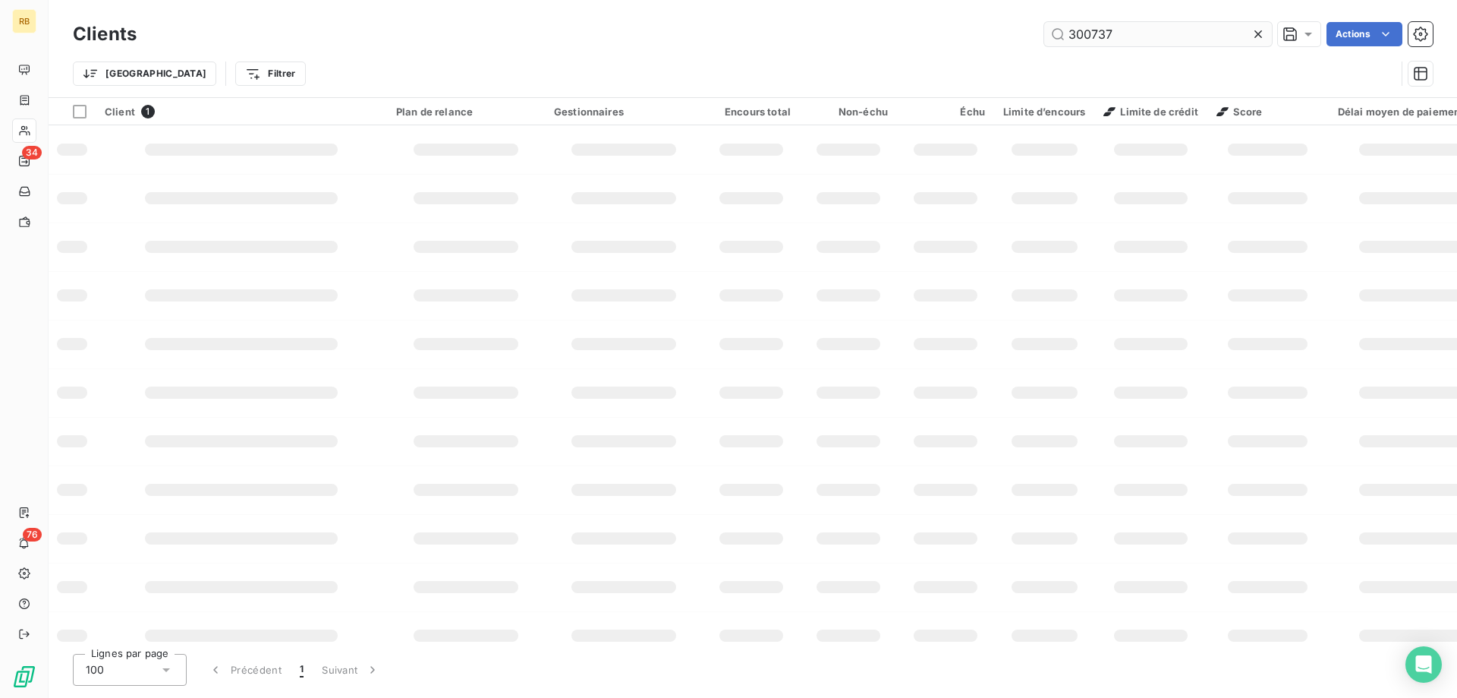
type input "300737"
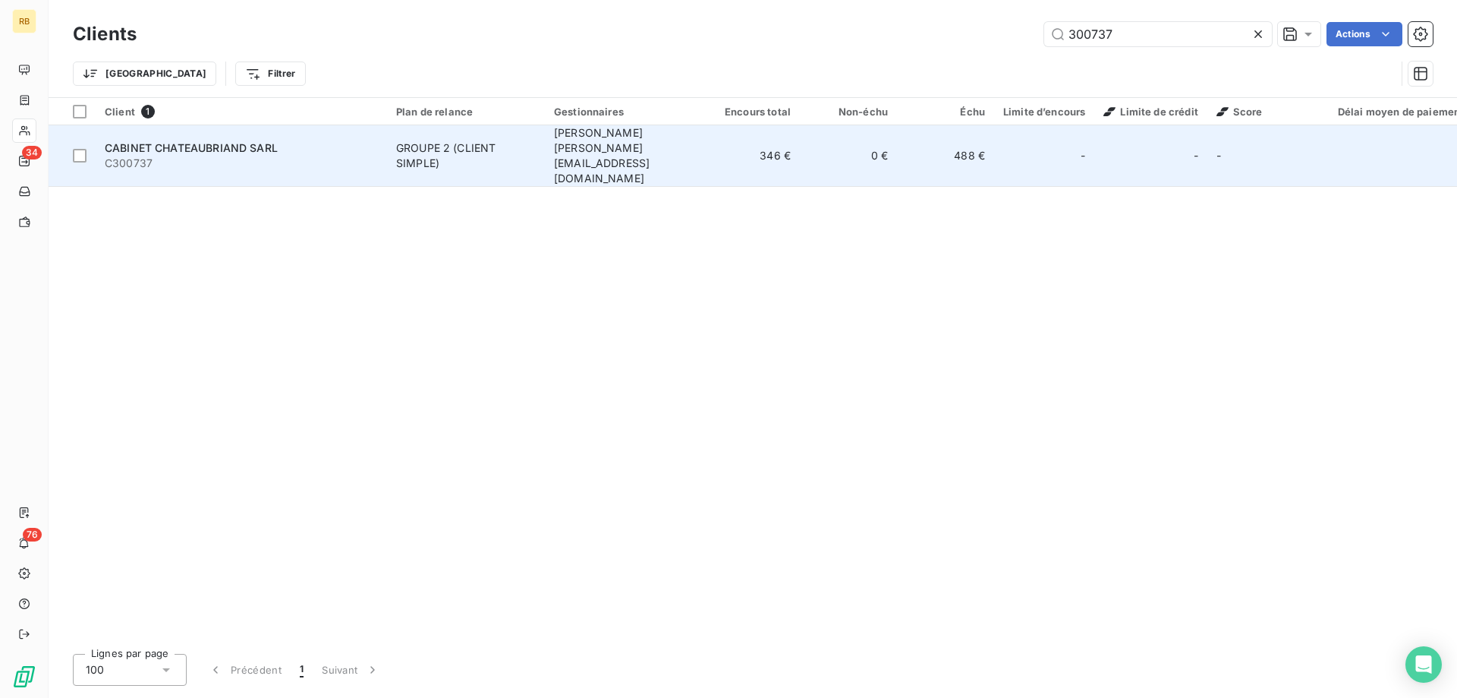
click at [260, 141] on span "CABINET CHATEAUBRIAND SARL" at bounding box center [191, 147] width 173 height 13
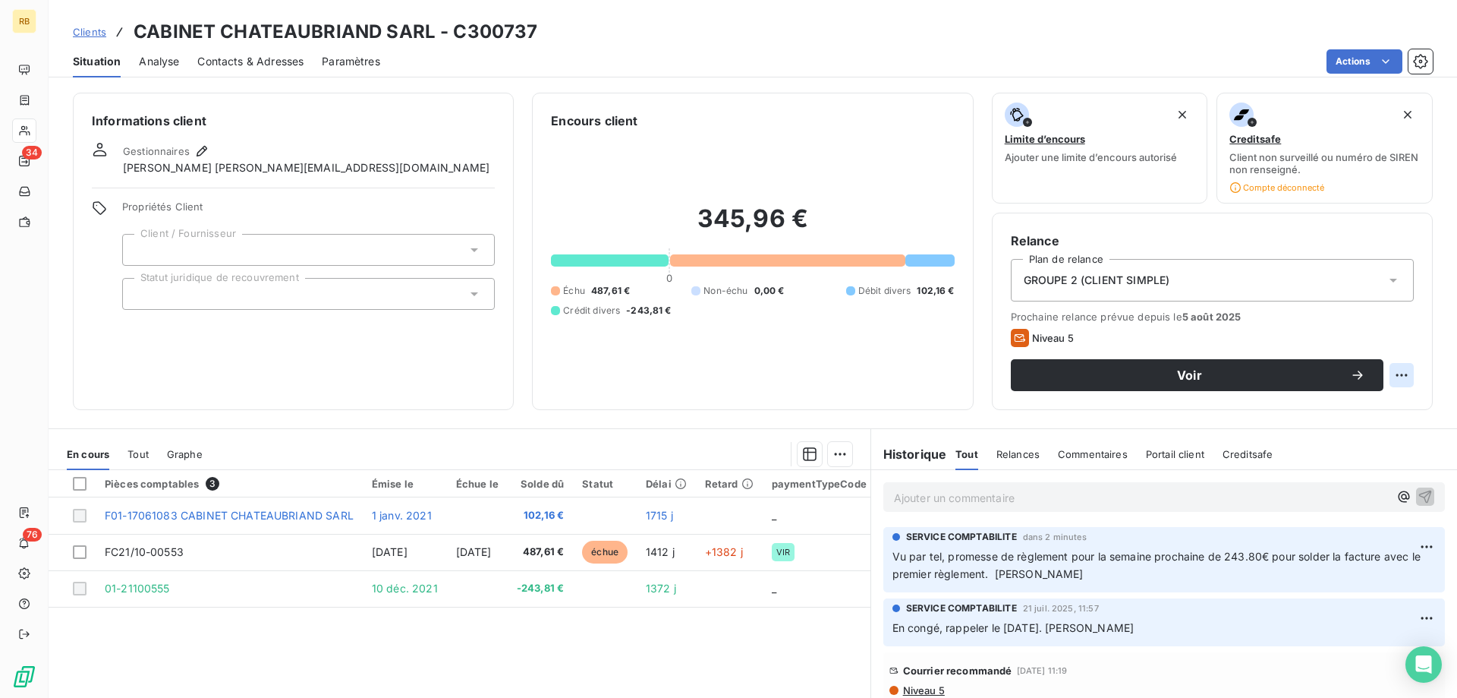
click at [1400, 371] on html "RB 34 76 Clients CABINET CHATEAUBRIAND SARL - C300737 Situation Analyse Contact…" at bounding box center [728, 349] width 1457 height 698
click at [1369, 412] on div "Replanifier cette action" at bounding box center [1339, 408] width 136 height 24
select select "8"
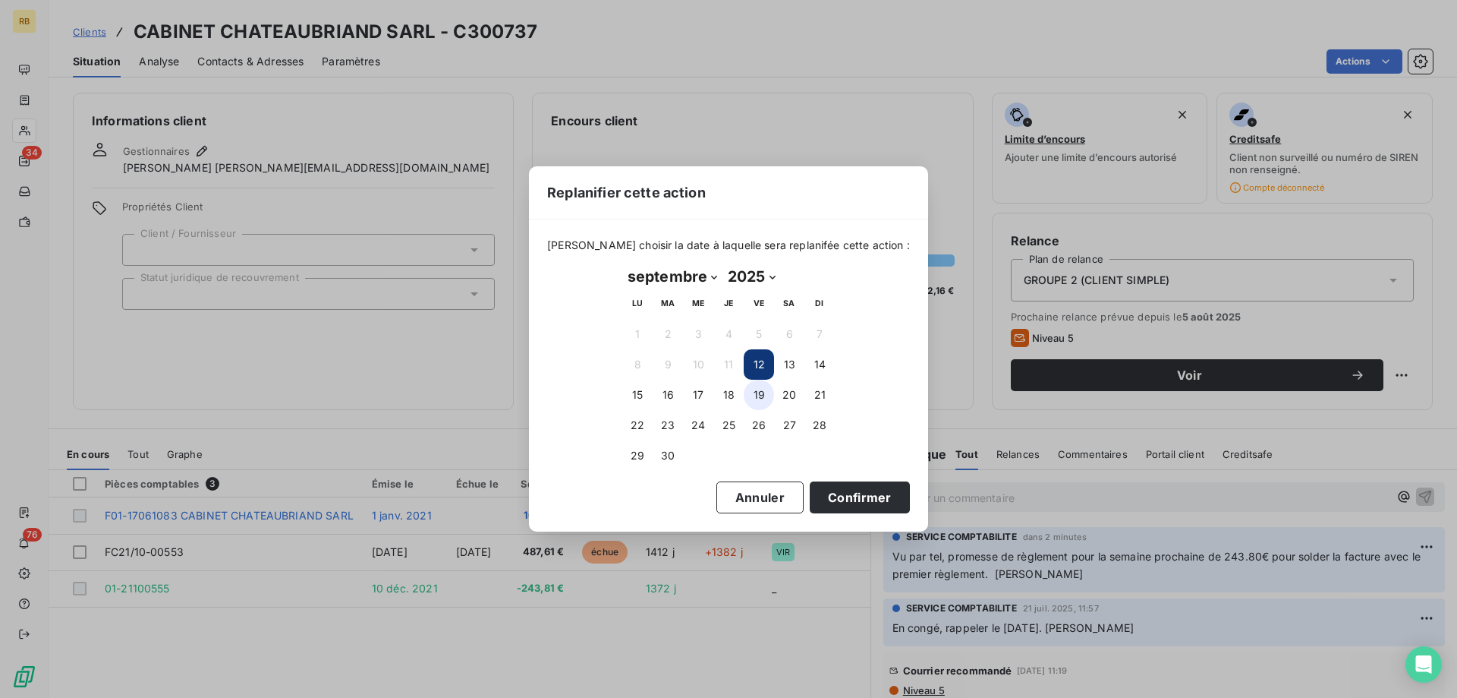
click at [753, 395] on button "19" at bounding box center [759, 395] width 30 height 30
click at [833, 496] on button "Confirmer" at bounding box center [860, 497] width 100 height 32
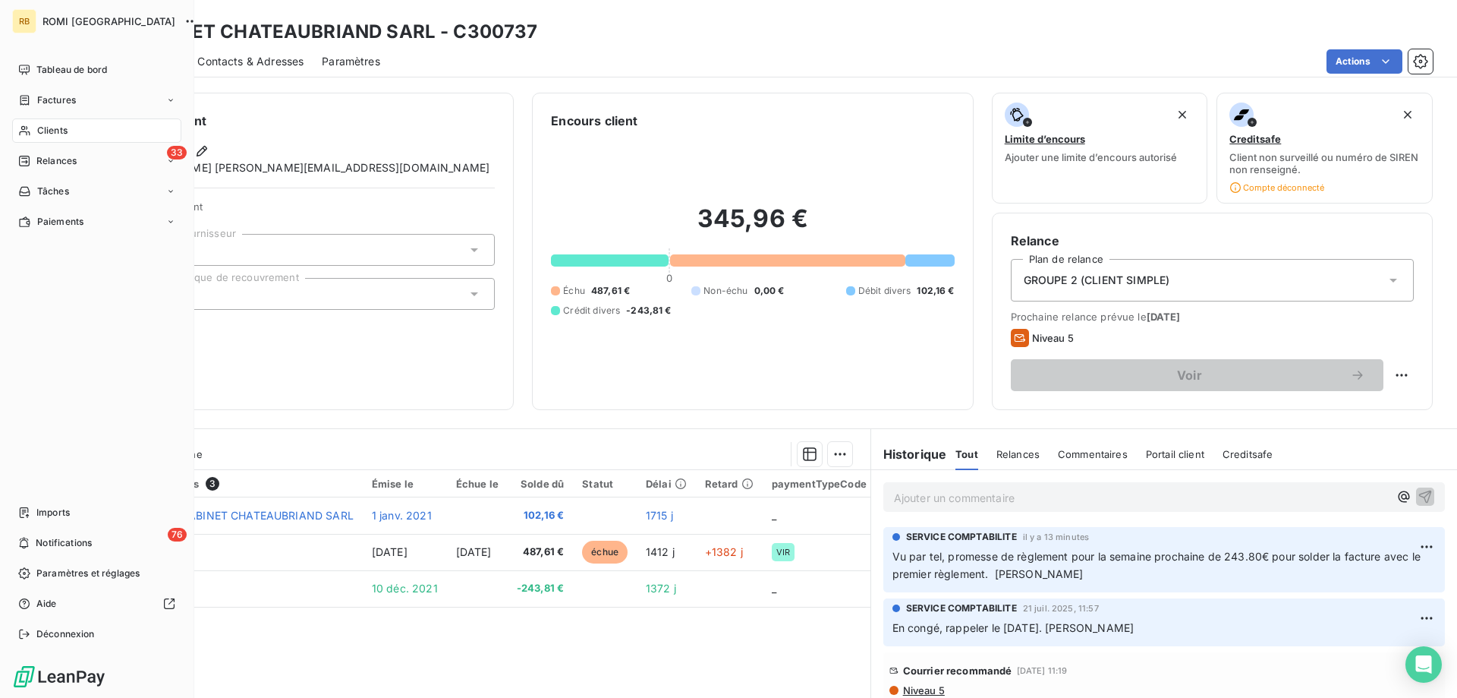
click at [46, 125] on span "Clients" at bounding box center [52, 131] width 30 height 14
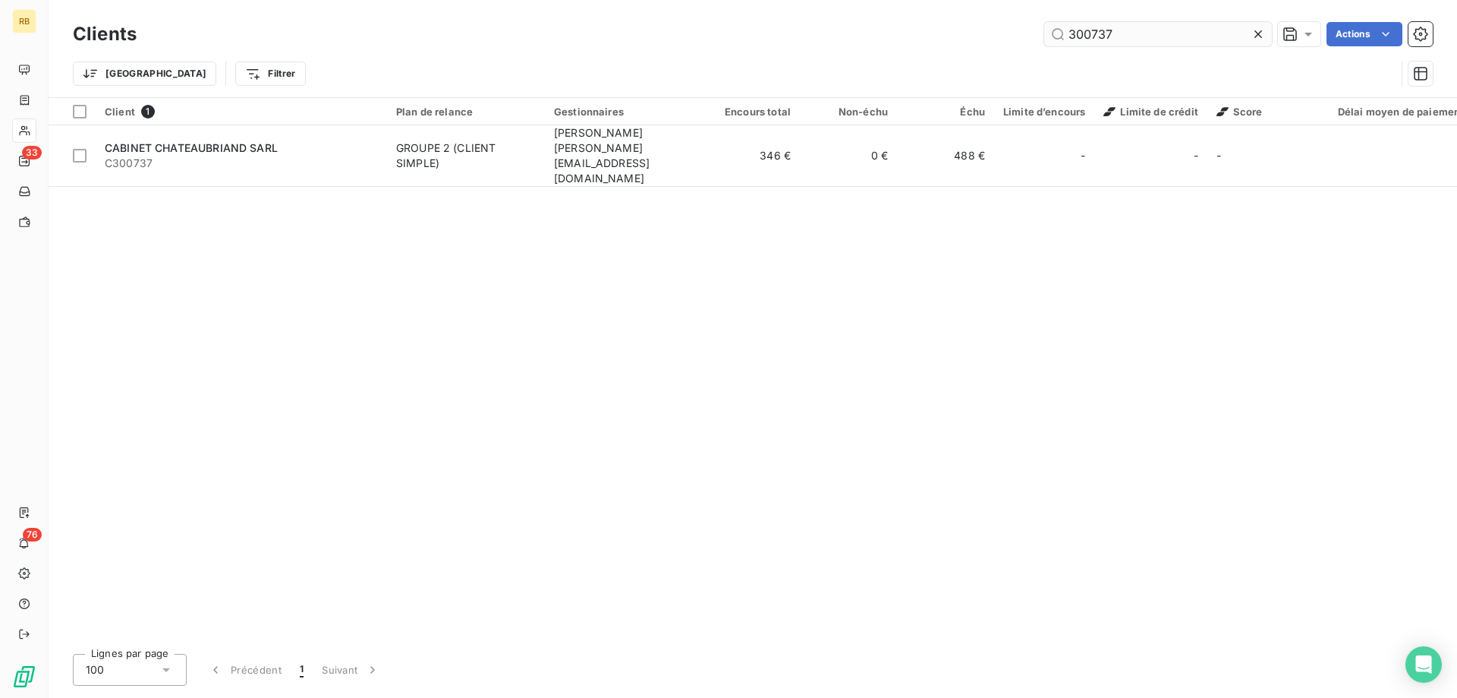
drag, startPoint x: 1115, startPoint y: 28, endPoint x: 1060, endPoint y: 21, distance: 55.8
click at [1060, 22] on input "300737" at bounding box center [1158, 34] width 228 height 24
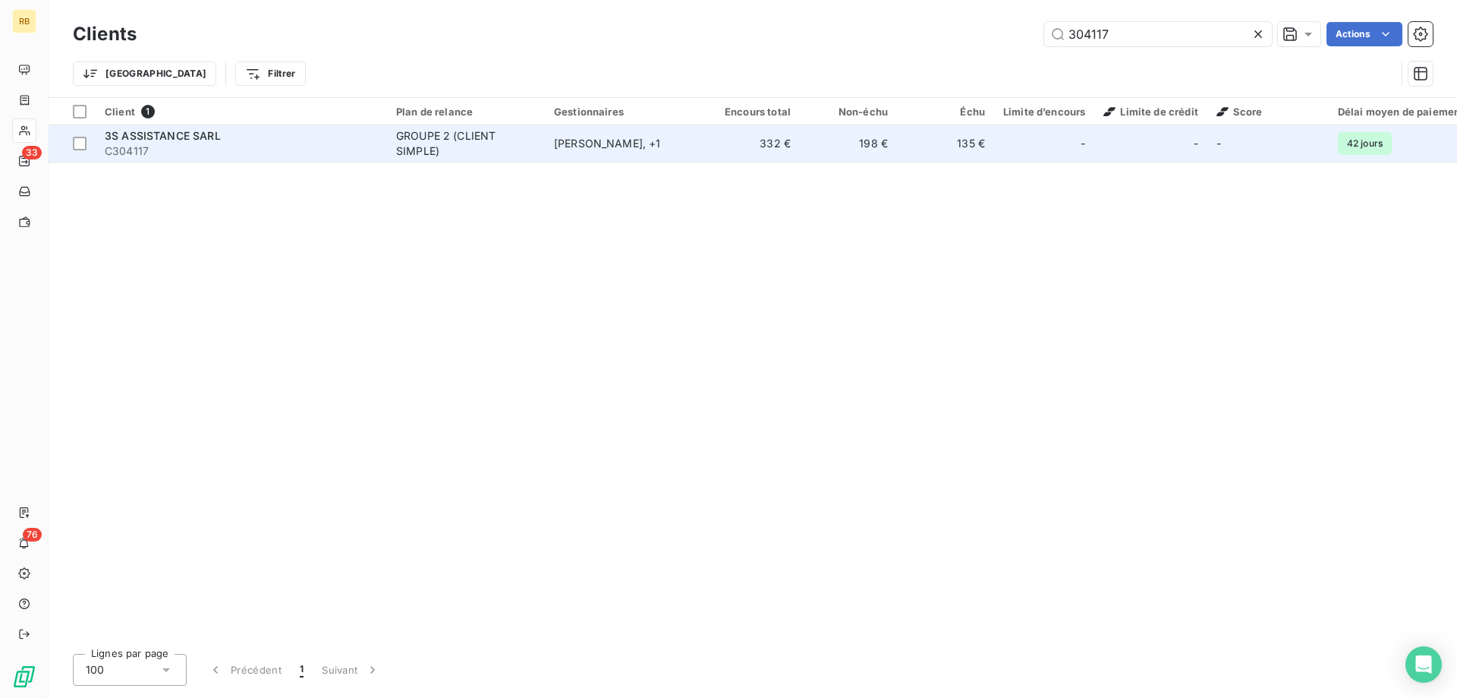
type input "304117"
click at [223, 134] on div "3S ASSISTANCE SARL" at bounding box center [241, 135] width 273 height 15
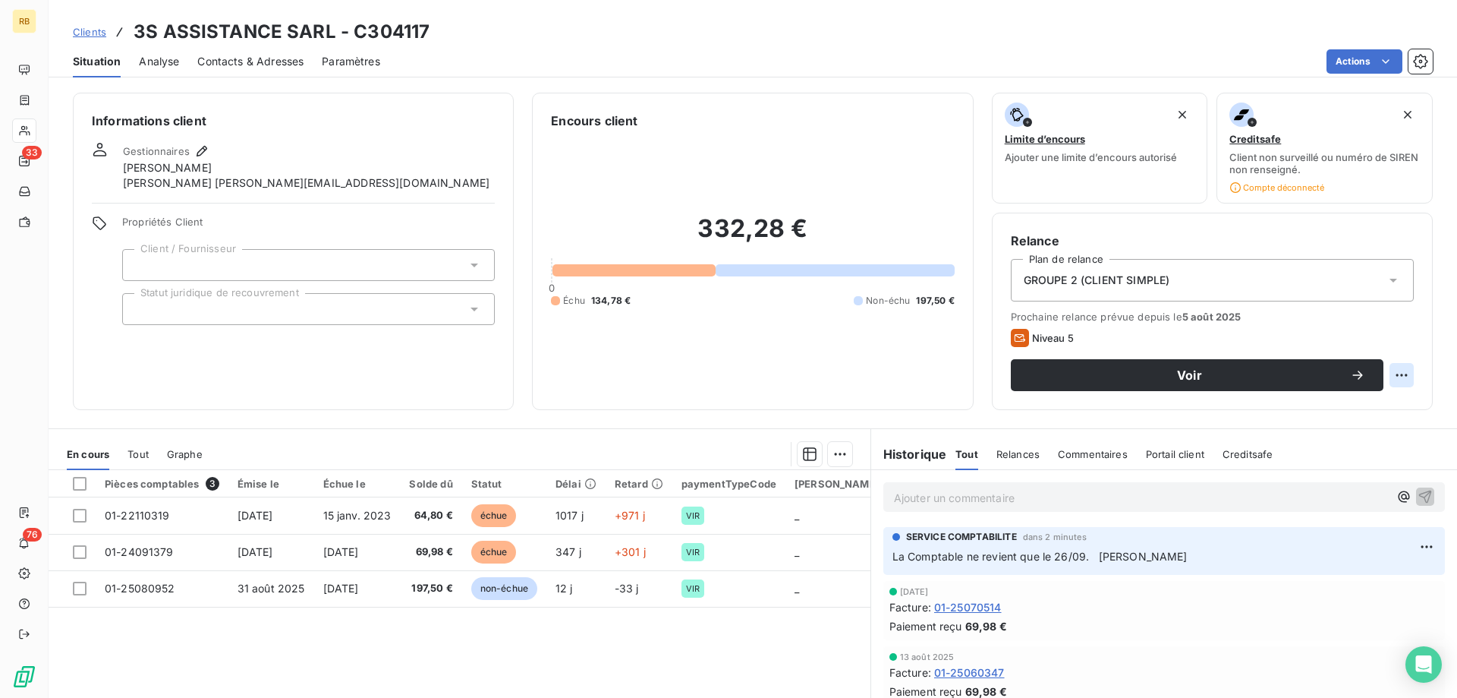
click at [1397, 380] on html "RB 33 76 Clients 3S ASSISTANCE SARL - C304117 Situation Analyse Contacts & Adre…" at bounding box center [728, 349] width 1457 height 698
click at [1348, 409] on div "Replanifier cette action" at bounding box center [1339, 408] width 136 height 24
select select "8"
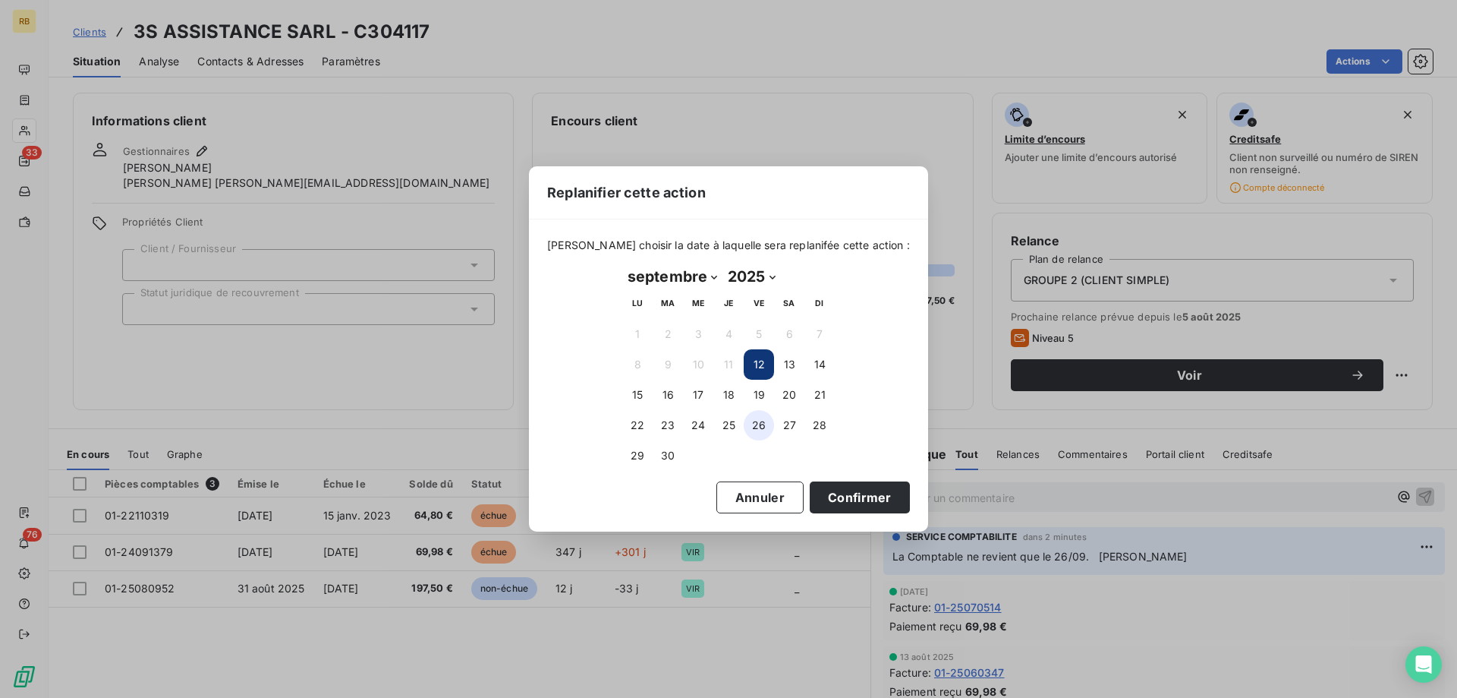
click at [765, 422] on button "26" at bounding box center [759, 425] width 30 height 30
click at [838, 509] on button "Confirmer" at bounding box center [860, 497] width 100 height 32
